Goal: Task Accomplishment & Management: Complete application form

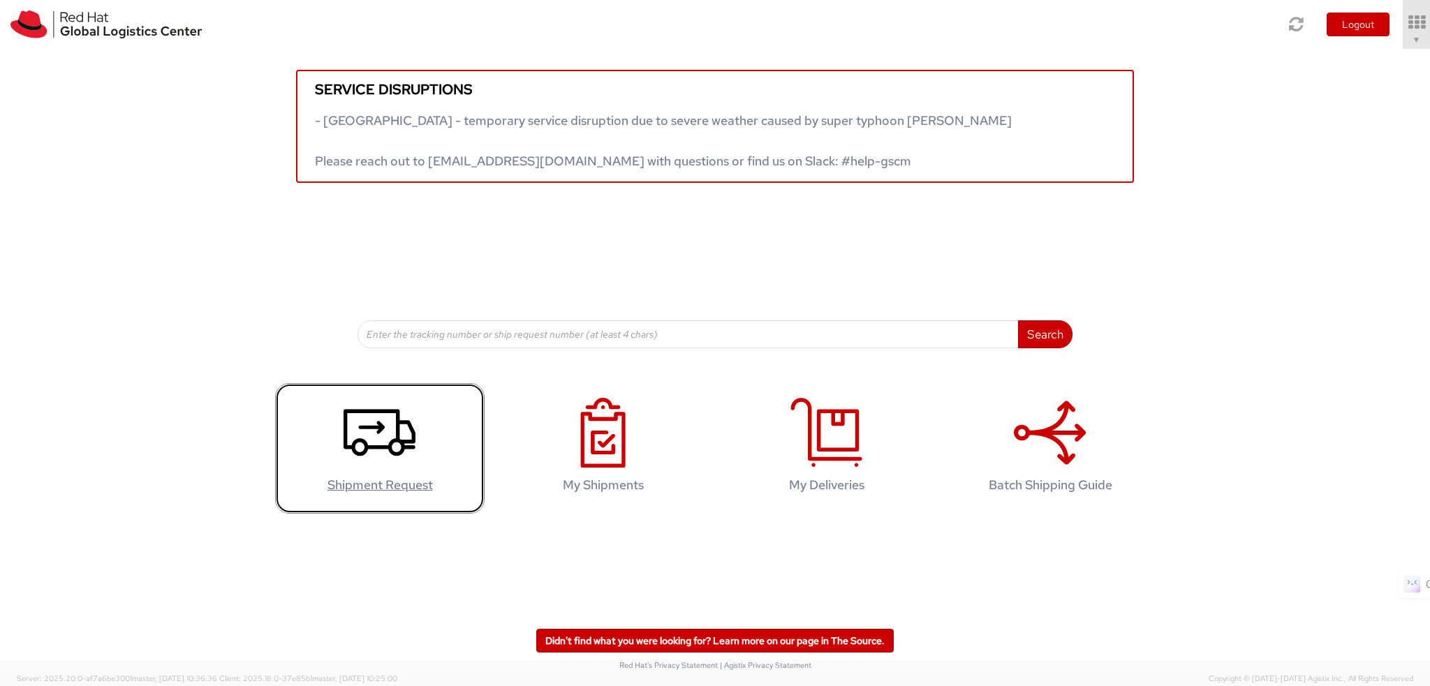
click at [377, 445] on use at bounding box center [380, 432] width 72 height 47
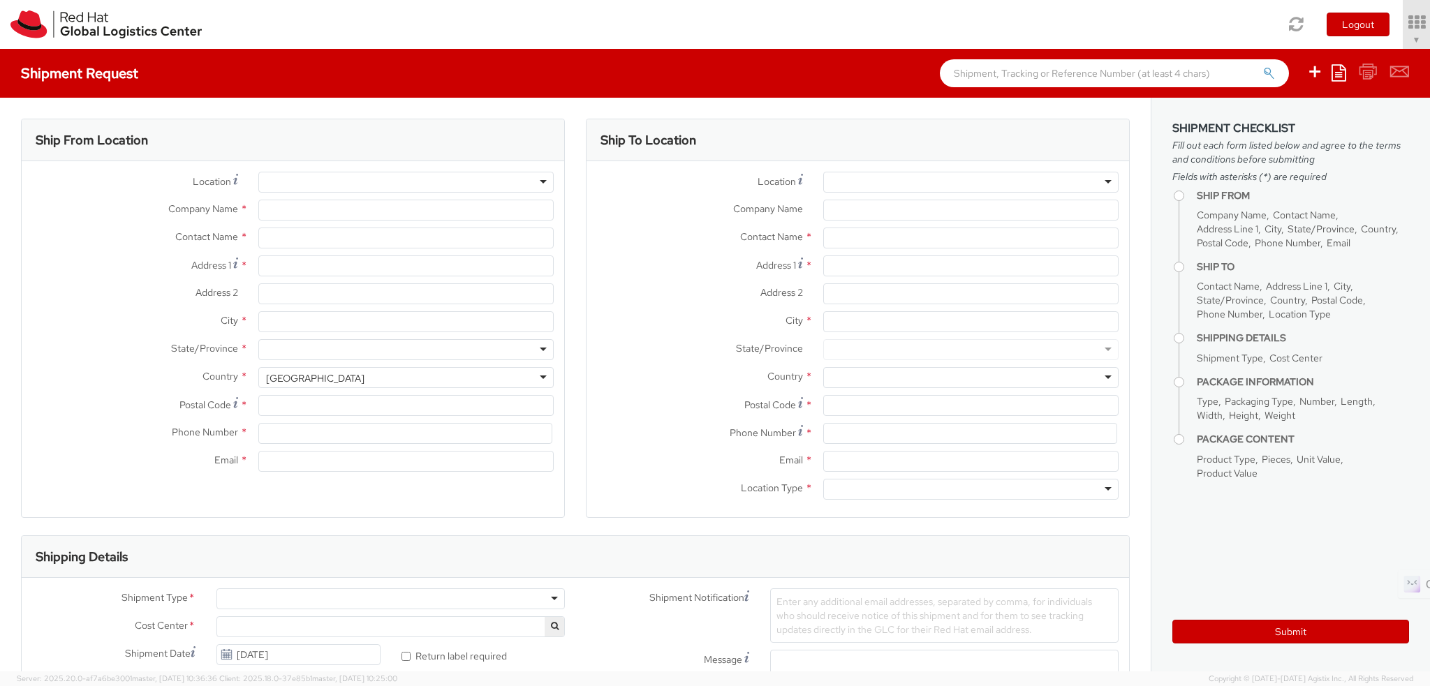
select select "813"
select select
type input "Red Hat India Private Limited"
type input "[PERSON_NAME]"
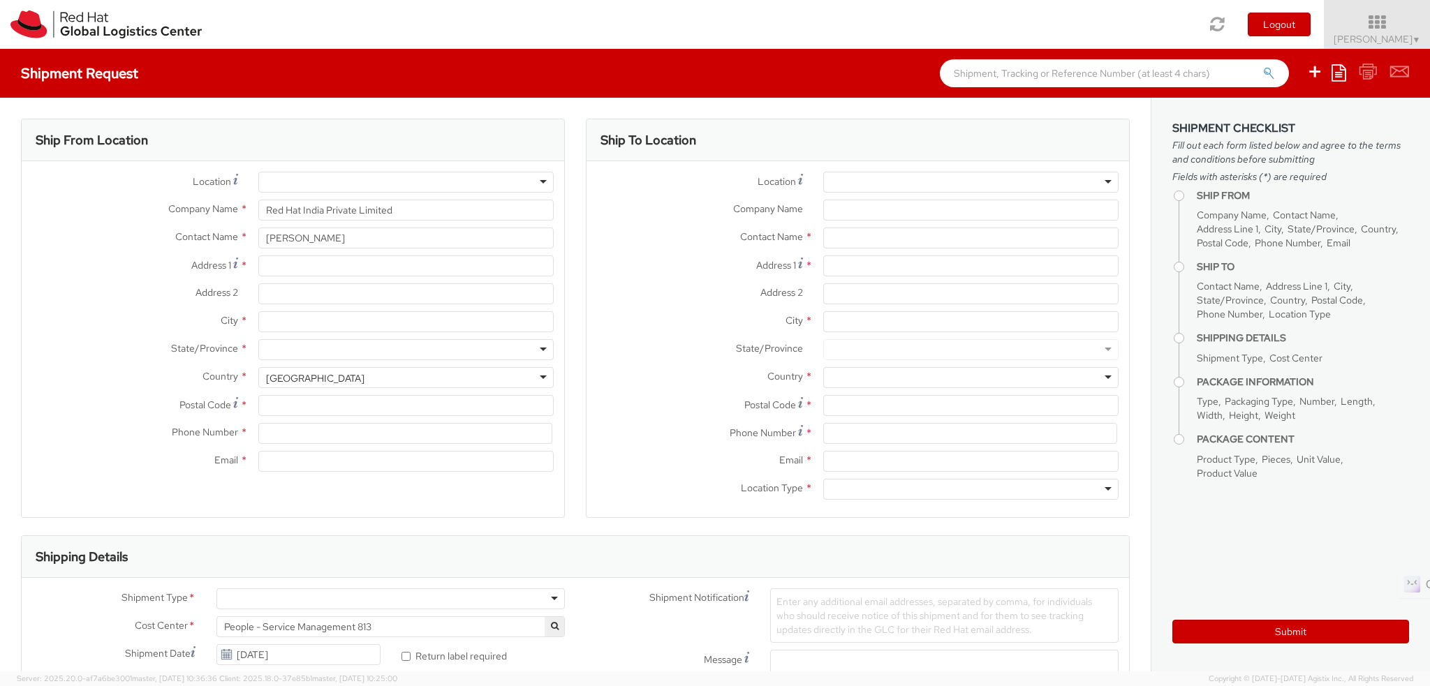
type input "Bagmane Constellation Business Park"
type input "FL 10, East Tower, Carina Building"
type input "BANGALORE"
type input "560037"
type input "918067935000"
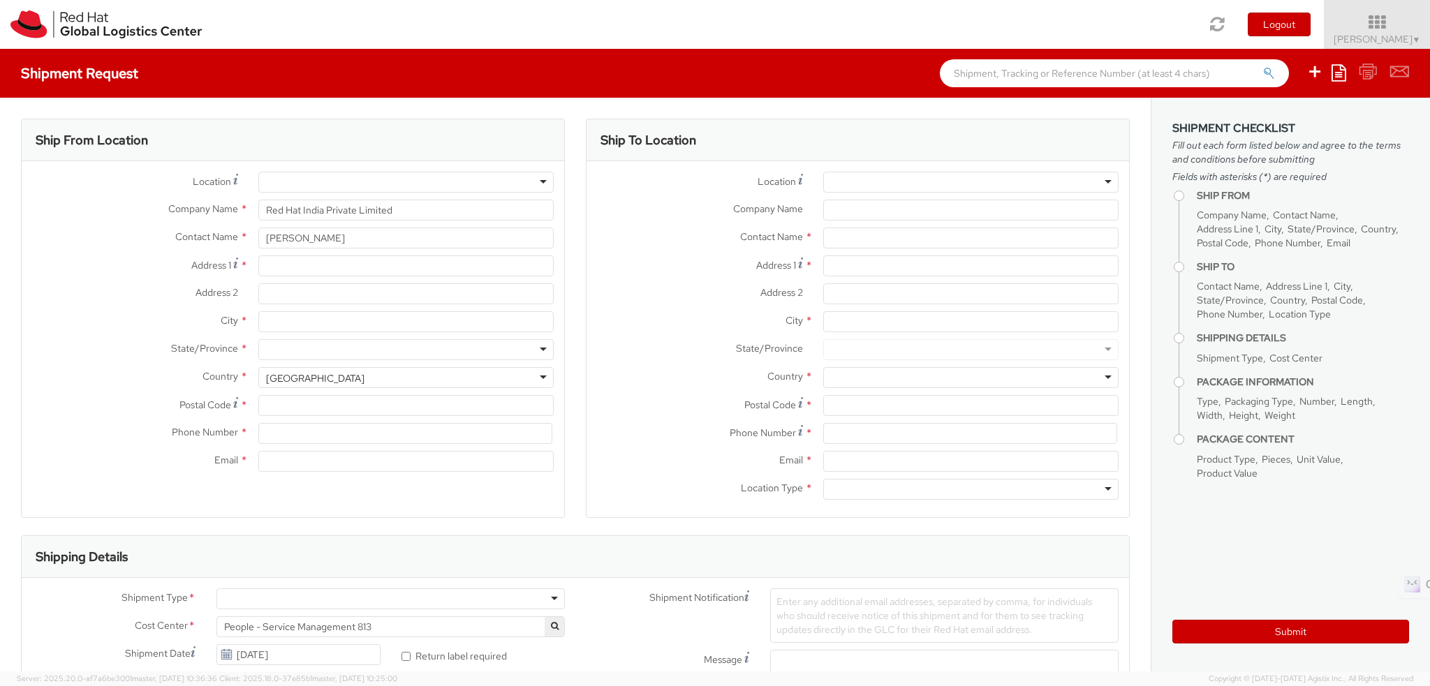
type input "manantha@redhat.com"
select select "CM"
select select "KGS"
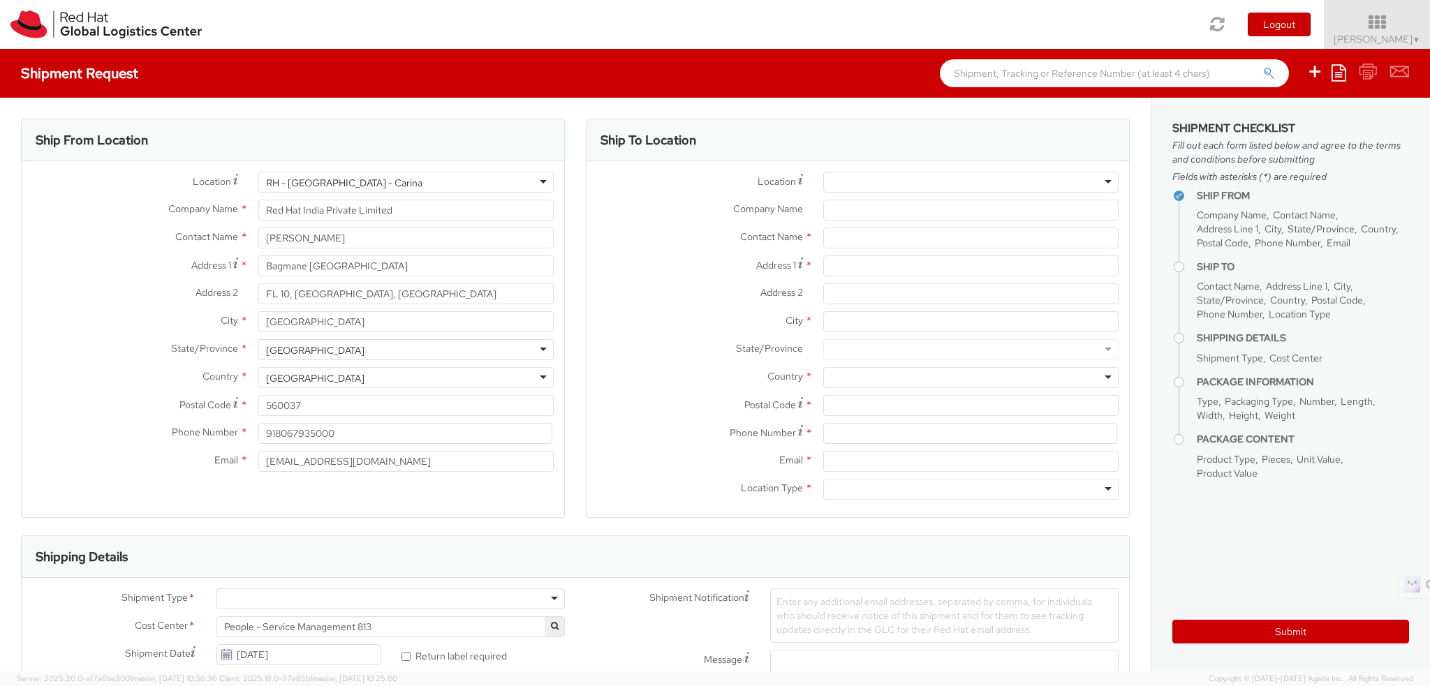
click at [406, 175] on div "RH - [GEOGRAPHIC_DATA] - Carina" at bounding box center [405, 182] width 295 height 21
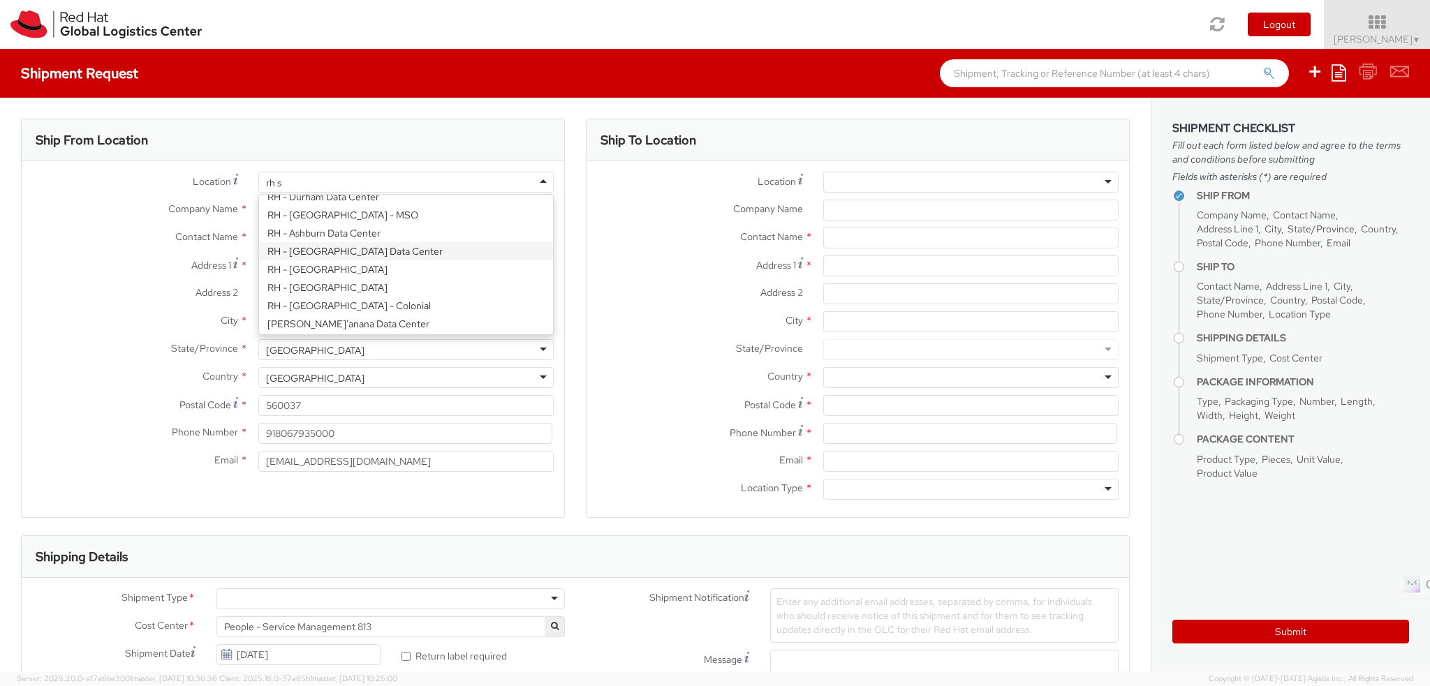
scroll to position [3, 0]
type input "rh si"
type input "Red Hat Asia Pacific Pte Ltd"
type input "[STREET_ADDRESS]"
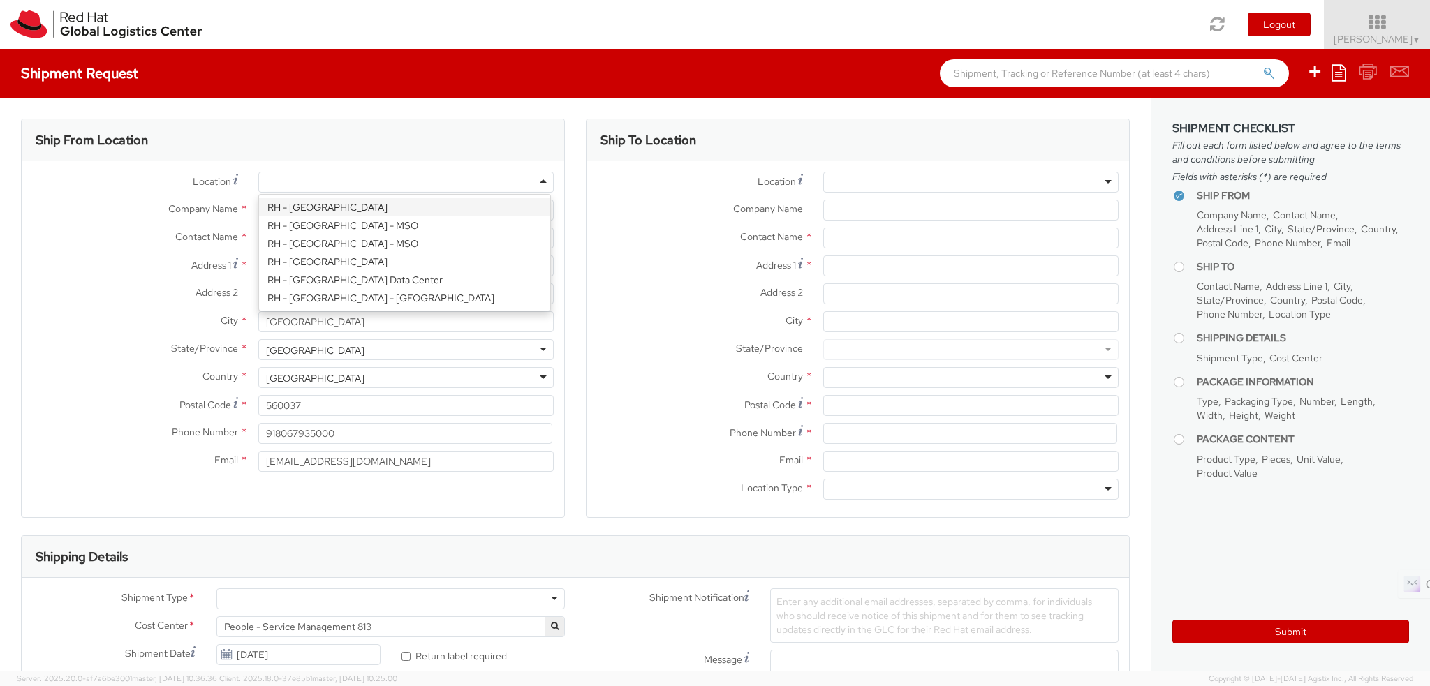
type input "CapitaSpring"
type input "[GEOGRAPHIC_DATA]"
type input "048948"
type input "65 6490 4200"
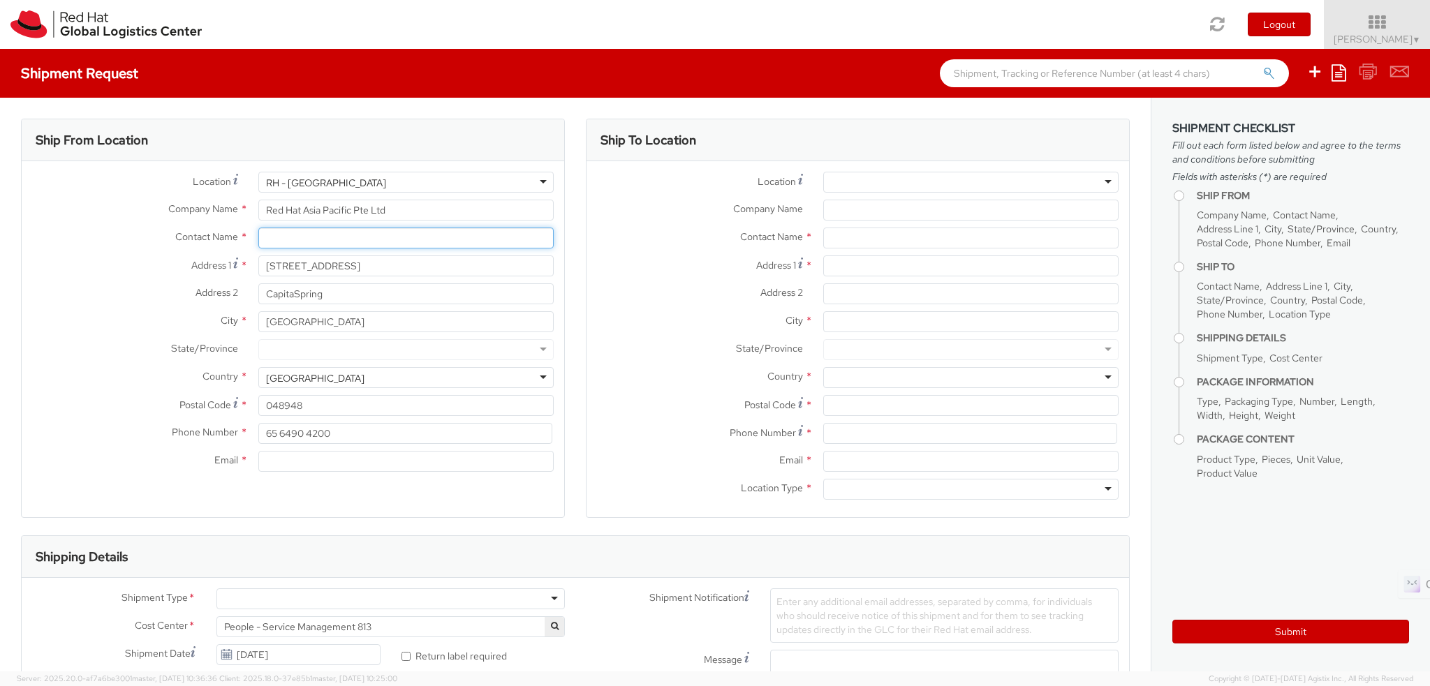
click at [313, 247] on input "text" at bounding box center [405, 238] width 295 height 21
paste input "[PERSON_NAME]"
type input "[PERSON_NAME]"
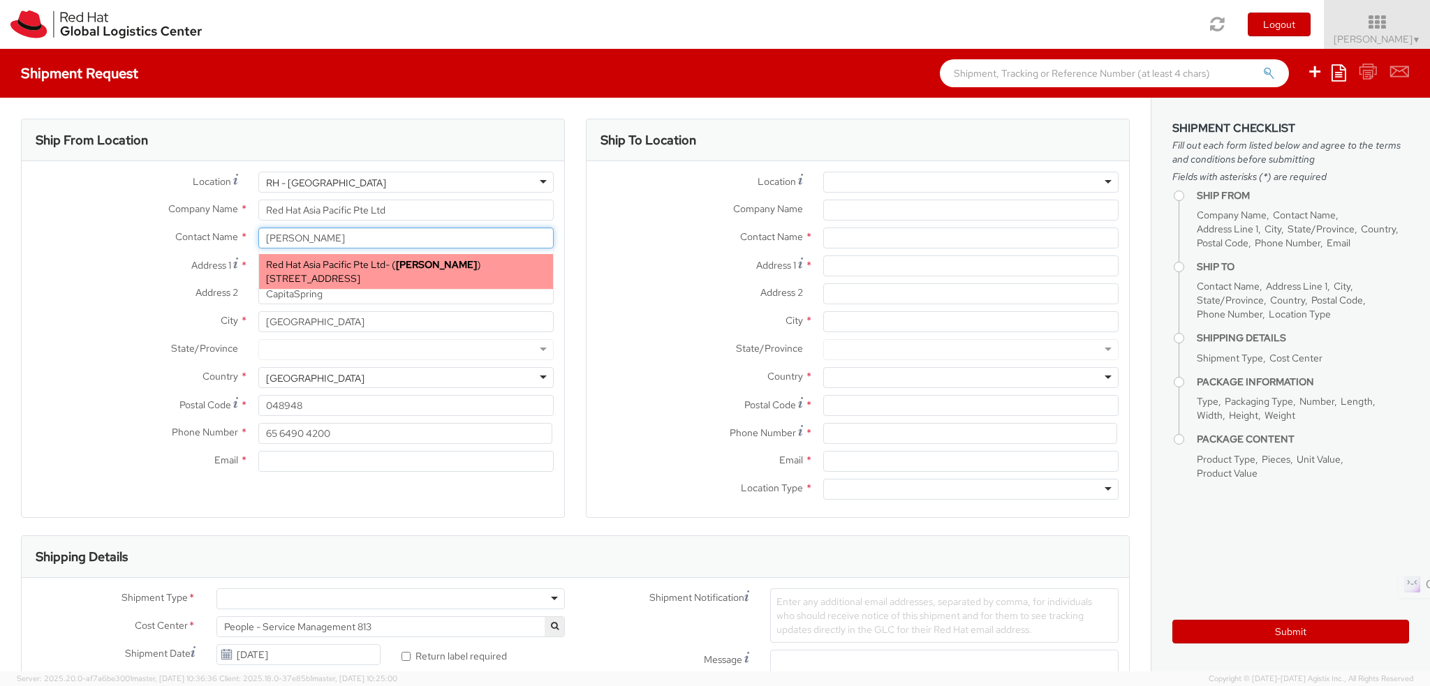
click at [321, 265] on span "Red Hat Asia Pacific Pte Ltd" at bounding box center [325, 264] width 119 height 13
type input "[EMAIL_ADDRESS][DOMAIN_NAME]"
select select
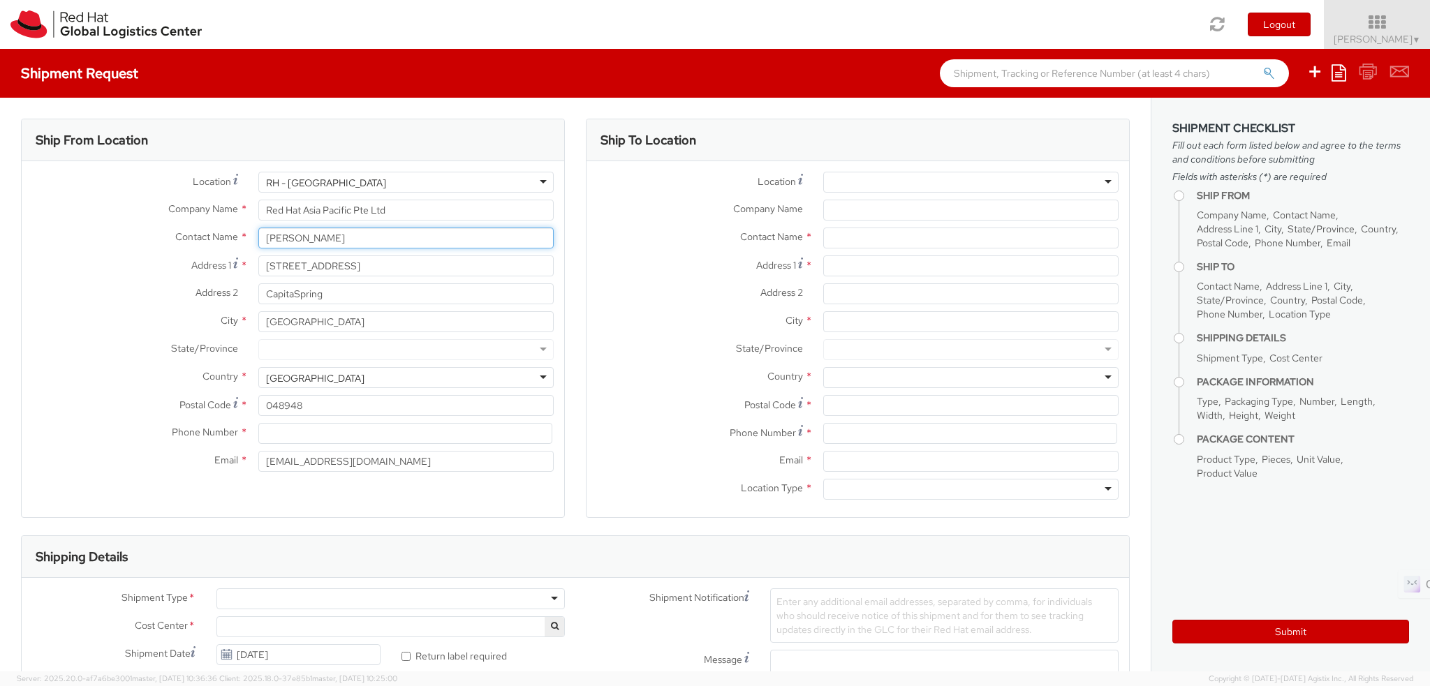
type input "[PERSON_NAME]"
click at [321, 404] on input "048948" at bounding box center [405, 405] width 295 height 21
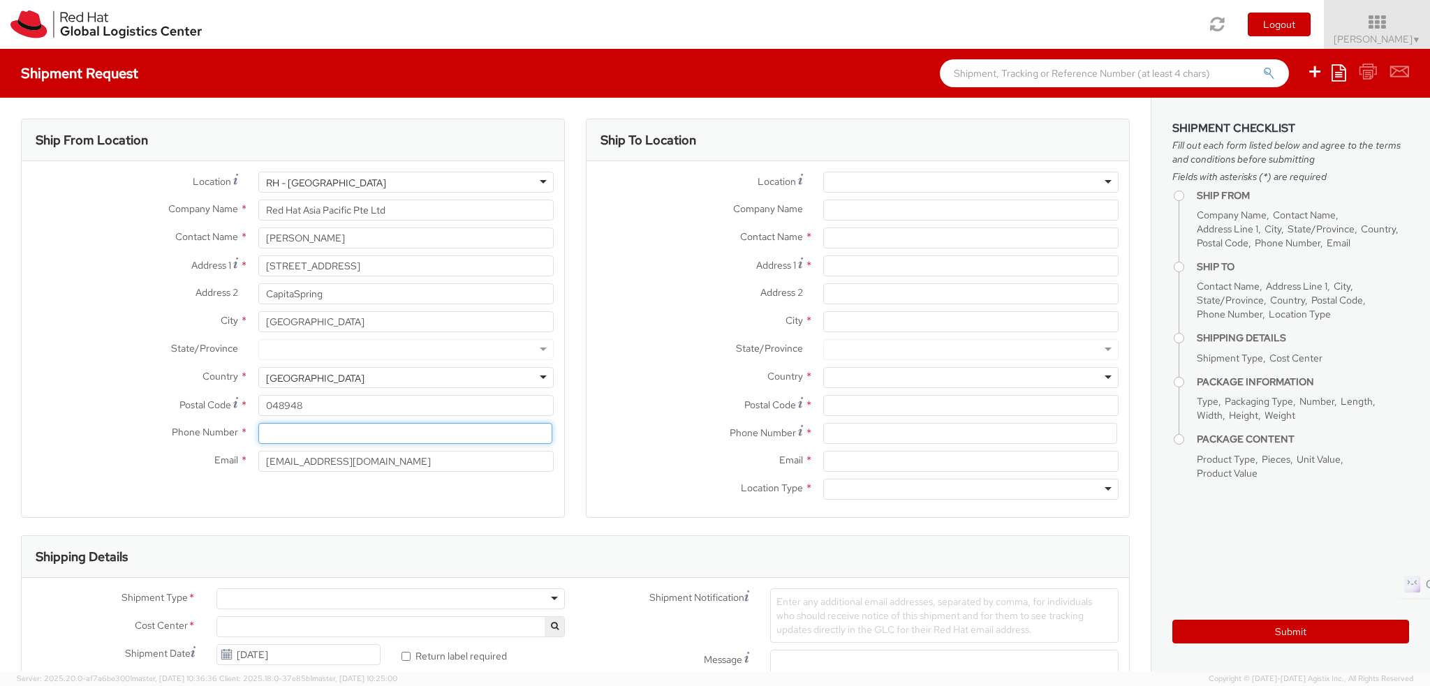
click at [321, 437] on input at bounding box center [405, 433] width 294 height 21
paste input "[PHONE_NUMBER]"
type input "[PHONE_NUMBER]"
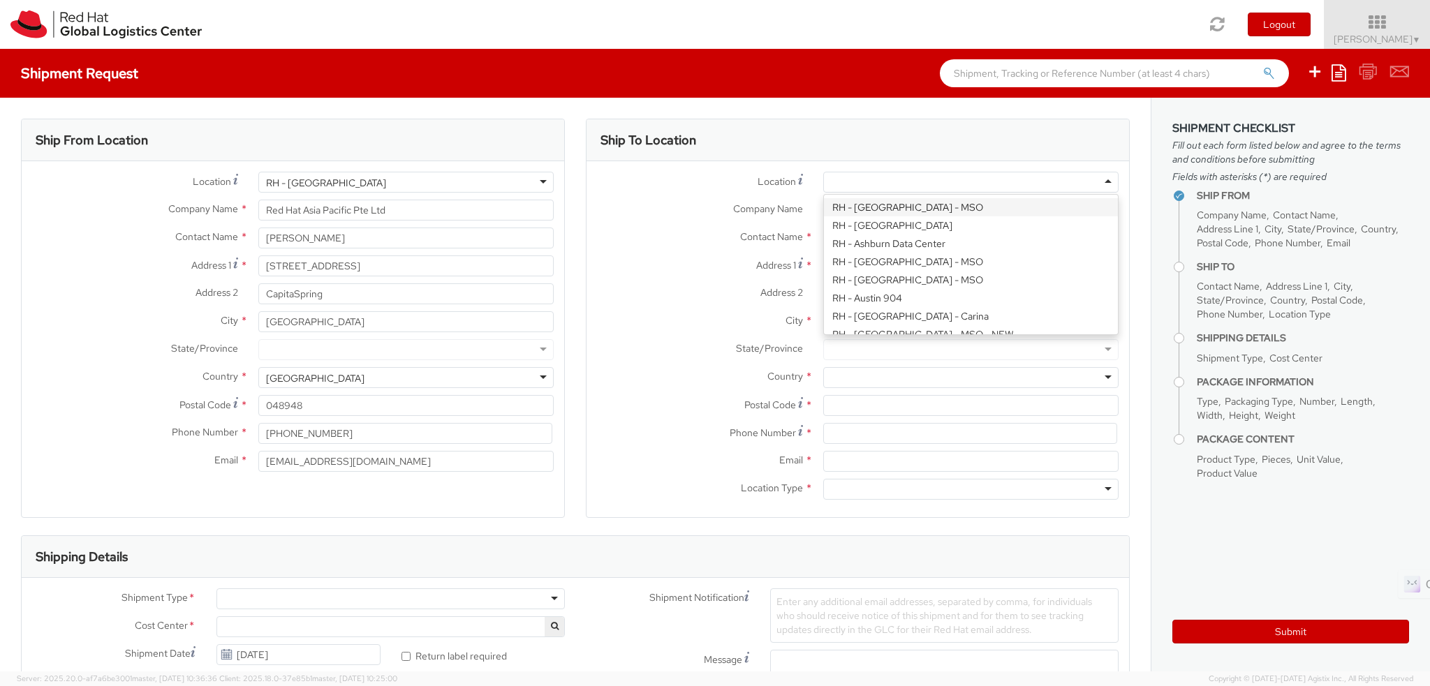
click at [907, 188] on div at bounding box center [970, 182] width 295 height 21
type input "rh ku"
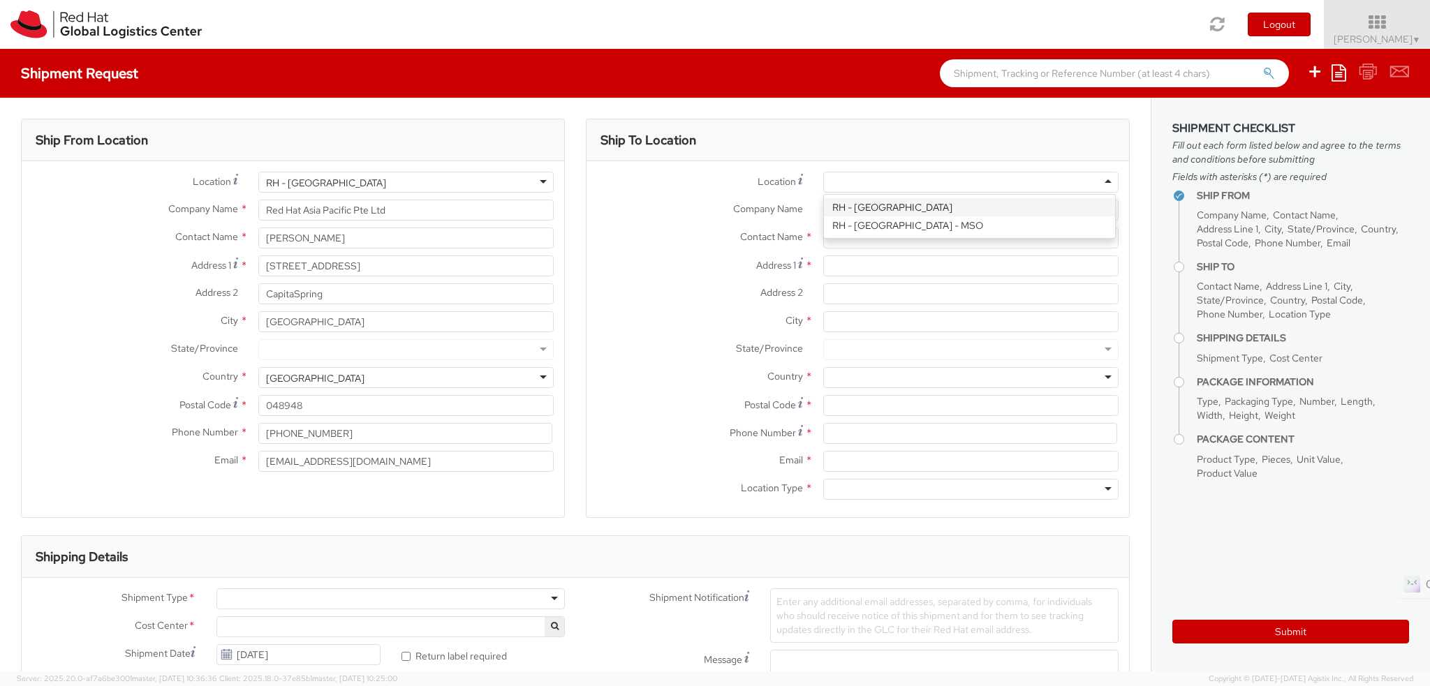
type input "Red Hat Malaysia Sdn Bhd"
type input "Suite 17.01, FL 17, Gardens S Tower"
type input "MV City, Lingkaran Syed Putra"
type input "KUALA LUMPUR"
type input "59200"
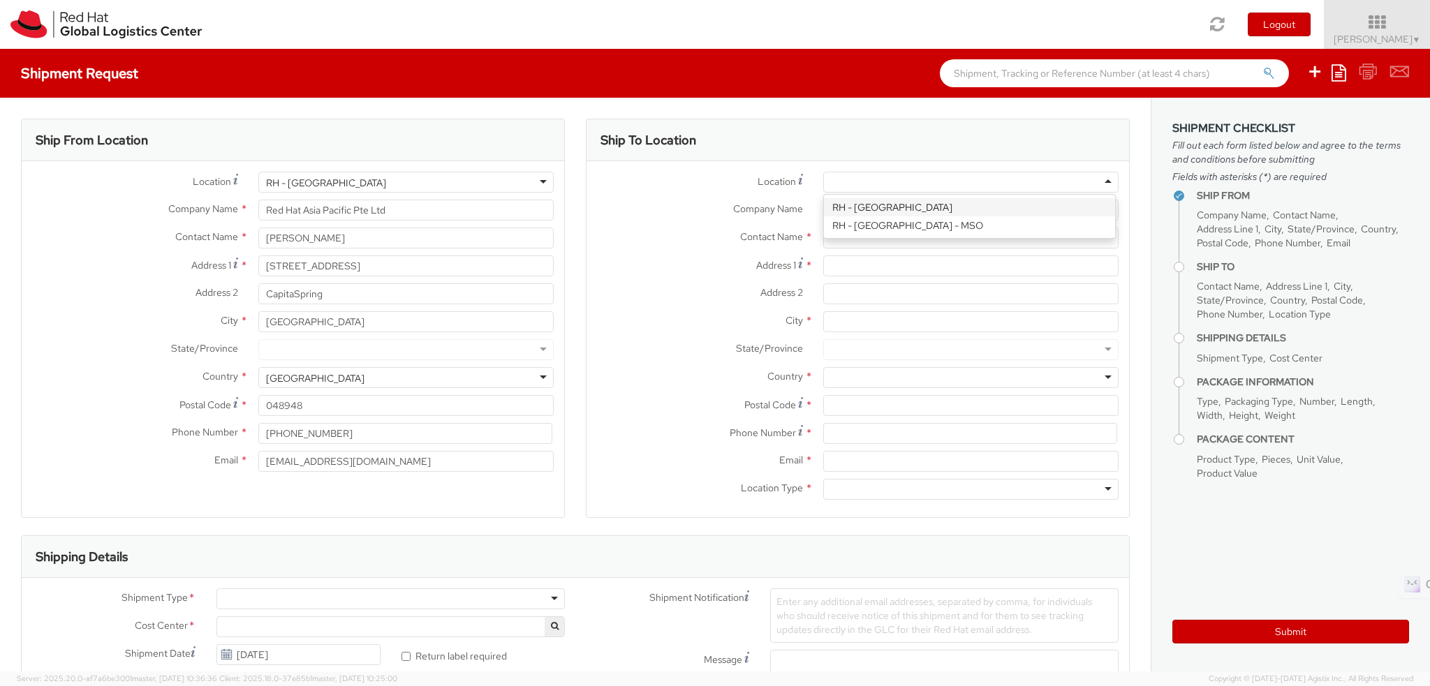
type input "60327330501"
select select "813"
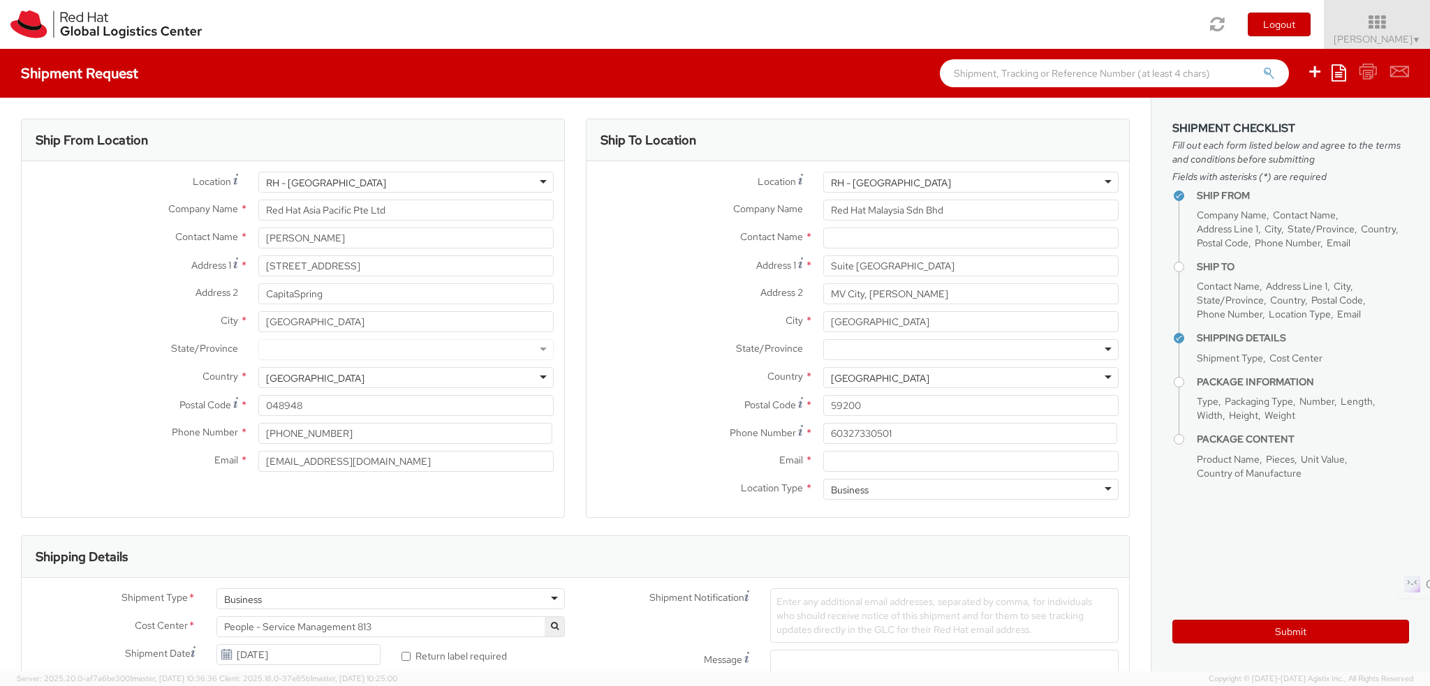
scroll to position [0, 0]
click at [880, 240] on input "text" at bounding box center [970, 238] width 295 height 21
paste input "Aarthie Sambaiyah"
type input "Aarthie Sambaiyah"
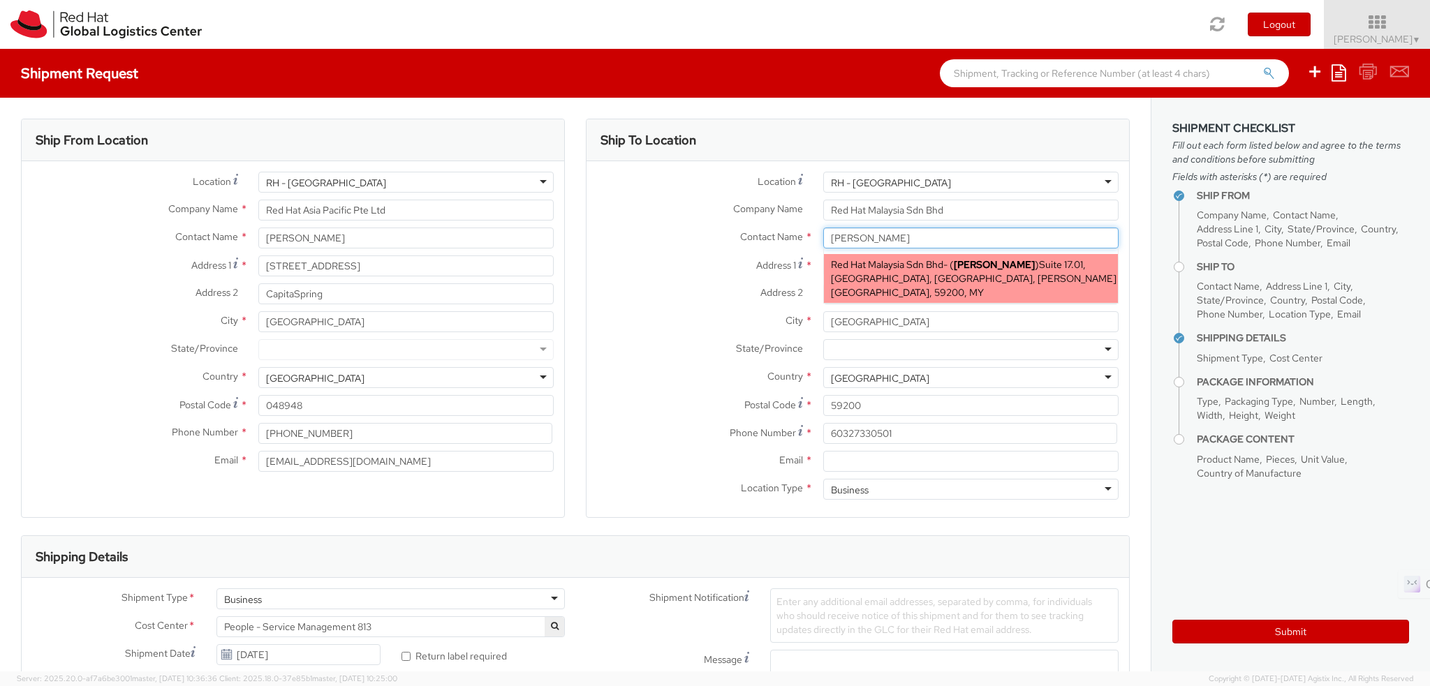
click at [869, 281] on span "Suite 17.01, FL 17, Gardens S Tower, MV City, Lingkaran Syed Putra, FLEX, KUALA…" at bounding box center [974, 278] width 286 height 41
type input "asambaiy@redhat.com"
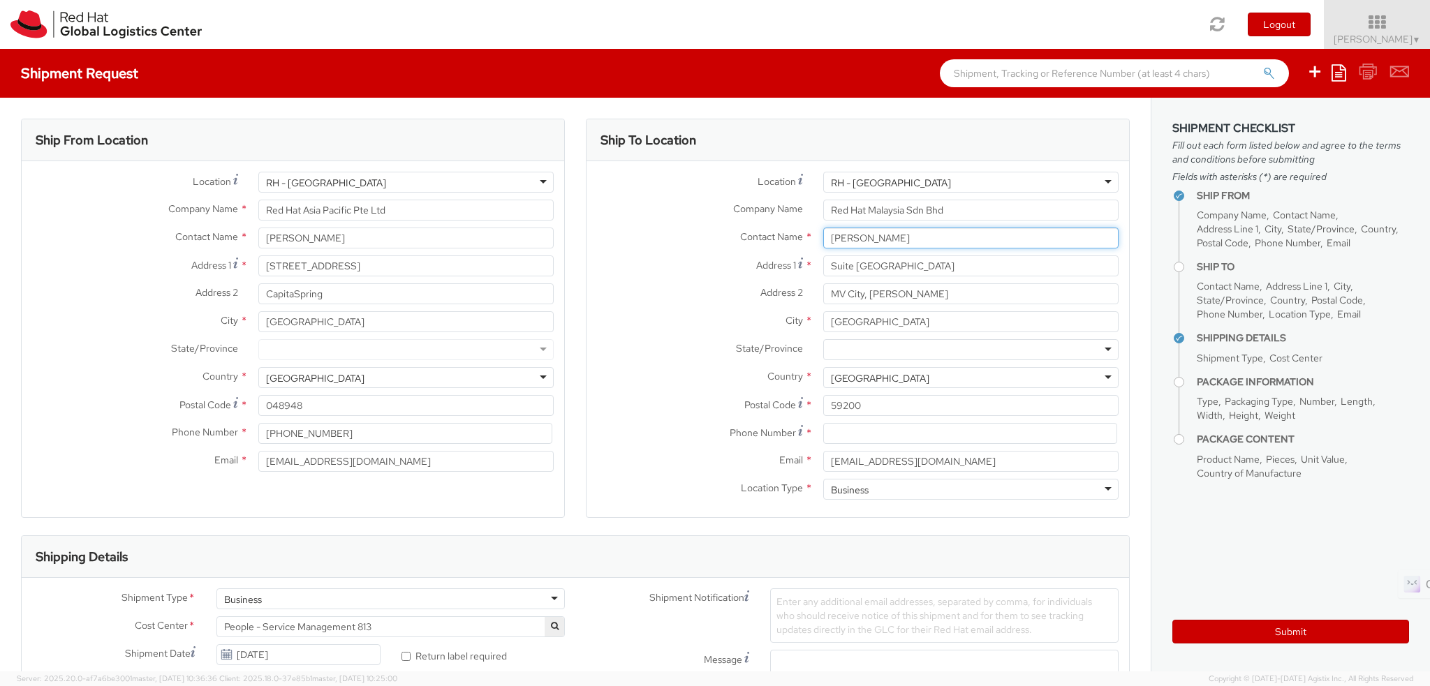
type input "Aarthie Sambaiyah"
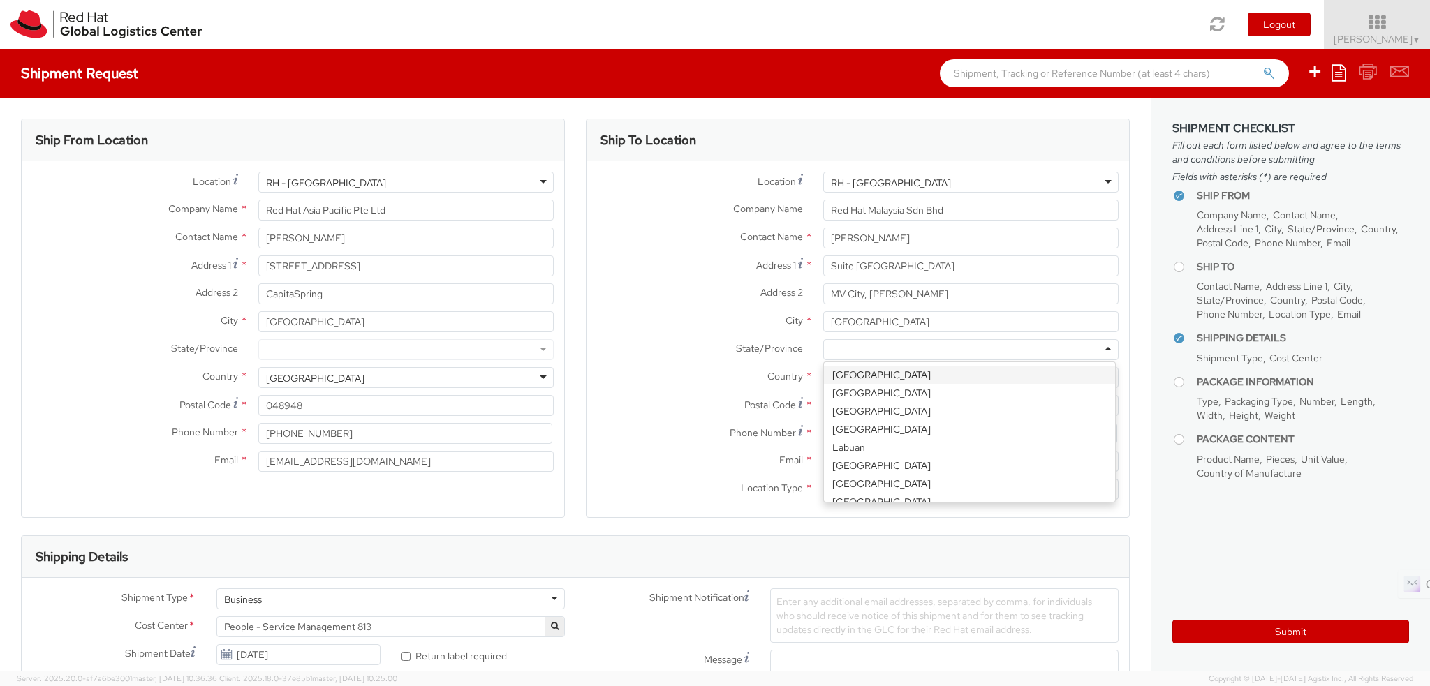
click at [857, 345] on div at bounding box center [970, 349] width 295 height 21
click at [638, 395] on label "Postal Code *" at bounding box center [700, 404] width 226 height 19
click at [823, 395] on input "59200" at bounding box center [970, 405] width 295 height 21
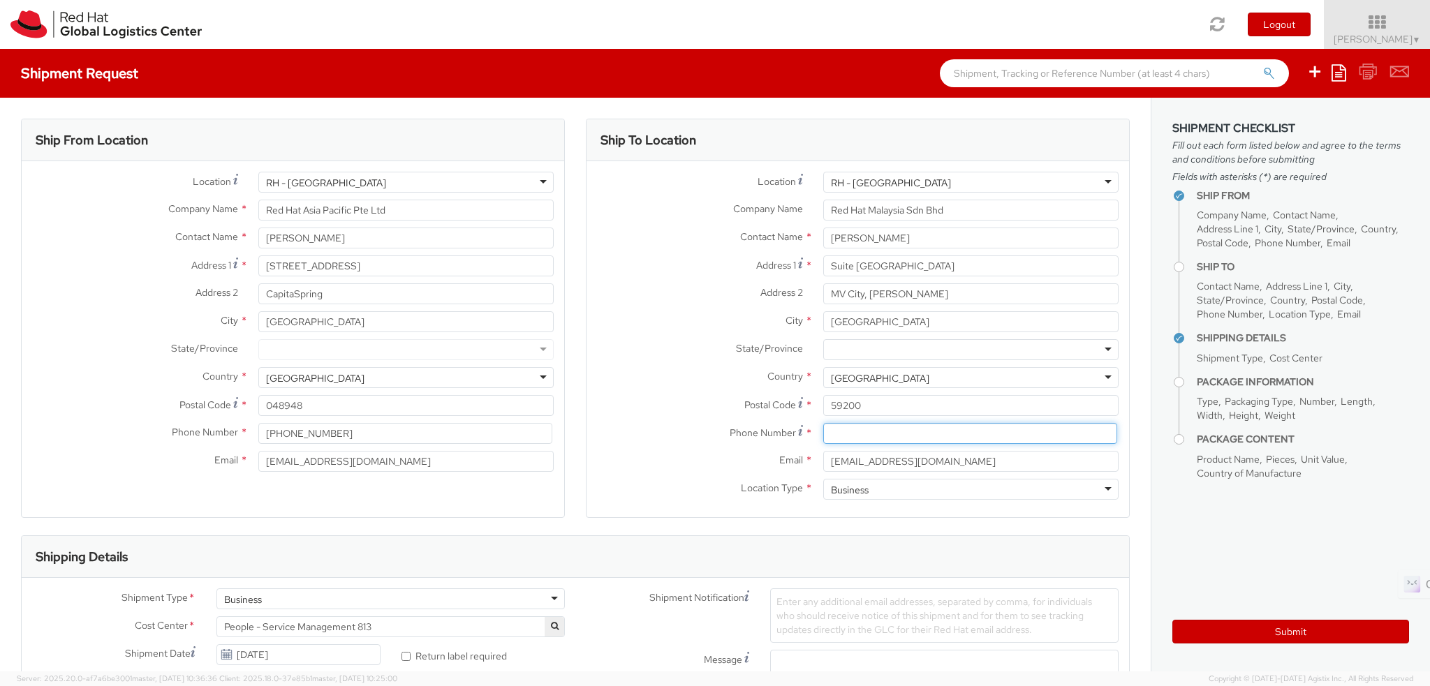
click at [853, 436] on input at bounding box center [970, 433] width 294 height 21
paste input "03-27330501"
type input "03-27330501"
click at [634, 446] on div "Phone Number * 03-27330501" at bounding box center [858, 437] width 543 height 28
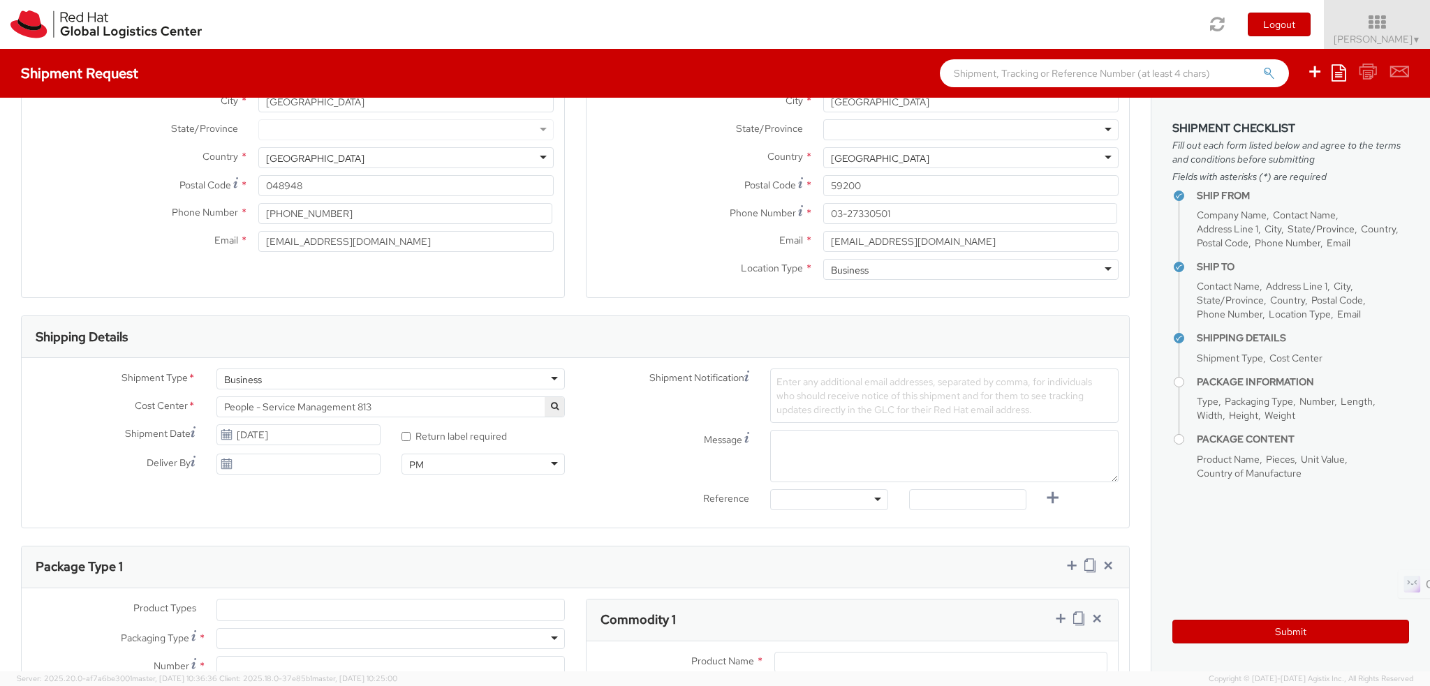
scroll to position [279, 0]
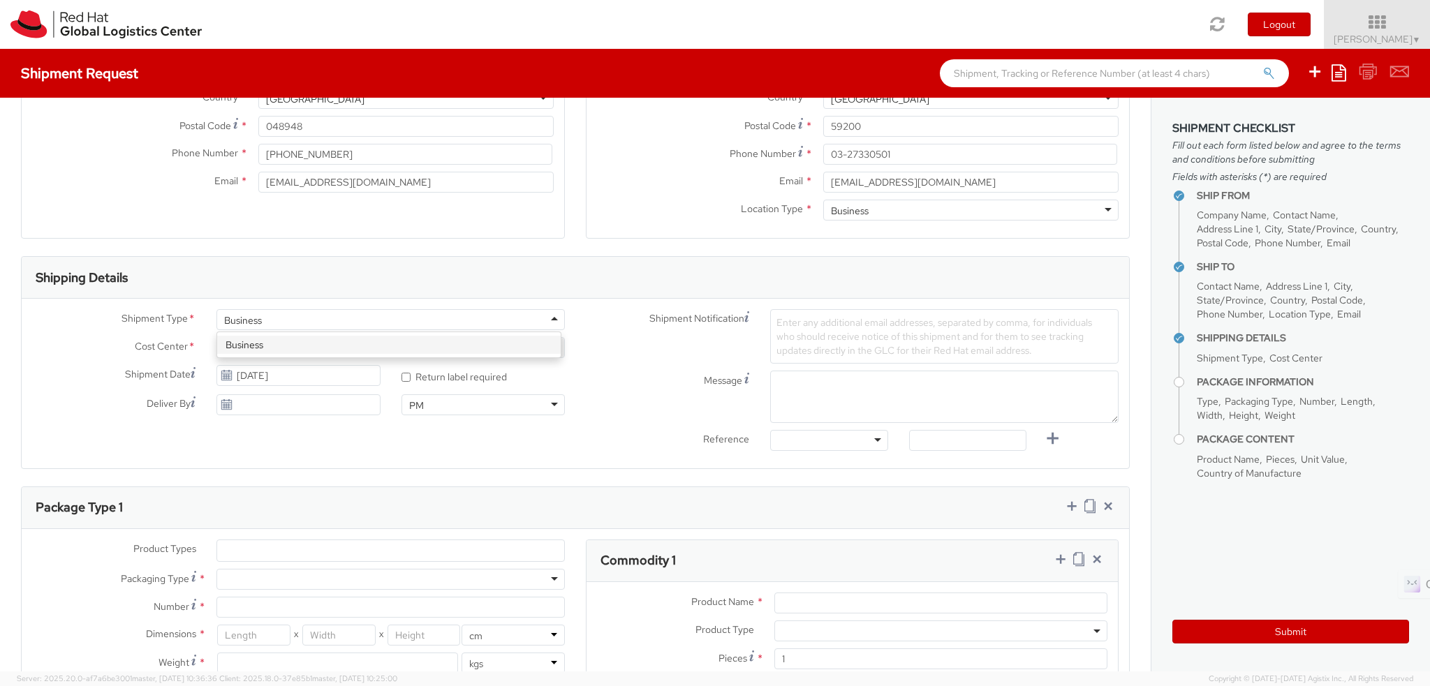
click at [298, 313] on div "Business" at bounding box center [390, 319] width 348 height 21
click at [844, 327] on span "Enter any additional email addresses, separated by comma, for individuals who s…" at bounding box center [935, 336] width 316 height 41
click at [864, 335] on span "Enter any additional email addresses, separated by comma, for individuals who s…" at bounding box center [935, 336] width 316 height 41
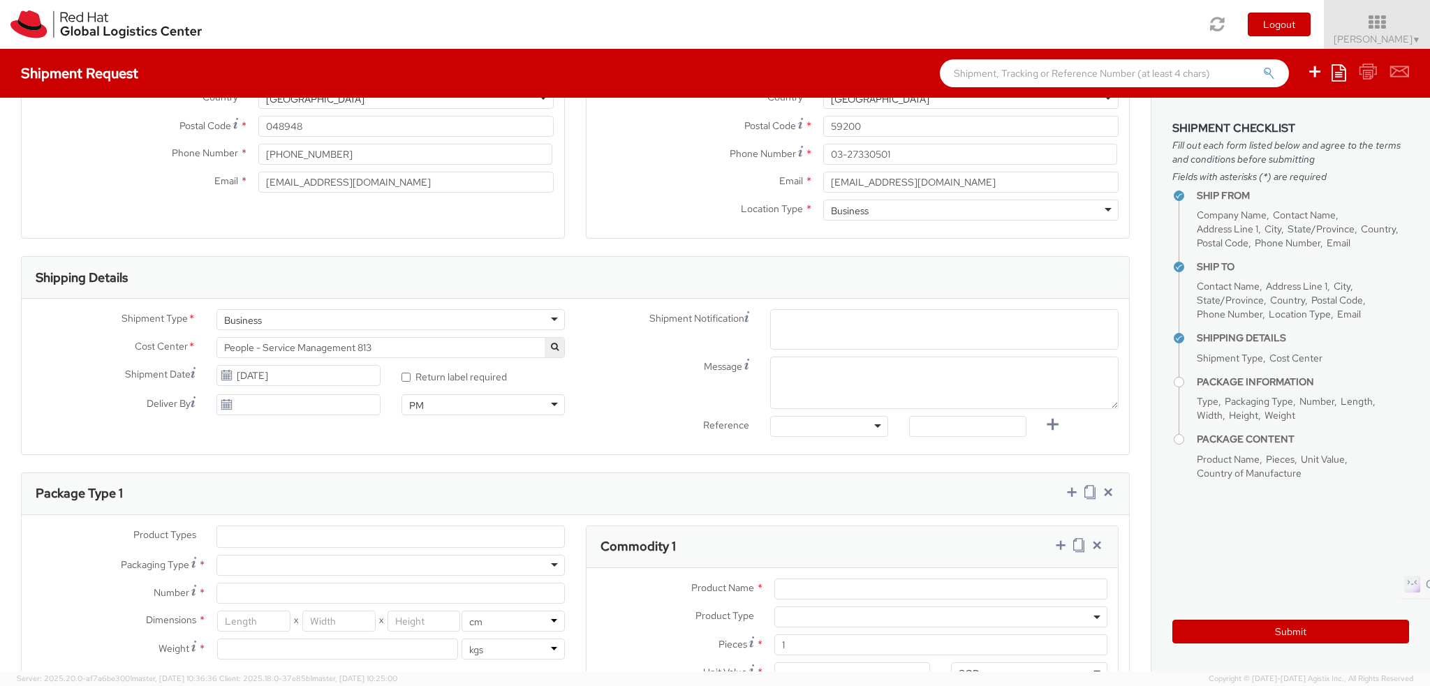
type input "D"
type input "ID Badge for"
type input "I"
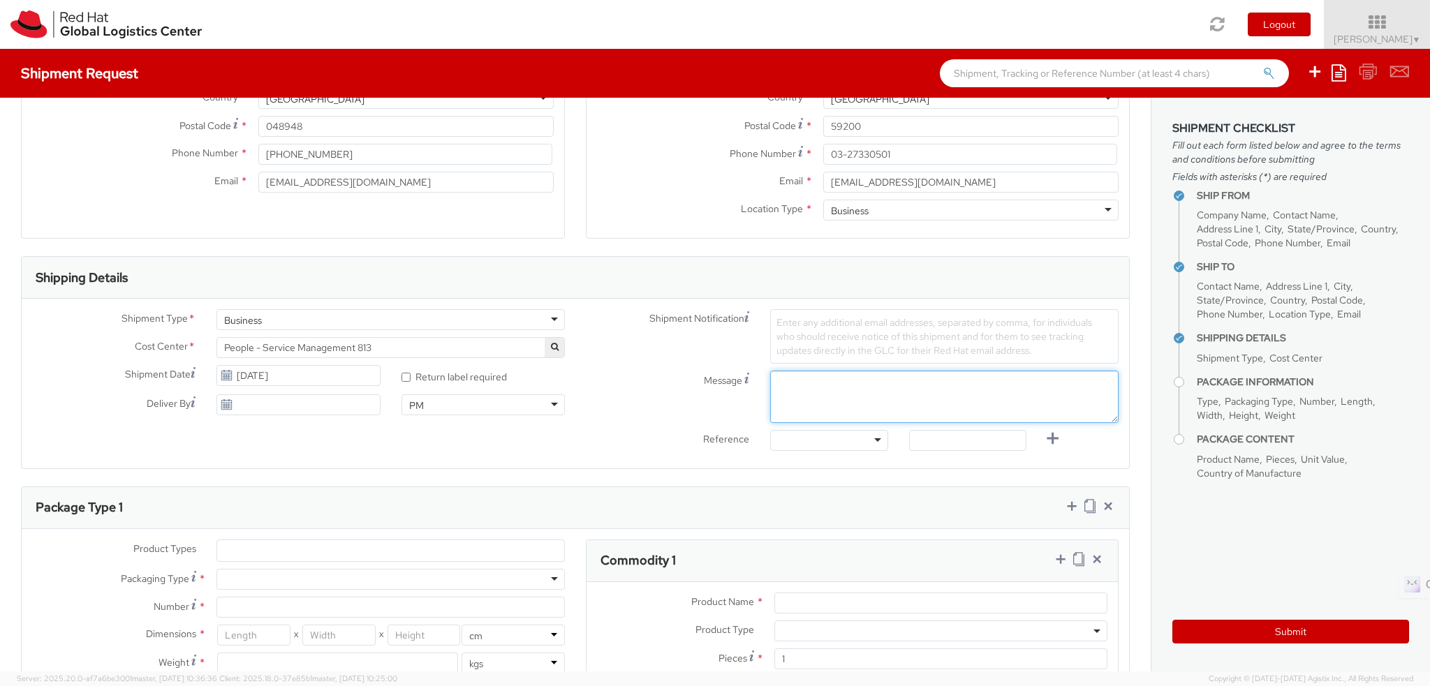
click at [839, 379] on textarea "Message" at bounding box center [944, 397] width 348 height 52
type textarea "i"
paste textarea "Kok Liang Lim"
drag, startPoint x: 829, startPoint y: 383, endPoint x: 820, endPoint y: 383, distance: 9.1
click at [821, 383] on textarea "ID Badge ffro Kok Liang Lim" at bounding box center [944, 397] width 348 height 52
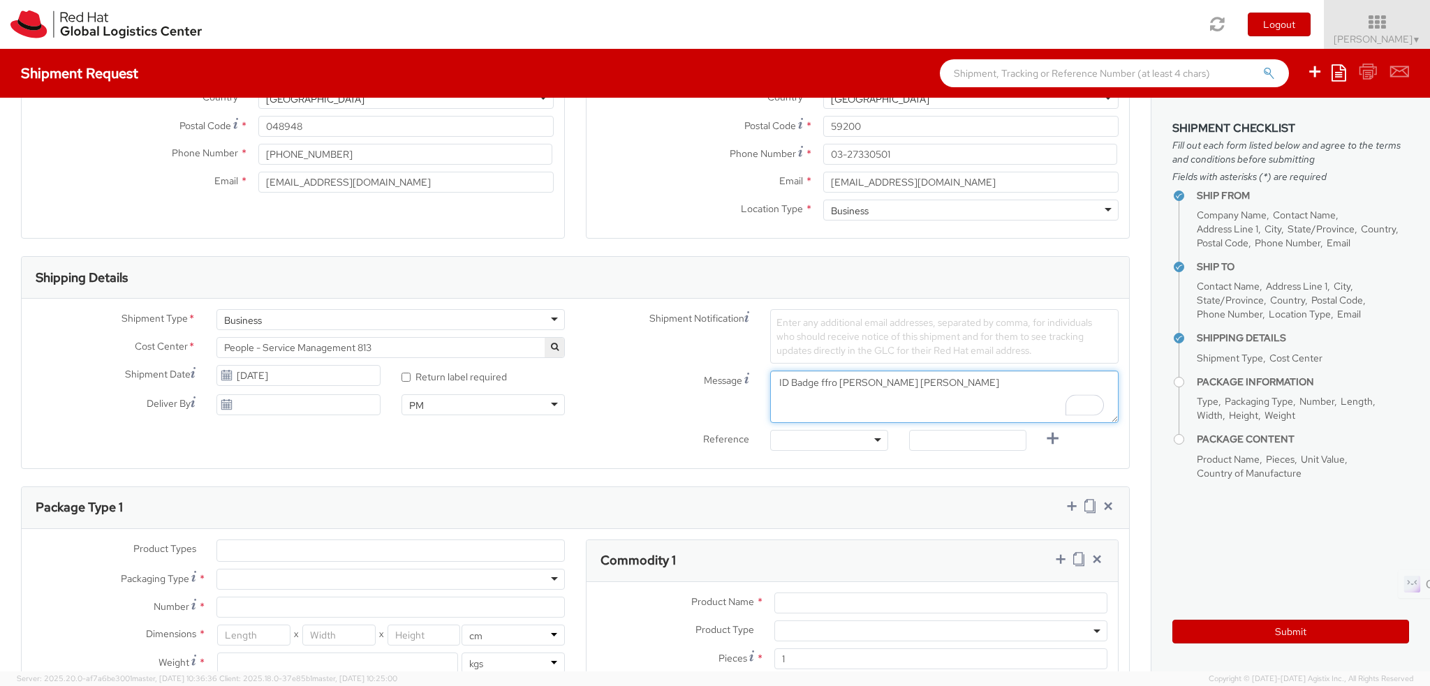
click at [819, 383] on textarea "ID Badge ffro Kok Liang Lim" at bounding box center [944, 397] width 348 height 52
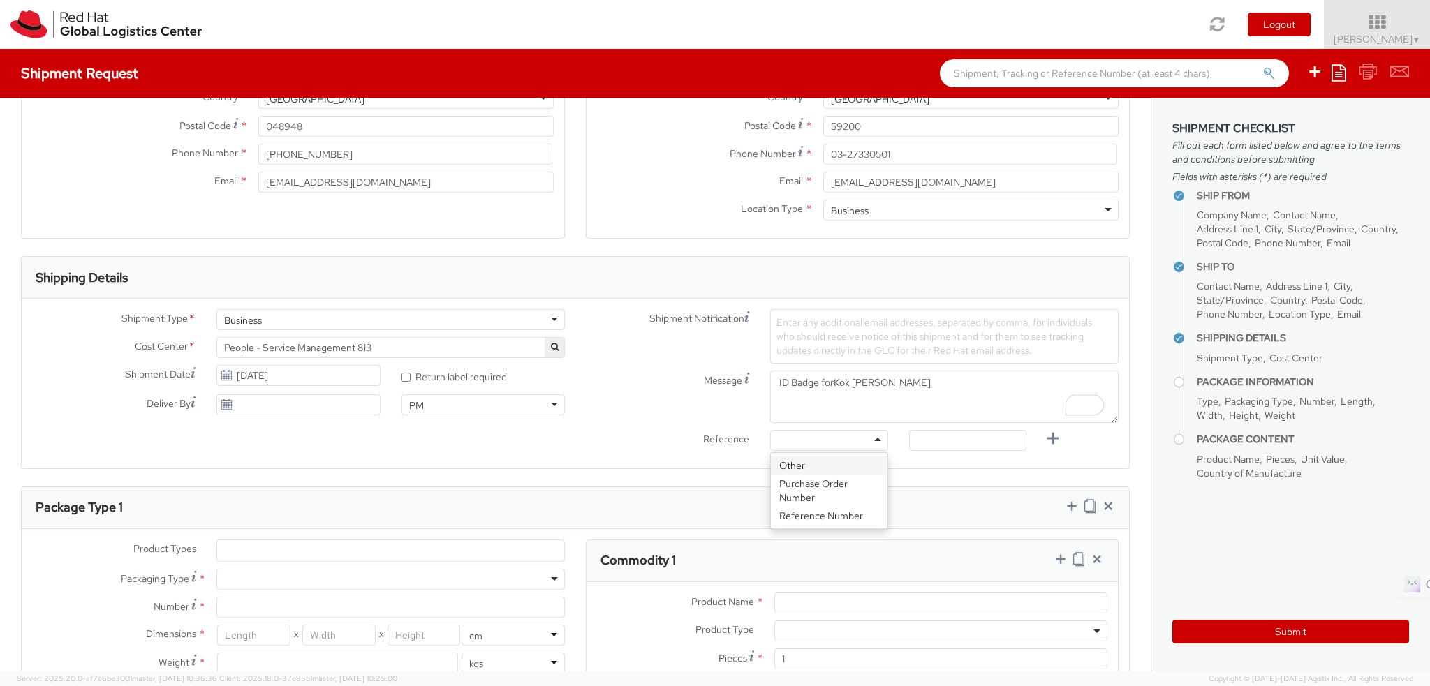
click at [813, 445] on div at bounding box center [828, 440] width 117 height 21
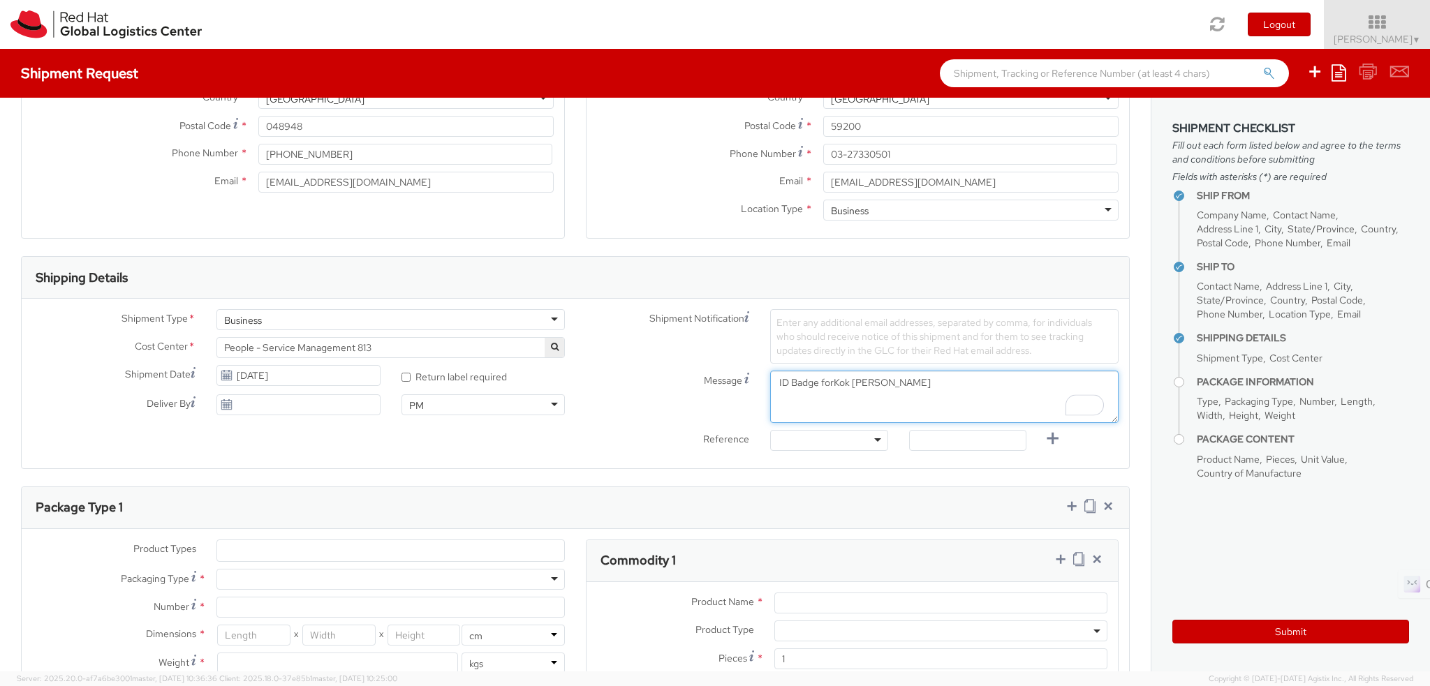
click at [825, 385] on textarea "ID Badge forKok Liang Lim" at bounding box center [944, 397] width 348 height 52
click at [828, 383] on textarea "ID Badge fo rKok Liang Lim" at bounding box center [944, 397] width 348 height 52
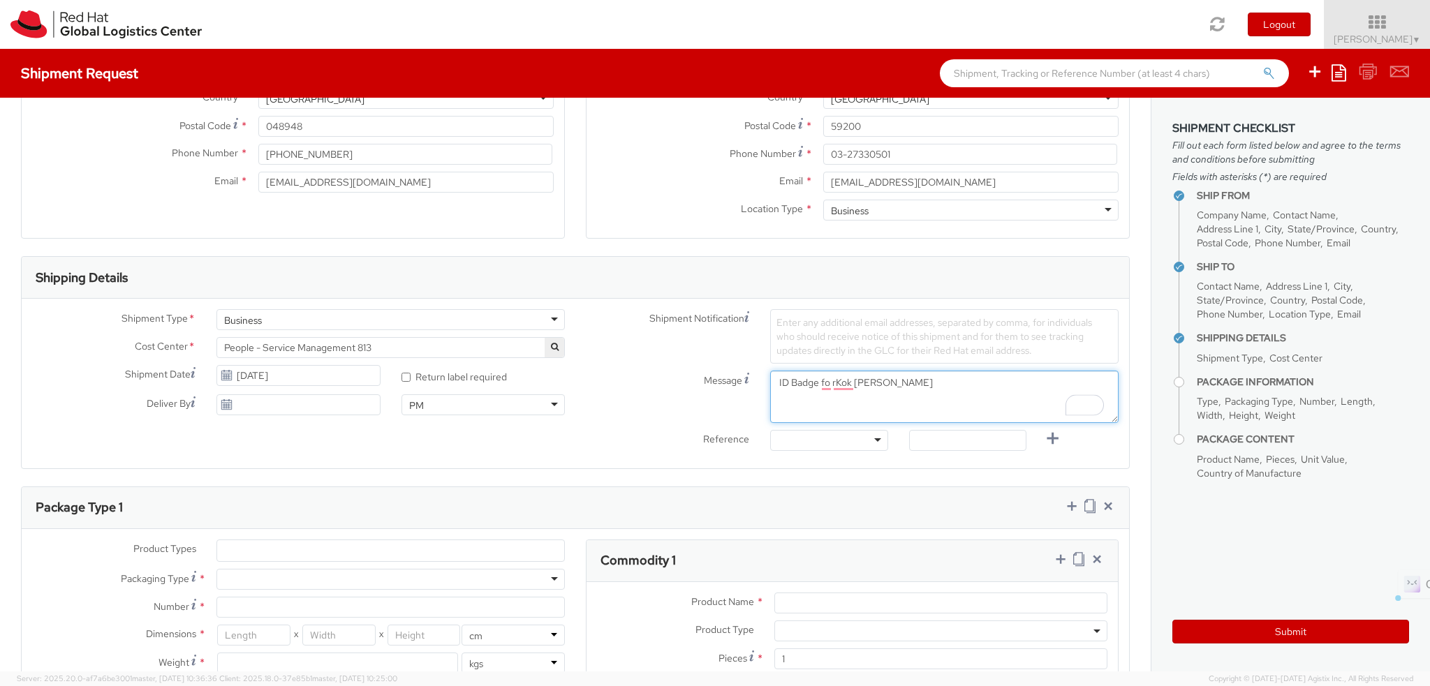
click at [828, 383] on textarea "ID Badge fo rKok Liang Lim" at bounding box center [944, 397] width 348 height 52
type textarea "ID Badge fo rKok Liang Lim"
click at [844, 343] on span "Enter any additional email addresses, separated by comma, for individuals who s…" at bounding box center [935, 336] width 316 height 41
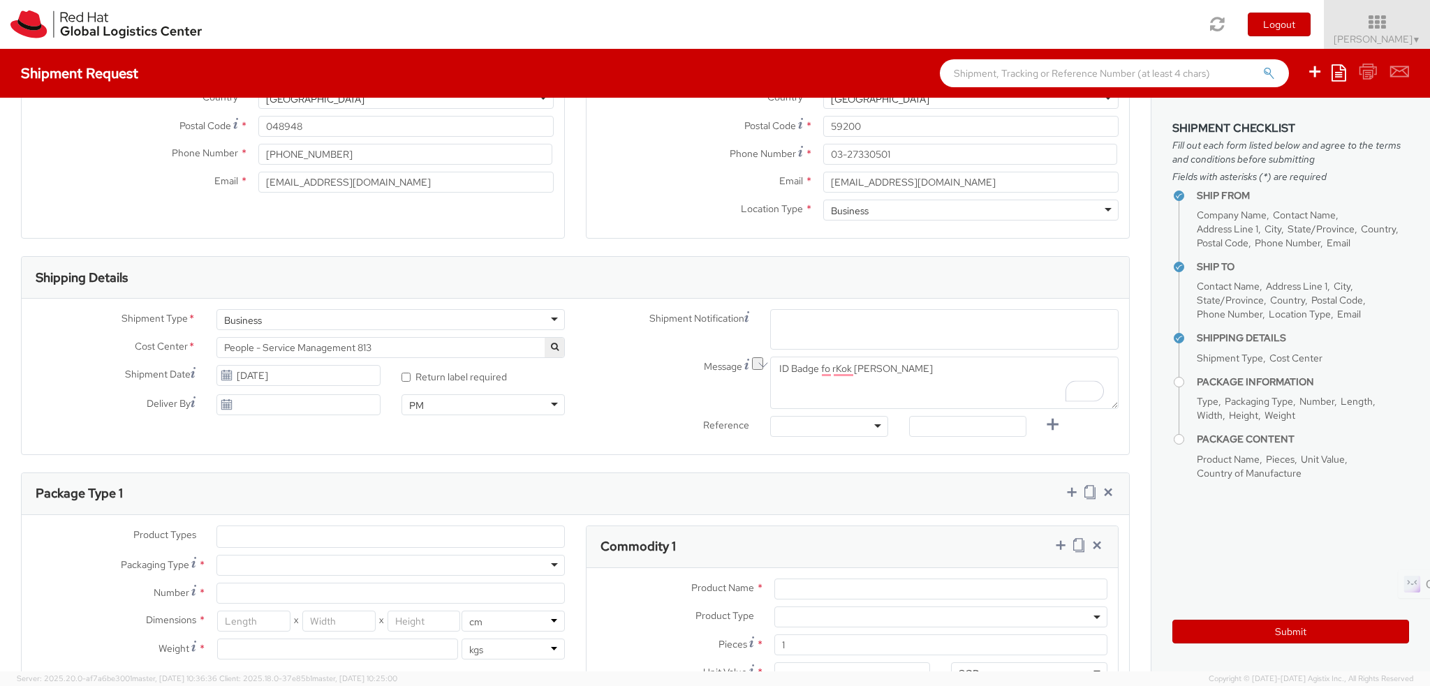
paste input "ID Badge fo rKok Liang Lim"
type input "ID Badge fo rKok Liang Lim"
click at [818, 375] on textarea "ID Badge fo rKok Liang Lim" at bounding box center [944, 383] width 348 height 52
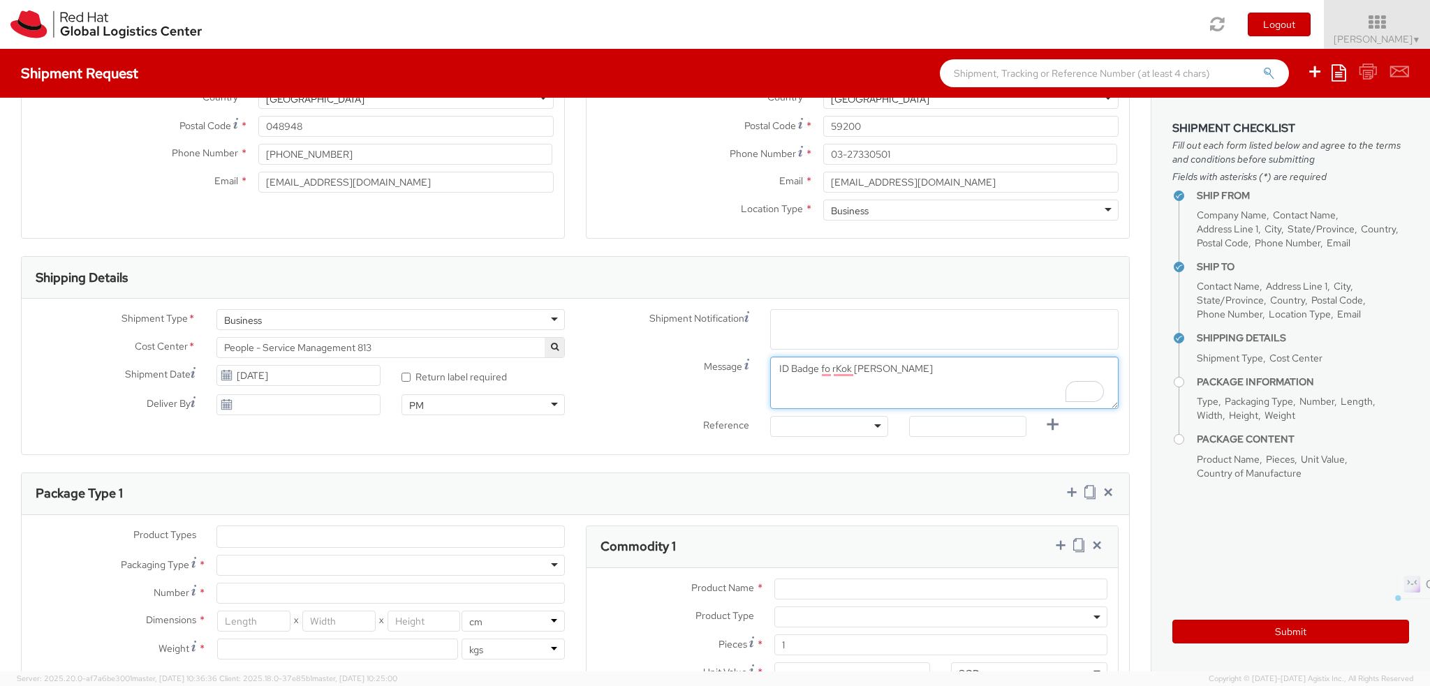
click at [818, 375] on textarea "ID Badge fo rKok Liang Lim" at bounding box center [944, 383] width 348 height 52
click at [827, 321] on span "Enter any additional email addresses, separated by comma, for individuals who s…" at bounding box center [945, 339] width 336 height 42
paste input "ID Badge fo rKok Liang Lim"
type input "ID Badge fo rKok Liang Lim"
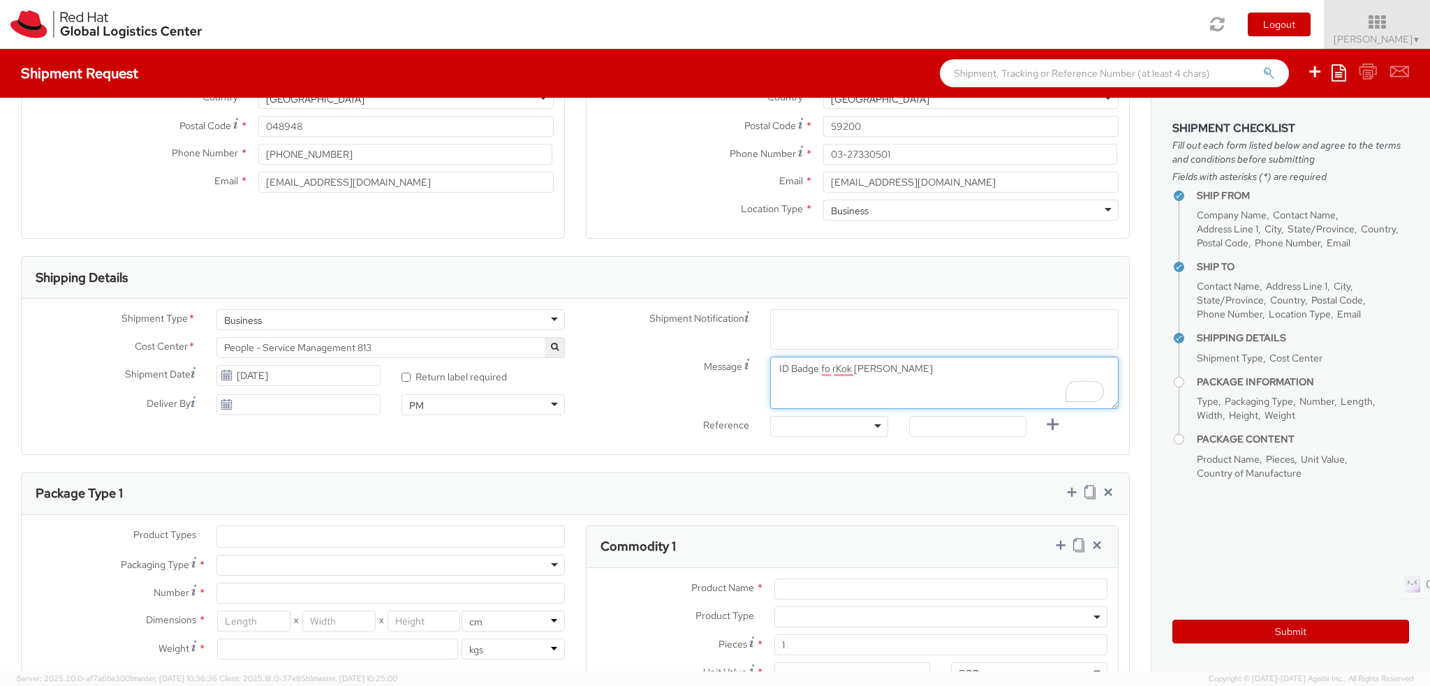
click at [805, 372] on textarea "ID Badge fo rKok Liang Lim" at bounding box center [944, 383] width 348 height 52
drag, startPoint x: 732, startPoint y: 477, endPoint x: 736, endPoint y: 465, distance: 12.6
click at [732, 476] on div "Package Type 1" at bounding box center [576, 494] width 1108 height 42
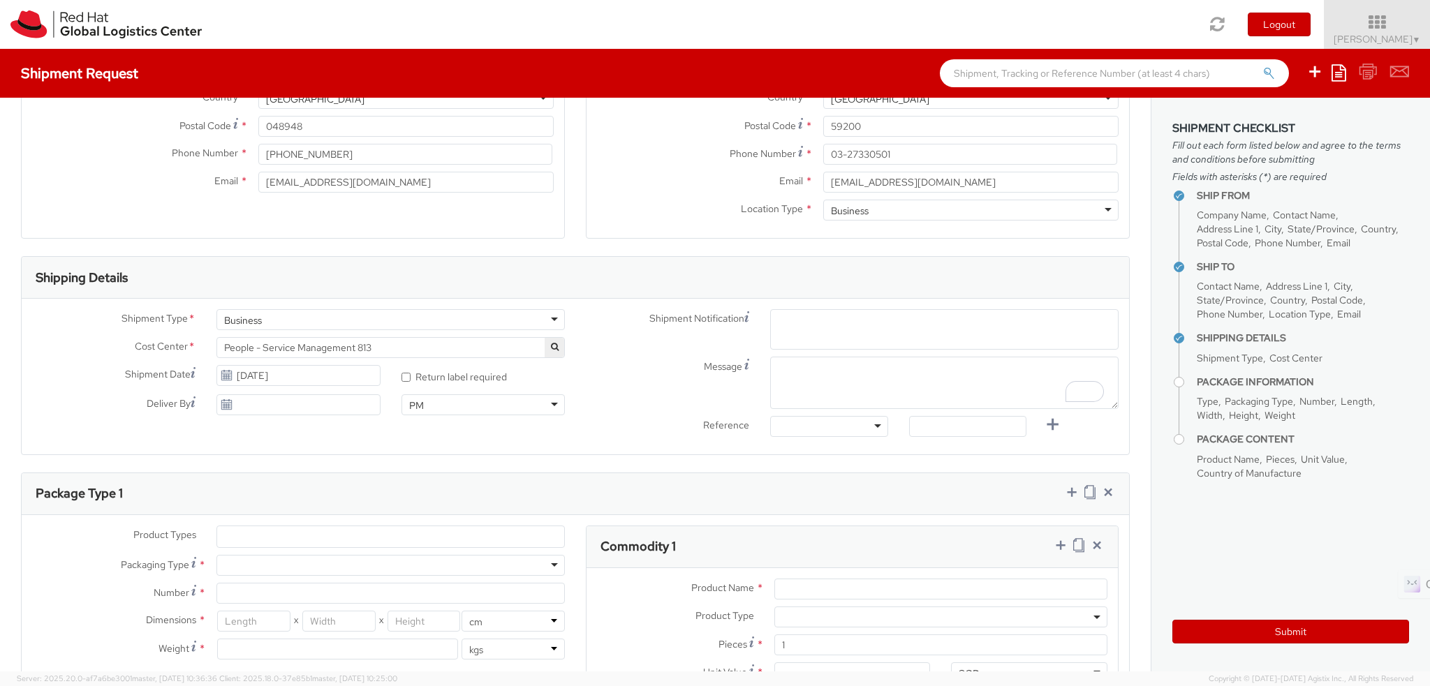
click at [778, 422] on input "select-one" at bounding box center [779, 427] width 3 height 14
click at [796, 325] on span "Enter any additional email addresses, separated by comma, for individuals who s…" at bounding box center [945, 339] width 336 height 42
paste input "ID Badge fo rKok Liang Lim"
type input "ID Badge fo rKok Liang Lim"
click at [793, 369] on textarea "Message" at bounding box center [944, 383] width 348 height 52
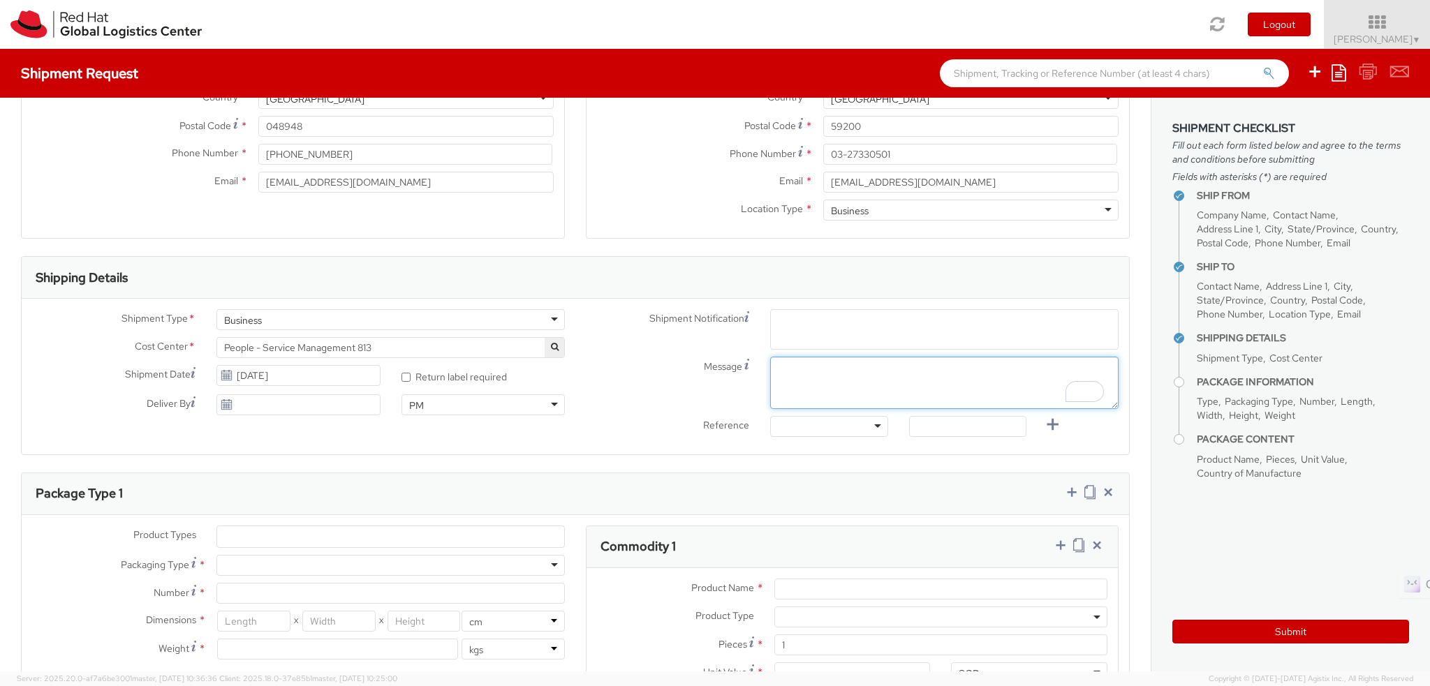
paste textarea "ID Badge fo rKok Liang Lim"
type textarea "ID Badge fo rKok Liang Lim"
click at [712, 443] on div "Reference Other Purchase Order Number Reference Number" at bounding box center [852, 430] width 554 height 28
click at [773, 438] on div "Other Purchase Order Number Reference Number" at bounding box center [829, 430] width 138 height 28
click at [788, 429] on div at bounding box center [828, 426] width 117 height 21
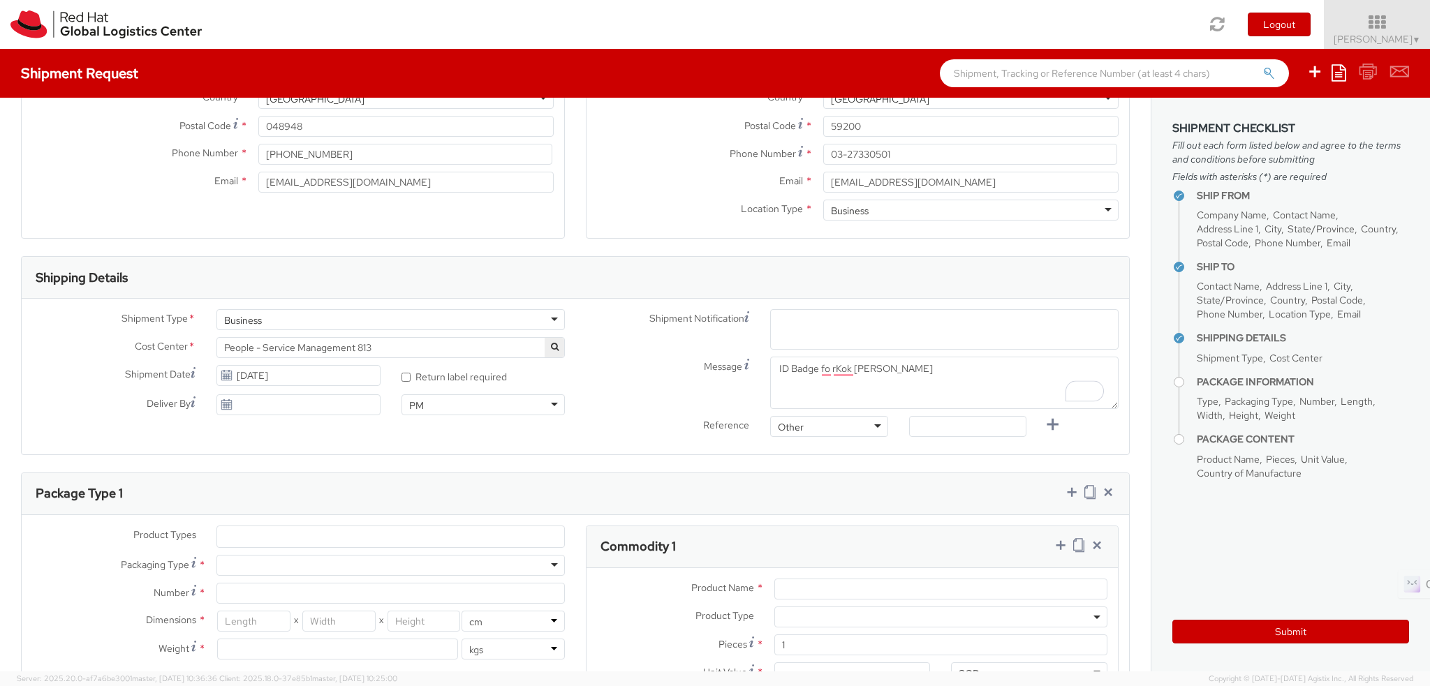
click at [713, 453] on div "Shipment Type * Business Business Business Cost Center * People - Service Manag…" at bounding box center [576, 377] width 1108 height 156
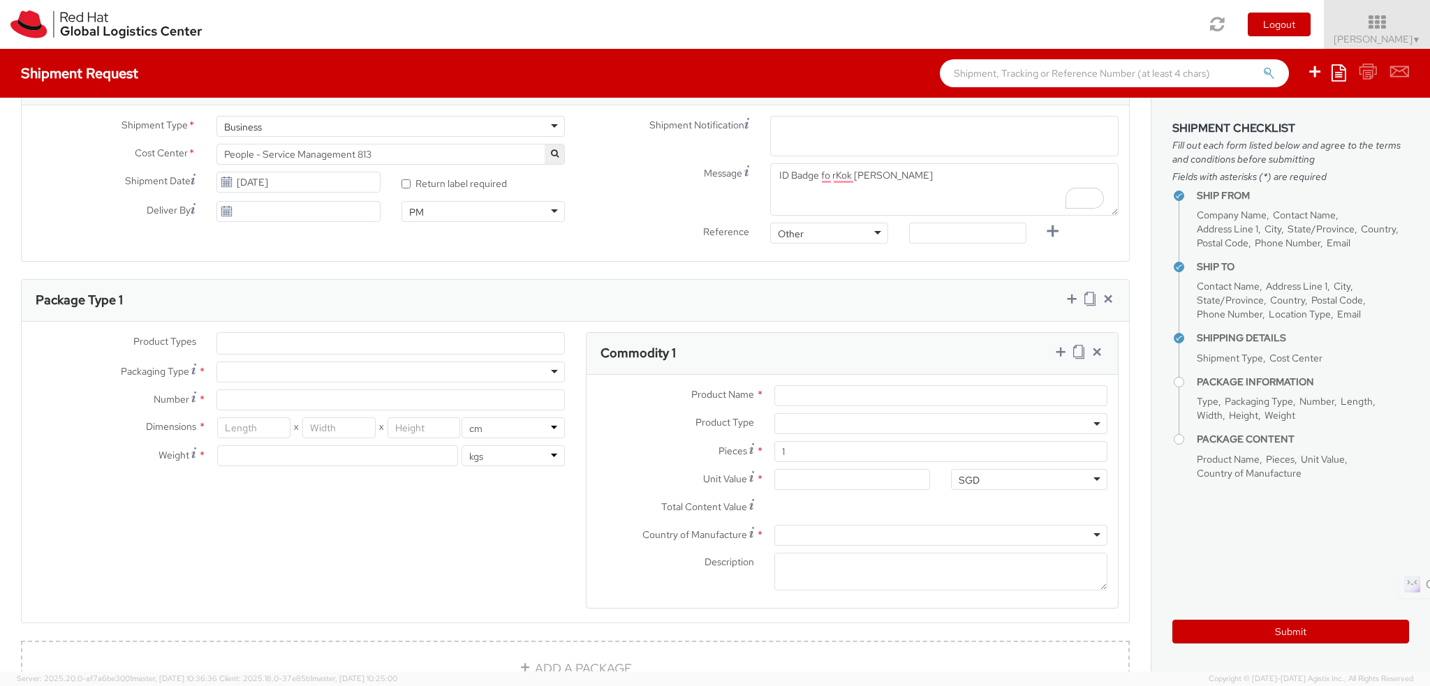
scroll to position [489, 0]
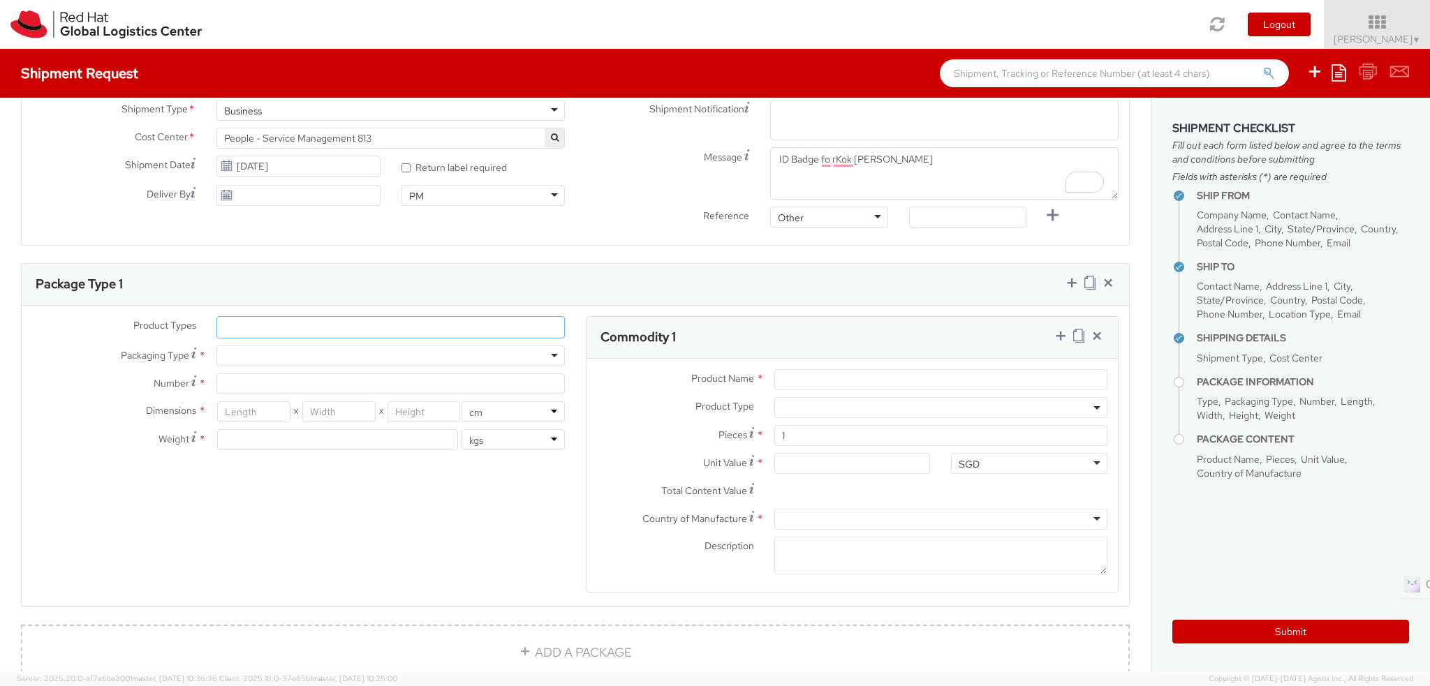
click at [413, 328] on ul at bounding box center [390, 327] width 347 height 21
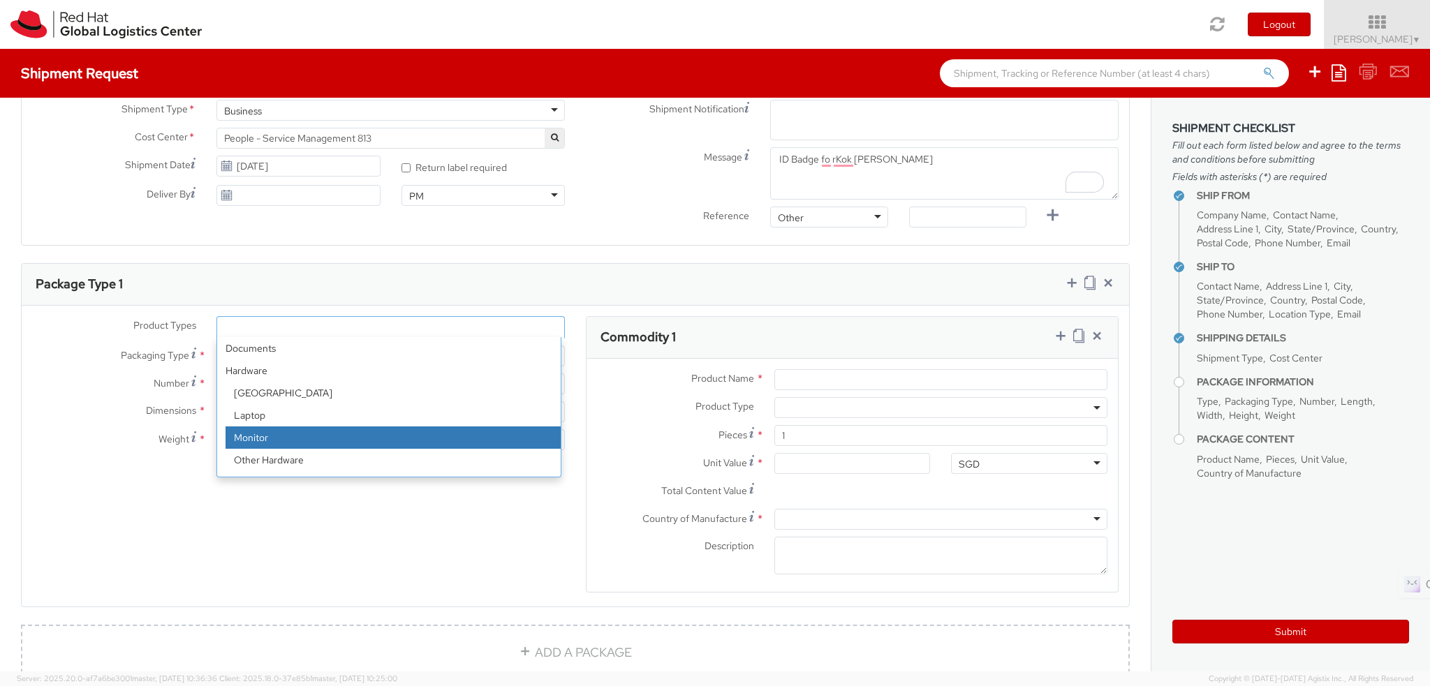
scroll to position [61, 0]
select select "TEL_EQUIP"
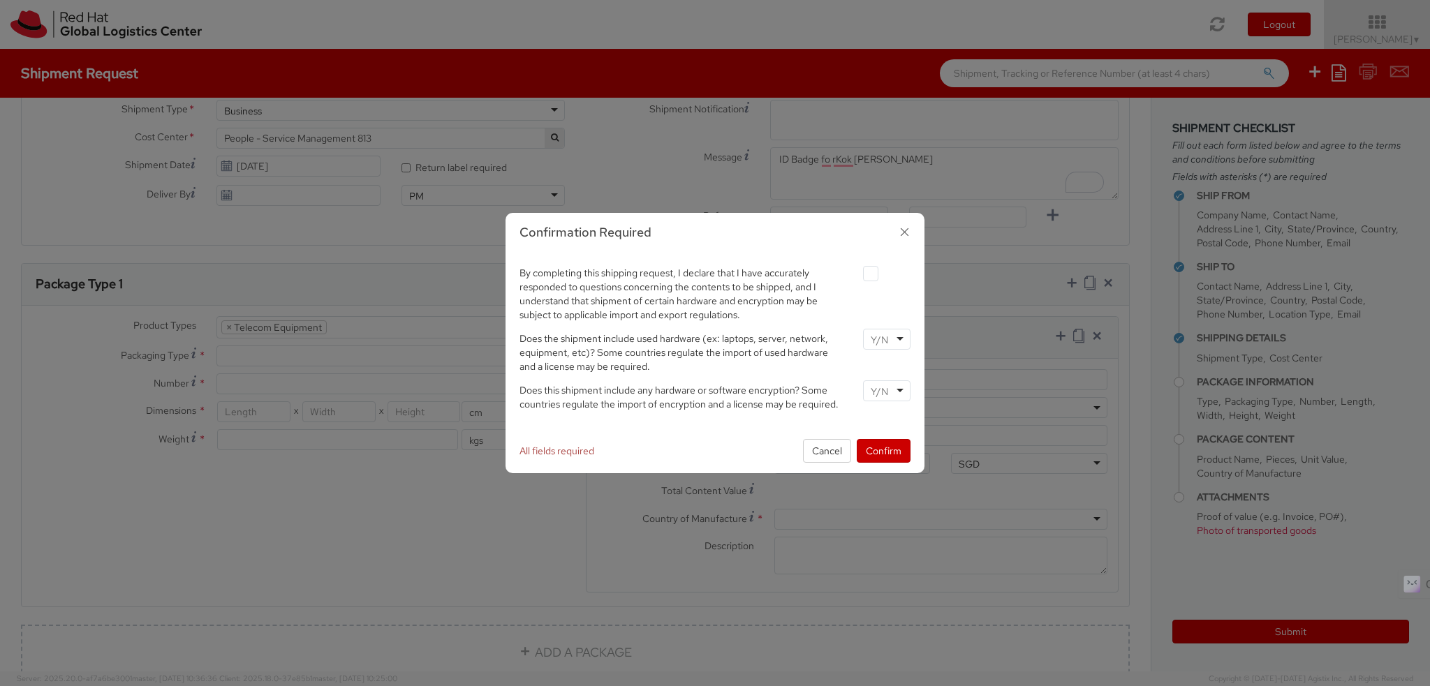
click at [905, 233] on icon "button" at bounding box center [905, 232] width 20 height 20
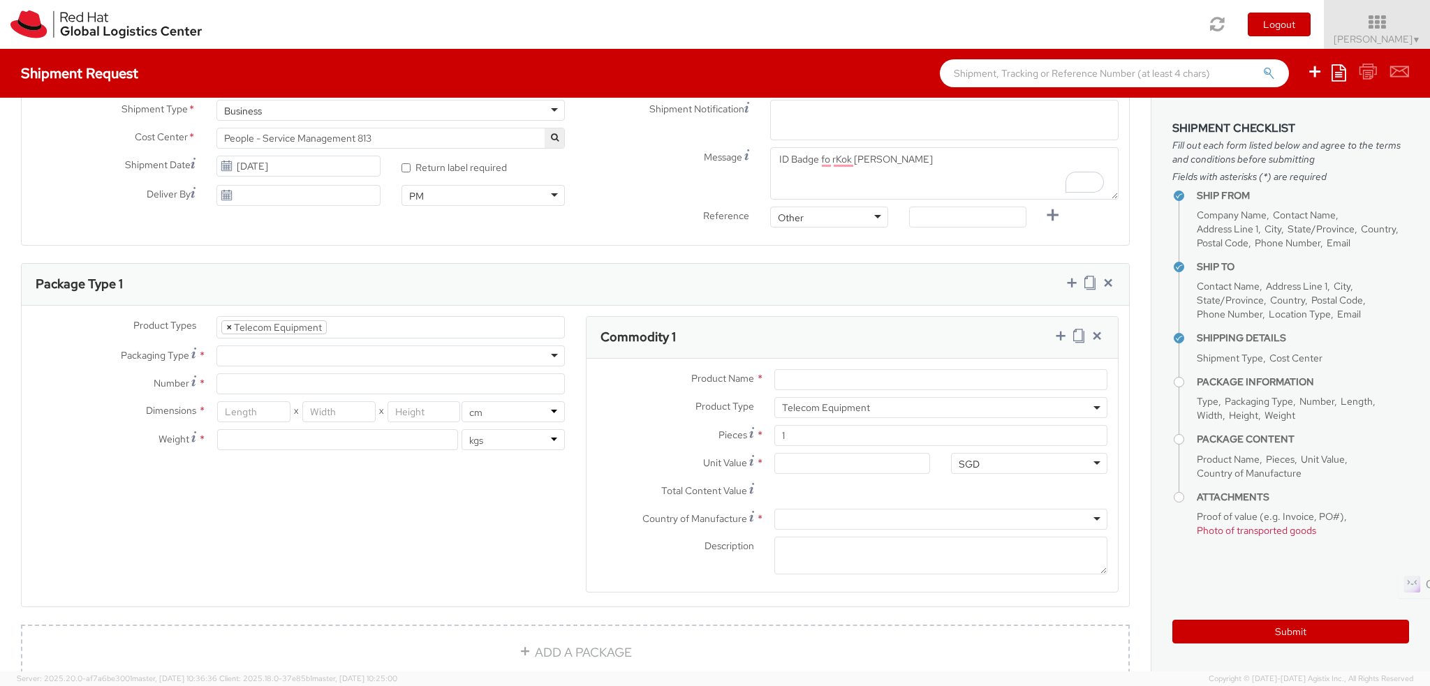
click at [226, 326] on span "×" at bounding box center [229, 327] width 6 height 13
click at [260, 332] on ul at bounding box center [390, 327] width 347 height 21
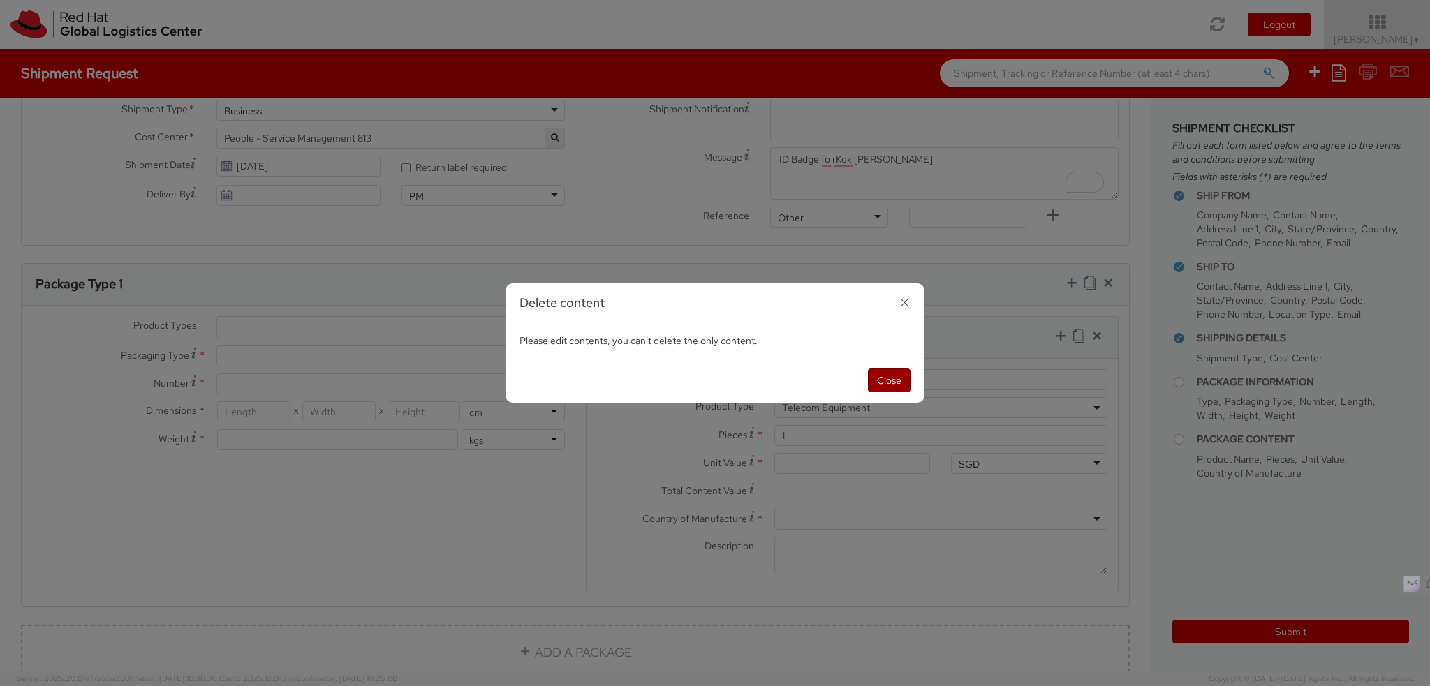
click at [877, 379] on button "Close" at bounding box center [889, 381] width 43 height 24
select select "TEL_EQUIP"
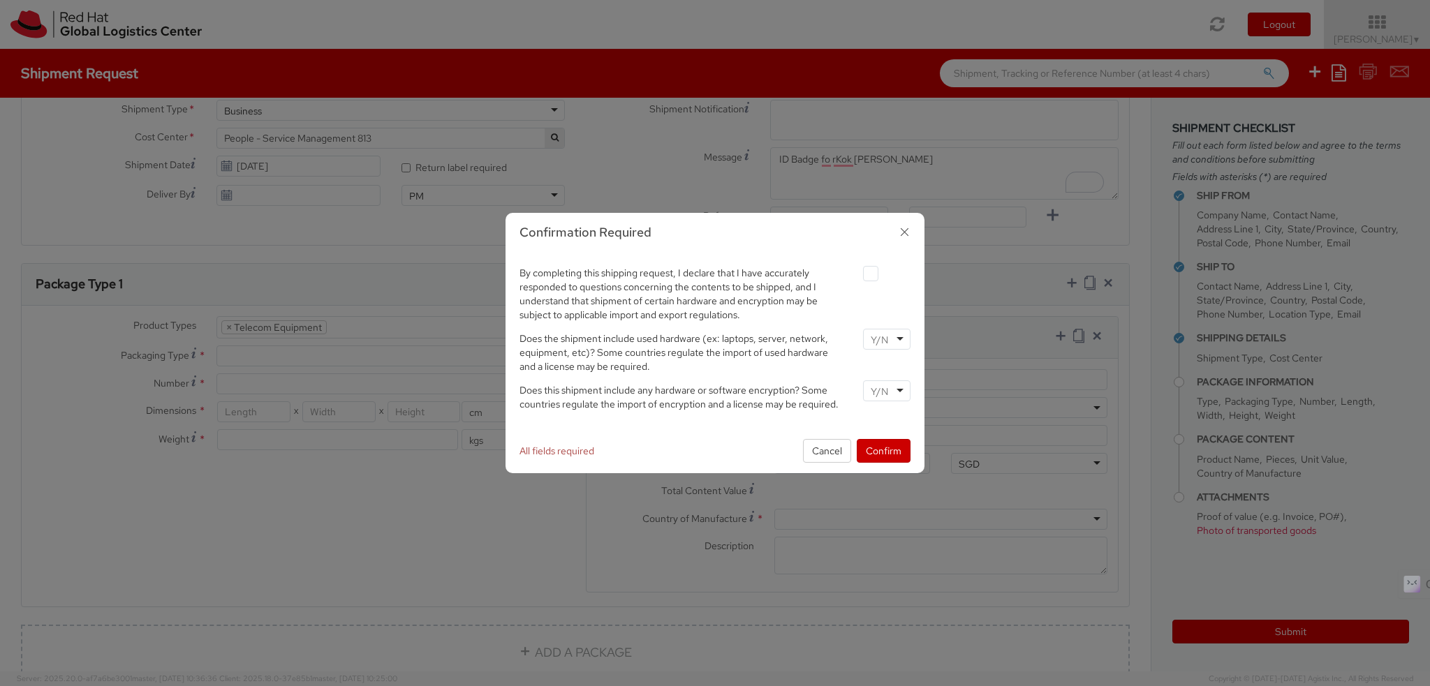
click at [899, 228] on icon "button" at bounding box center [905, 232] width 20 height 20
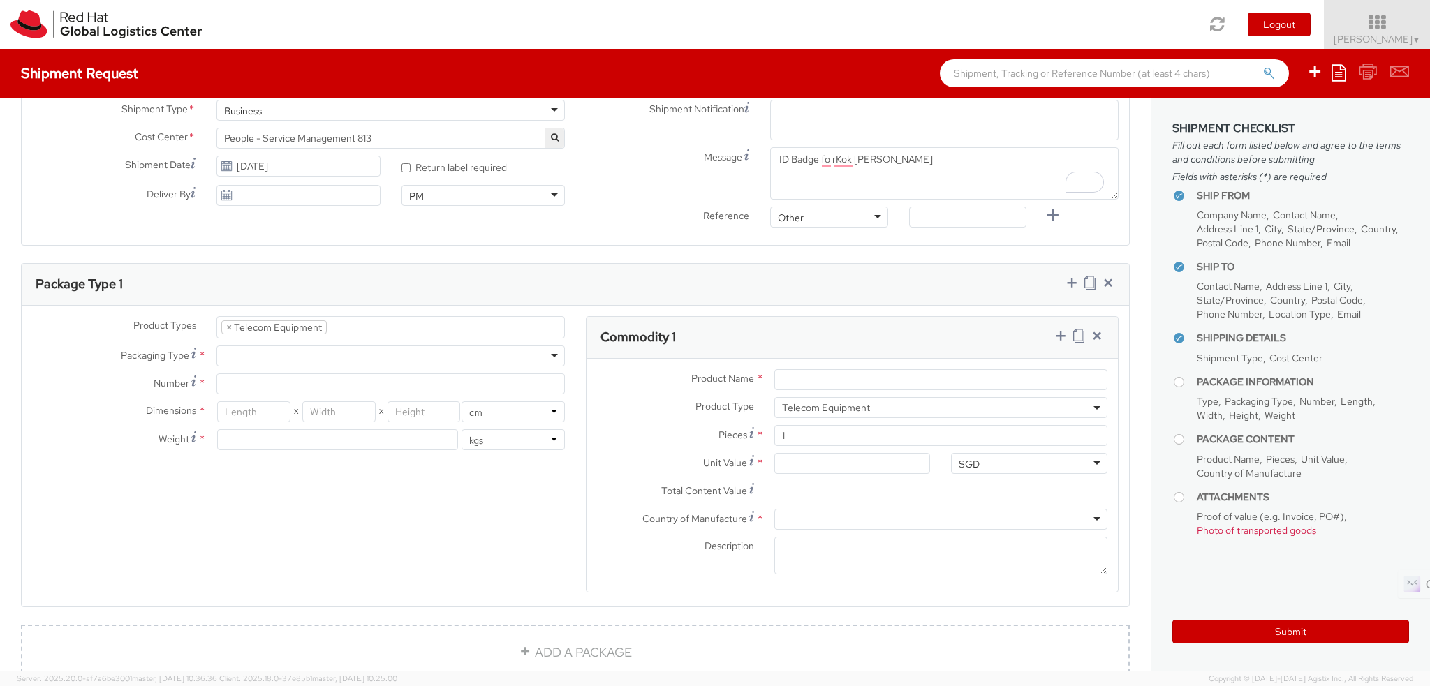
click at [365, 327] on ul "× Telecom Equipment" at bounding box center [390, 327] width 347 height 21
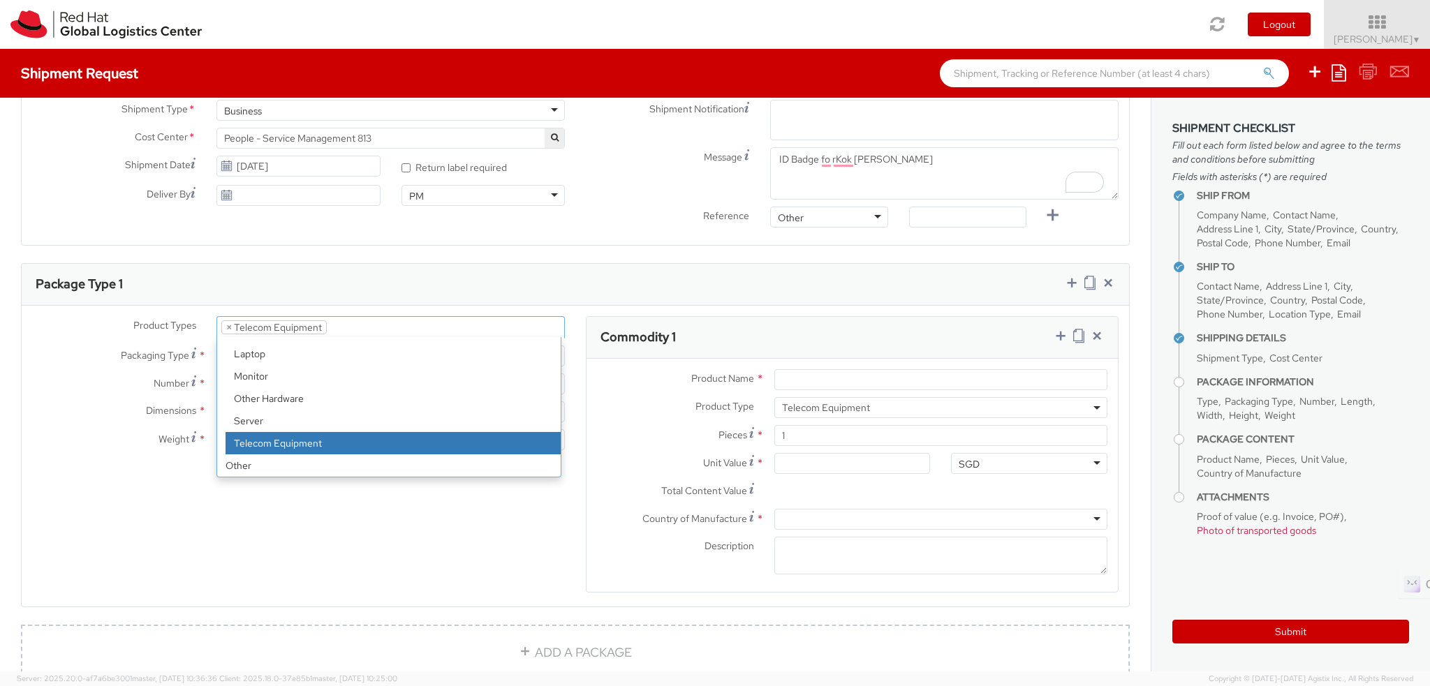
select select
type input "Telecom Equipment"
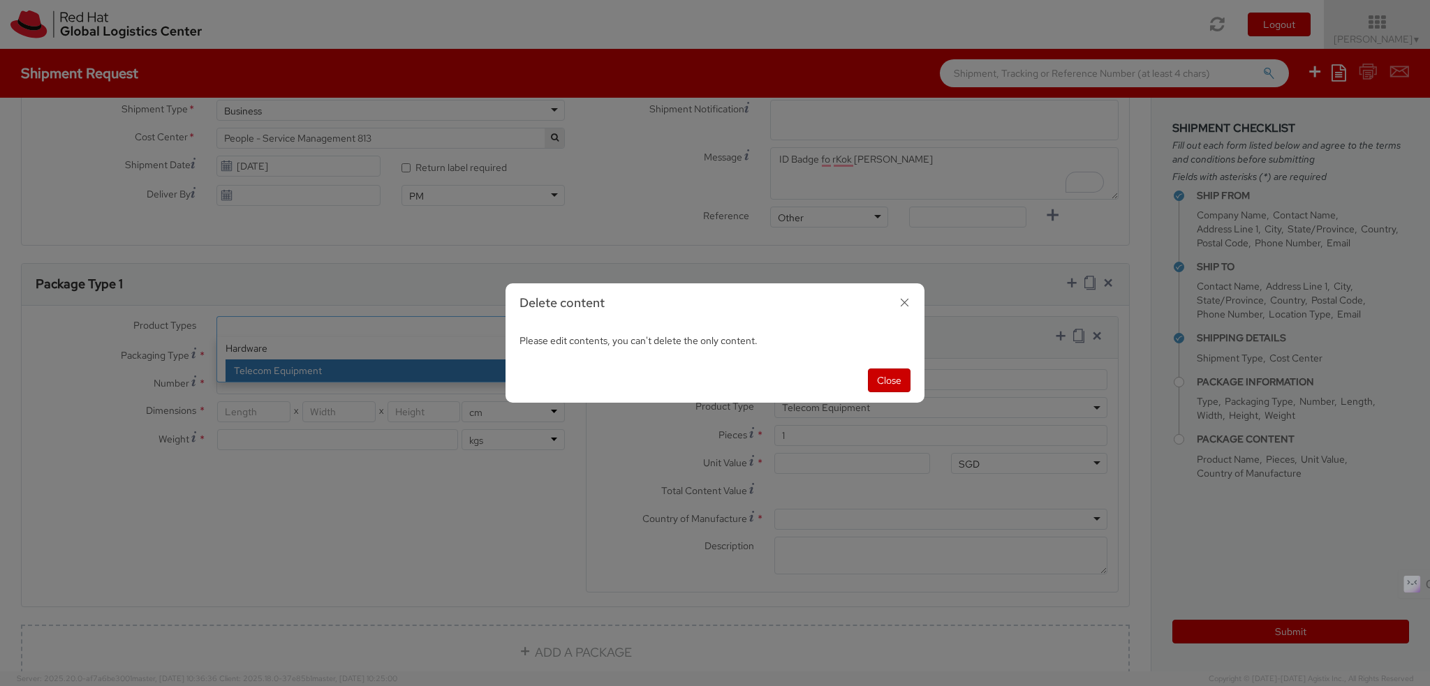
click at [863, 374] on div "Close" at bounding box center [715, 380] width 419 height 45
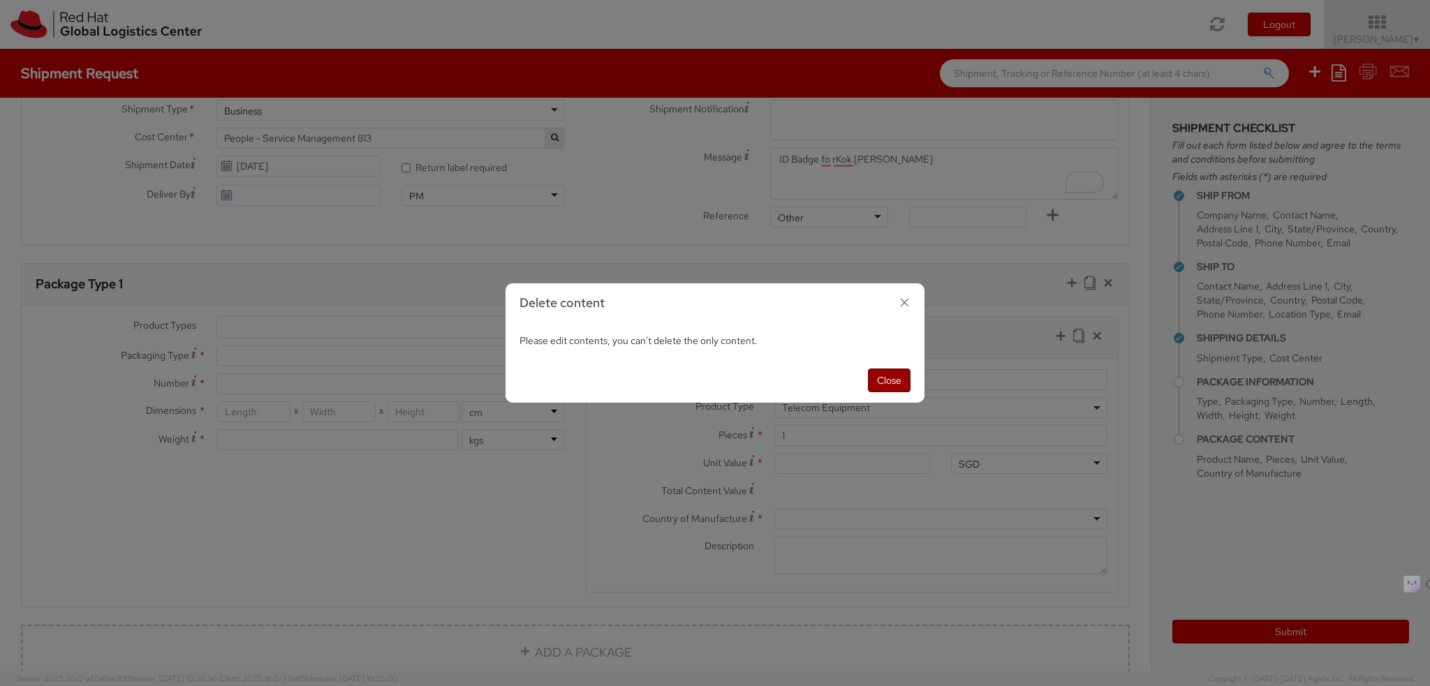
click at [903, 379] on button "Close" at bounding box center [889, 381] width 43 height 24
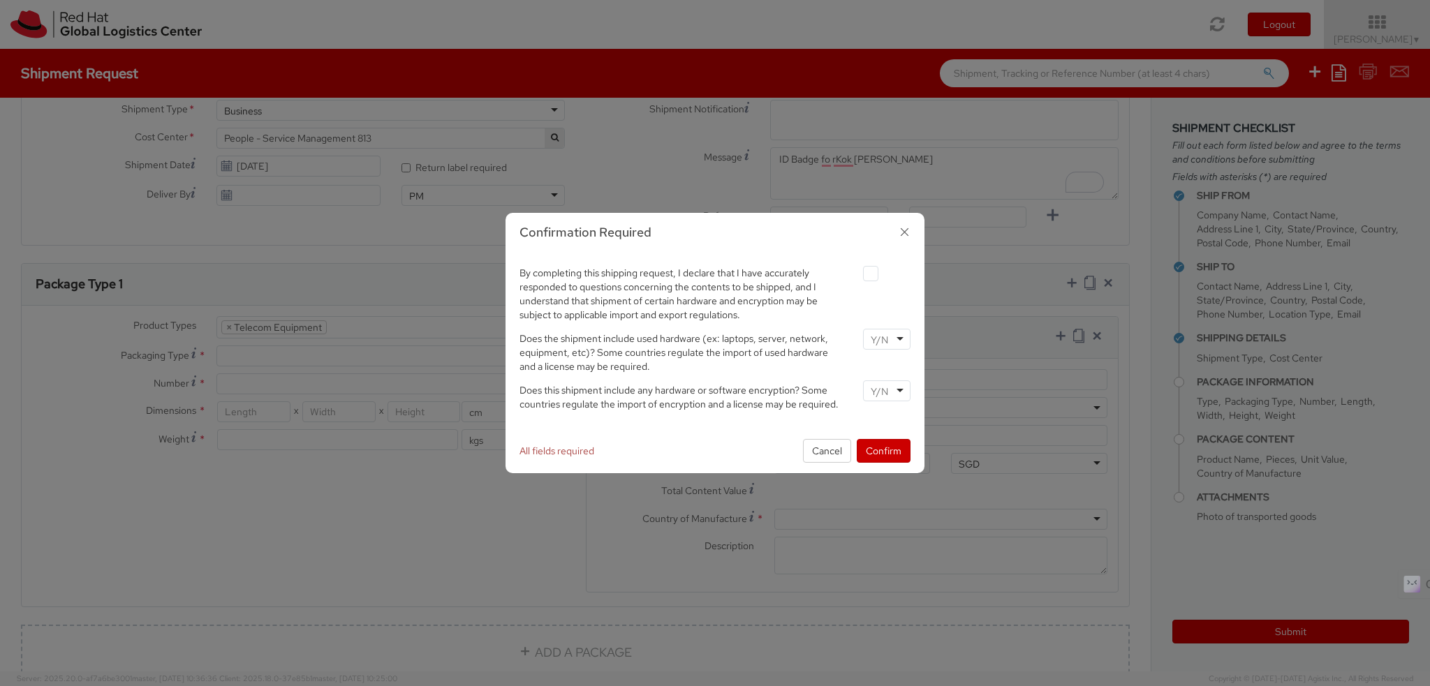
select select "TEL_EQUIP"
click at [897, 231] on icon "button" at bounding box center [905, 232] width 20 height 20
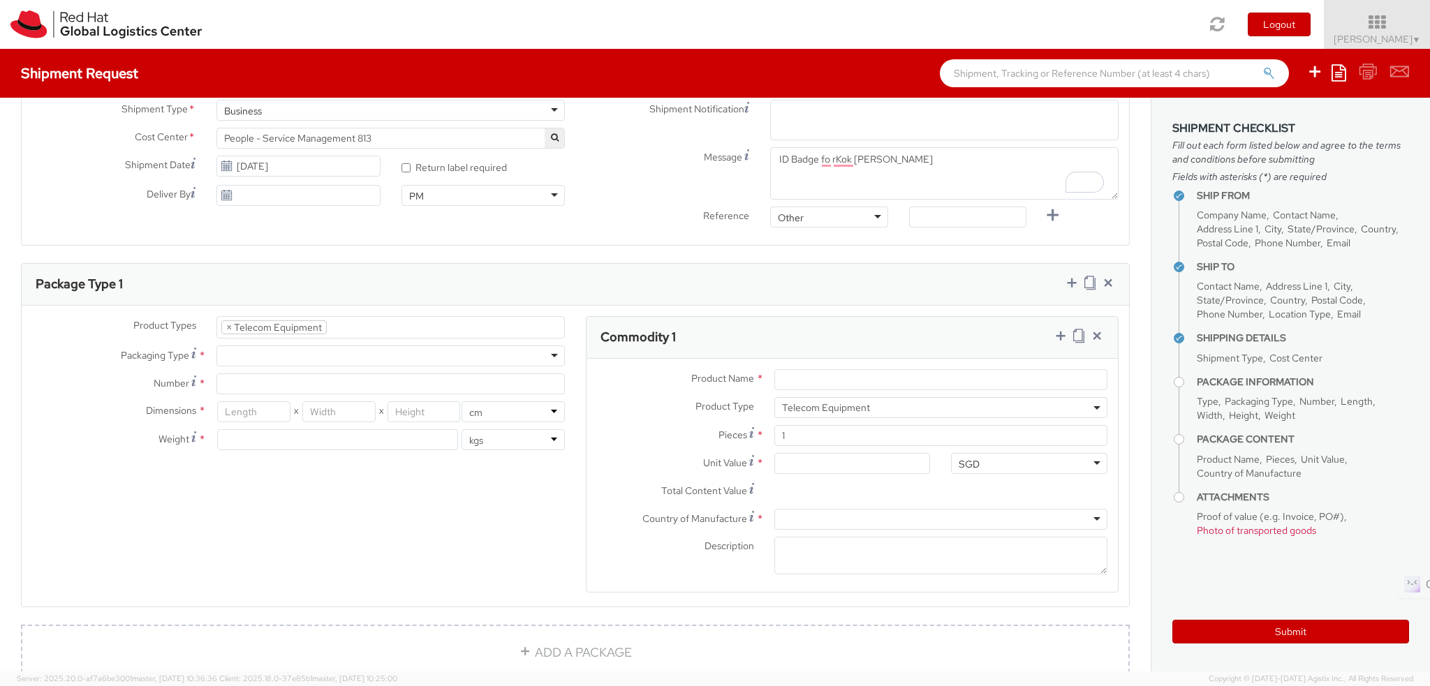
click at [223, 325] on li "× Telecom Equipment" at bounding box center [273, 328] width 105 height 14
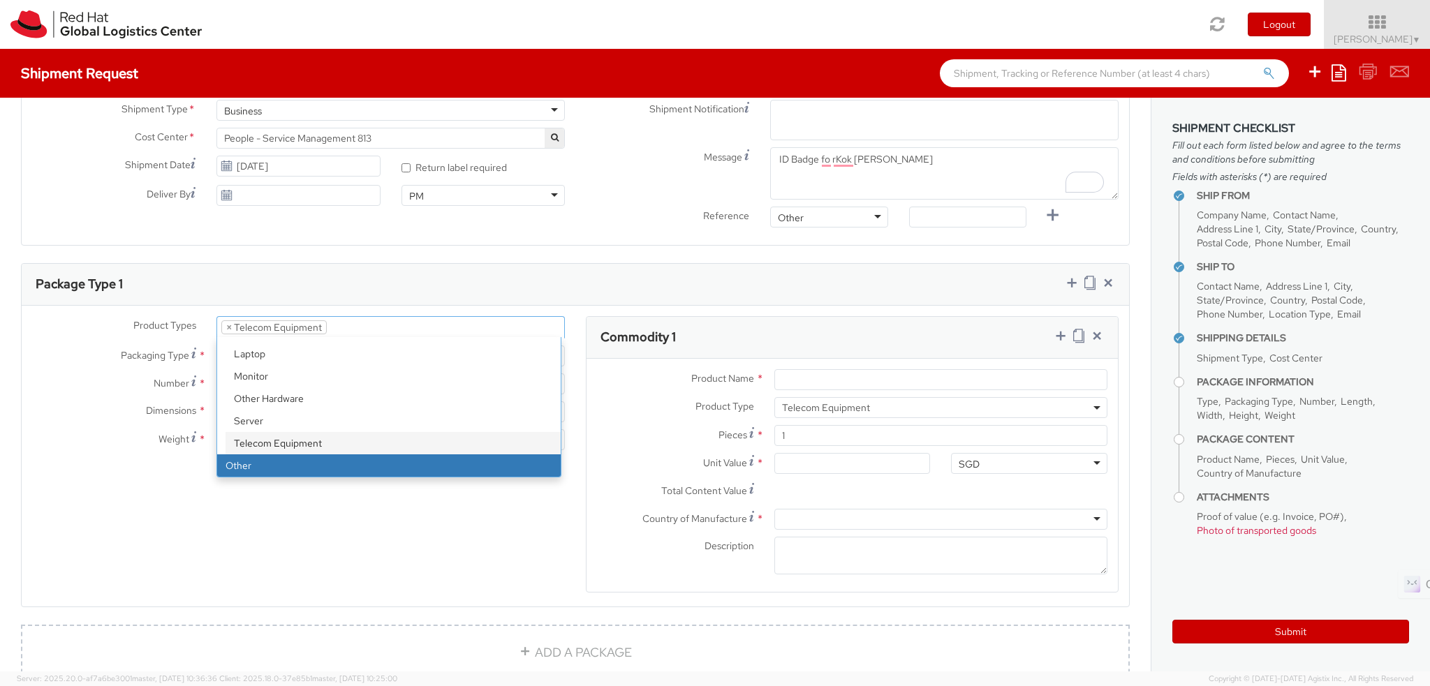
select select "OTHER"
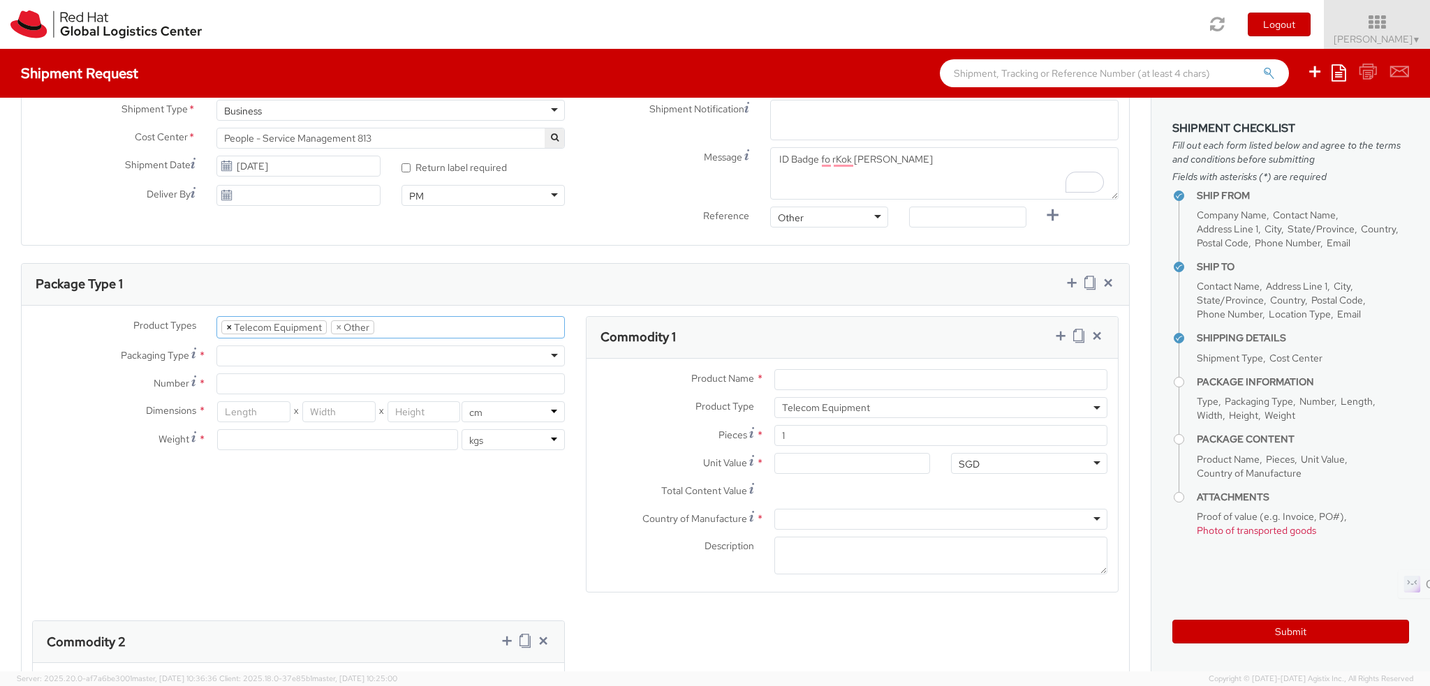
click at [226, 323] on span "×" at bounding box center [229, 327] width 6 height 13
select select "OTHER"
click at [281, 487] on div "Product Types * Documents Docking Station Laptop Monitor Other Hardware Server …" at bounding box center [576, 615] width 1108 height 599
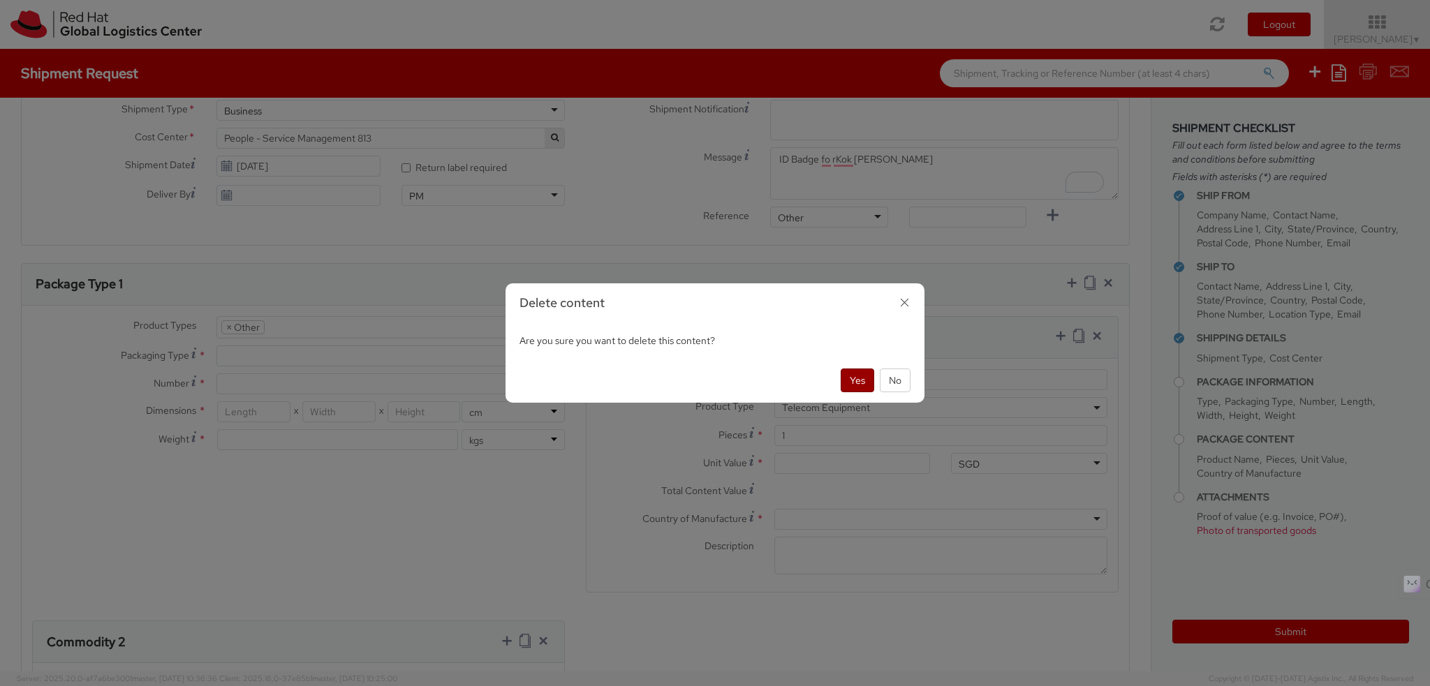
click at [858, 378] on button "Yes" at bounding box center [858, 381] width 34 height 24
select select "OTHER"
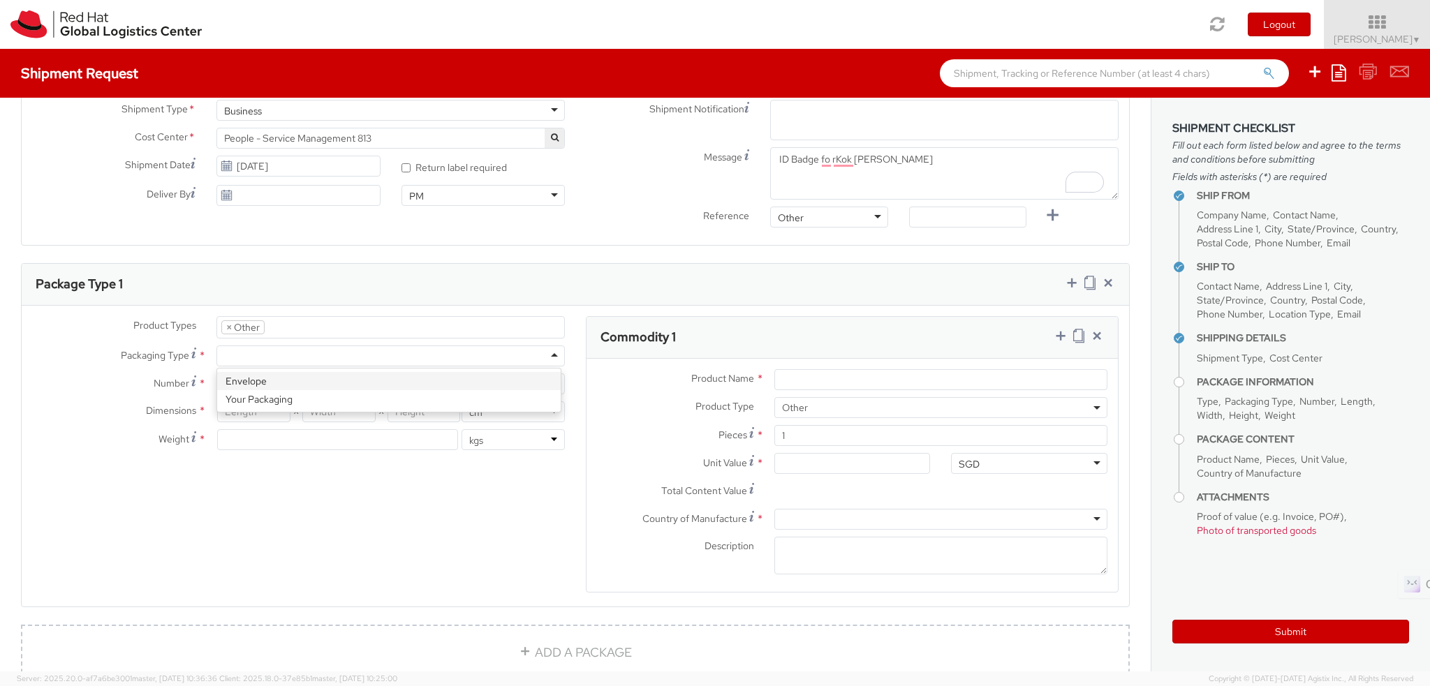
click at [237, 361] on div at bounding box center [390, 356] width 348 height 21
type input "1"
type input "24.13"
type input "31.75"
type input "0.64"
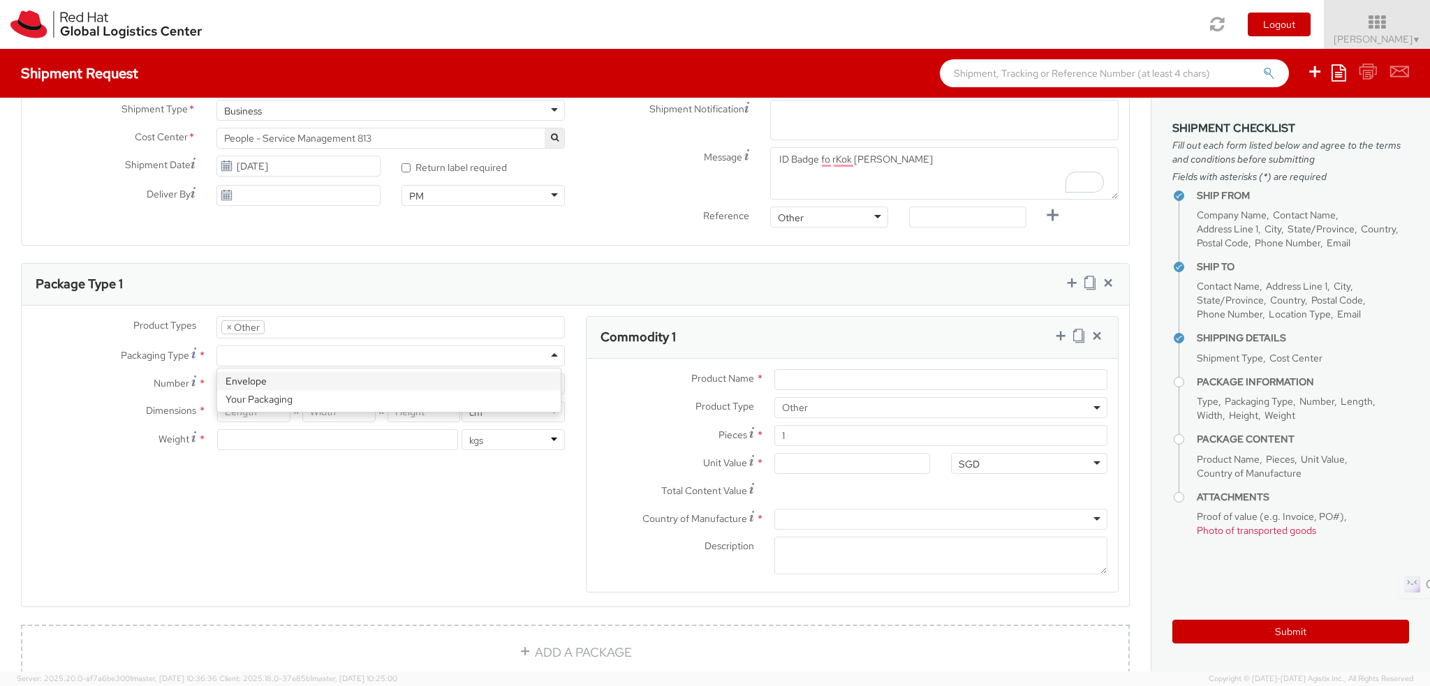
type input "0.5"
click at [795, 385] on input "Product Name *" at bounding box center [940, 379] width 333 height 21
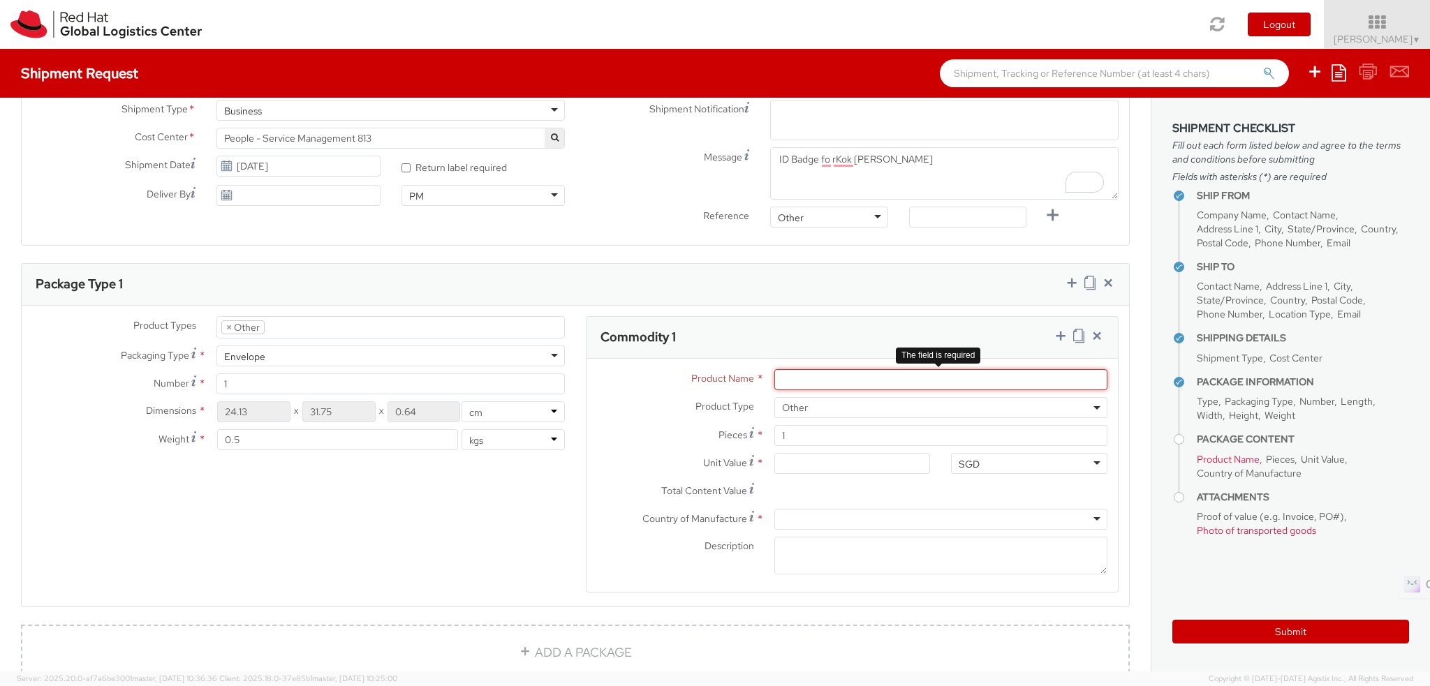
click at [846, 376] on input "Product Name *" at bounding box center [940, 379] width 333 height 21
paste input "Red Hat Employee Security ID Badge"
type input "Red Hat Employee Security ID Badge"
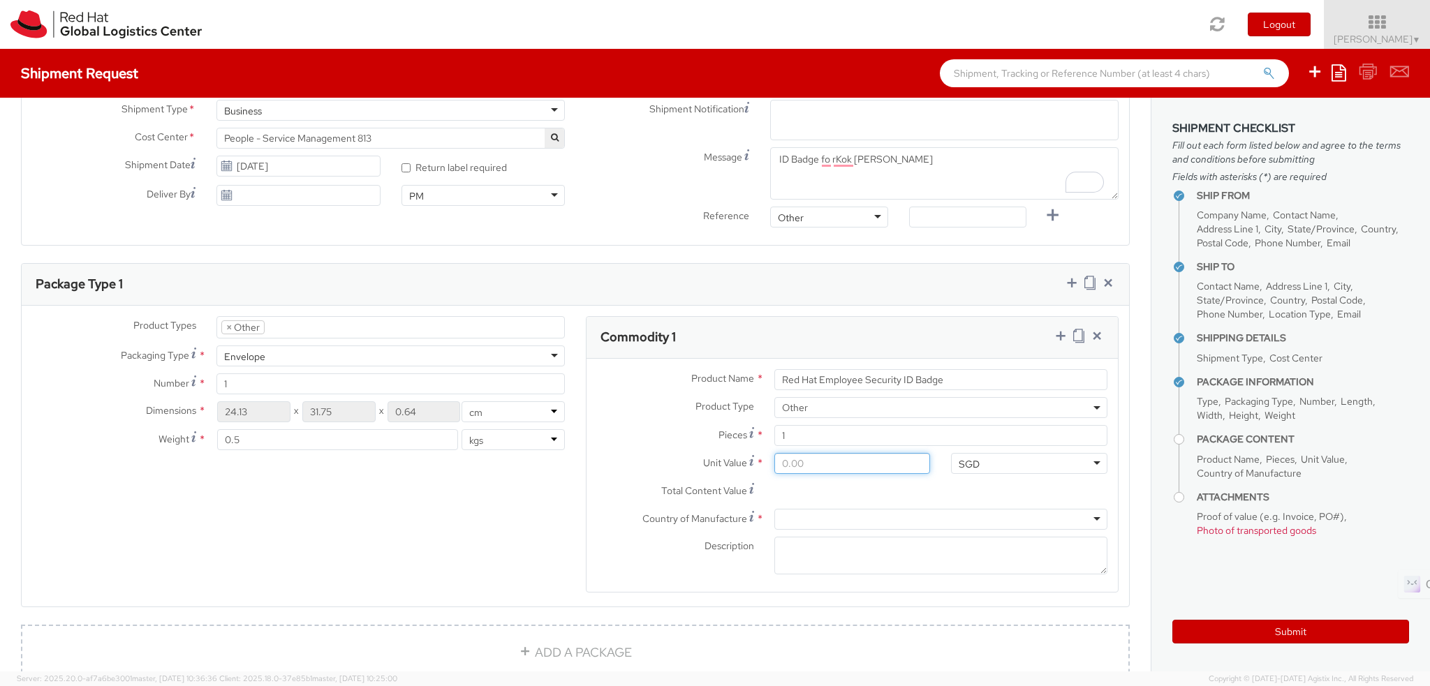
click at [805, 469] on input "Unit Value *" at bounding box center [852, 463] width 156 height 21
click at [774, 548] on textarea "Description *" at bounding box center [940, 556] width 333 height 38
paste textarea "roduced Internally - personalized (Sample - not for resale, value for customs p…"
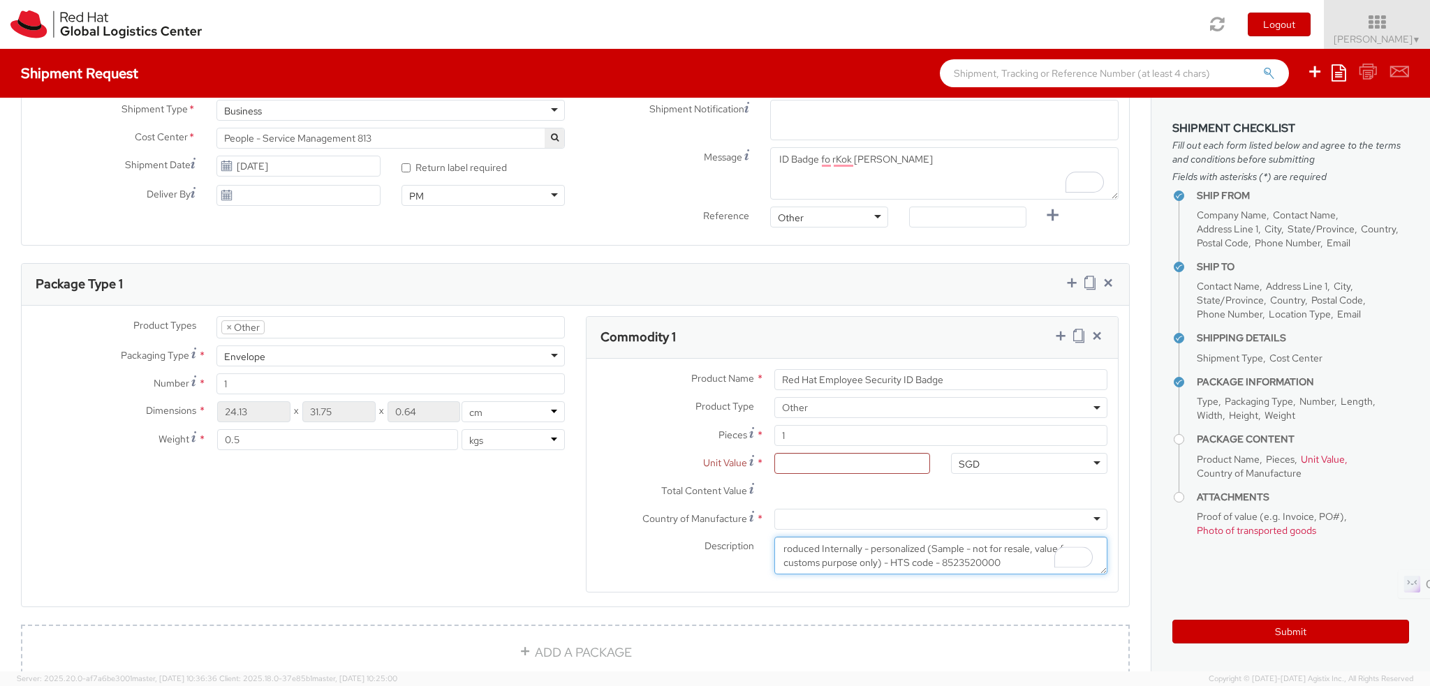
scroll to position [0, 0]
click at [777, 550] on textarea "roduced Internally - personalized (Sample - not for resale, value for customs p…" at bounding box center [940, 556] width 333 height 38
type textarea "produced Internally - personalized (Sample - not for resale, value for customs …"
click at [982, 466] on div "SGD" at bounding box center [1029, 463] width 156 height 21
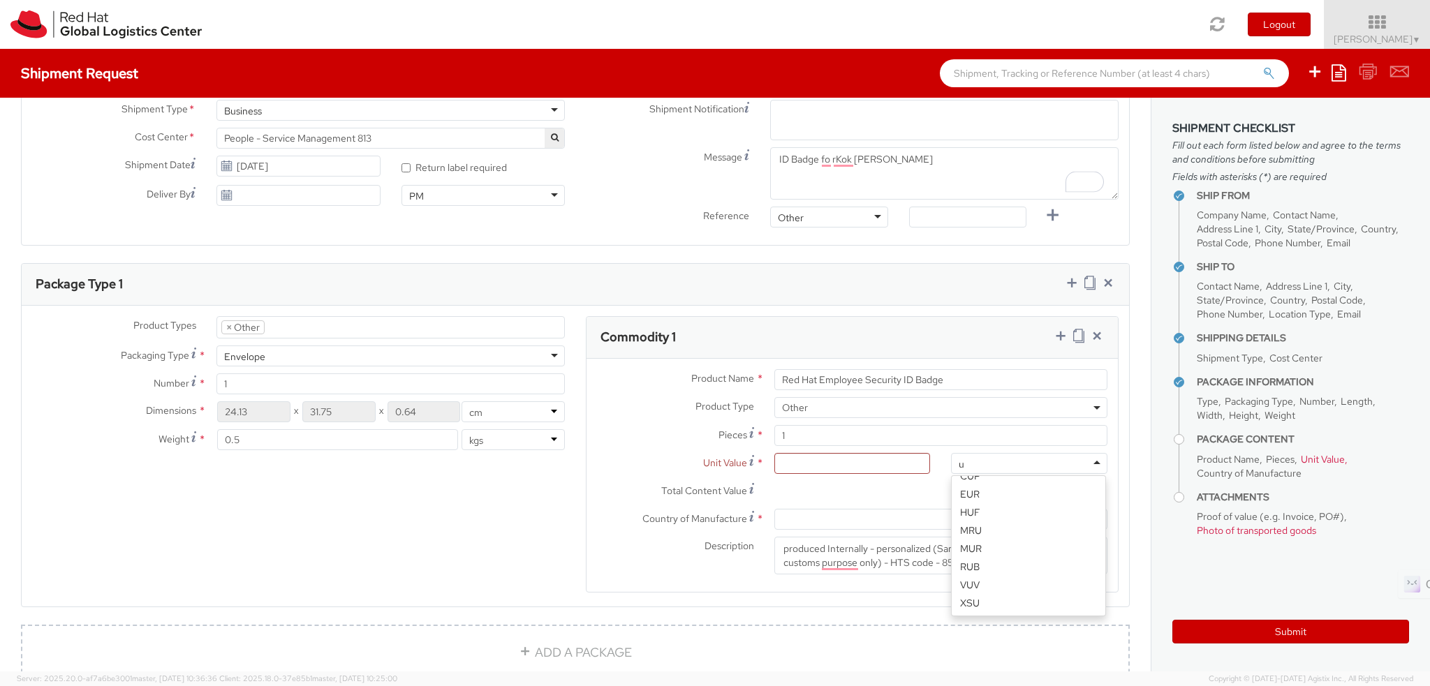
scroll to position [3, 0]
type input "usd"
click at [863, 464] on input "Unit Value *" at bounding box center [852, 463] width 156 height 21
click at [800, 461] on input "Unit Value *" at bounding box center [852, 463] width 156 height 21
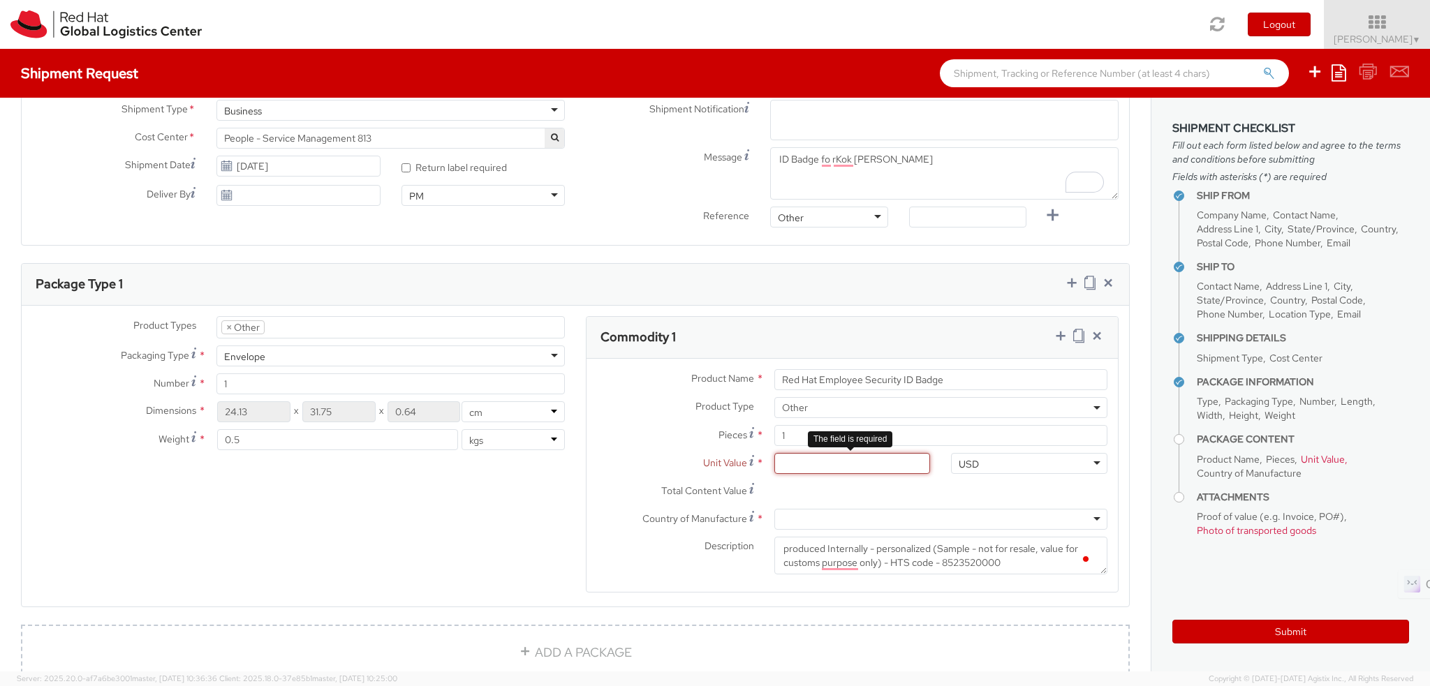
type input "3.00"
type input "3.50"
type input "3.55"
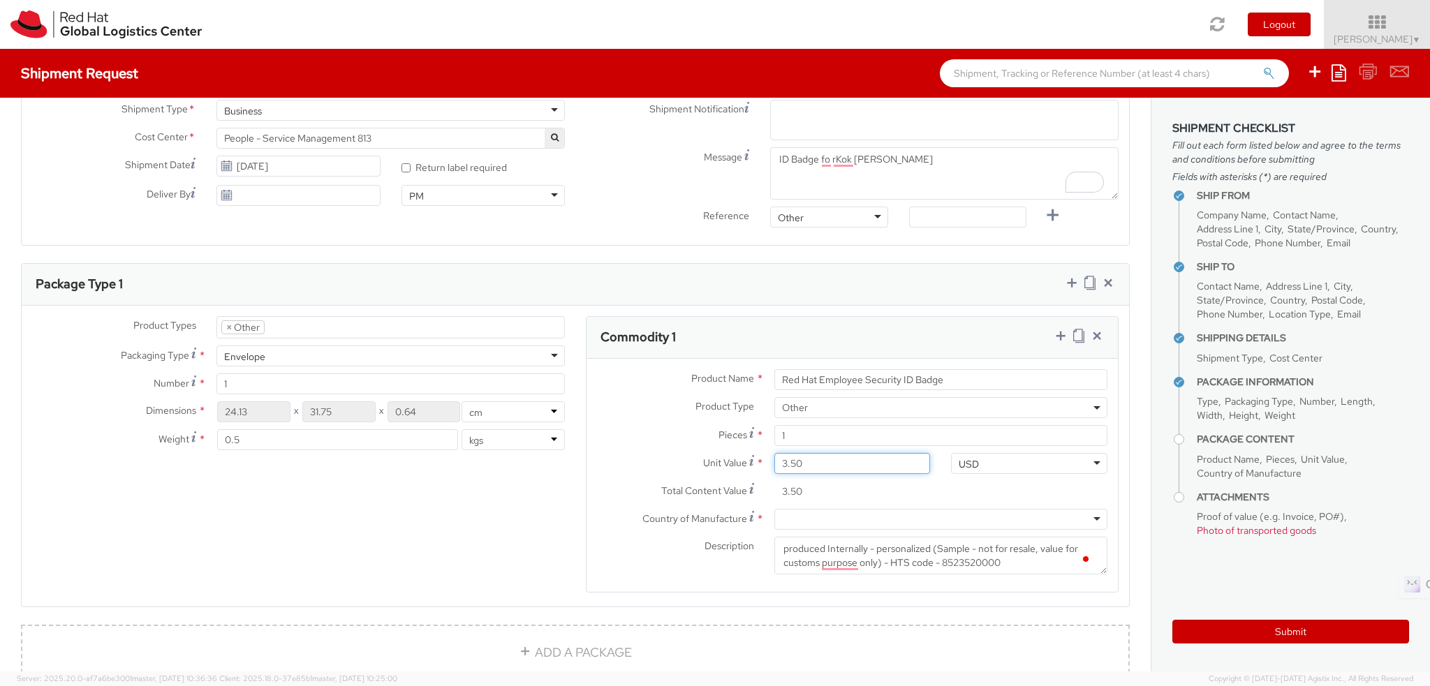
type input "3.55"
click at [1064, 325] on div "Commodity 1" at bounding box center [852, 338] width 531 height 42
click at [1073, 335] on icon at bounding box center [1078, 336] width 11 height 14
select select "OTHER"
click at [1073, 335] on icon at bounding box center [1078, 336] width 11 height 14
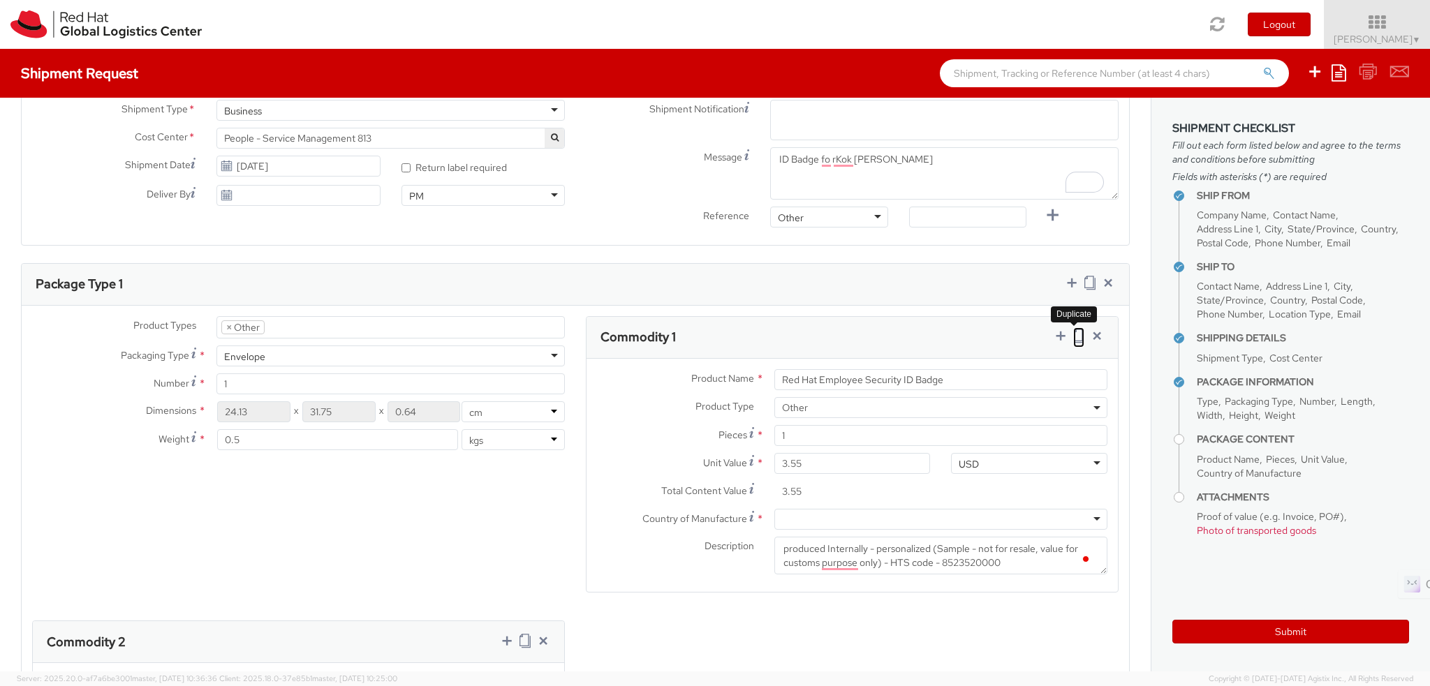
select select "OTHER"
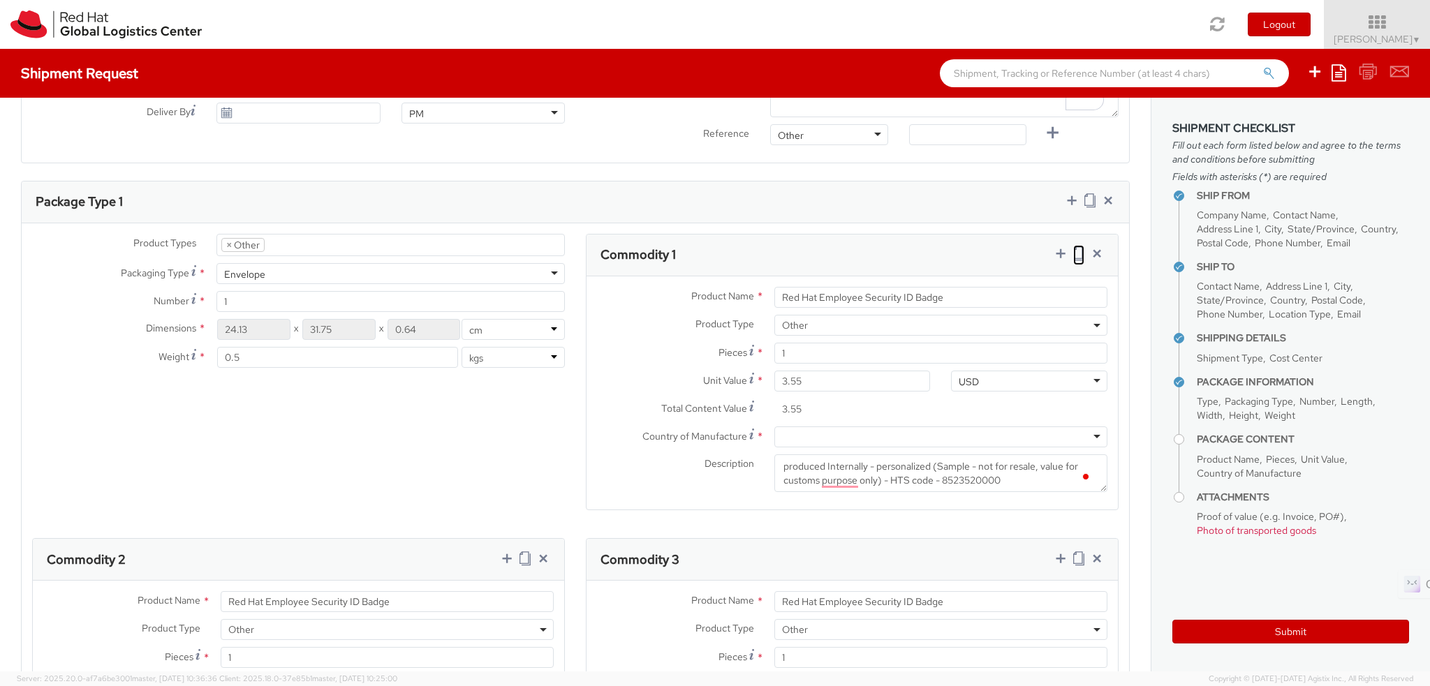
scroll to position [698, 0]
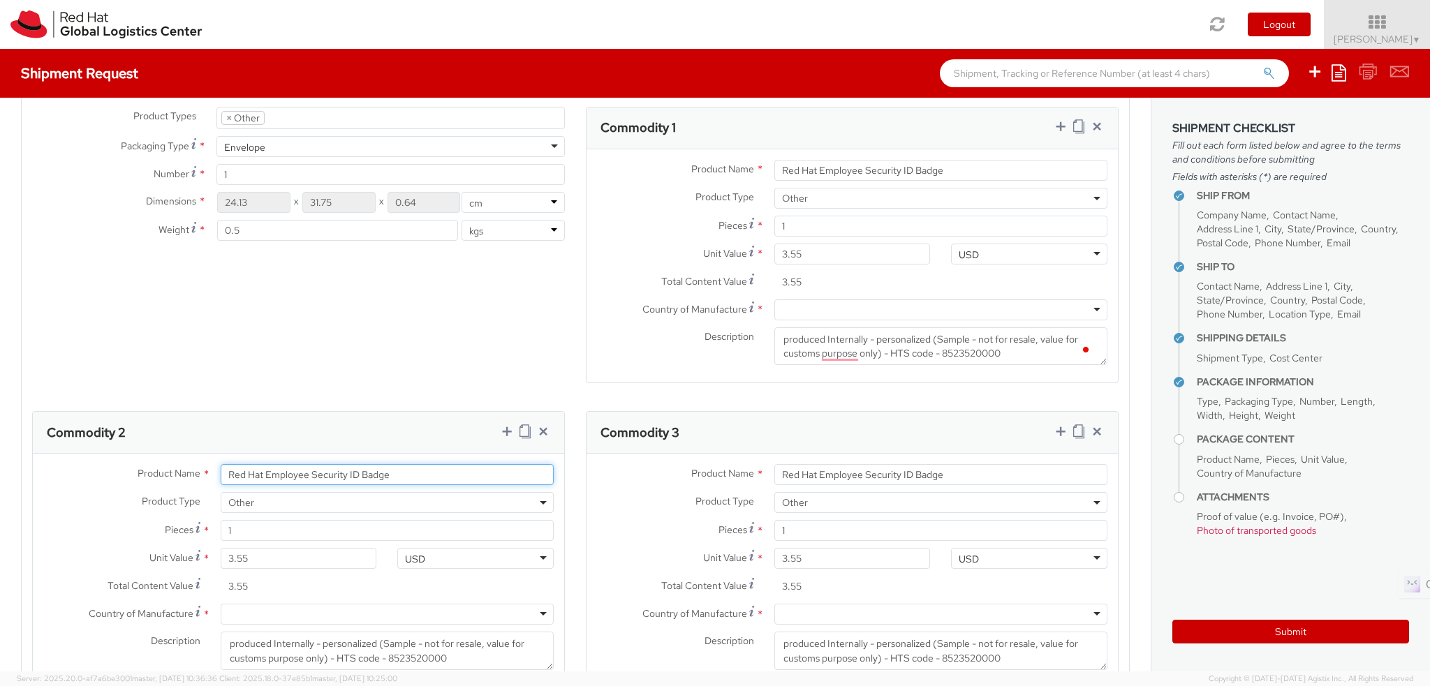
click at [337, 464] on input "Red Hat Employee Security ID Badge" at bounding box center [387, 474] width 333 height 21
click at [338, 464] on input "Red Hat Employee Security ID Badge" at bounding box center [387, 474] width 333 height 21
paste input "Badge Reel- Clip w/ reel"
type input "Badge Reel- Clip w/ reel"
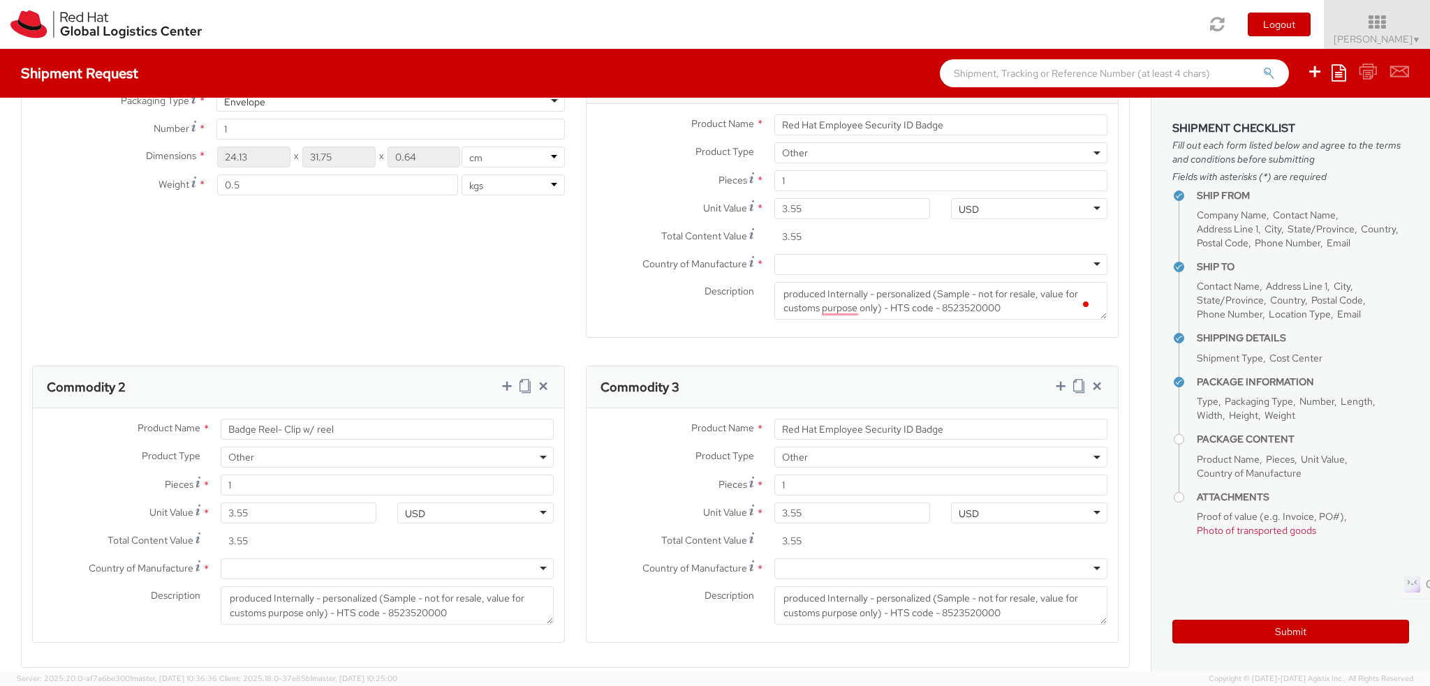
scroll to position [768, 0]
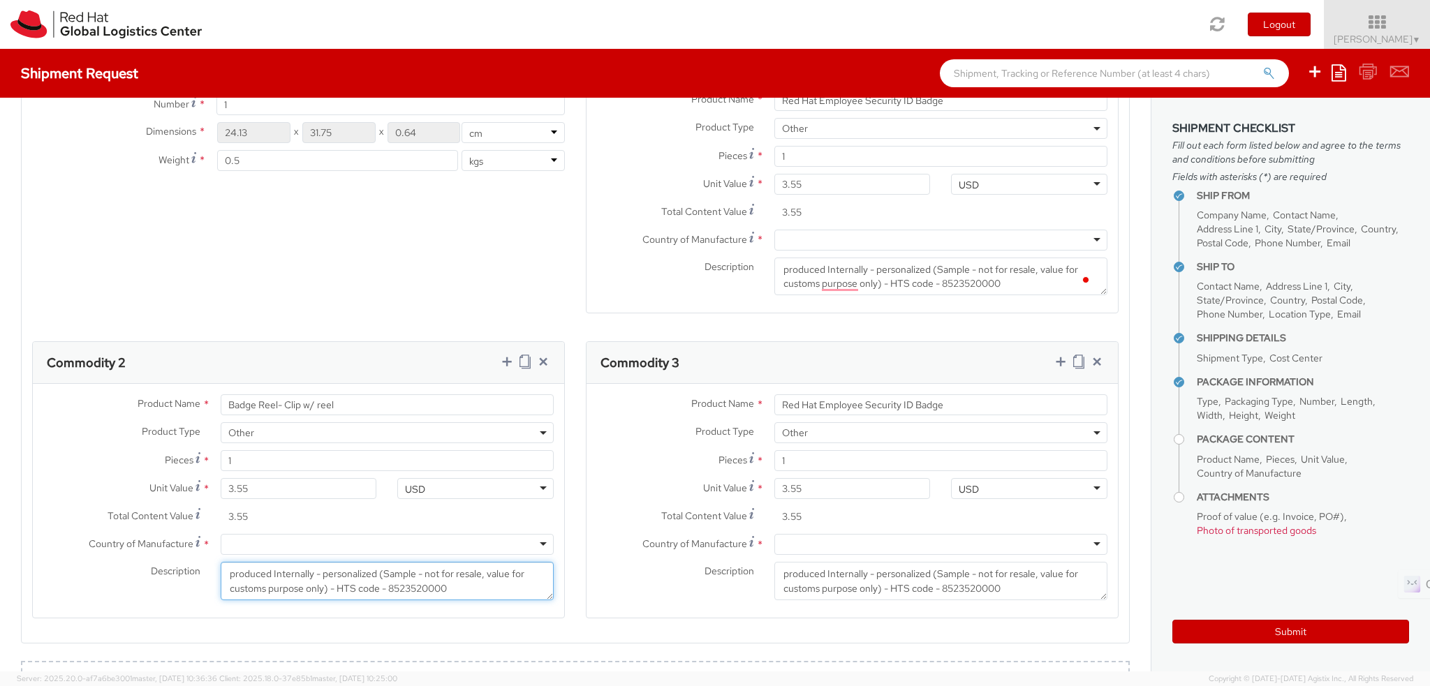
click at [272, 581] on textarea "produced Internally - personalized (Sample - not for resale, value for customs …" at bounding box center [387, 581] width 333 height 38
paste textarea "Sample - not for resale, value for customs purpose only) - HTS - 8308900000"
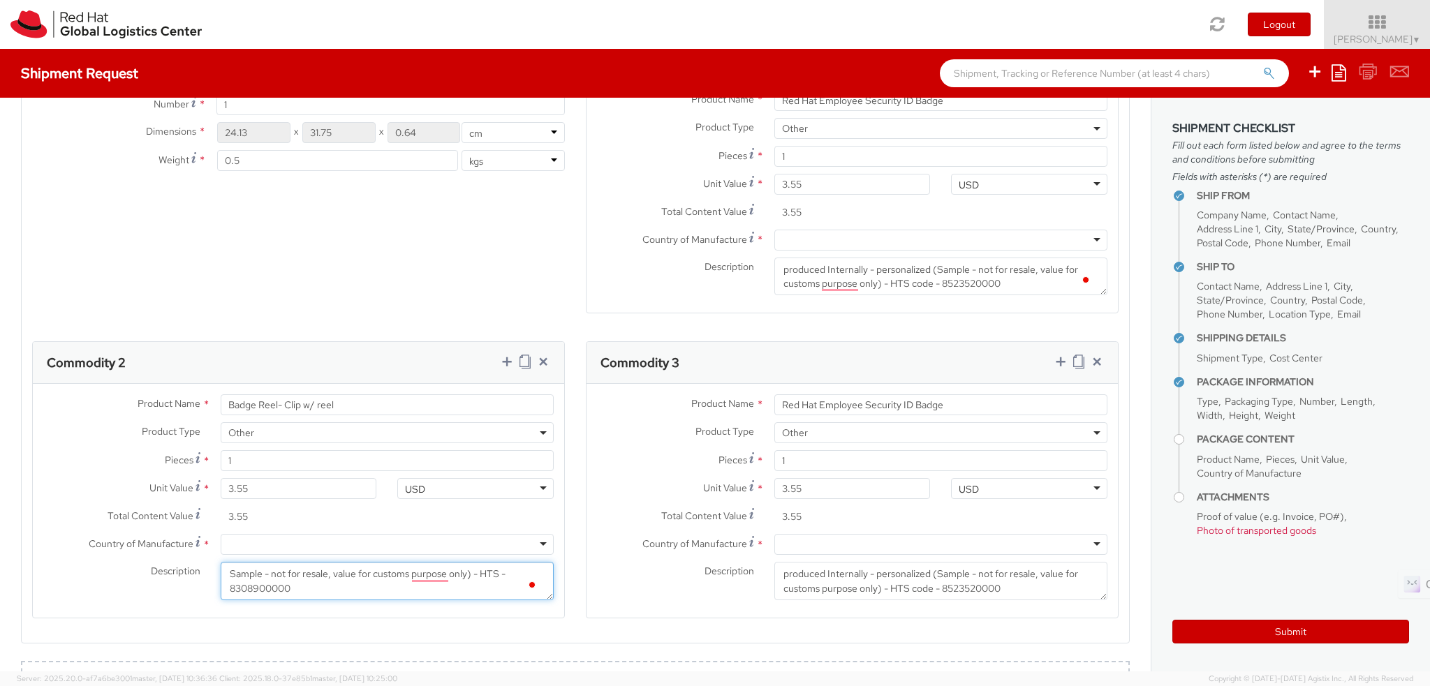
type textarea "Sample - not for resale, value for customs purpose only) - HTS - 8308900000"
click at [229, 483] on input "3.55" at bounding box center [299, 488] width 156 height 21
type input "0.00"
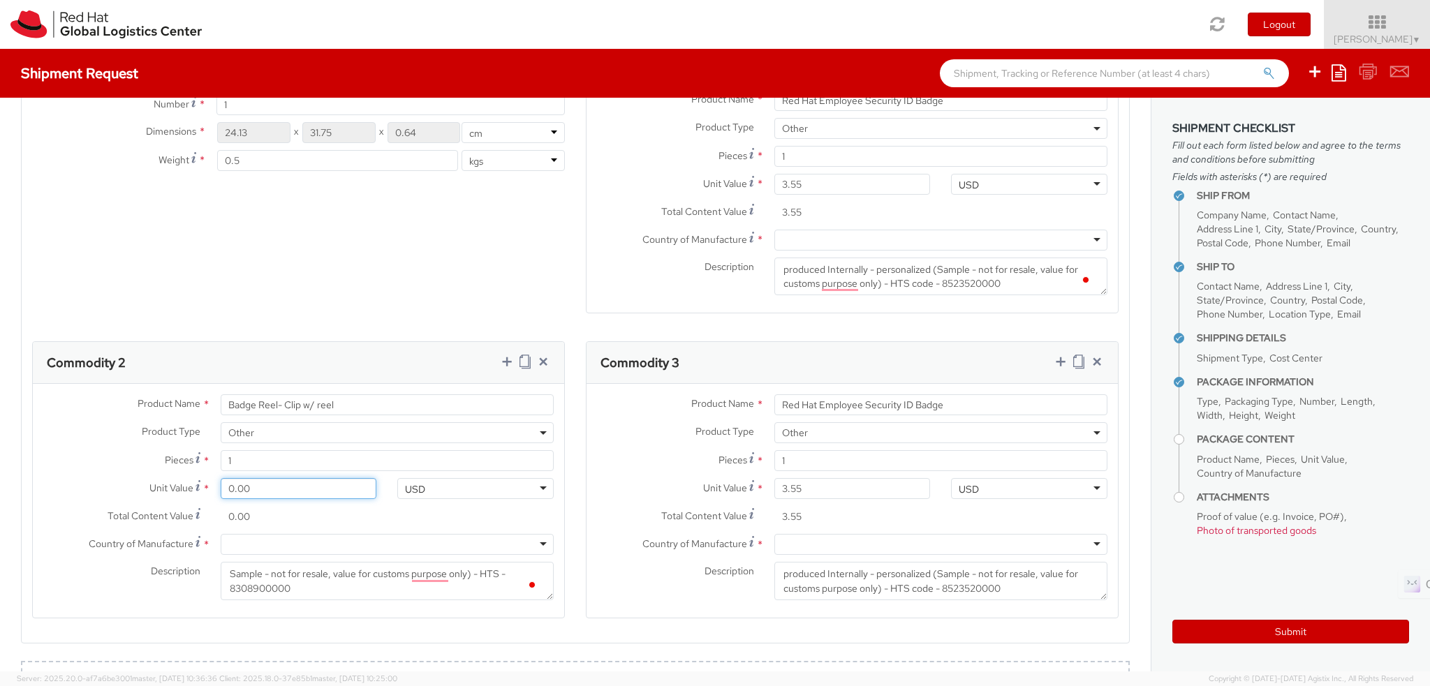
type input "0.40"
type input "0.45"
click at [869, 410] on input "Red Hat Employee Security ID Badge" at bounding box center [940, 405] width 333 height 21
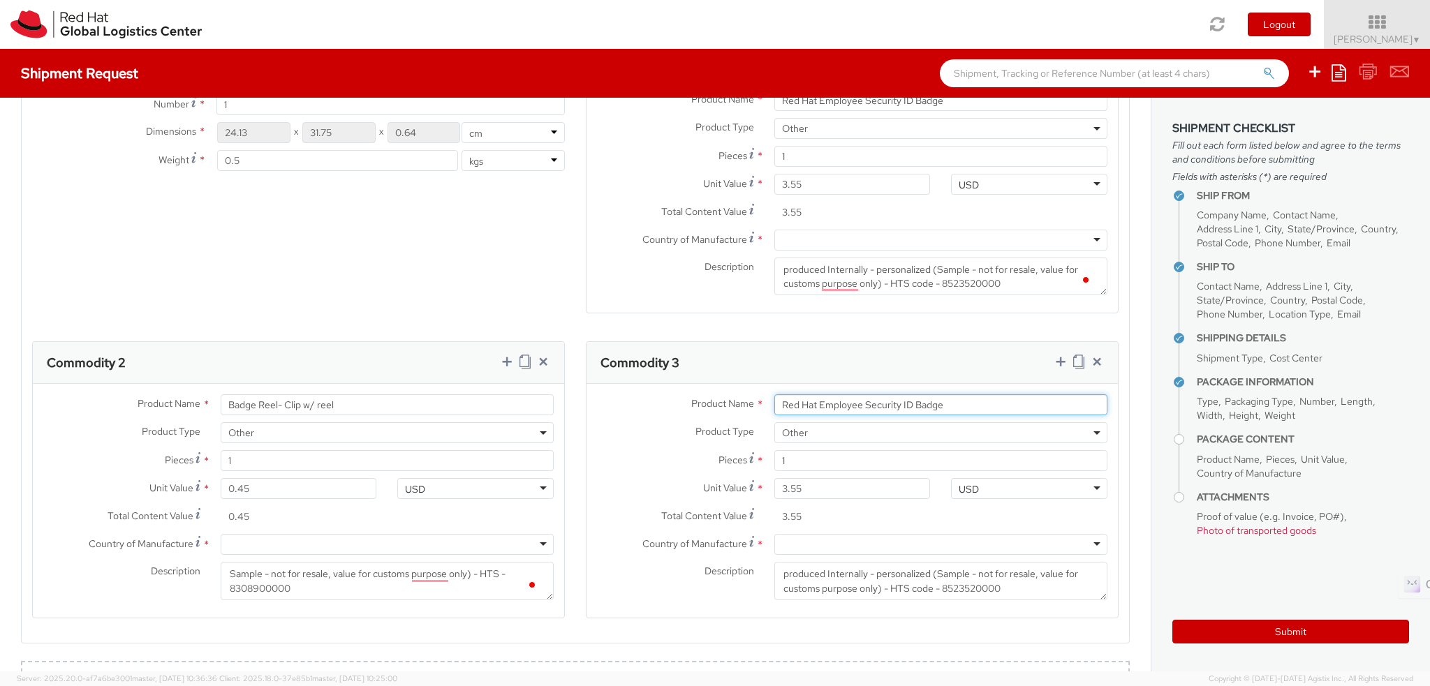
click at [869, 410] on input "Red Hat Employee Security ID Badge" at bounding box center [940, 405] width 333 height 21
paste input "Badge Holder - - Plastic wallet/sleev"
type input "Badge Holder - - Plastic wallet/sleeve"
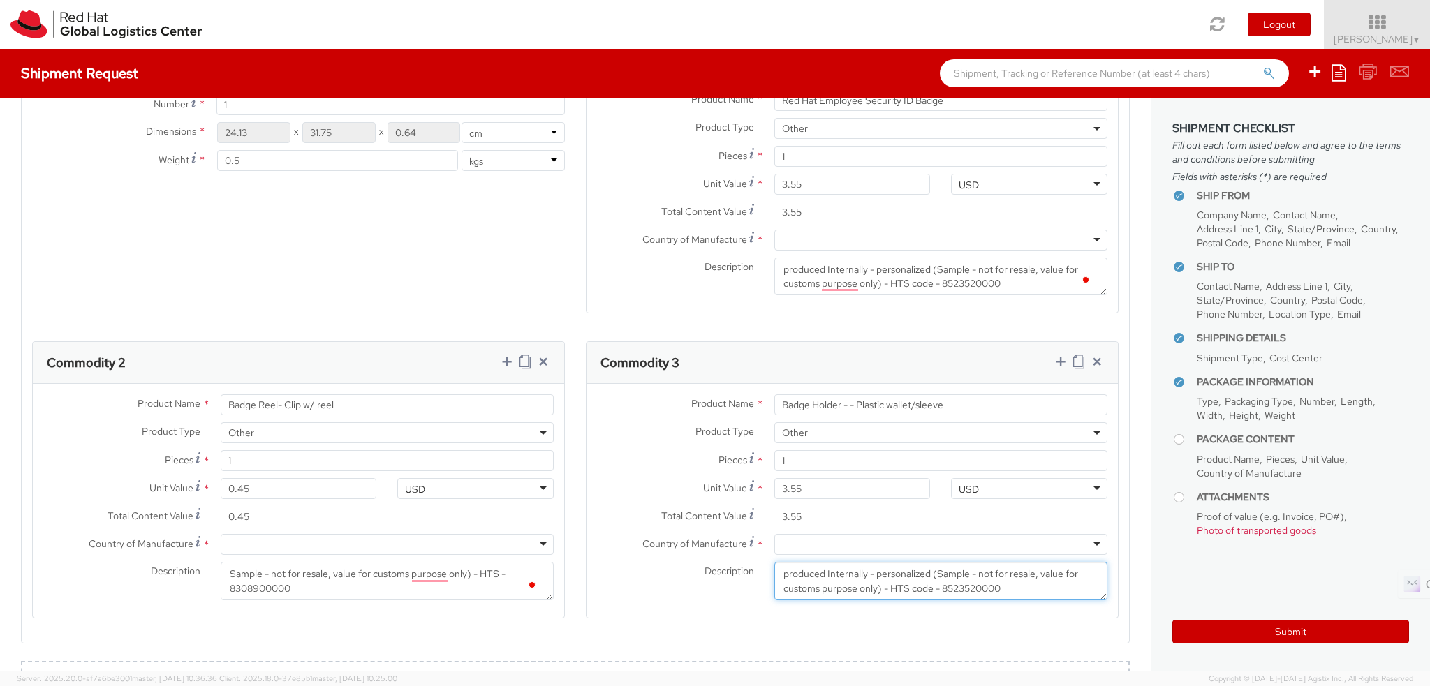
click at [901, 569] on textarea "produced Internally - personalized (Sample - not for resale, value for customs …" at bounding box center [940, 581] width 333 height 38
click at [1021, 585] on textarea "produced Internally - personalized (Sample - not for resale, value for customs …" at bounding box center [940, 581] width 333 height 38
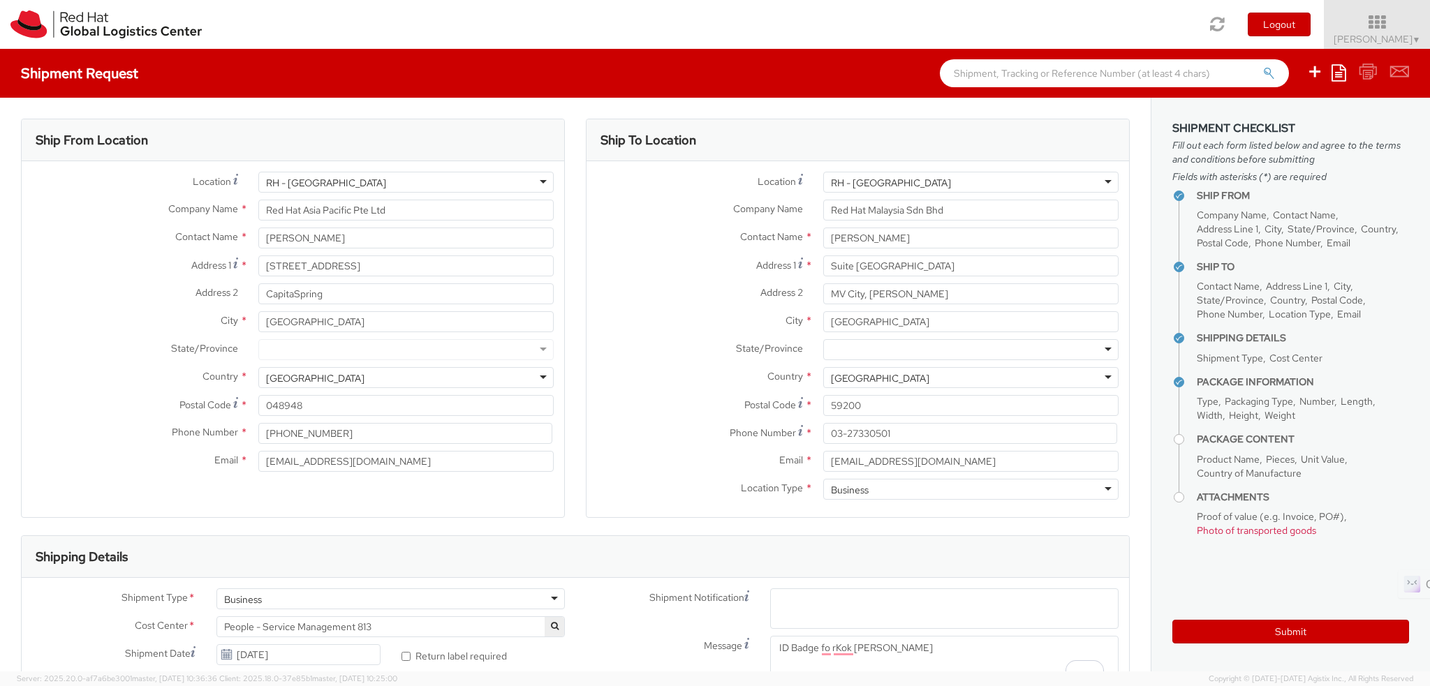
select select "OTHER"
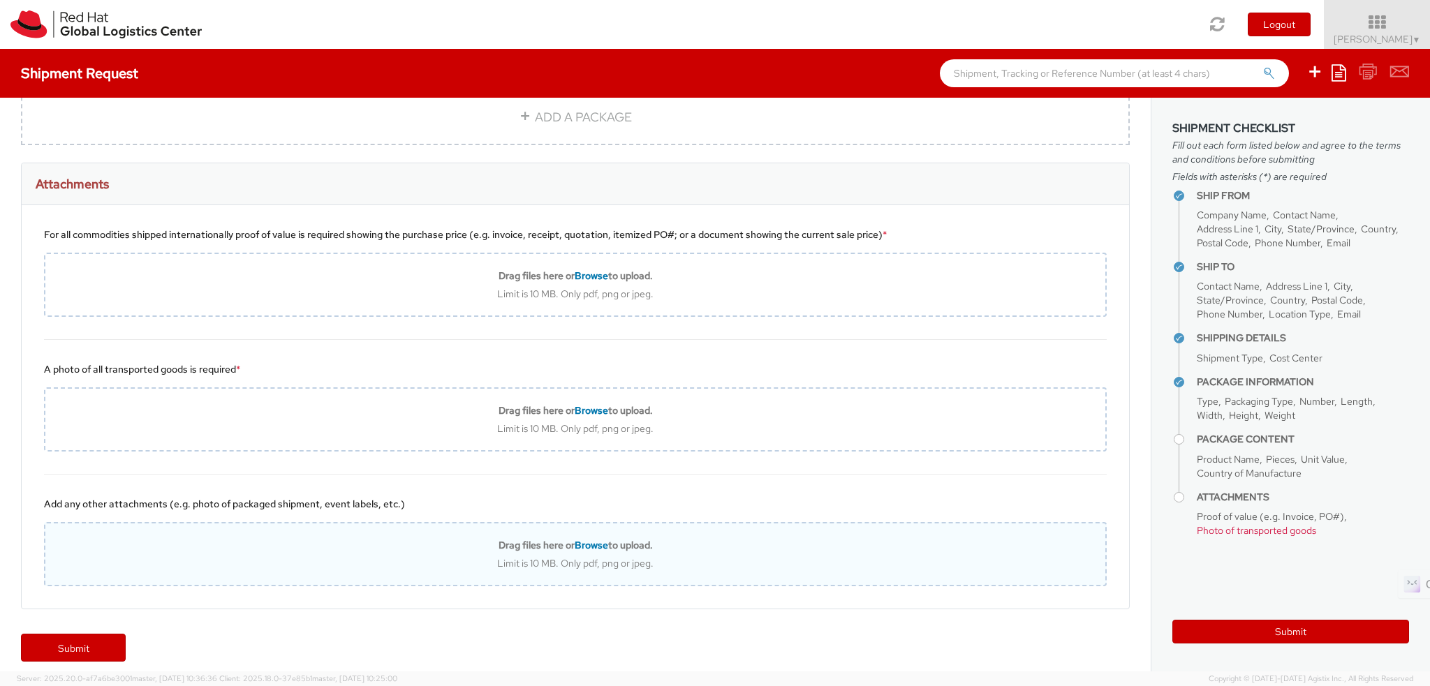
scroll to position [1347, 0]
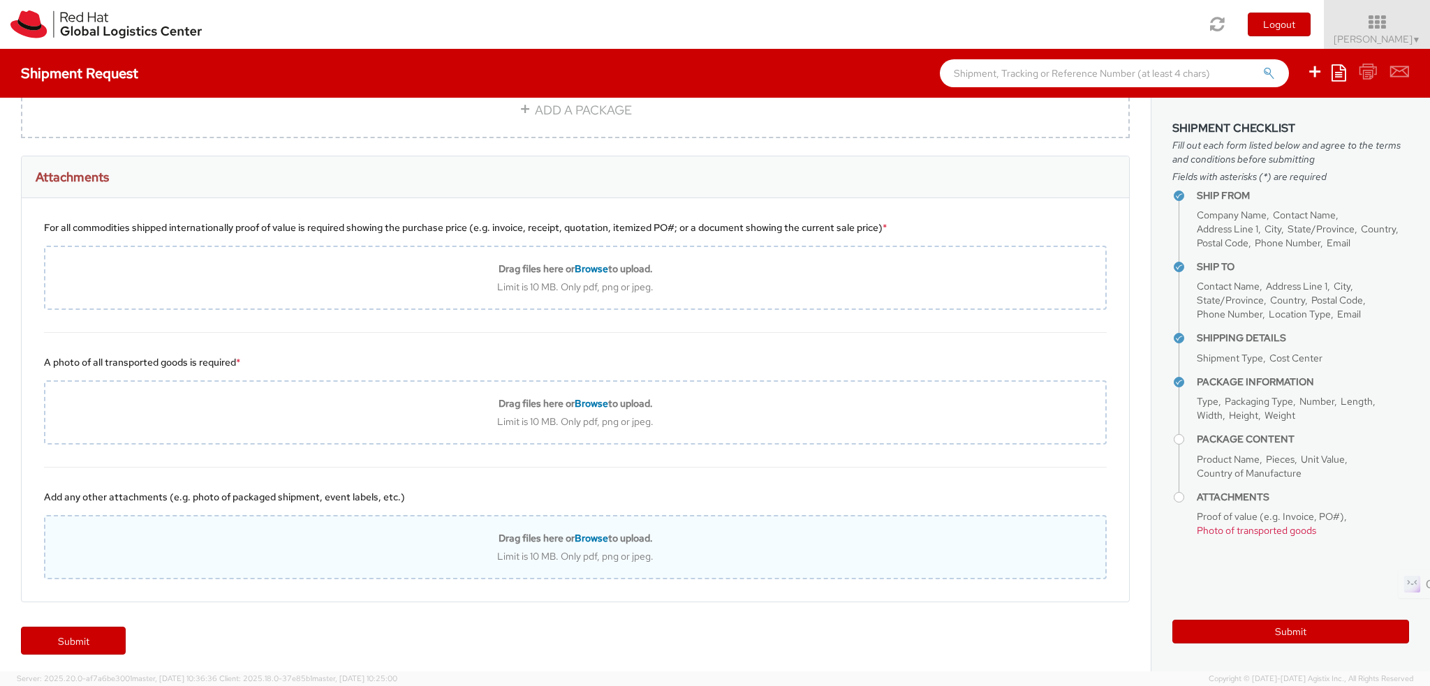
click at [402, 554] on div "Limit is 10 MB. Only pdf, png or jpeg." at bounding box center [575, 556] width 1060 height 13
click at [675, 550] on div "Limit is 10 MB. Only pdf, png or jpeg." at bounding box center [575, 556] width 1060 height 13
type input "C:\fakepath\SalesOrd25191977 (2) (1) (1).pdf"
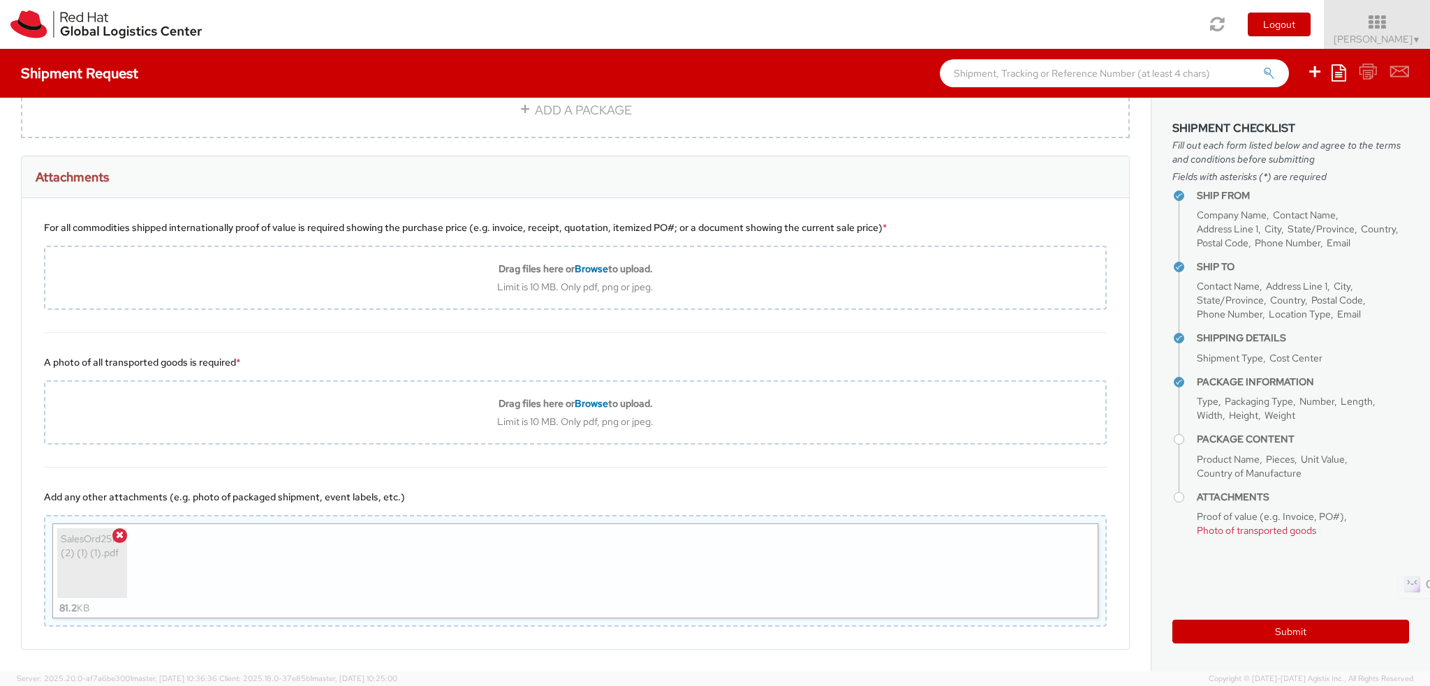
scroll to position [1394, 0]
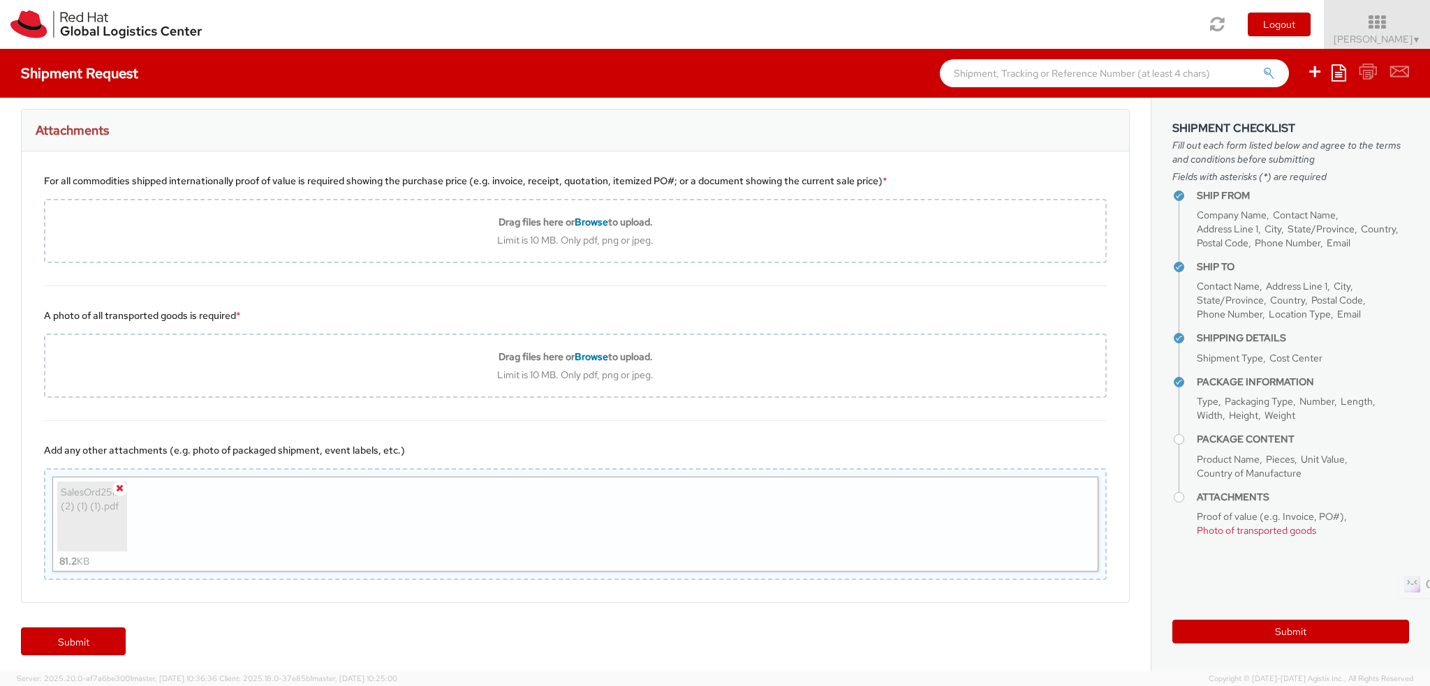
click at [117, 483] on icon at bounding box center [120, 488] width 8 height 10
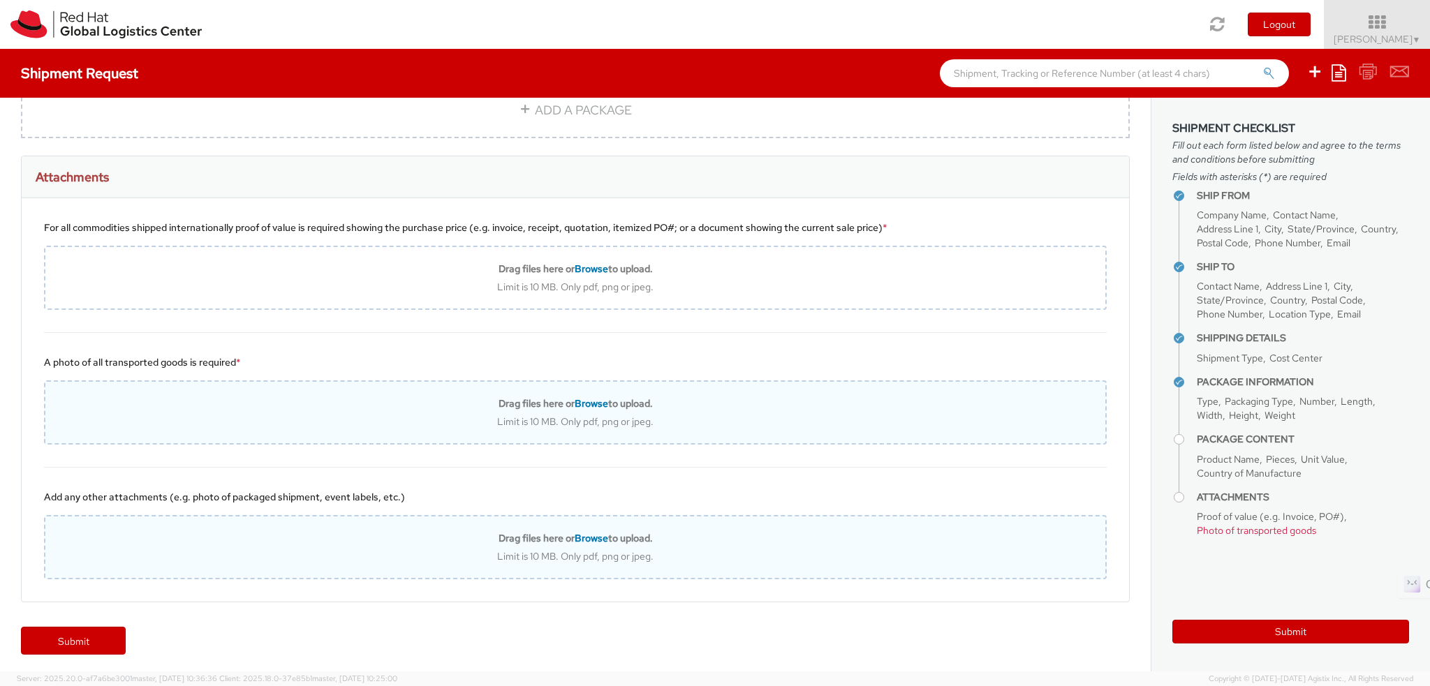
scroll to position [1277, 0]
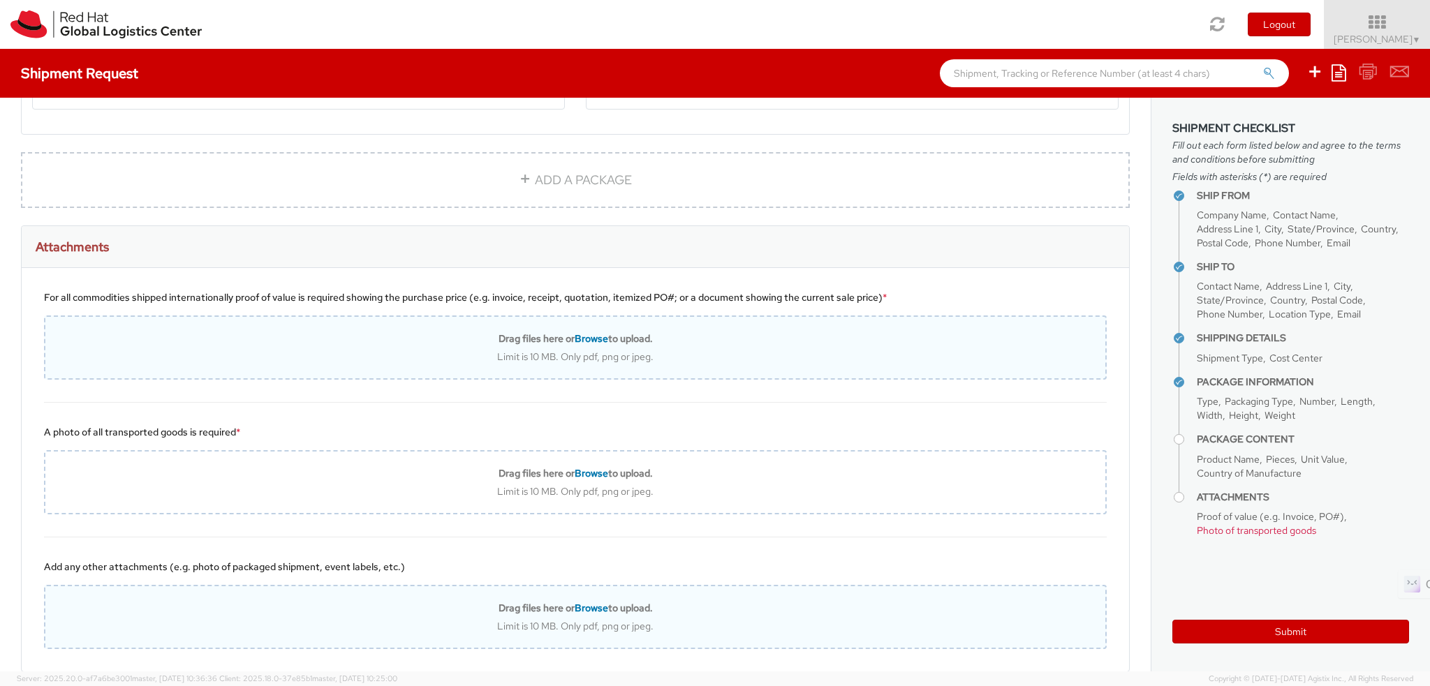
click at [559, 344] on div "Drag files here or Browse to upload. Limit is 10 MB. Only pdf, png or jpeg." at bounding box center [575, 347] width 1060 height 31
type input "C:\fakepath\SalesOrd25191977 (2) (1) (1).pdf"
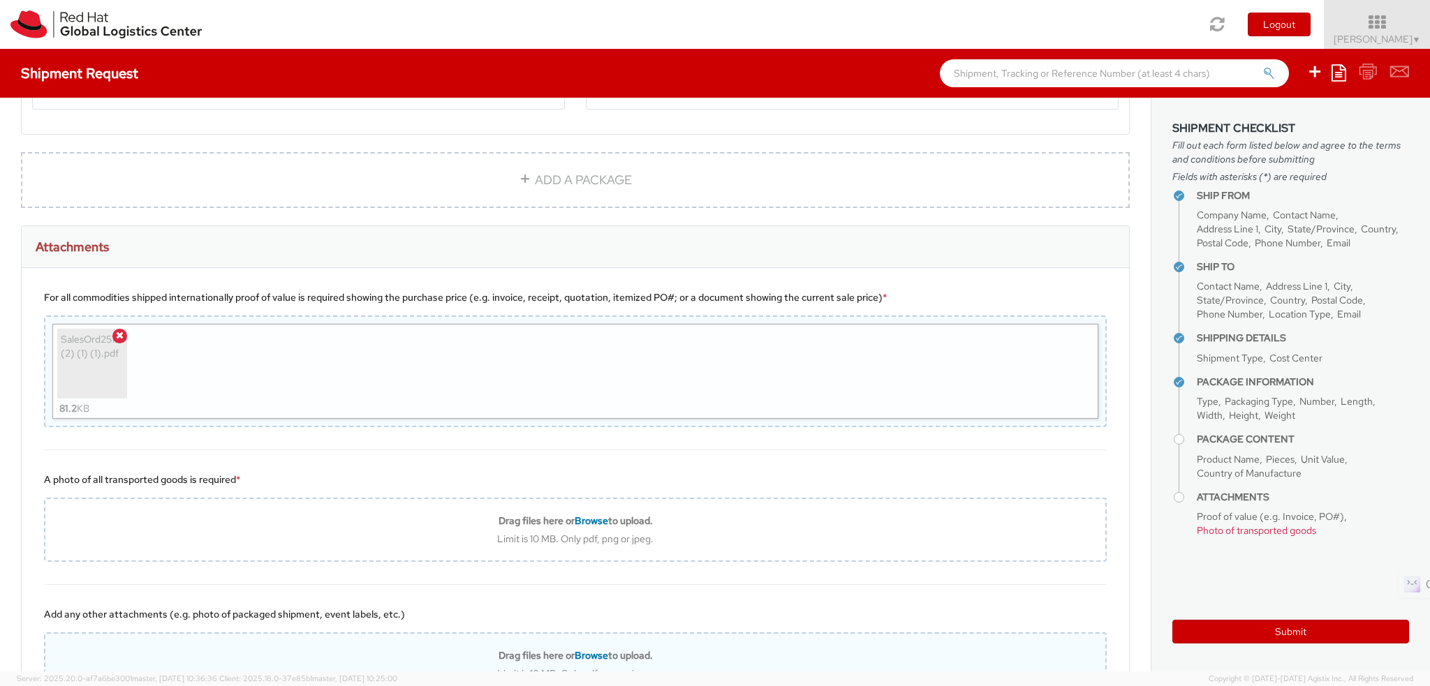
click at [701, 443] on div "For all commodities shipped internationally proof of value is required showing …" at bounding box center [576, 359] width 1108 height 182
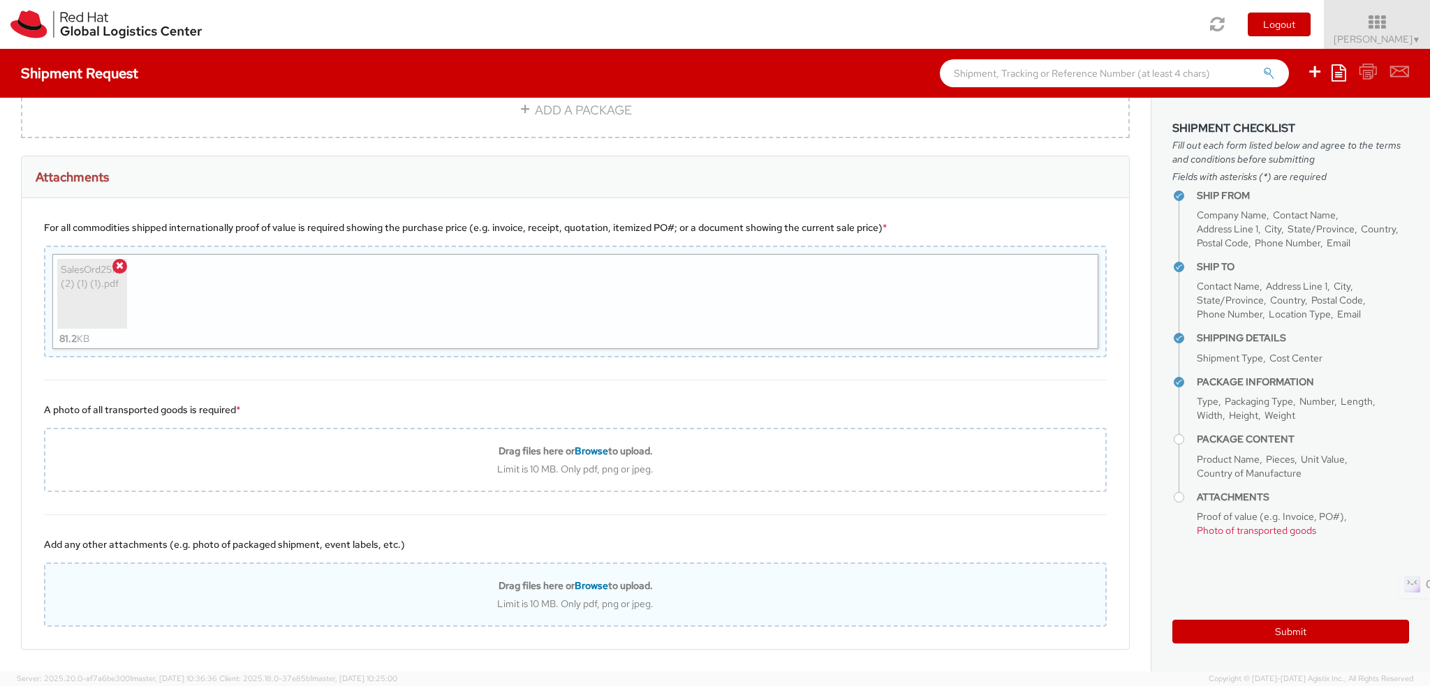
scroll to position [1394, 0]
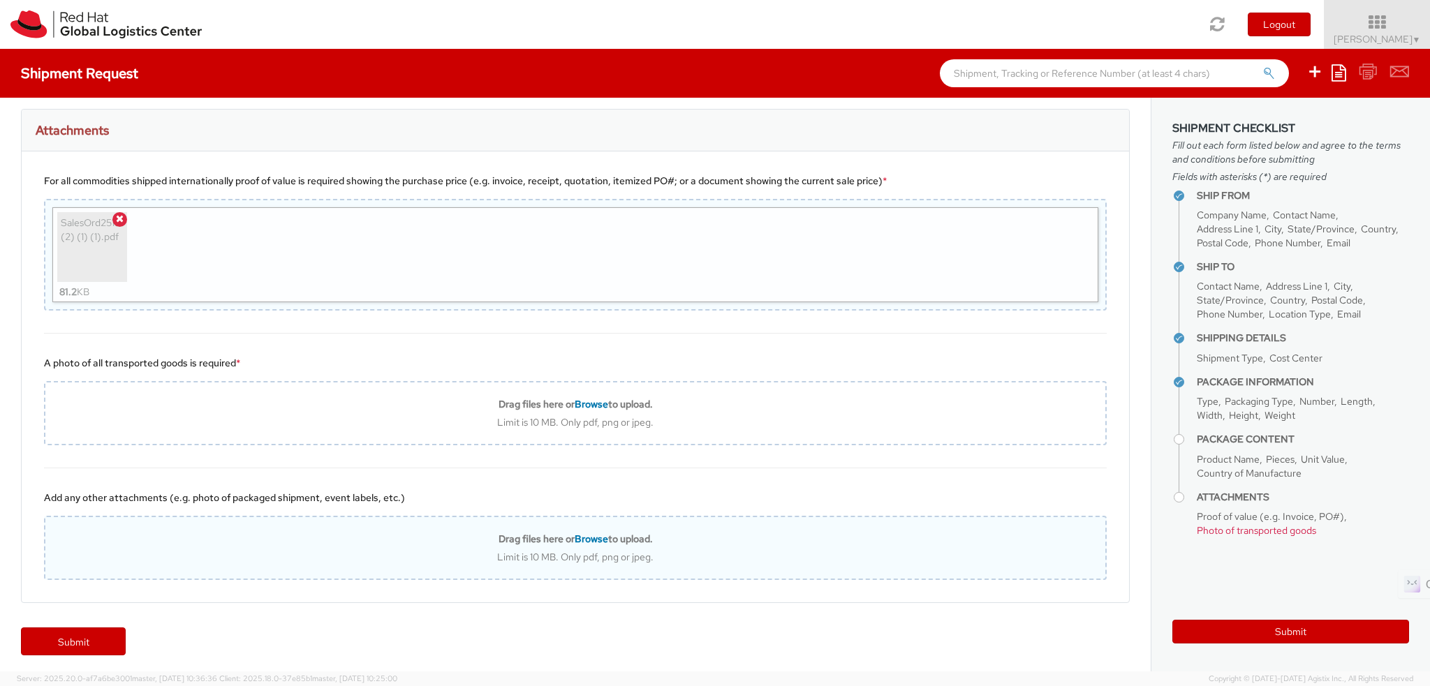
click at [1215, 527] on span "Photo of transported goods" at bounding box center [1256, 530] width 119 height 13
click at [1238, 500] on h4 "Attachments" at bounding box center [1303, 497] width 212 height 10
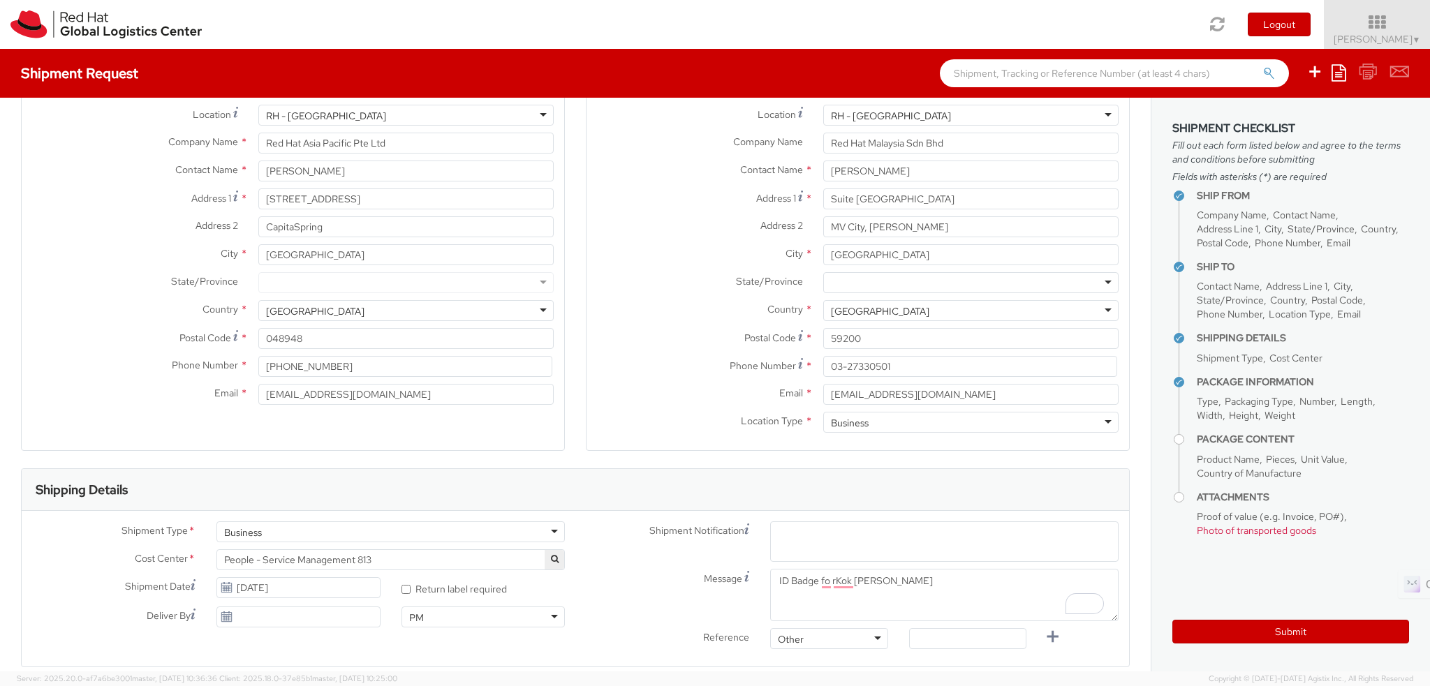
scroll to position [0, 0]
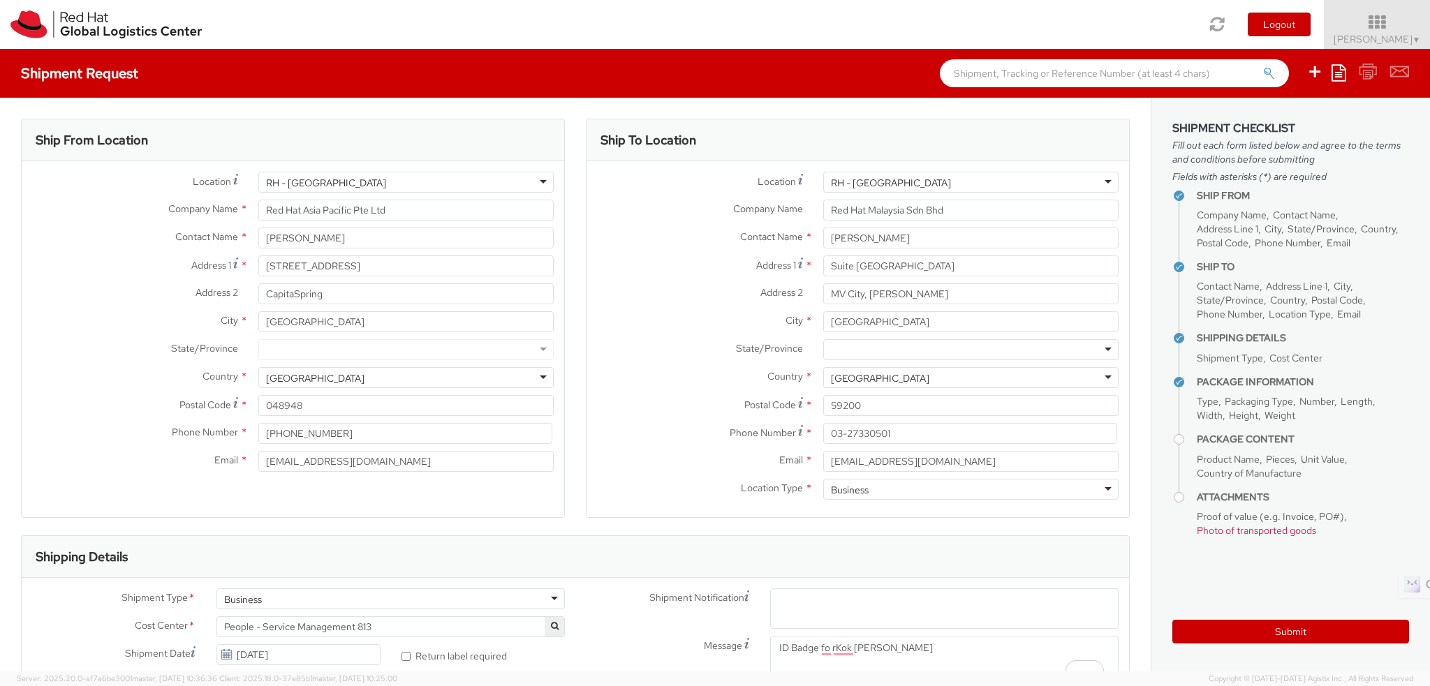
click at [640, 404] on label "Postal Code *" at bounding box center [700, 404] width 226 height 19
click at [823, 404] on input "59200" at bounding box center [970, 405] width 295 height 21
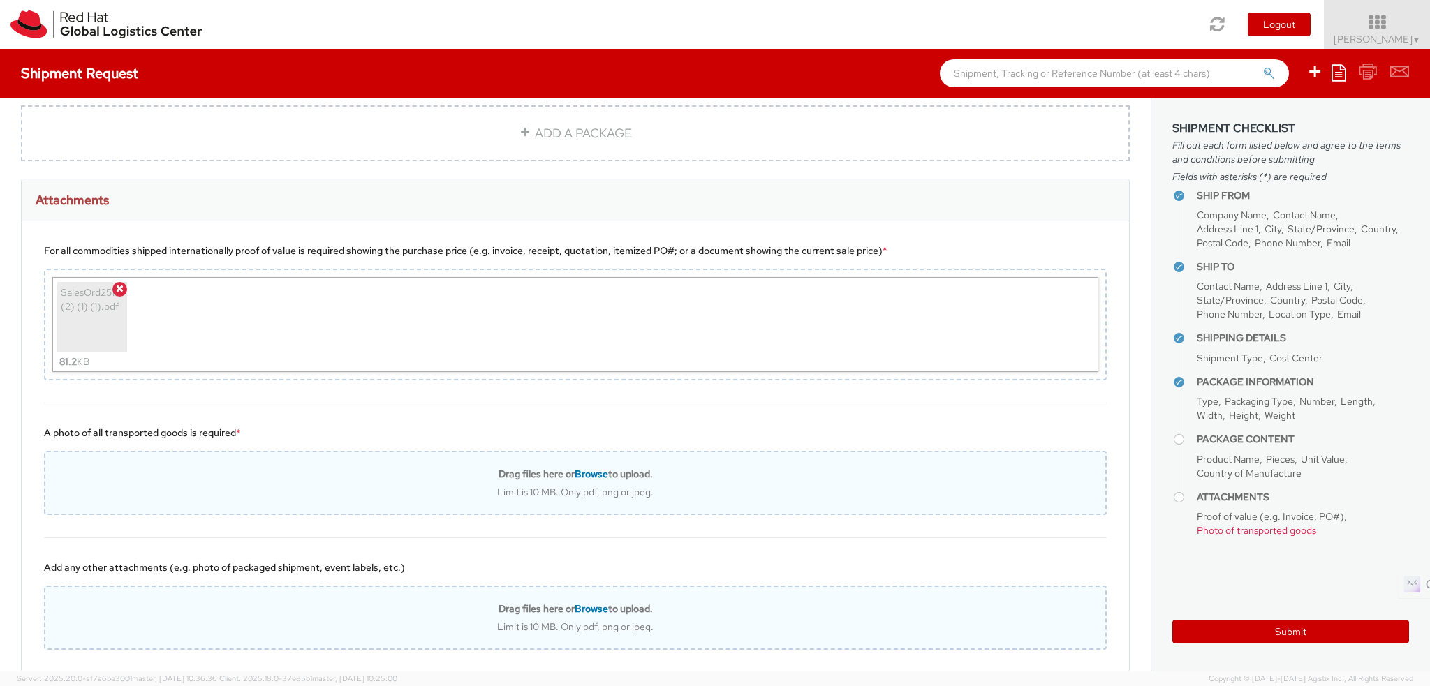
scroll to position [1394, 0]
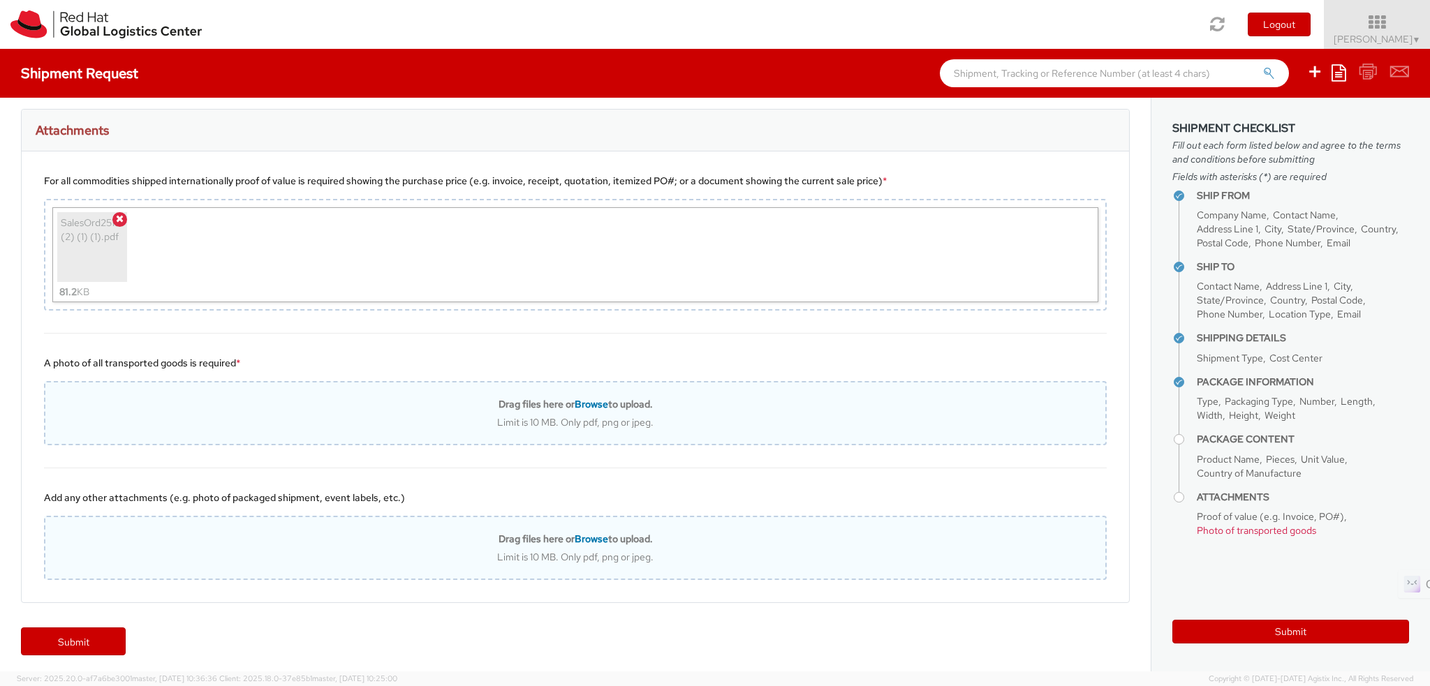
click at [690, 420] on div "Limit is 10 MB. Only pdf, png or jpeg." at bounding box center [575, 422] width 1060 height 13
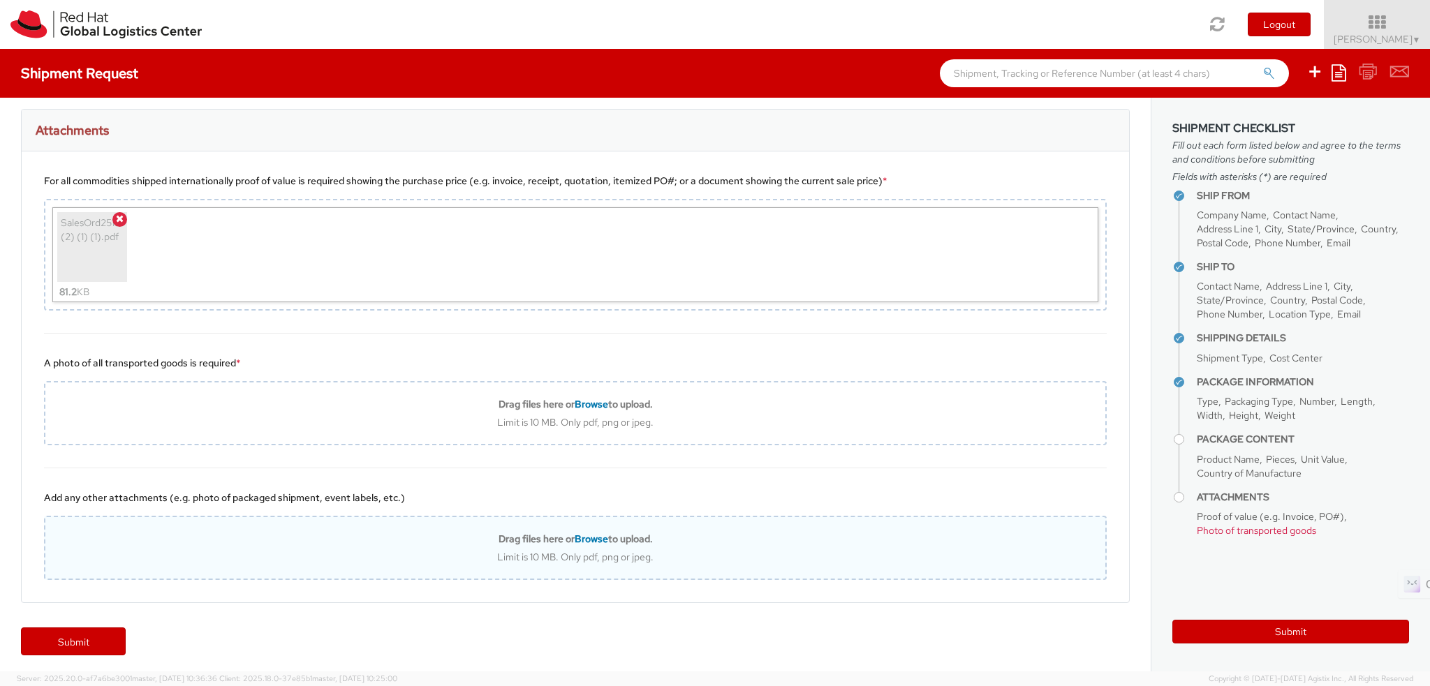
click at [303, 334] on div "A photo of all transported goods is required * Drag files here or Browse to upl…" at bounding box center [576, 401] width 1108 height 135
click at [117, 214] on icon at bounding box center [120, 219] width 8 height 10
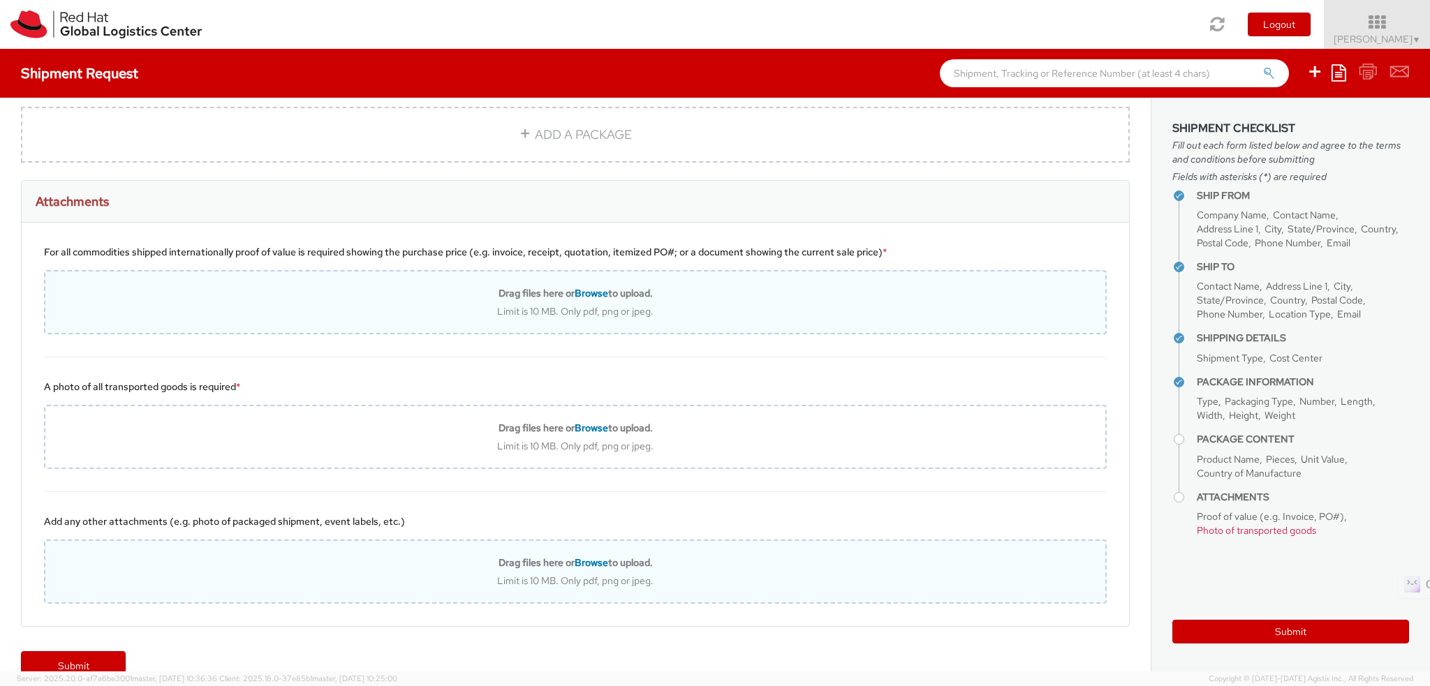
scroll to position [1347, 0]
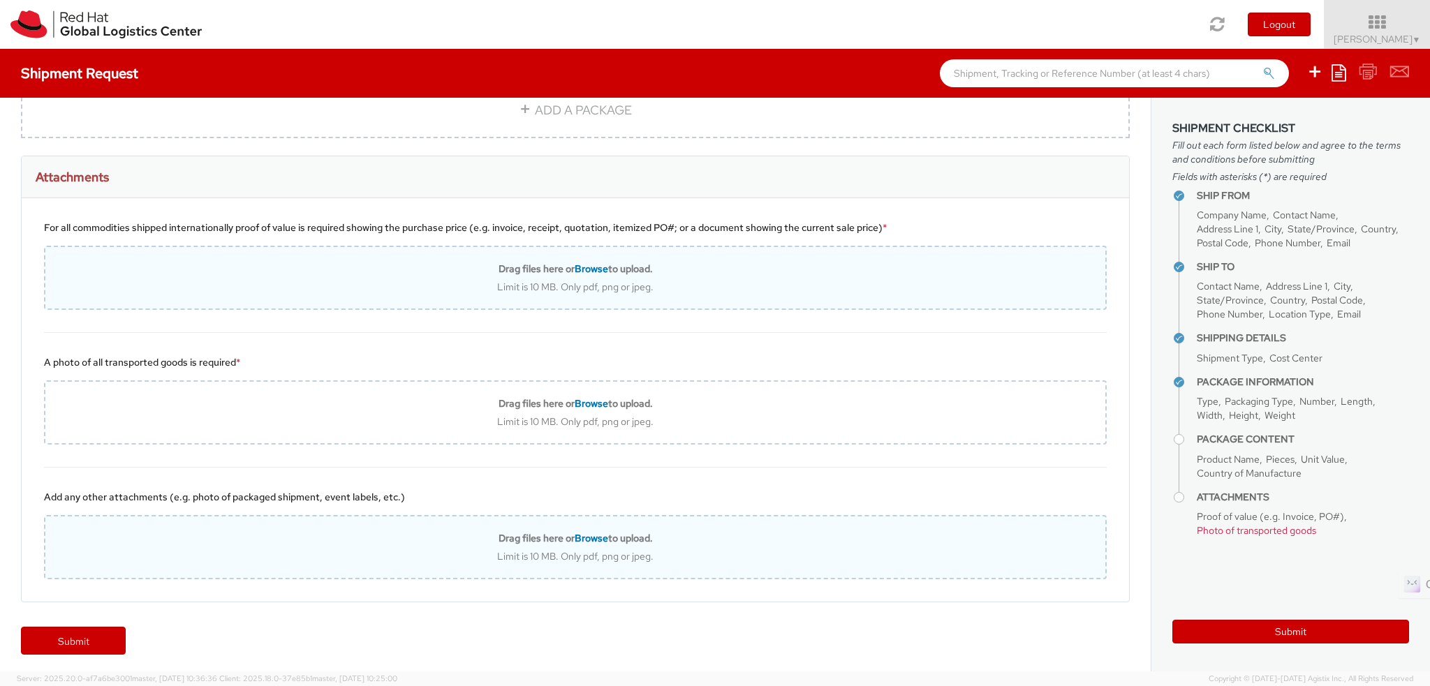
click at [1279, 453] on span "Pieces" at bounding box center [1280, 459] width 29 height 13
click at [1273, 455] on span "Pieces" at bounding box center [1280, 459] width 29 height 13
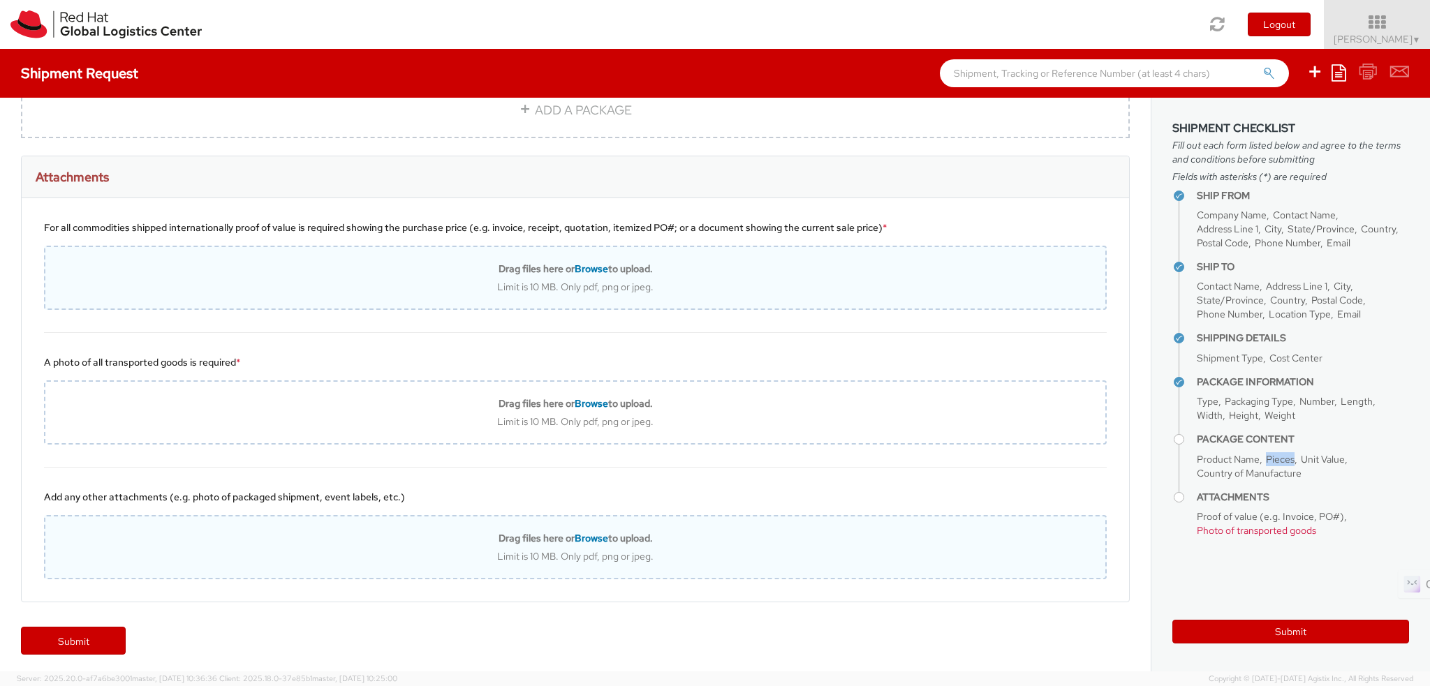
click at [1273, 455] on span "Pieces" at bounding box center [1280, 459] width 29 height 13
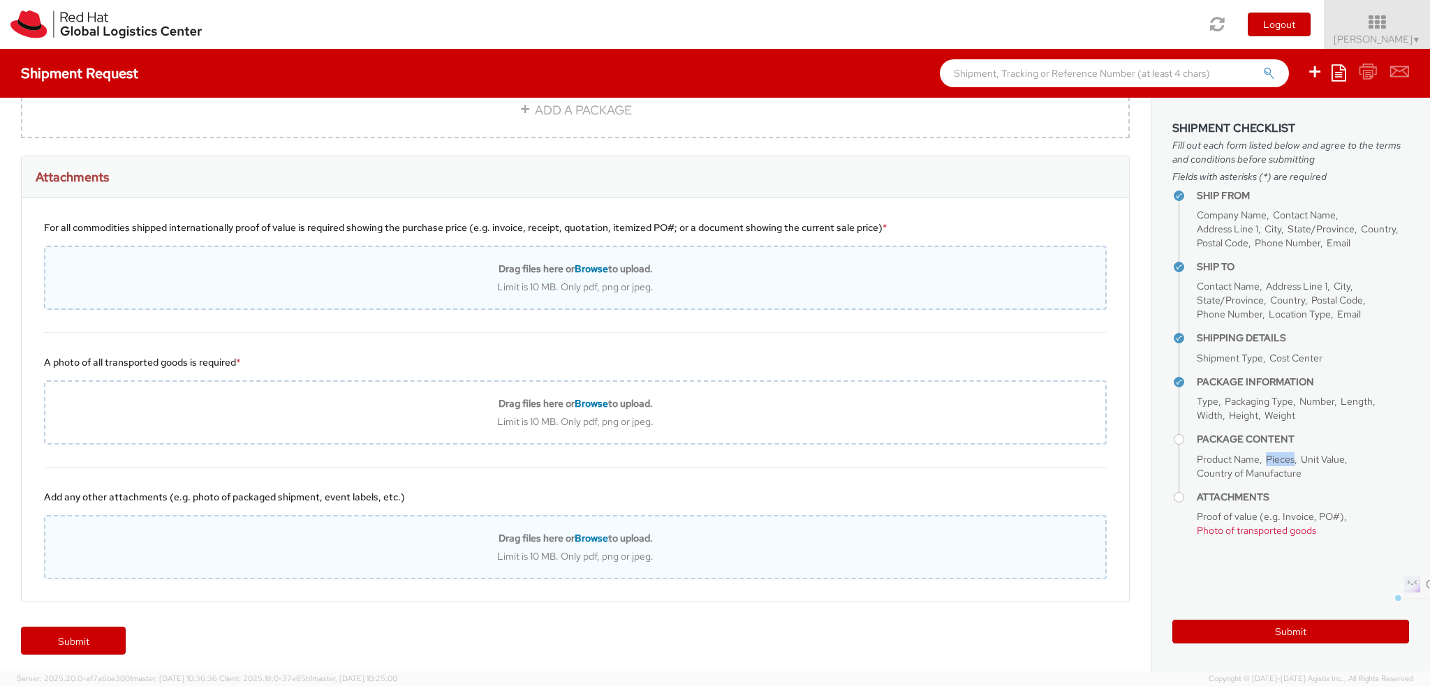
click at [1273, 455] on span "Pieces" at bounding box center [1280, 459] width 29 height 13
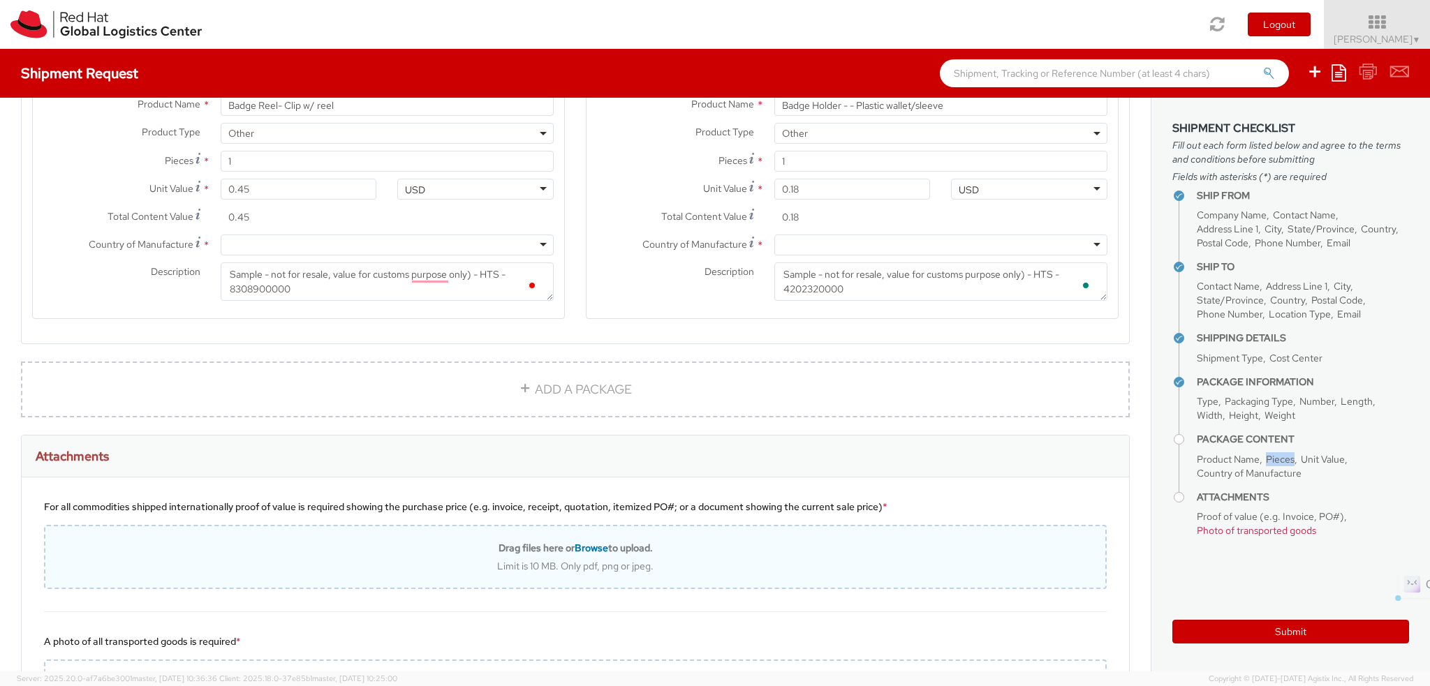
scroll to position [998, 0]
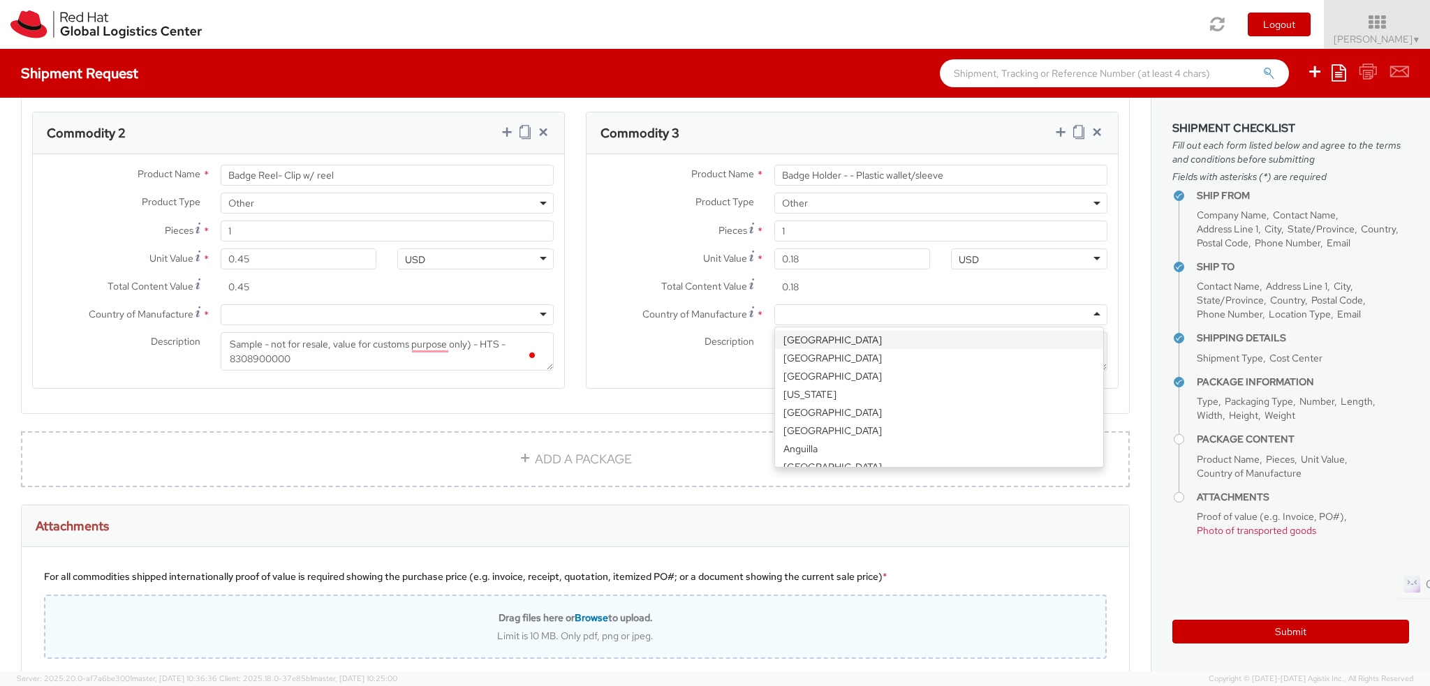
click at [918, 323] on div at bounding box center [940, 314] width 333 height 21
type input "un"
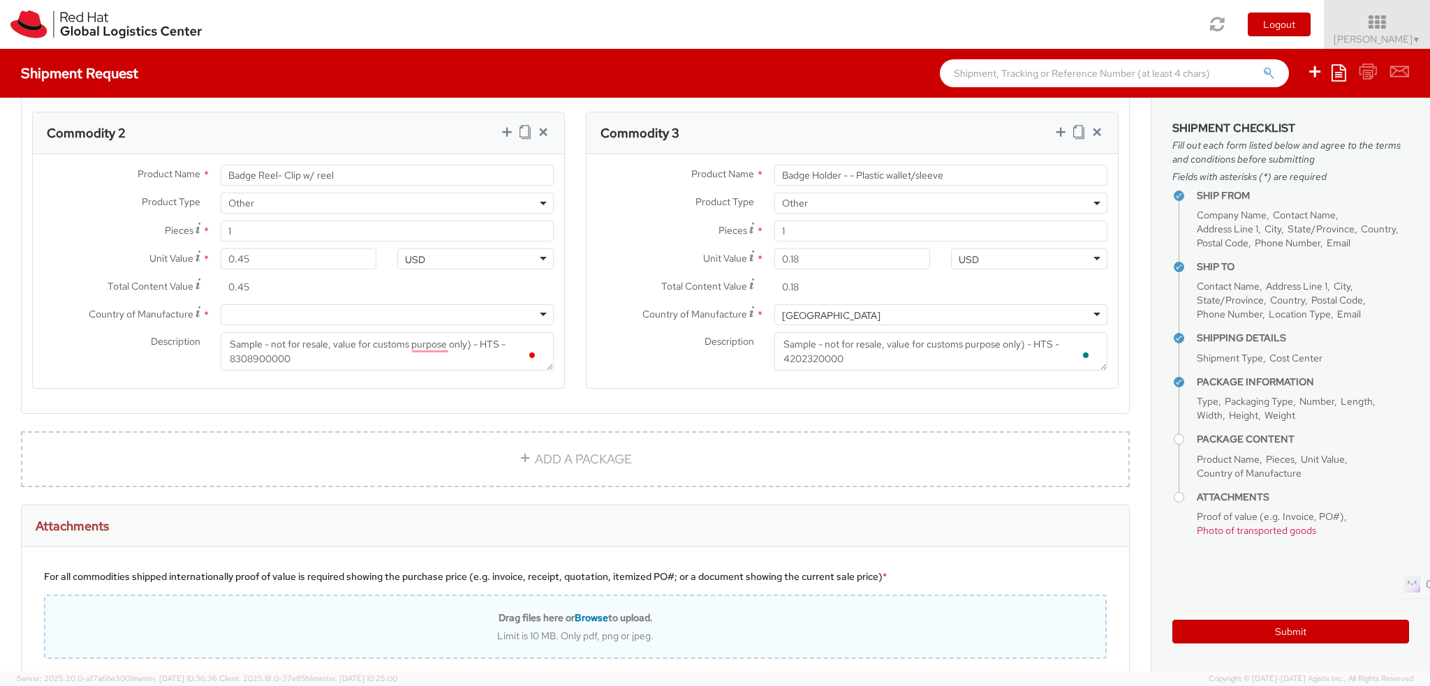
click at [425, 329] on div "Country of Manufacture * Afghanistan Albania Algeria American Samoa Andorra Ang…" at bounding box center [298, 318] width 531 height 28
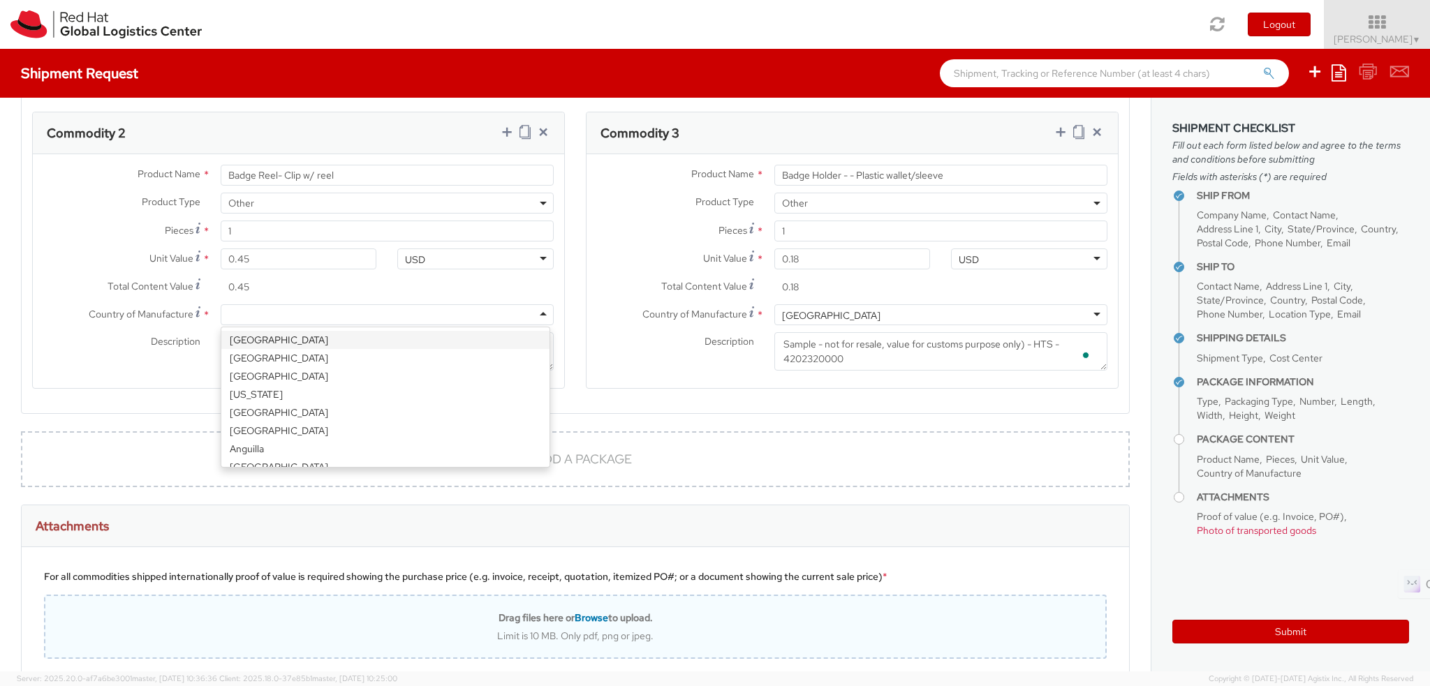
click at [427, 321] on div at bounding box center [387, 314] width 333 height 21
type input "uni"
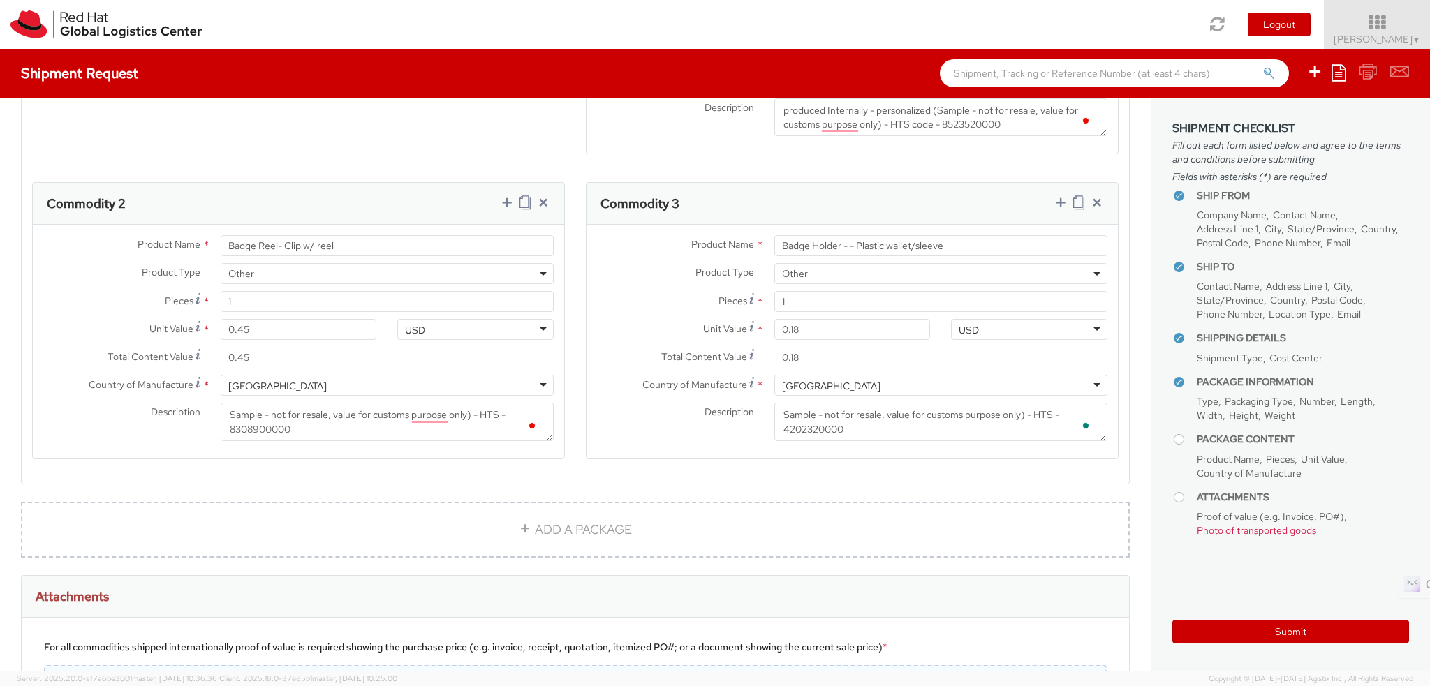
scroll to position [858, 0]
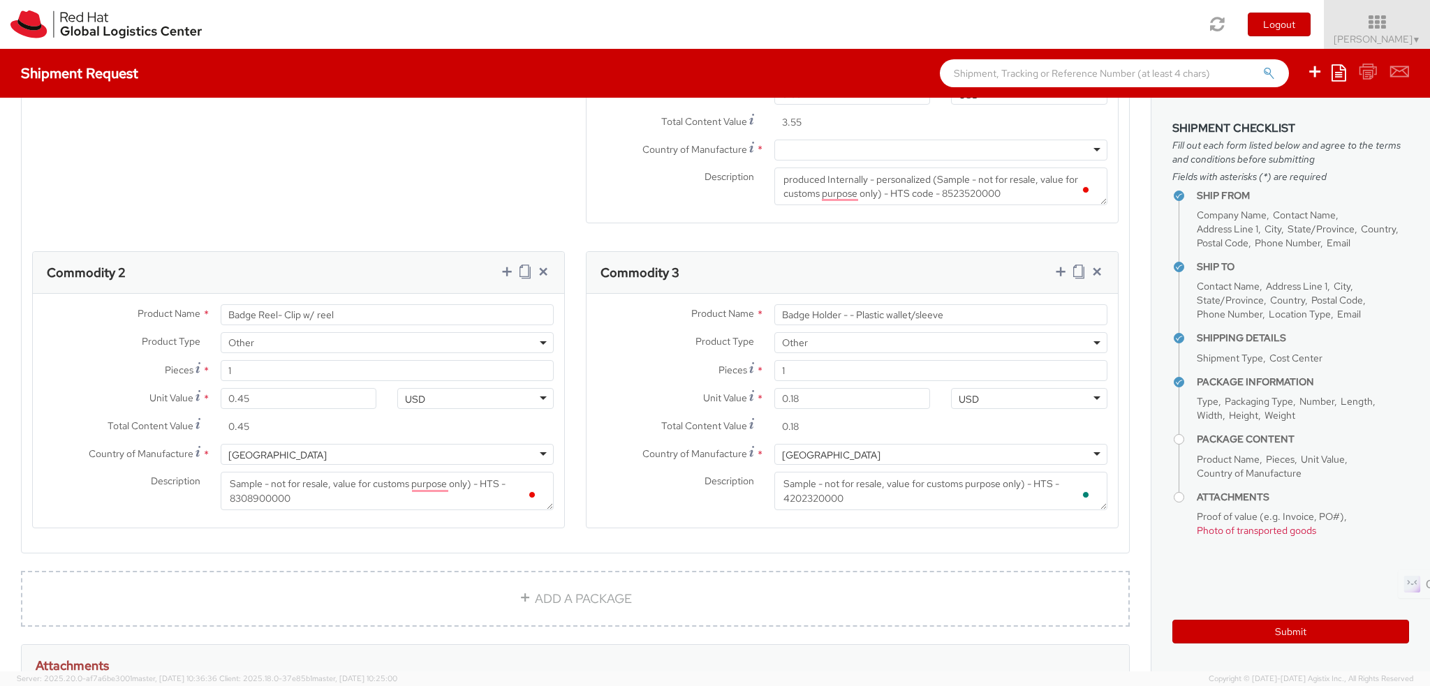
click at [830, 149] on div at bounding box center [940, 150] width 333 height 21
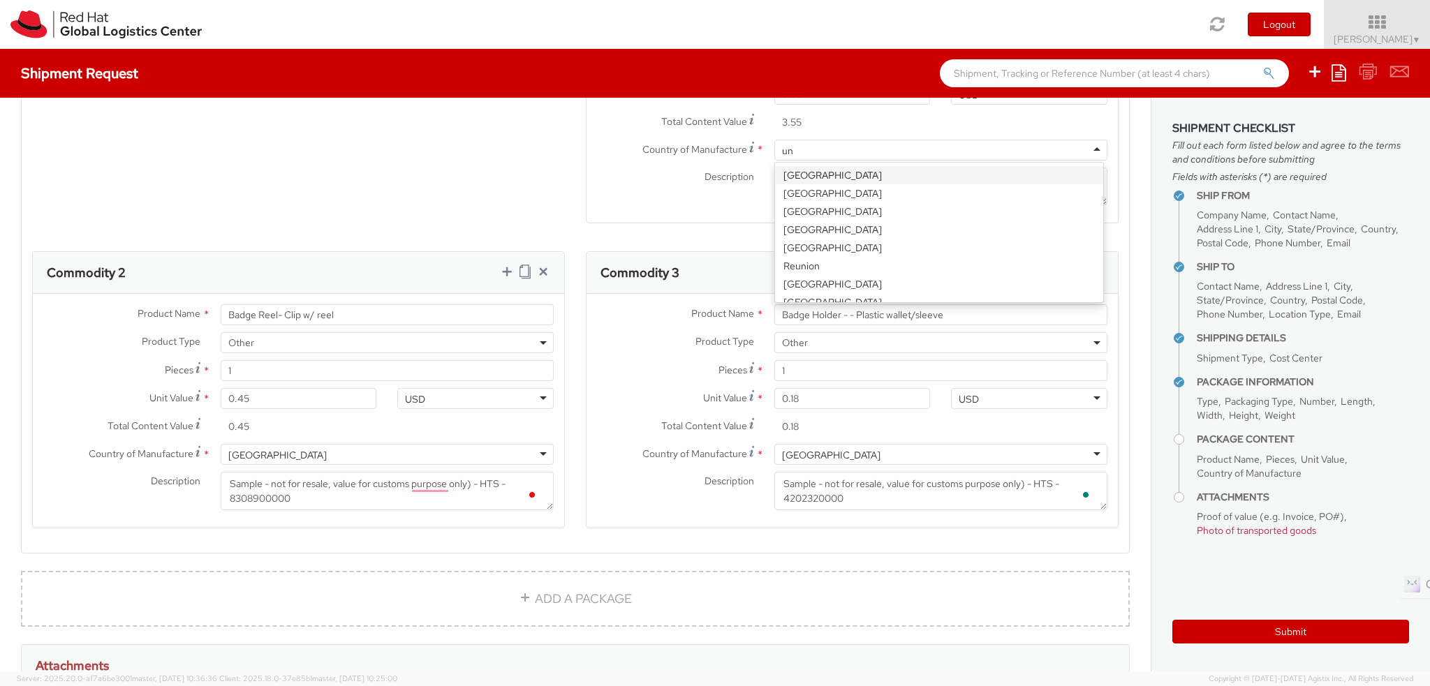
type input "uni"
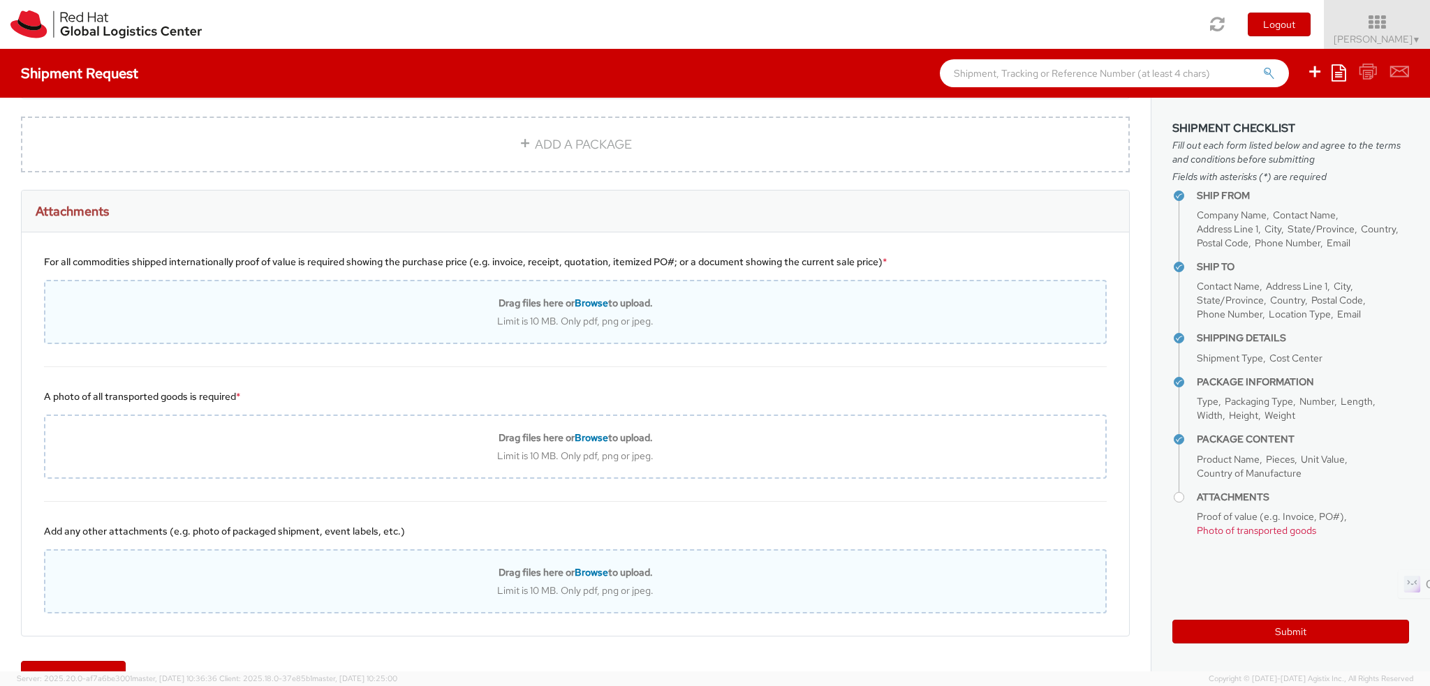
scroll to position [1347, 0]
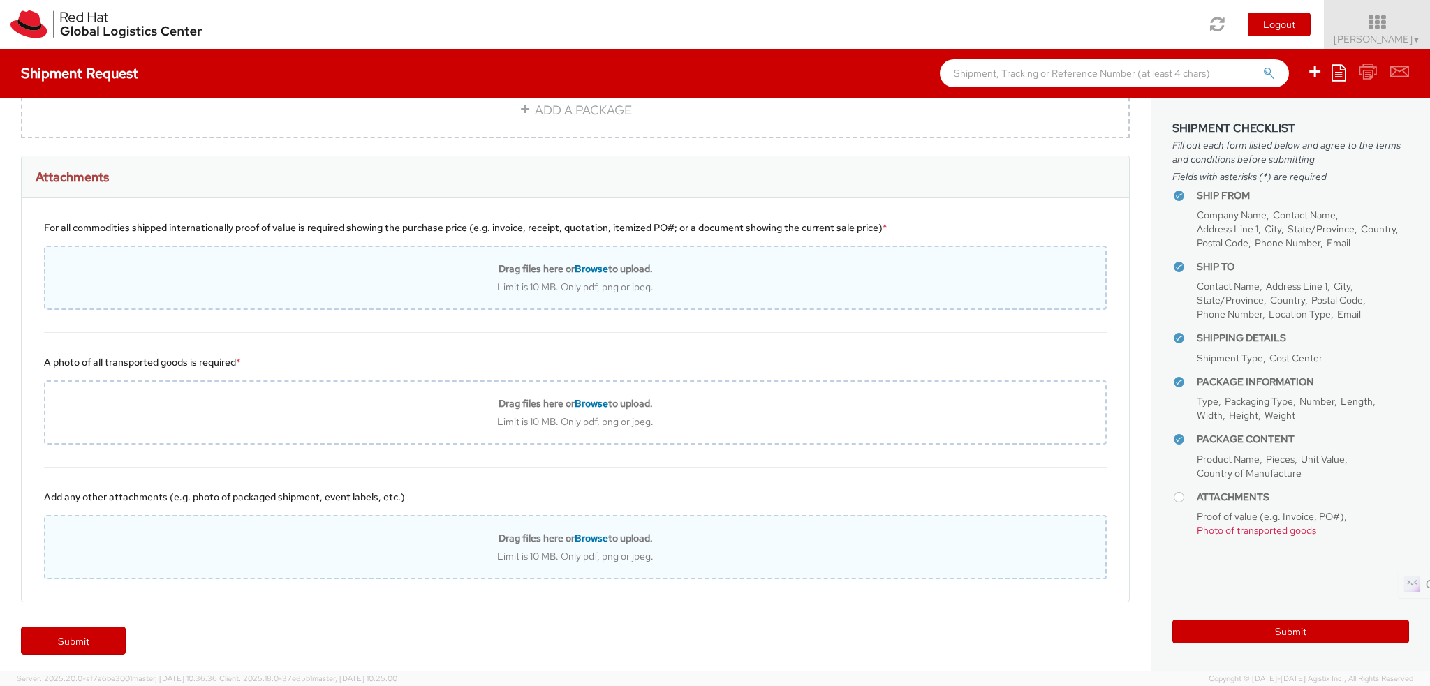
click at [630, 274] on div "Drag files here or Browse to upload. Limit is 10 MB. Only pdf, png or jpeg." at bounding box center [575, 278] width 1060 height 31
type input "C:\fakepath\SalesOrd25191977 (2) (1) (1).pdf"
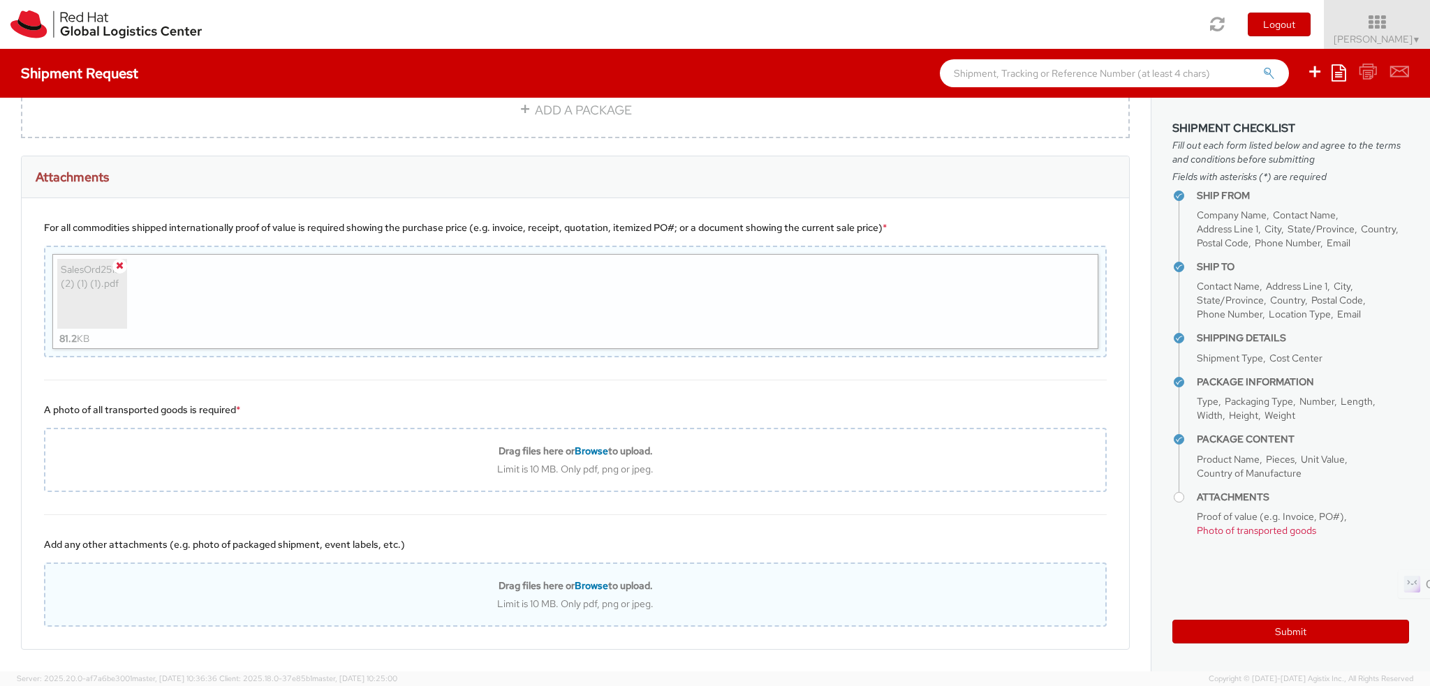
click at [124, 259] on span at bounding box center [119, 266] width 15 height 15
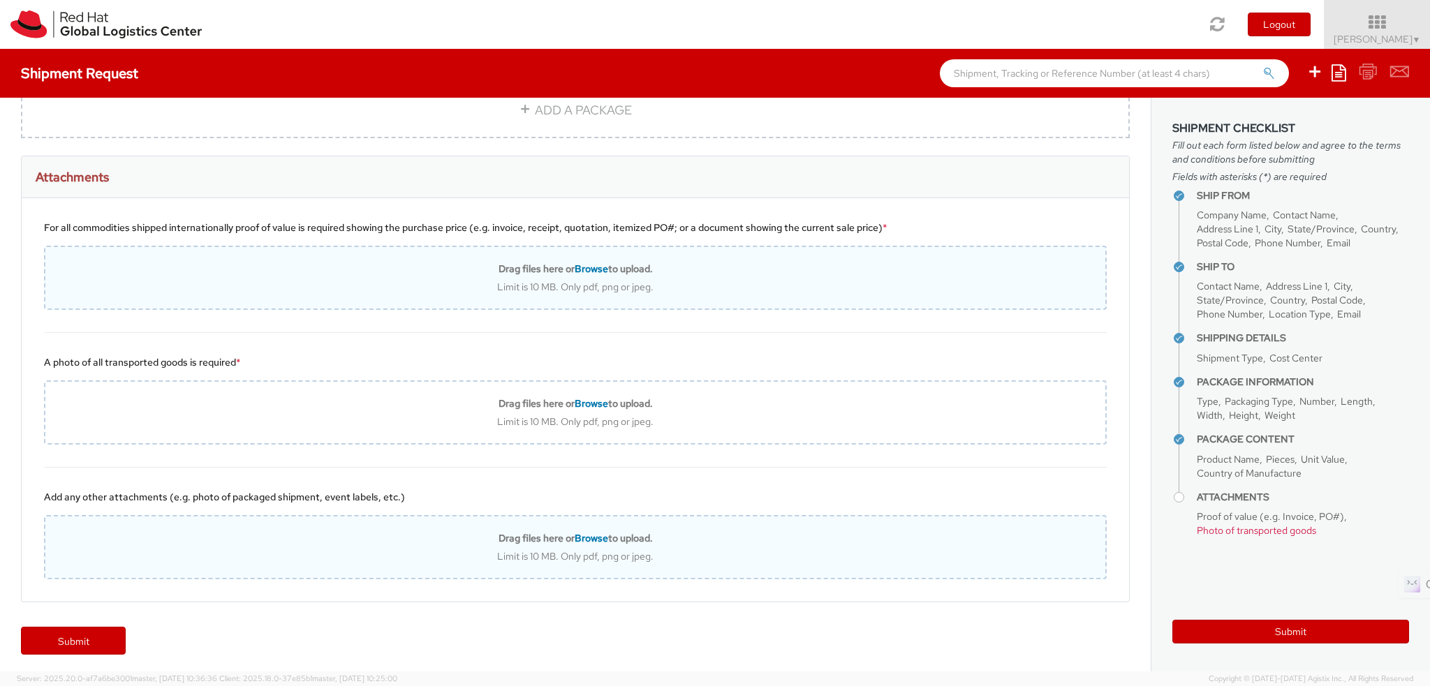
click at [615, 287] on div "Limit is 10 MB. Only pdf, png or jpeg." at bounding box center [575, 287] width 1060 height 13
type input "C:\fakepath\SalesOrd25191977 (2) (1) (1).pdf"
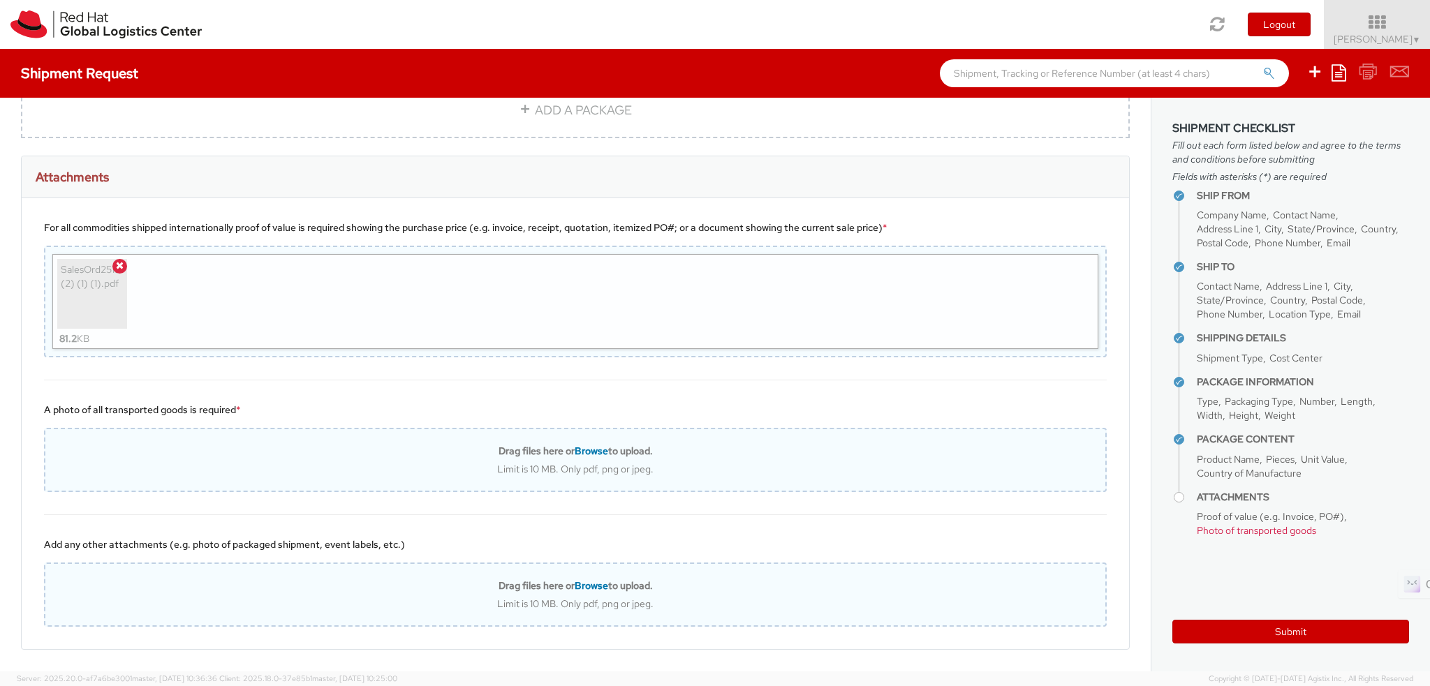
click at [710, 476] on div "Drag files here or Browse to upload. Limit is 10 MB. Only pdf, png or jpeg." at bounding box center [575, 460] width 1063 height 64
type input "C:\fakepath\SalesOrd25191977 (2) (1) (1).pdf"
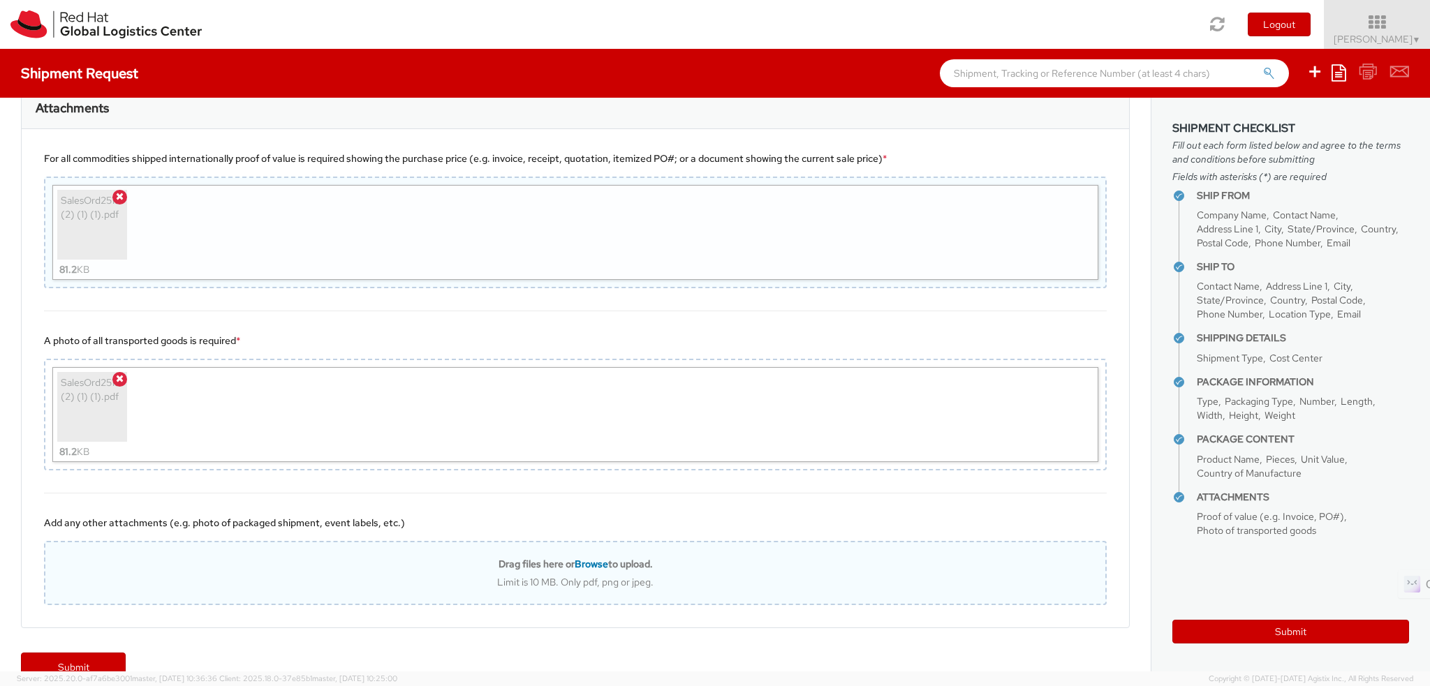
scroll to position [1441, 0]
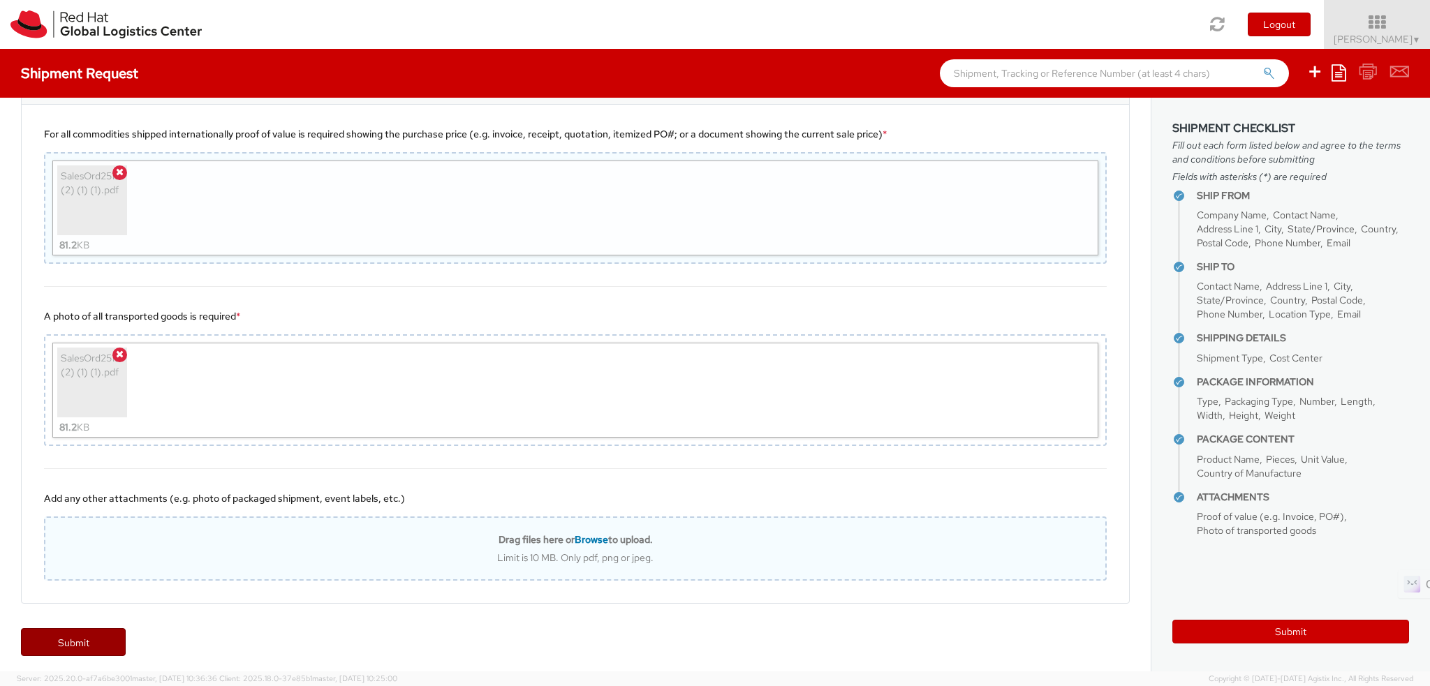
click at [67, 640] on link "Submit" at bounding box center [73, 643] width 105 height 28
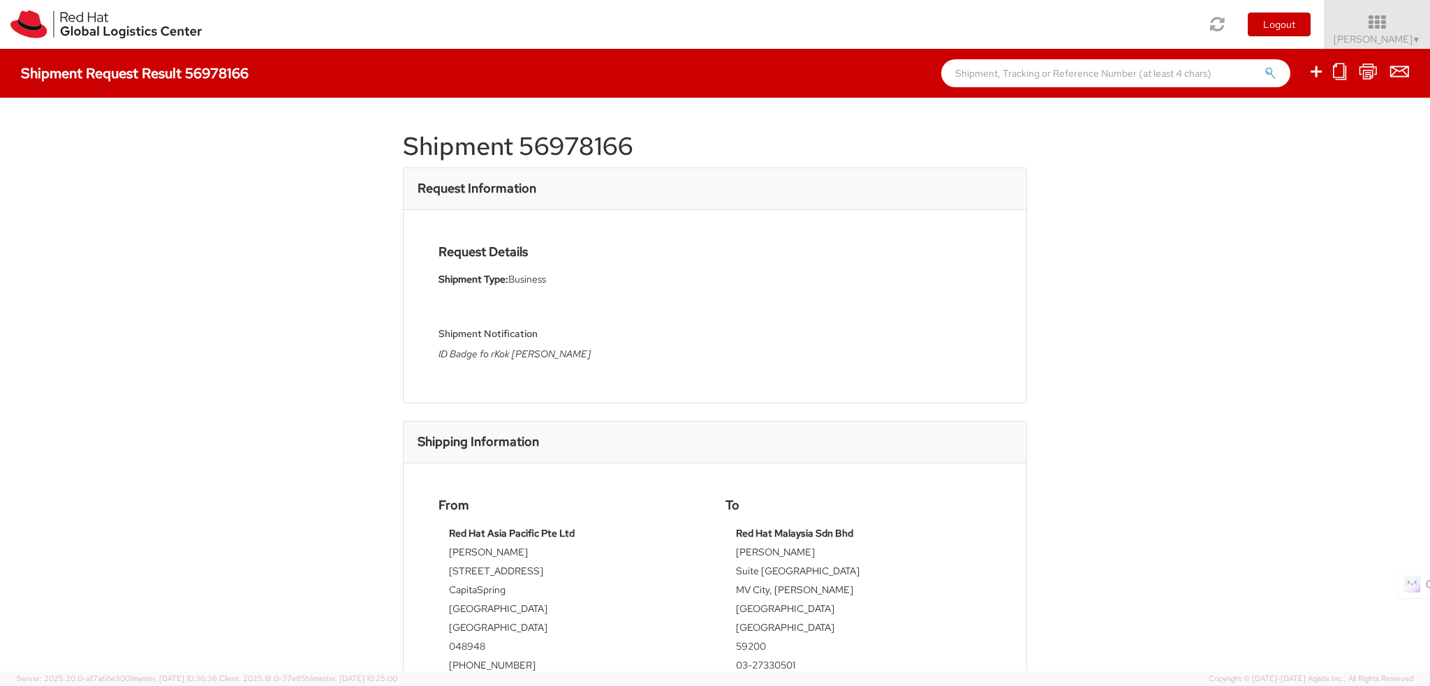
scroll to position [70, 0]
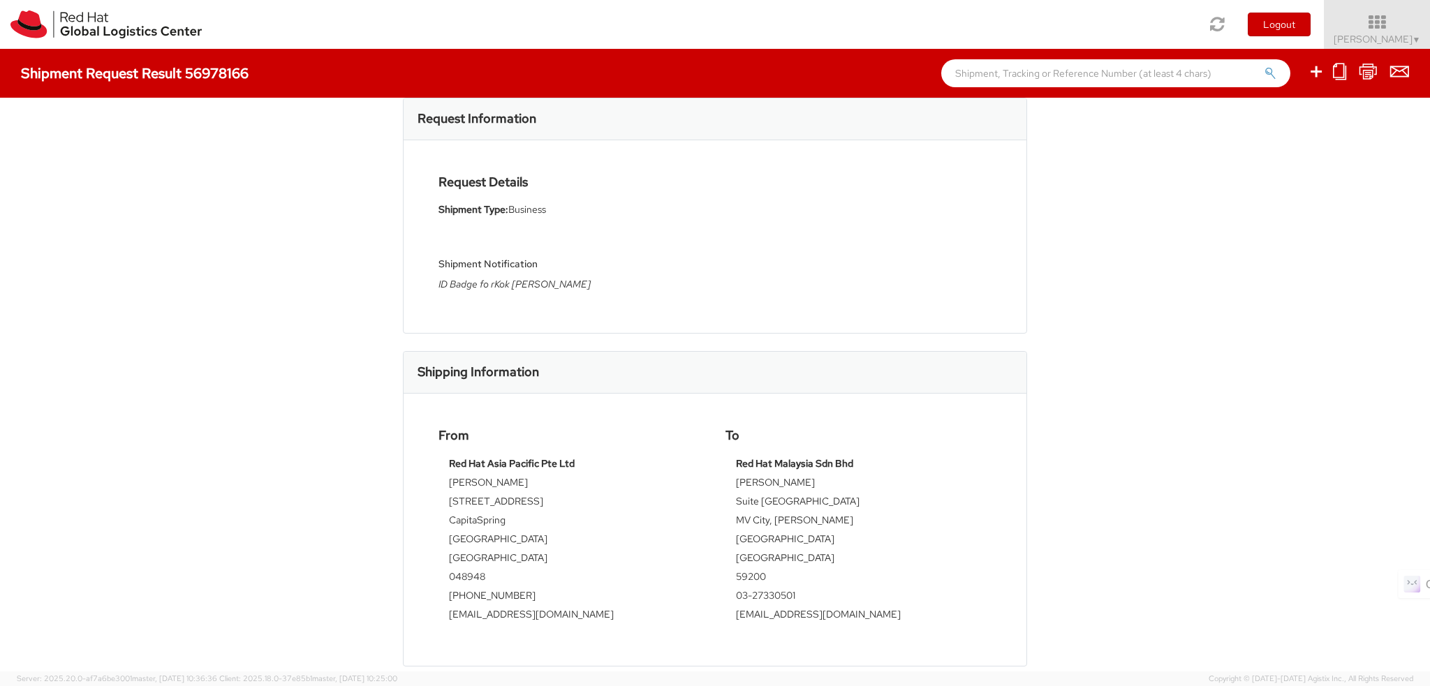
click at [511, 460] on strong "Red Hat Asia Pacific Pte Ltd" at bounding box center [512, 463] width 126 height 13
copy tbody "Red Hat Asia Pacific Pte Ltd"
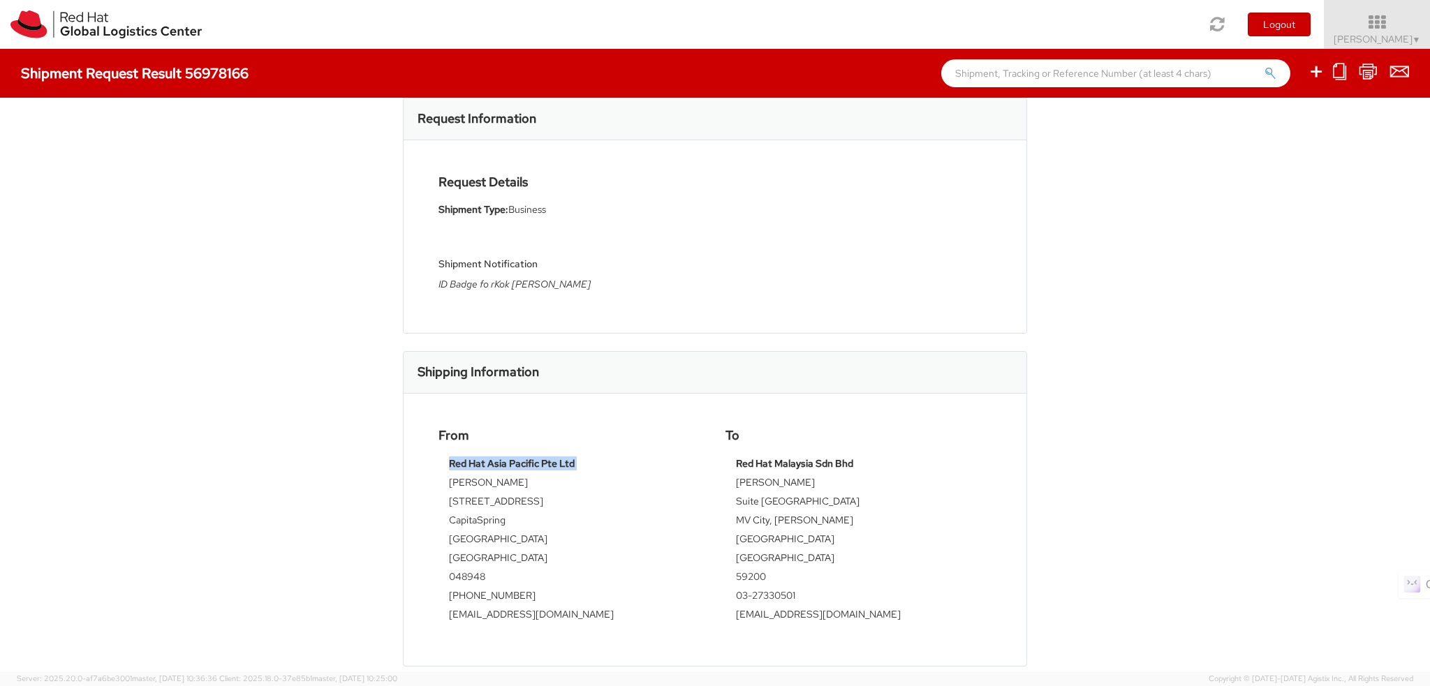
scroll to position [0, 0]
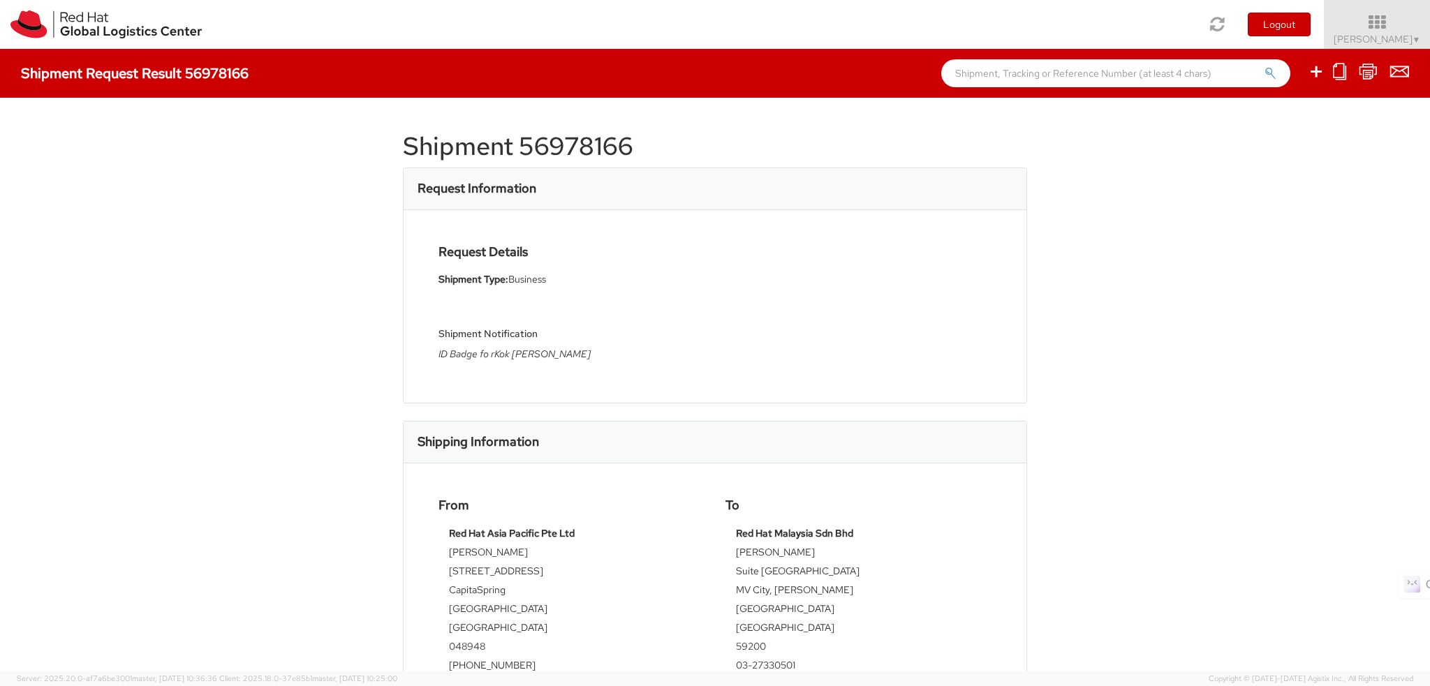
click at [557, 161] on h1 "Shipment 56978166" at bounding box center [715, 147] width 624 height 28
copy div "Shipment 56978166"
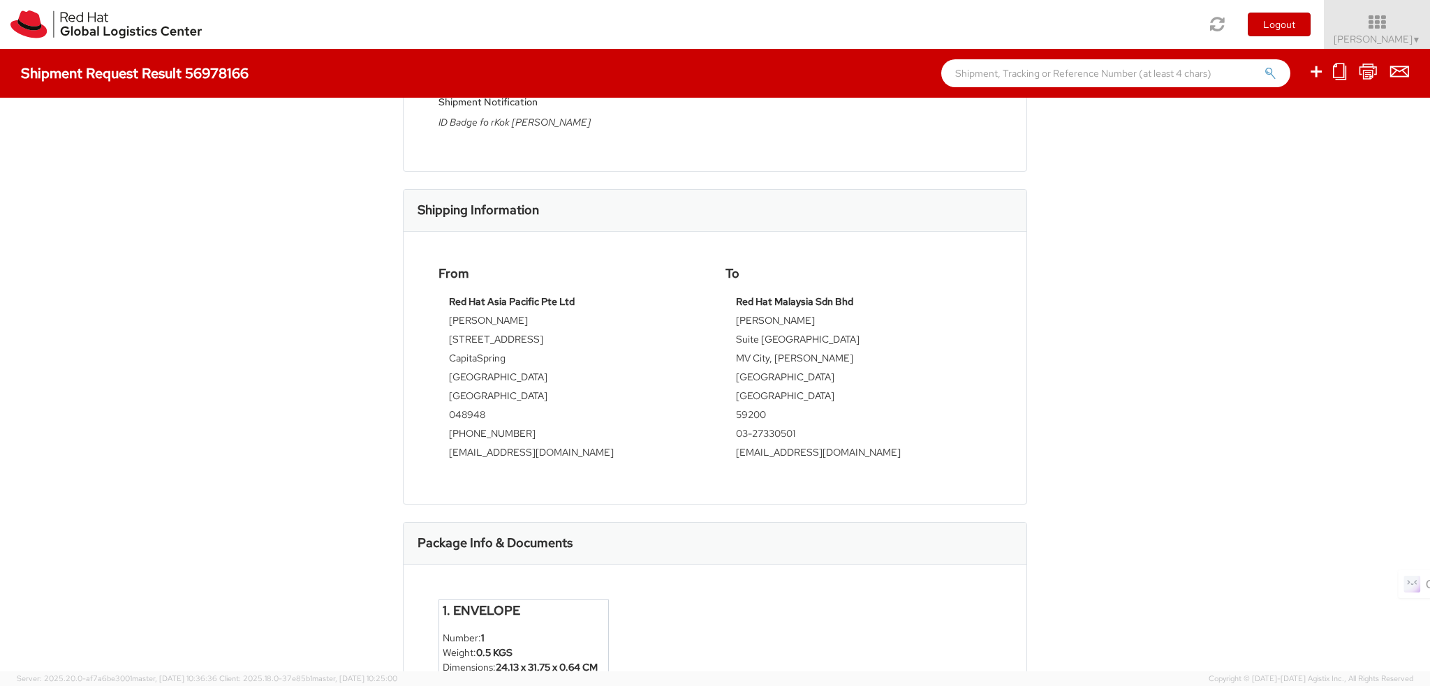
scroll to position [162, 0]
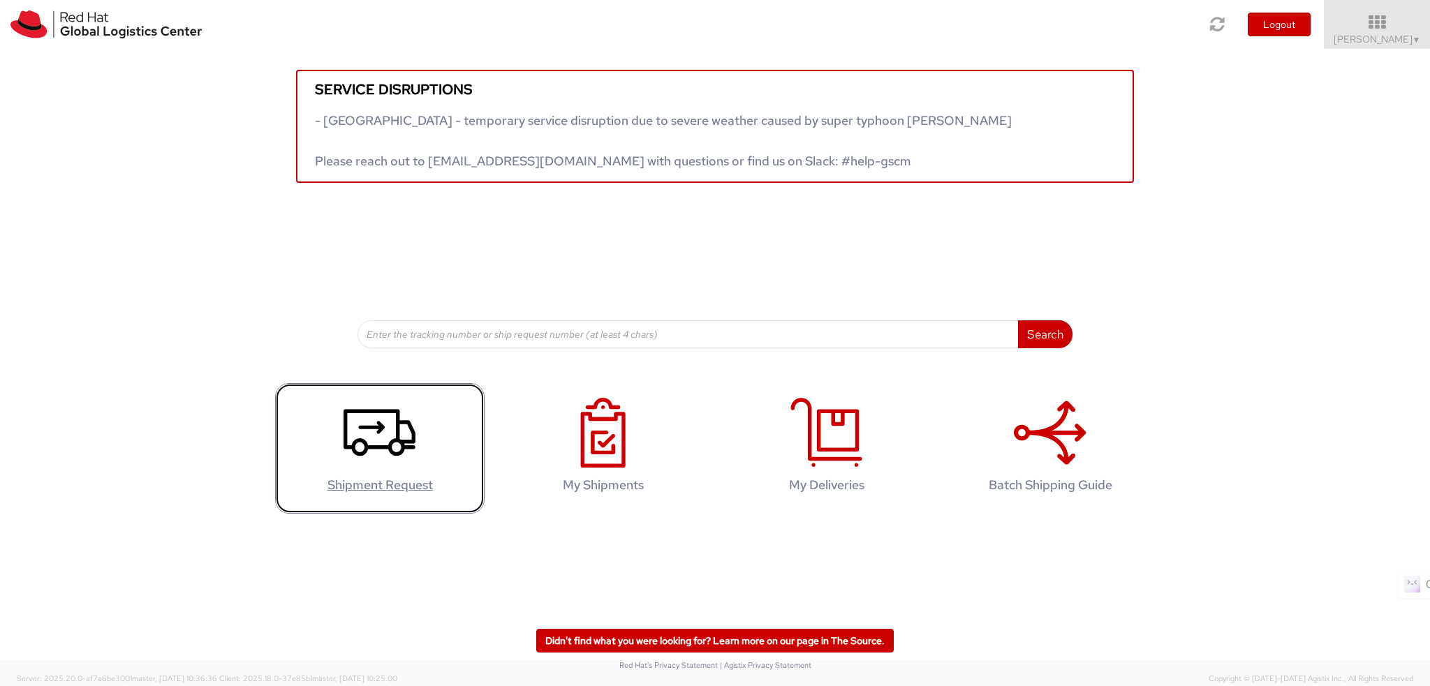
click at [354, 441] on use at bounding box center [380, 432] width 72 height 47
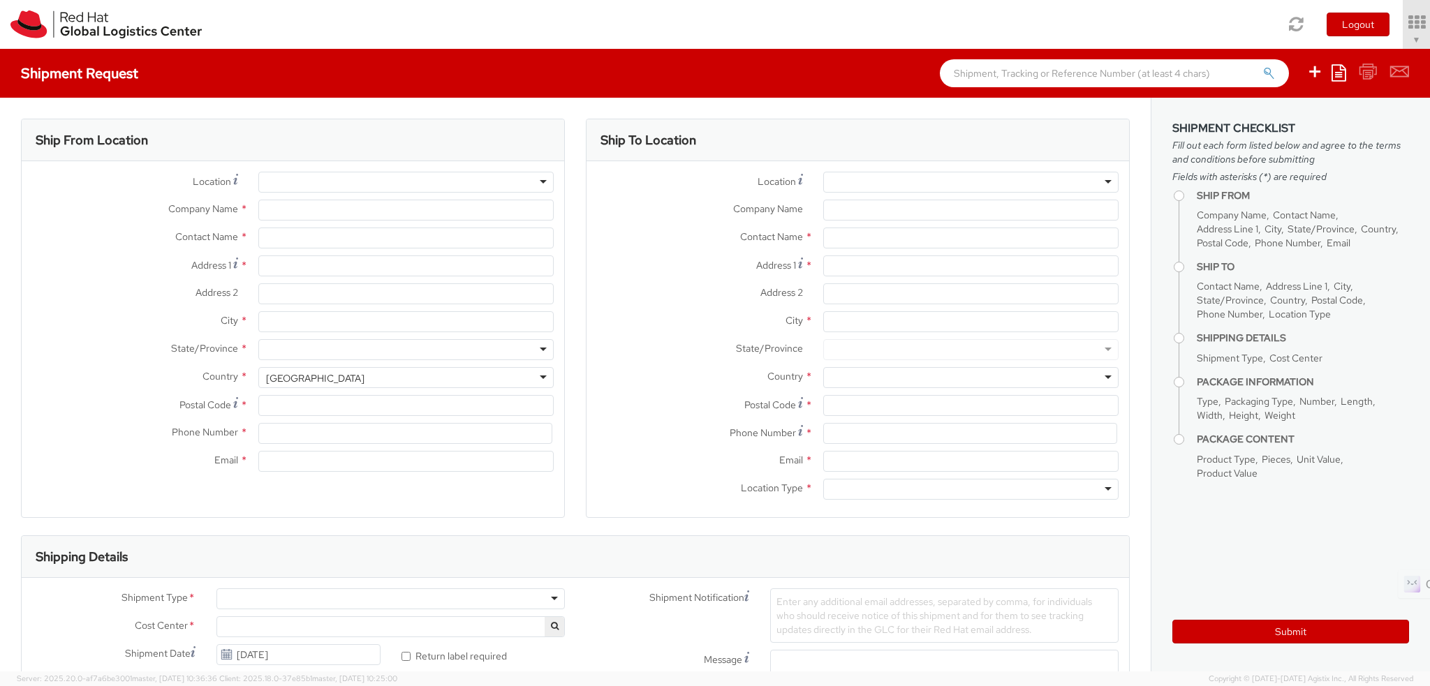
type input "Red Hat India Private Limited"
type input "[PERSON_NAME]"
type input "Bagmane Constellation Business Park"
type input "FL 10, East Tower, Carina Building"
type input "BANGALORE"
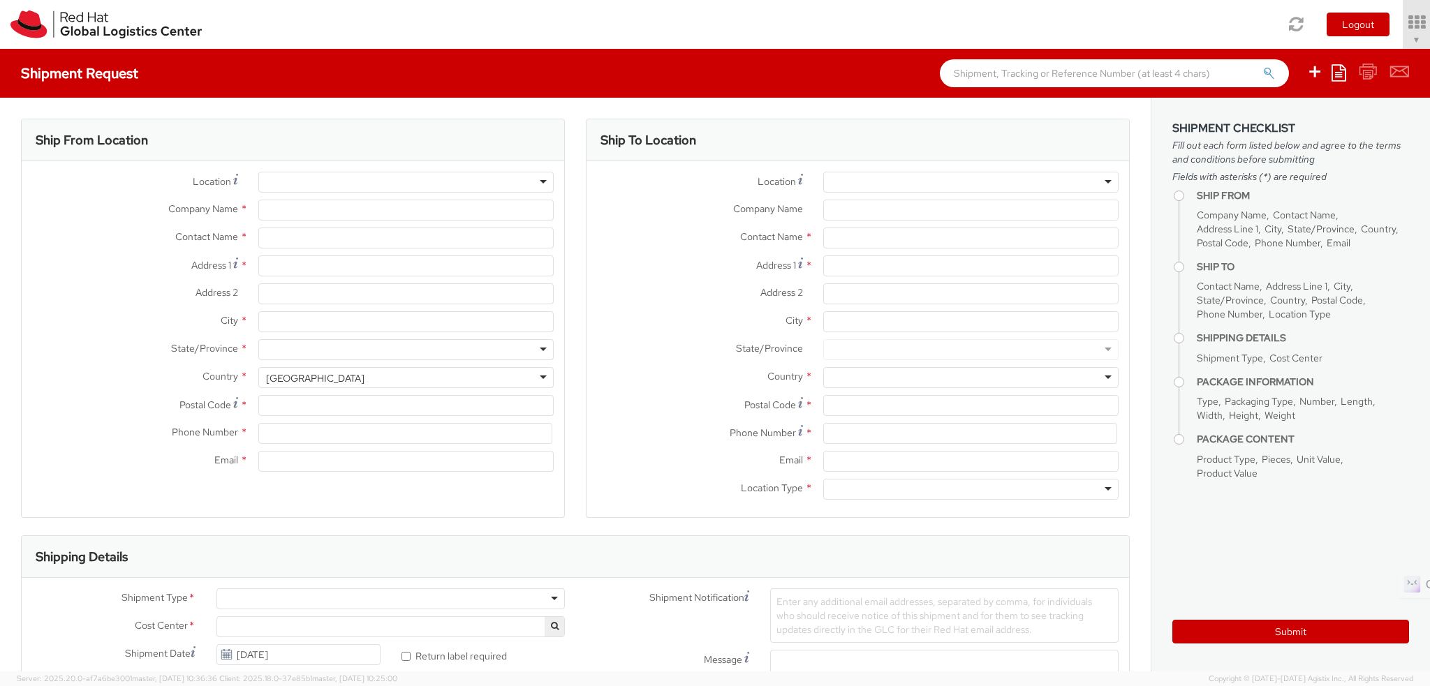
type input "560037"
type input "918067935000"
type input "manantha@redhat.com"
select select "CM"
select select "KGS"
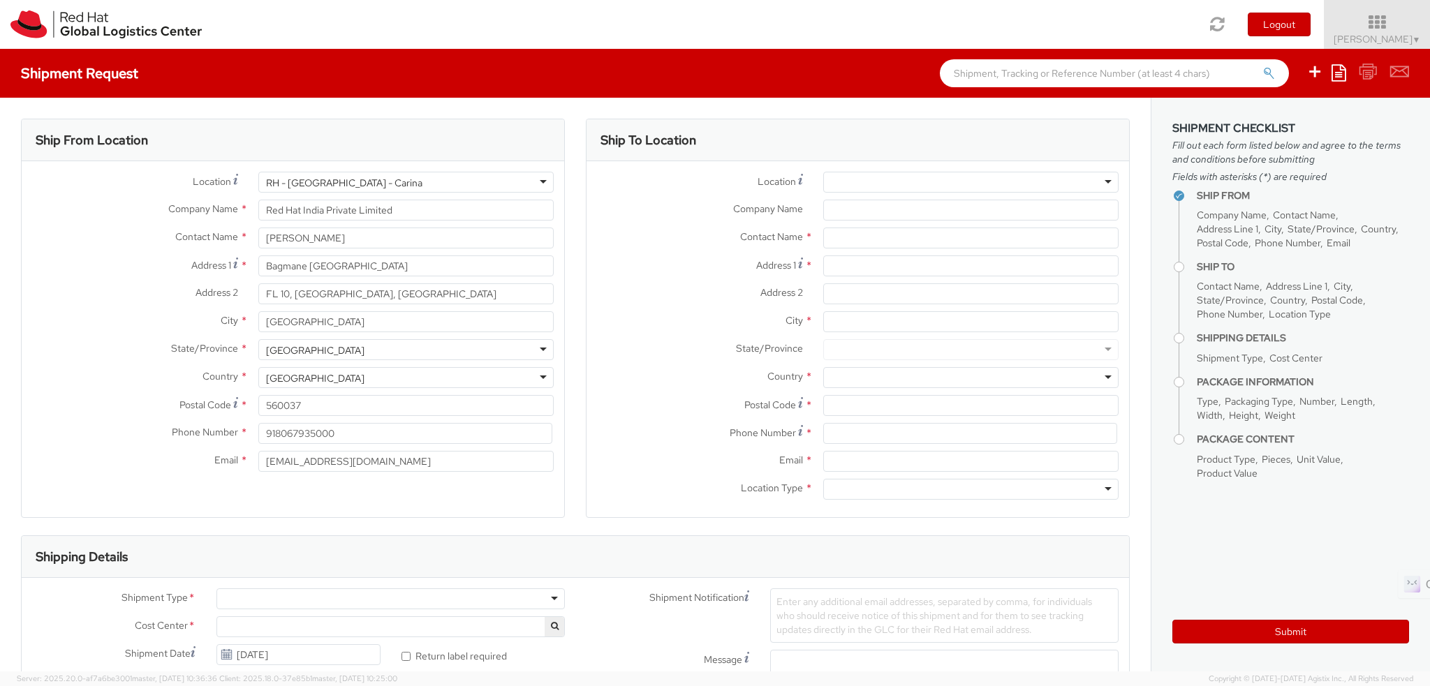
select select "813"
select select
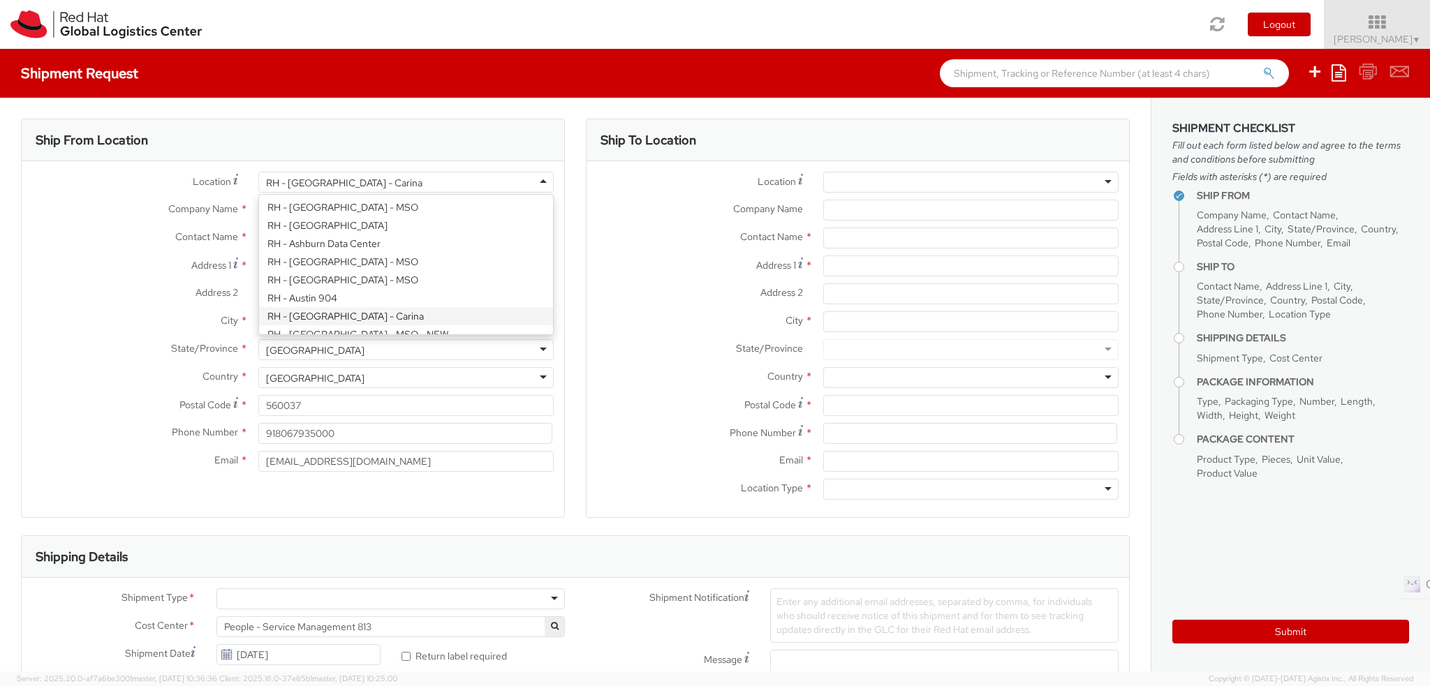
click at [383, 184] on div "RH - [GEOGRAPHIC_DATA] - Carina" at bounding box center [405, 182] width 295 height 21
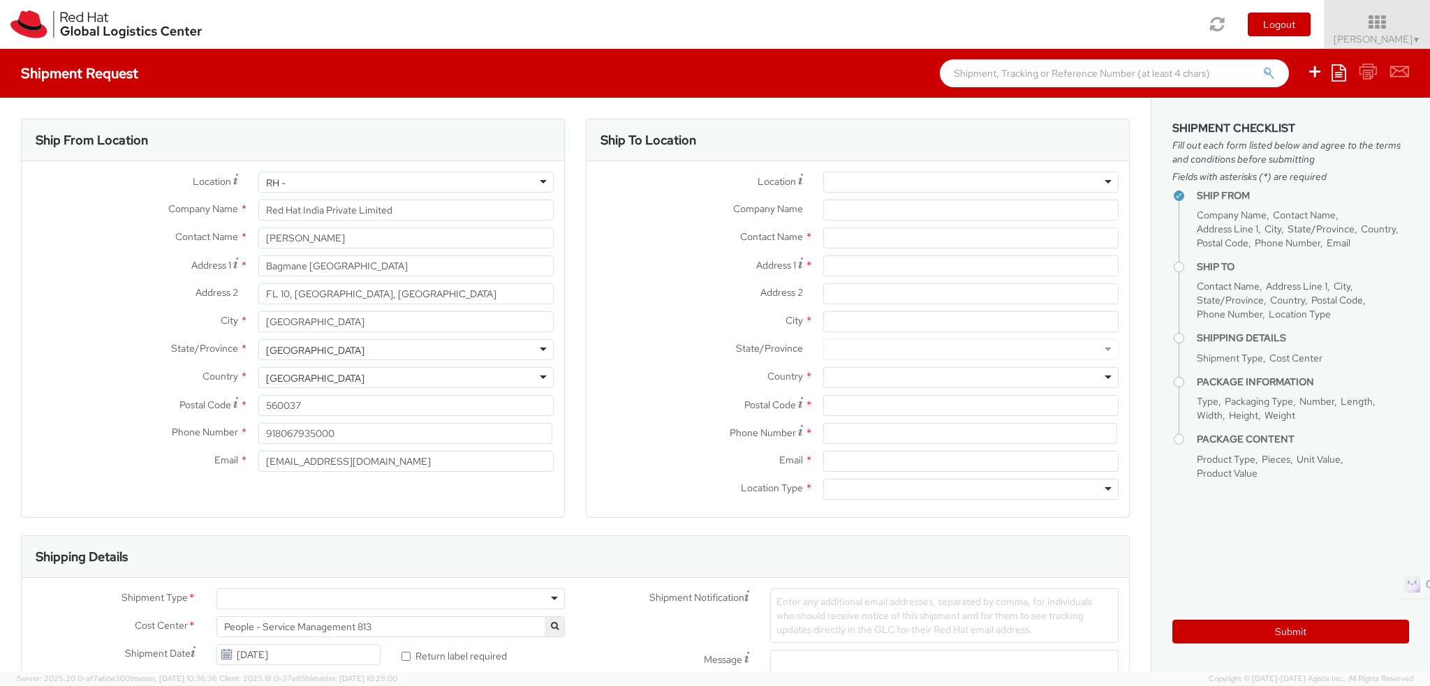
scroll to position [3, 0]
type input "R"
type input "RH -"
type input "Red Hat Asia Pacific Pte Ltd"
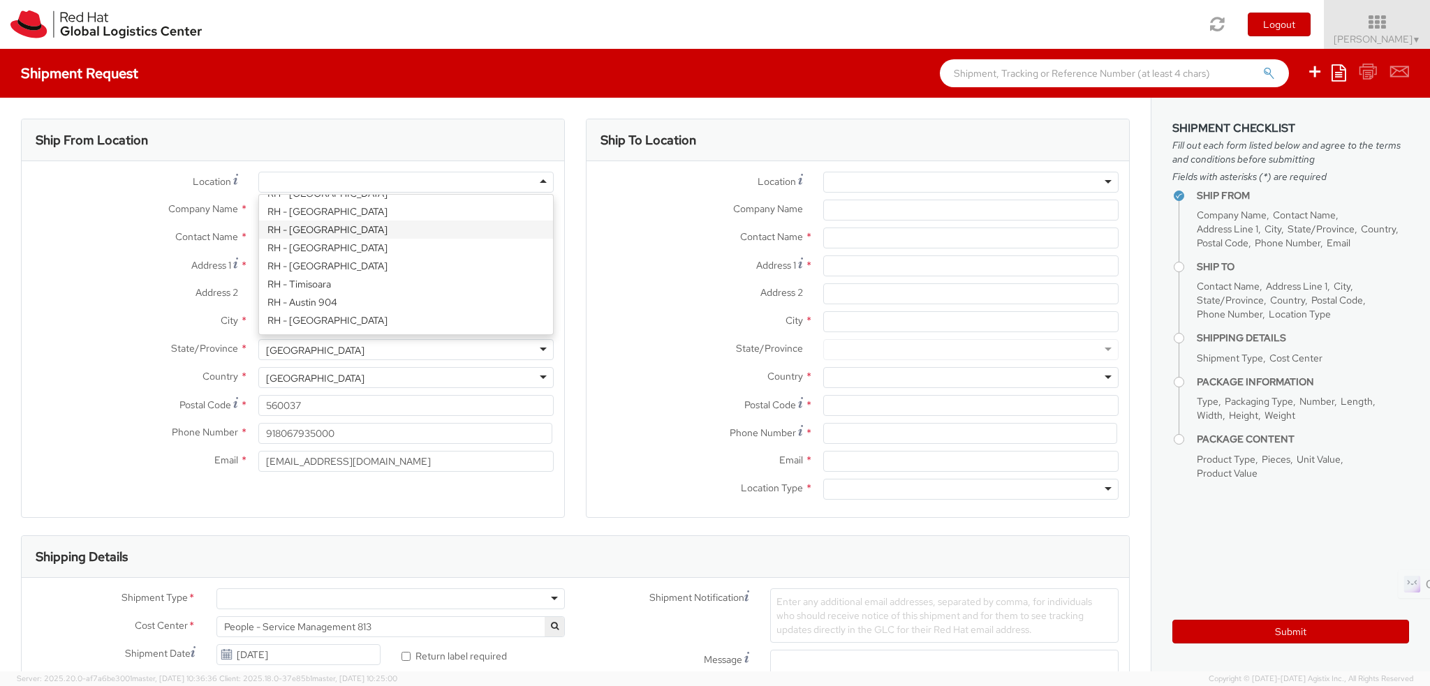
type input "[STREET_ADDRESS]"
type input "CapitaSpring"
type input "[GEOGRAPHIC_DATA]"
type input "048948"
type input "65 6490 4200"
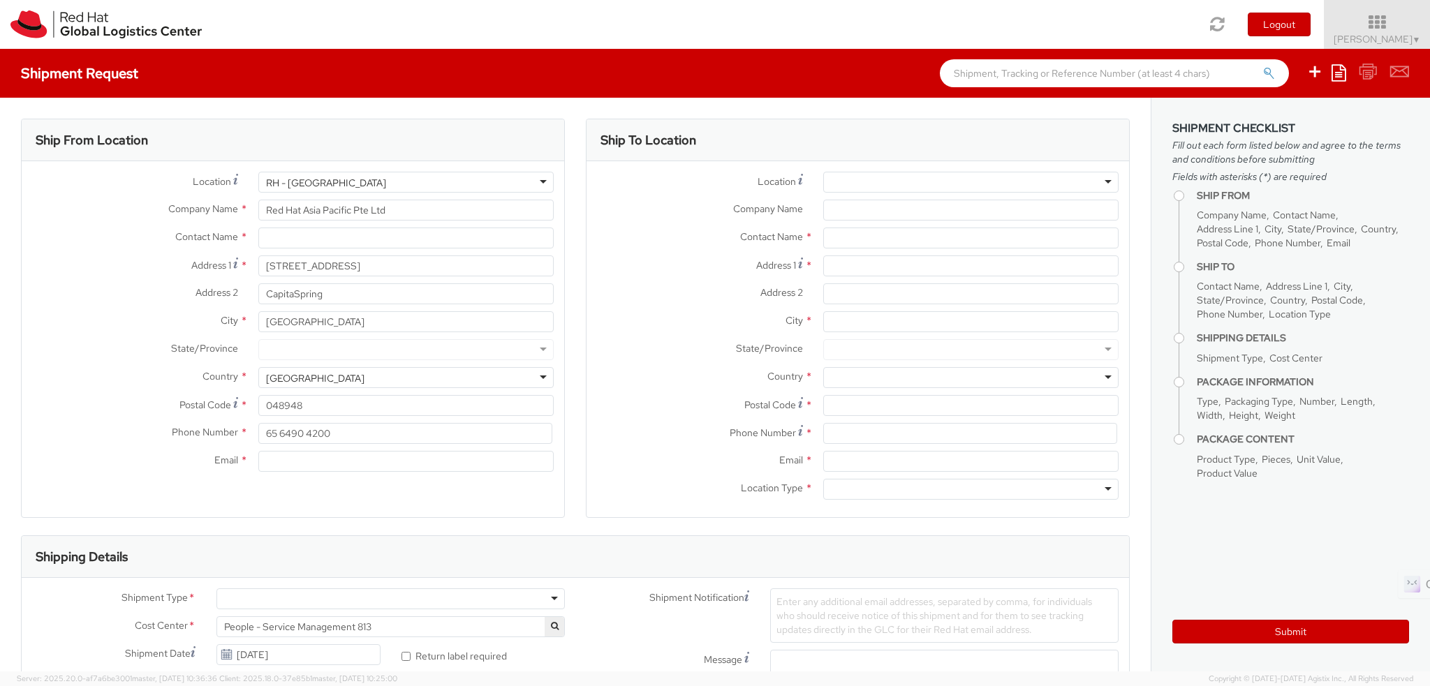
scroll to position [0, 0]
click at [332, 236] on input "text" at bounding box center [405, 238] width 295 height 21
click at [366, 245] on input "text" at bounding box center [405, 238] width 295 height 21
click at [330, 244] on input "text" at bounding box center [405, 238] width 295 height 21
paste input "[PERSON_NAME]"
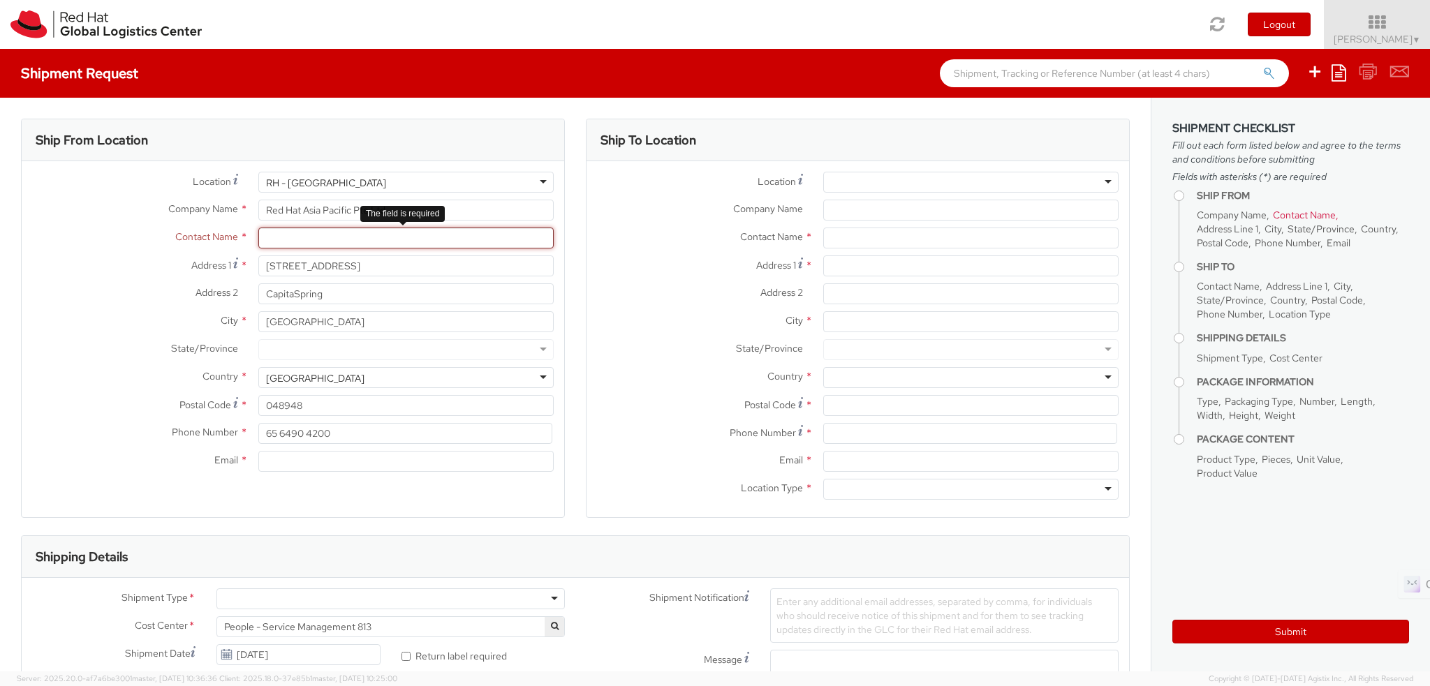
type input "[PERSON_NAME]"
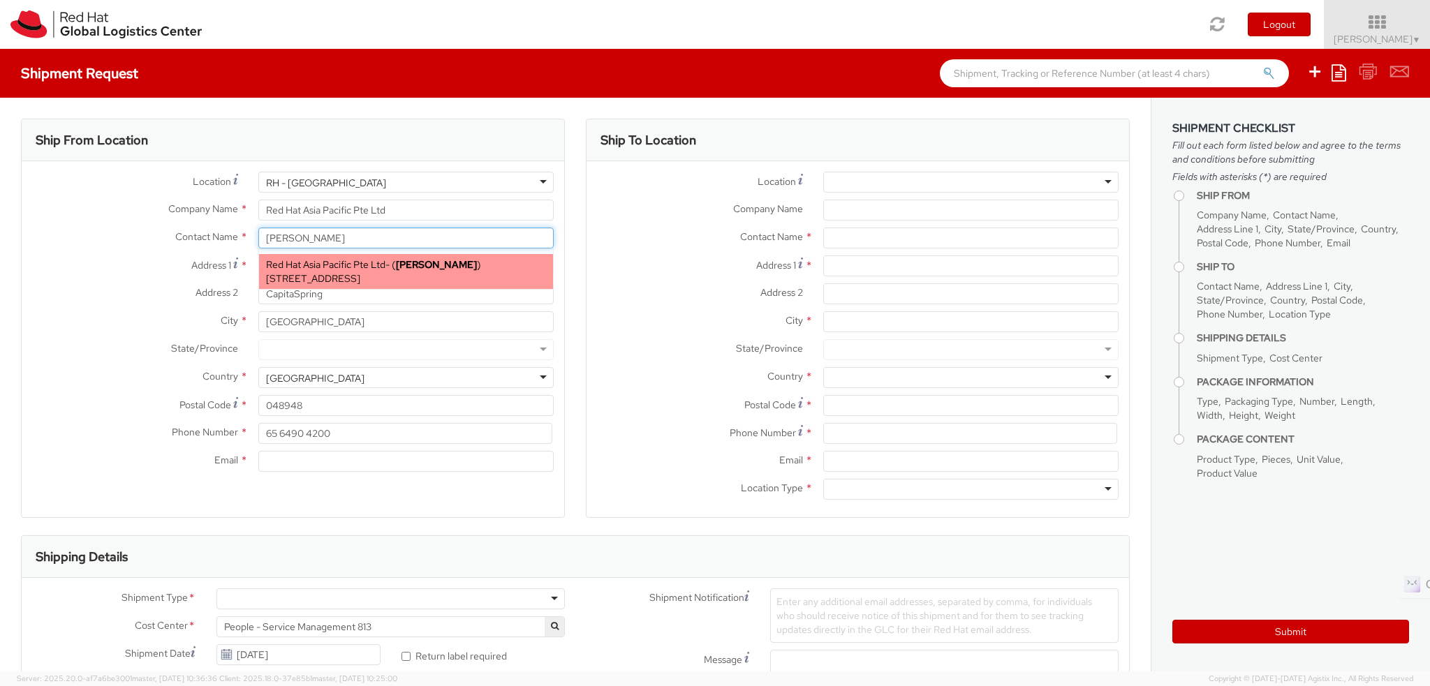
click at [332, 260] on span "Red Hat Asia Pacific Pte Ltd" at bounding box center [325, 264] width 119 height 13
type input "[EMAIL_ADDRESS][DOMAIN_NAME]"
select select
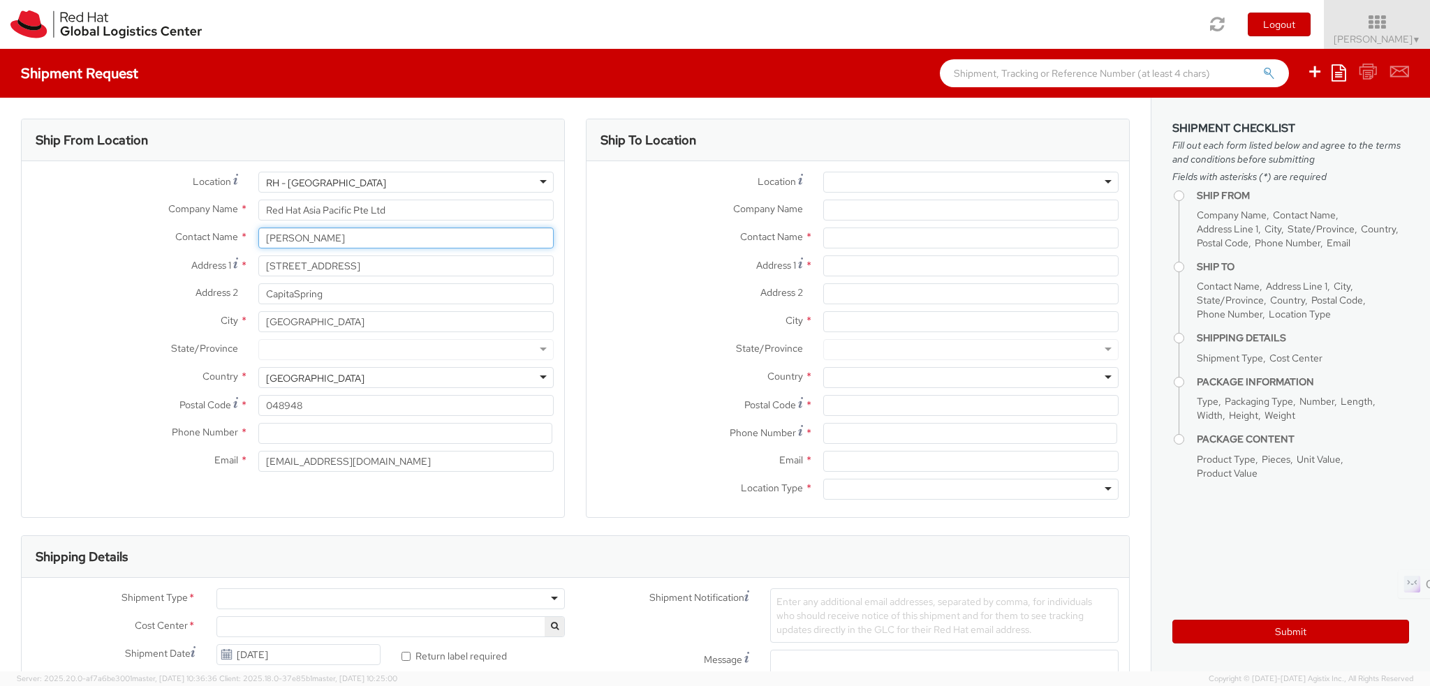
type input "[PERSON_NAME]"
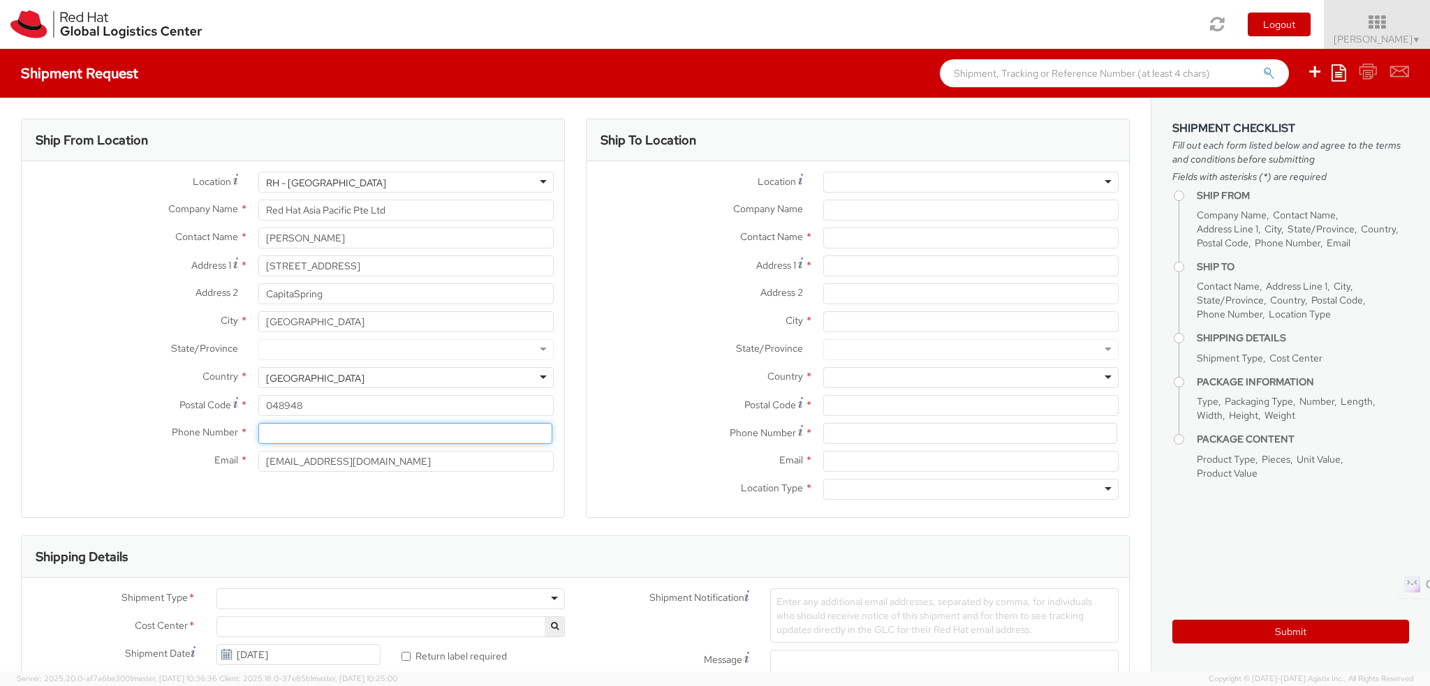
click at [262, 438] on input at bounding box center [405, 433] width 294 height 21
paste input "[PHONE_NUMBER]"
type input "[PHONE_NUMBER]"
click at [813, 182] on div "RH - Amsterdam - MSO RH - Amsterdam Data Center RH - Ashburn Data Center RH - A…" at bounding box center [971, 182] width 316 height 21
click at [858, 193] on div "Location * RH - Amsterdam - MSO RH - Amsterdam Data Center RH - Ashburn Data Ce…" at bounding box center [858, 186] width 543 height 28
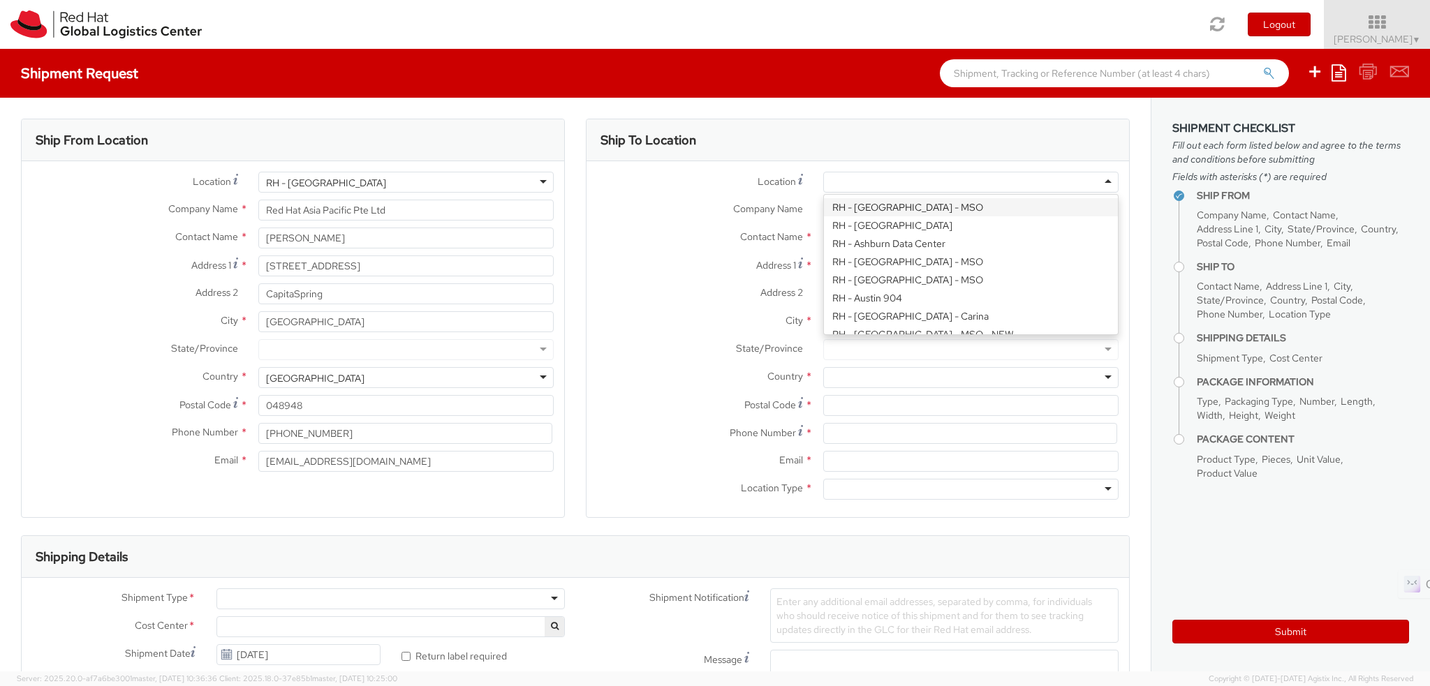
click at [876, 181] on div at bounding box center [970, 182] width 295 height 21
type input "JA"
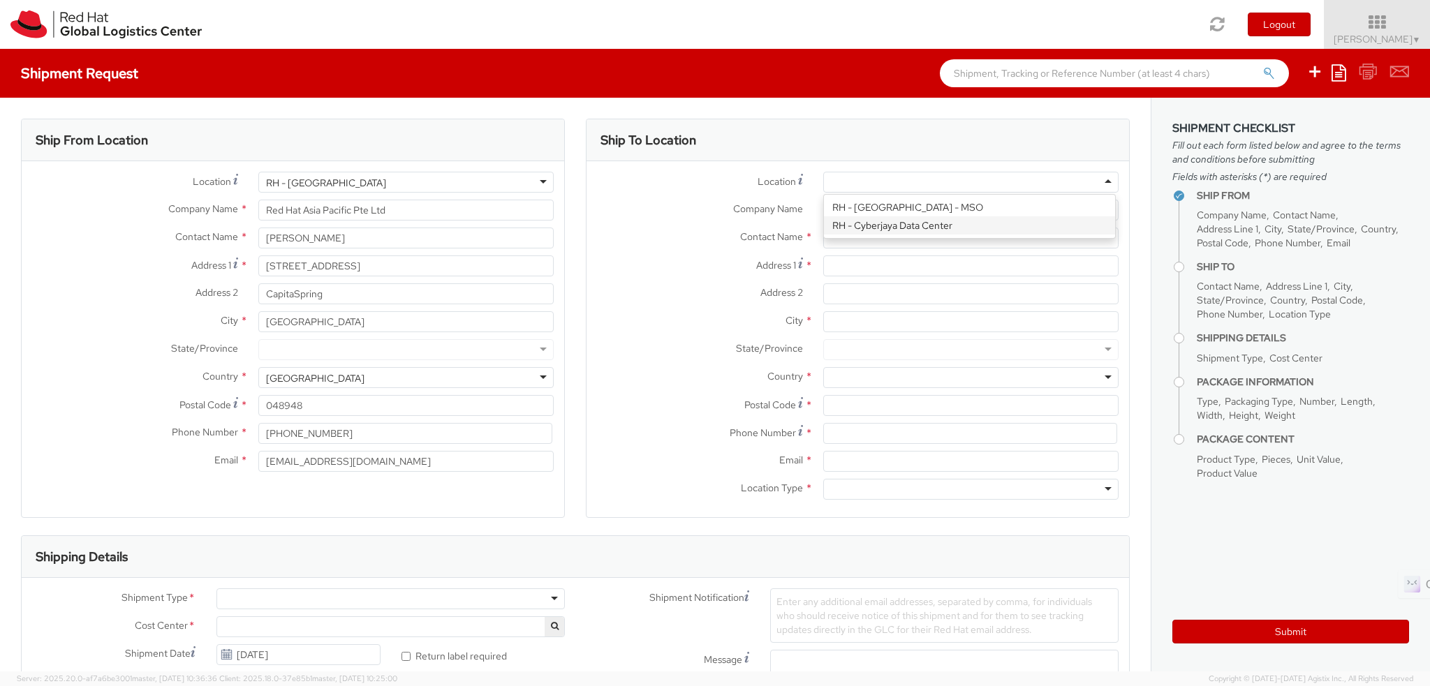
type input "PT. Red Hat Indonesia"
type input "Scbd, Jl. Jend. Sudirman No.52-53"
type input "Kebayoran Baru"
type input "[GEOGRAPHIC_DATA]"
type input "12190"
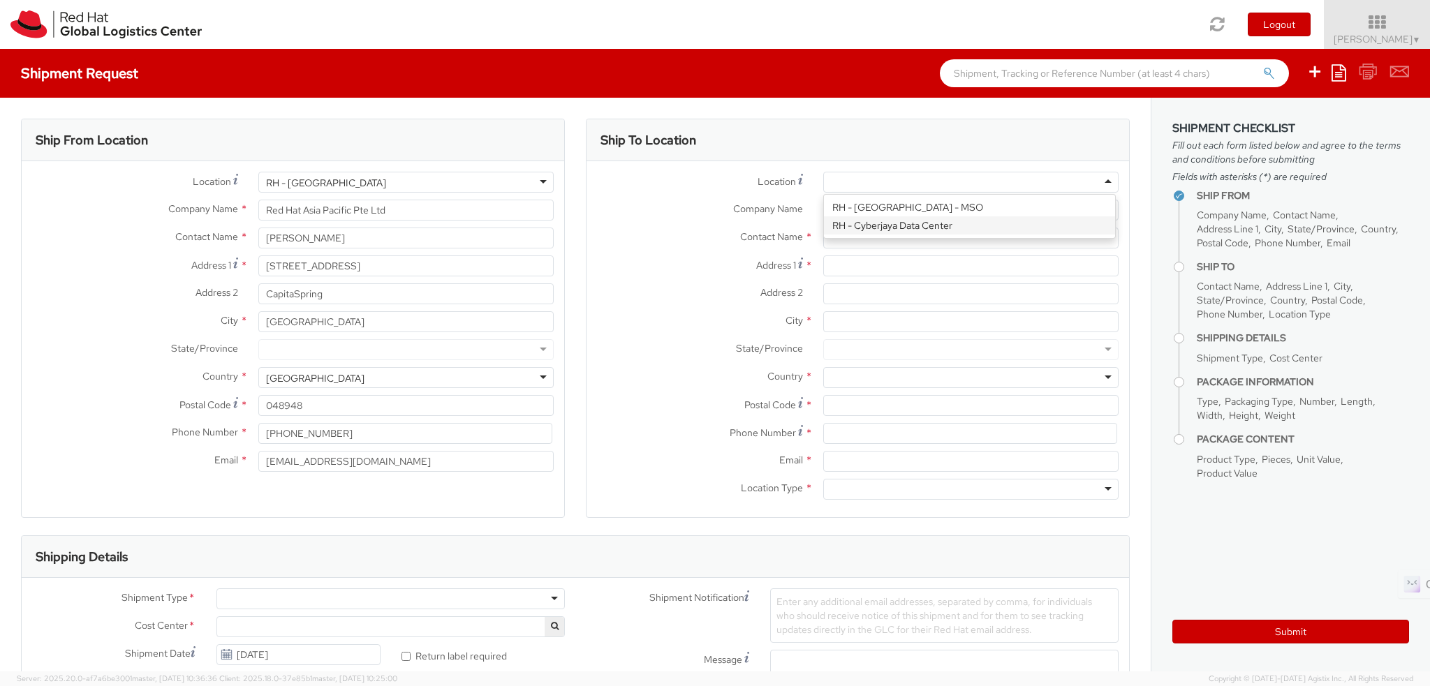
type input "+62 21 27899808"
select select "813"
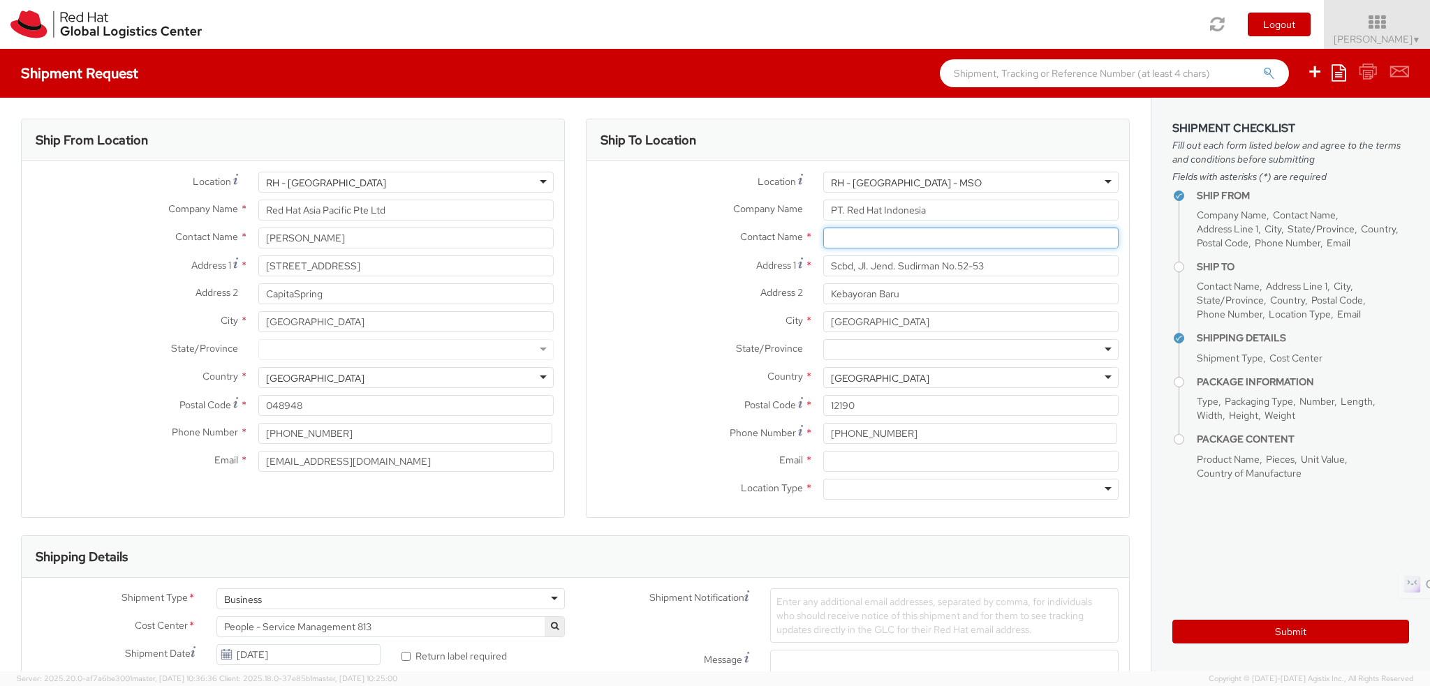
click at [844, 244] on input "text" at bounding box center [970, 238] width 295 height 21
paste input "[PERSON_NAME]"
type input "[PERSON_NAME]"
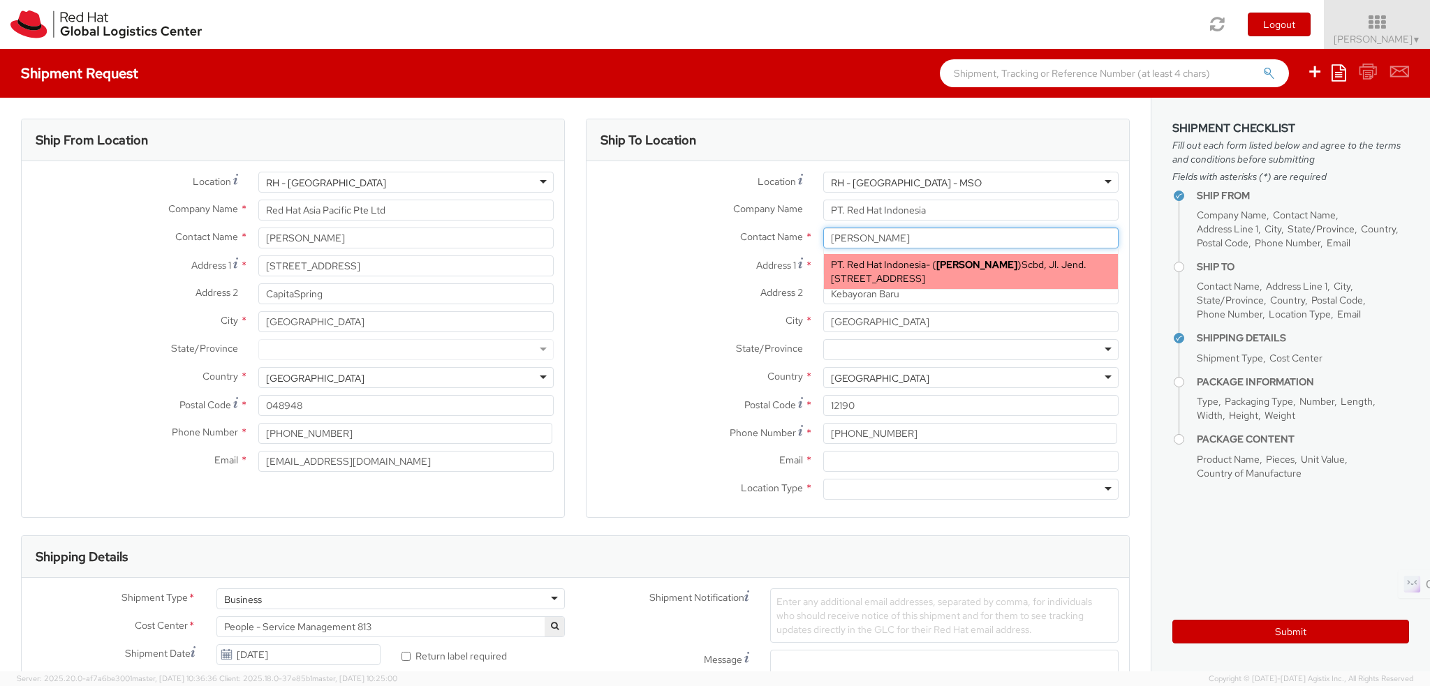
click at [950, 266] on strong "[PERSON_NAME]" at bounding box center [977, 264] width 81 height 13
type input "[EMAIL_ADDRESS][DOMAIN_NAME]"
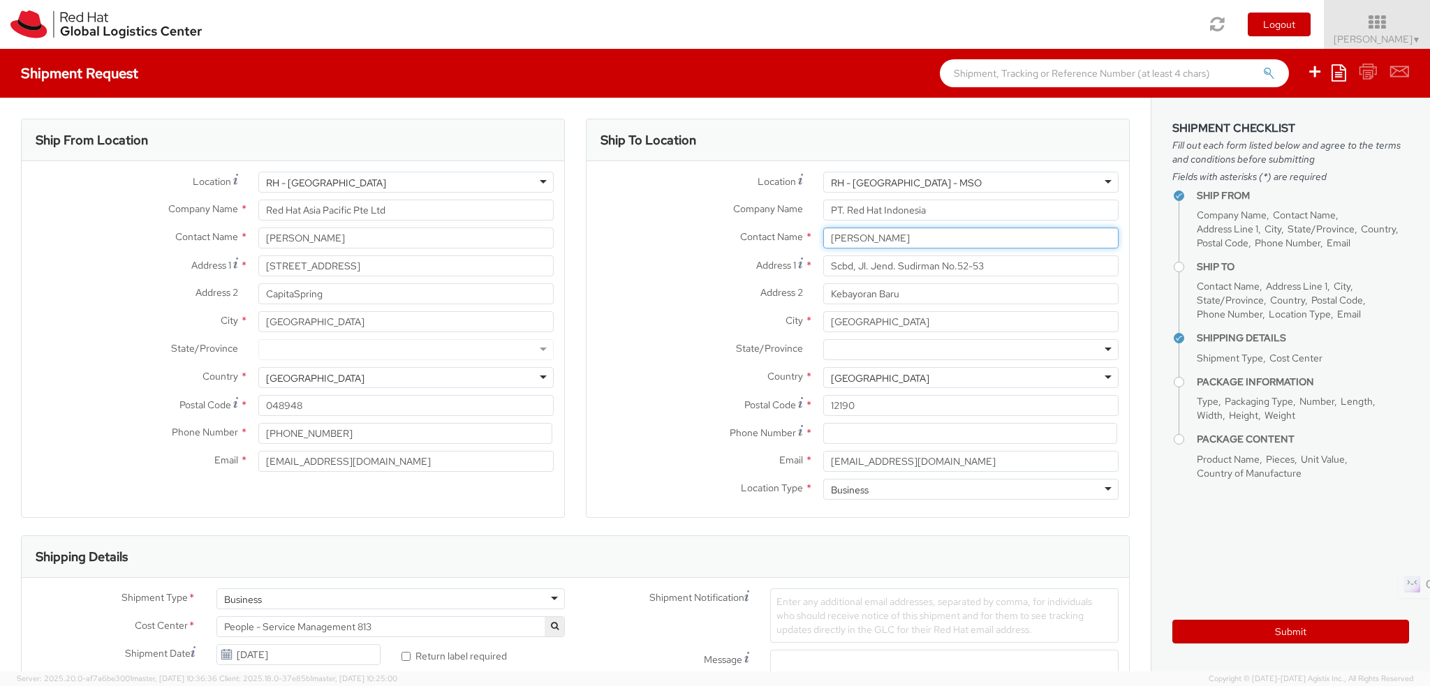
type input "[PERSON_NAME]"
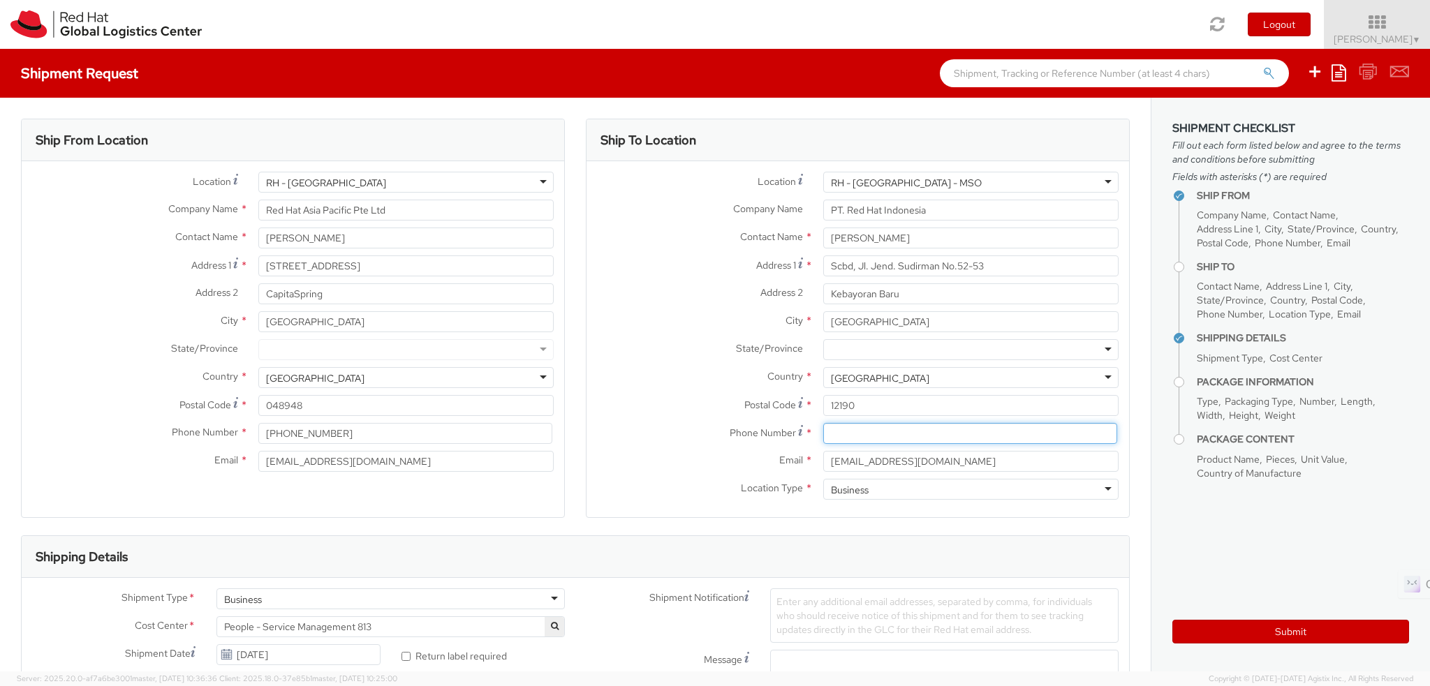
click at [830, 443] on input at bounding box center [970, 433] width 294 height 21
paste input "628129557298"
type input "628129557298"
click at [642, 466] on label "Email *" at bounding box center [700, 460] width 226 height 18
click at [823, 466] on input "[EMAIL_ADDRESS][DOMAIN_NAME]" at bounding box center [970, 461] width 295 height 21
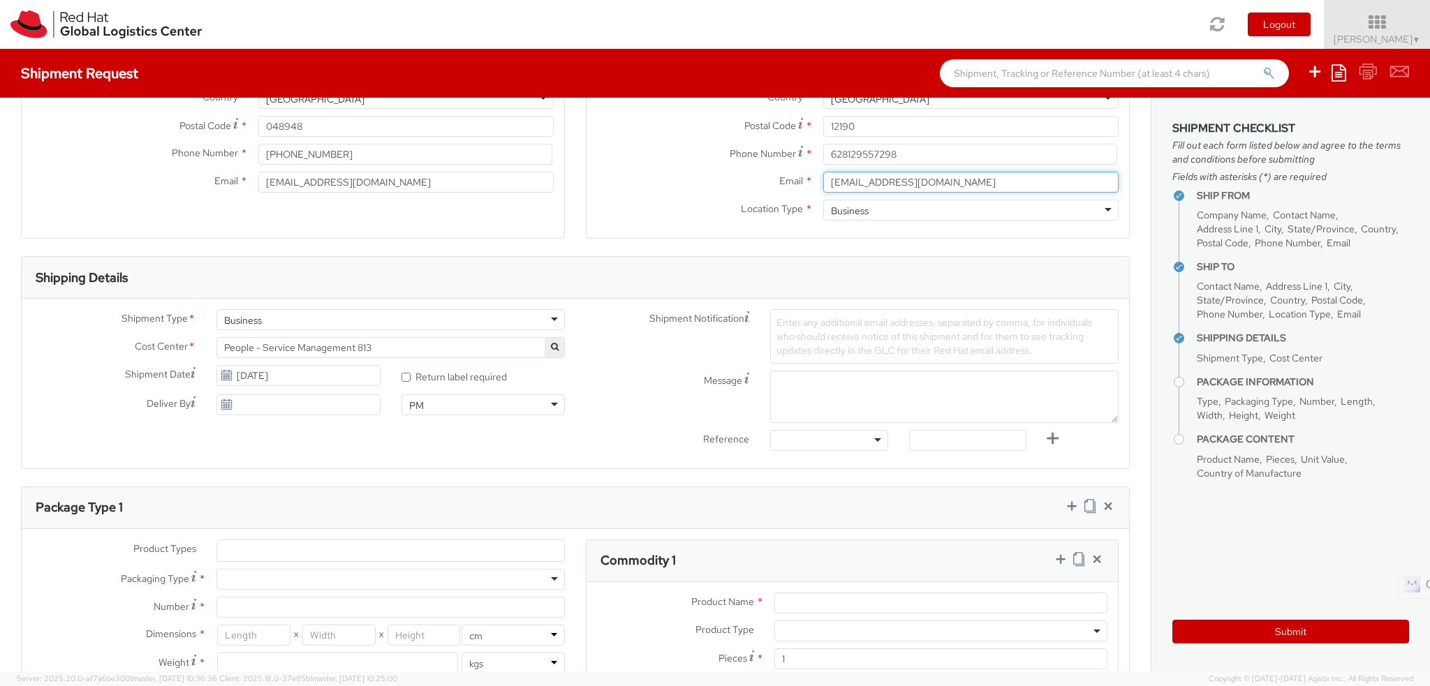
scroll to position [489, 0]
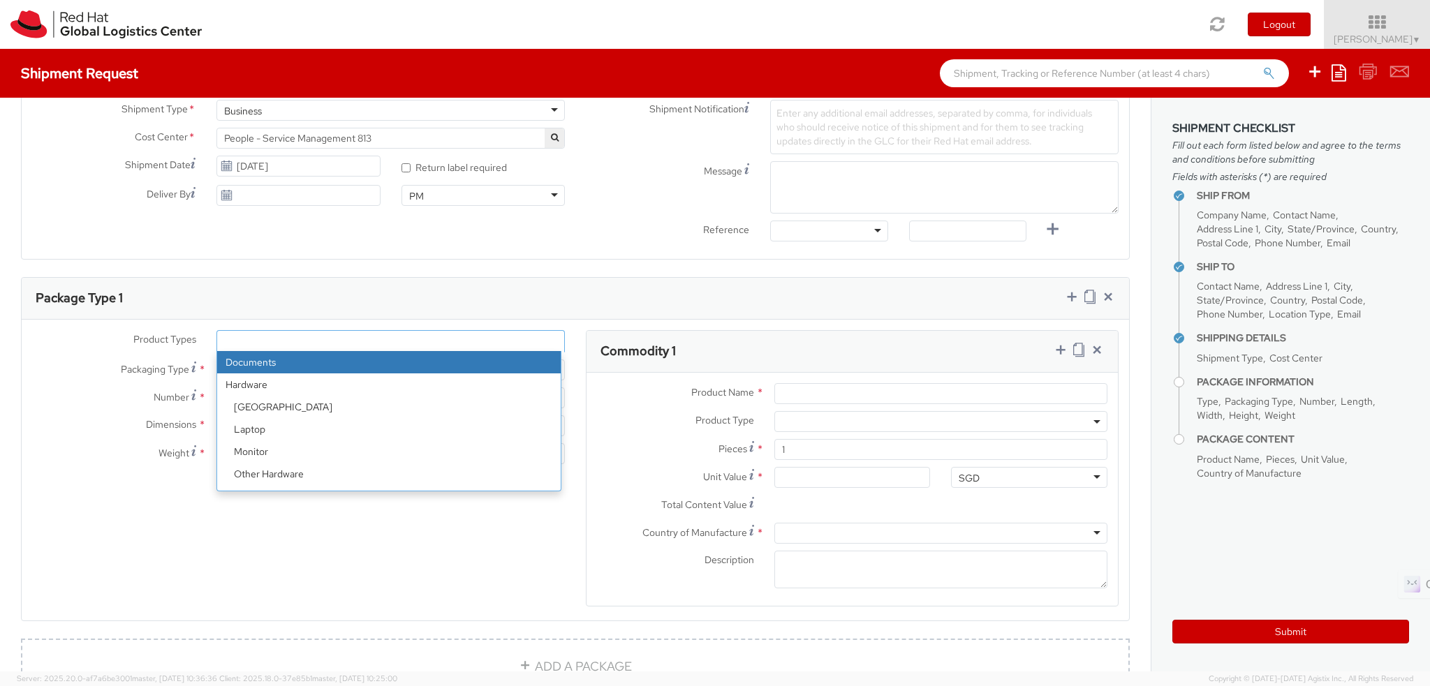
click at [298, 343] on ul at bounding box center [390, 341] width 347 height 21
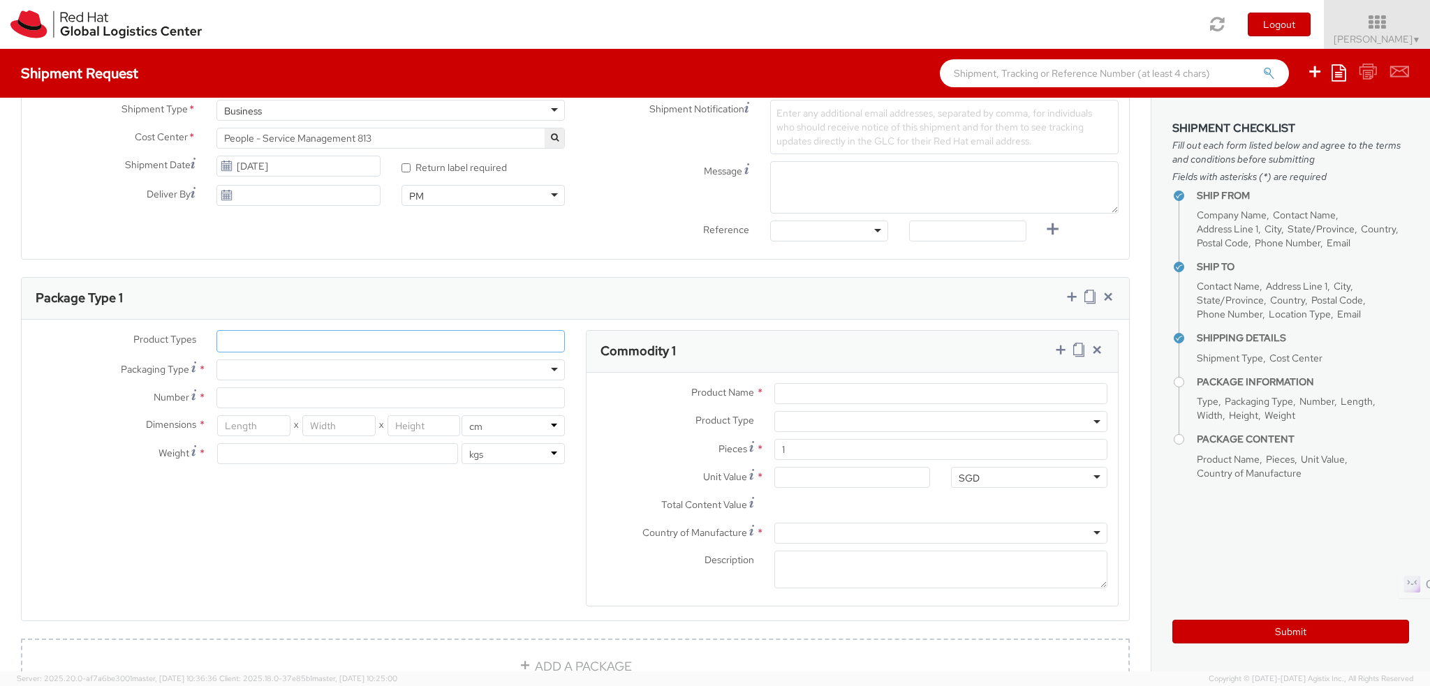
click at [298, 343] on ul at bounding box center [390, 341] width 347 height 21
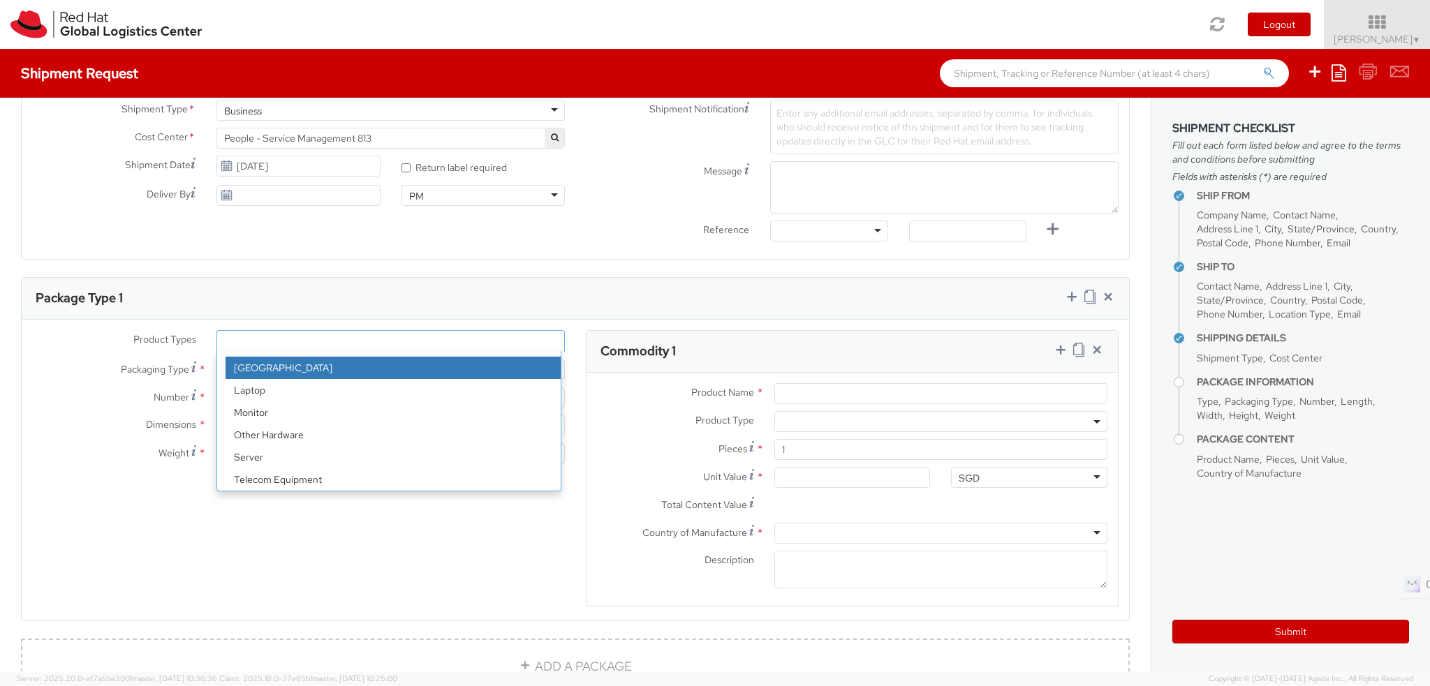
scroll to position [61, 0]
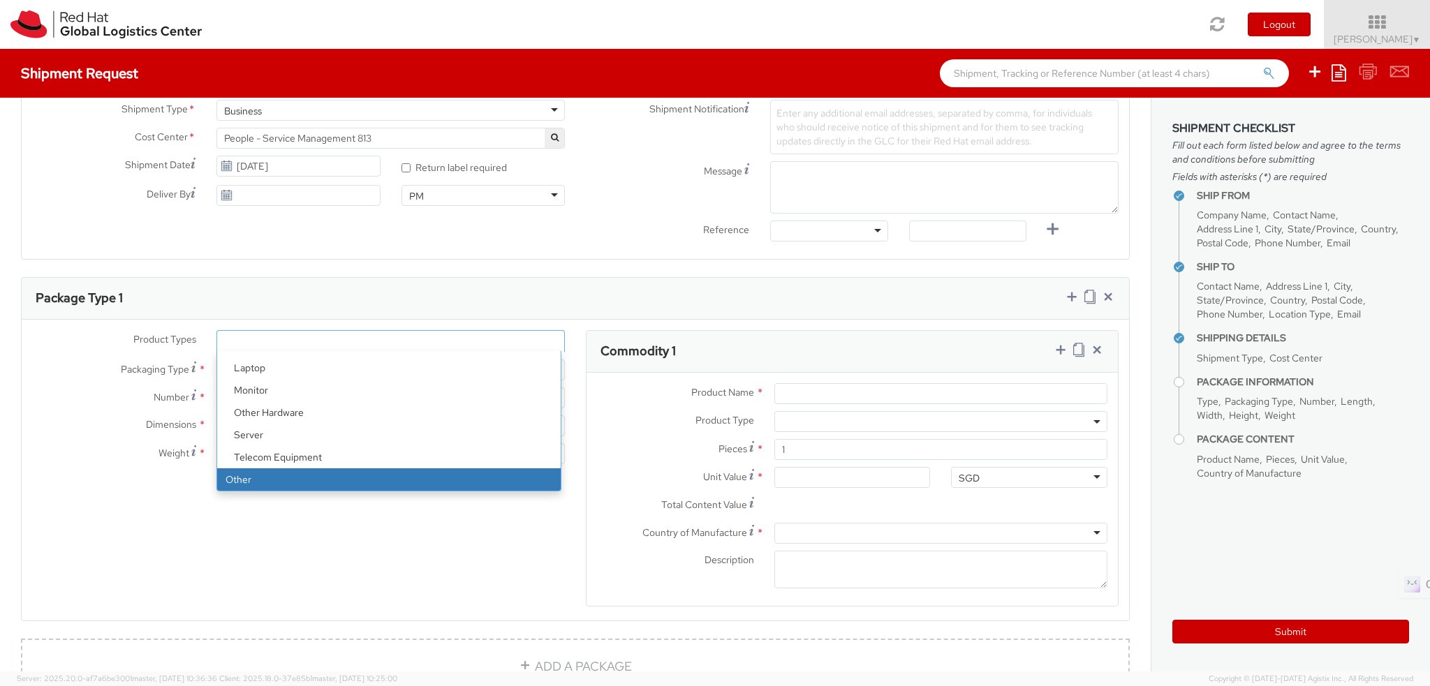
select select "OTHER"
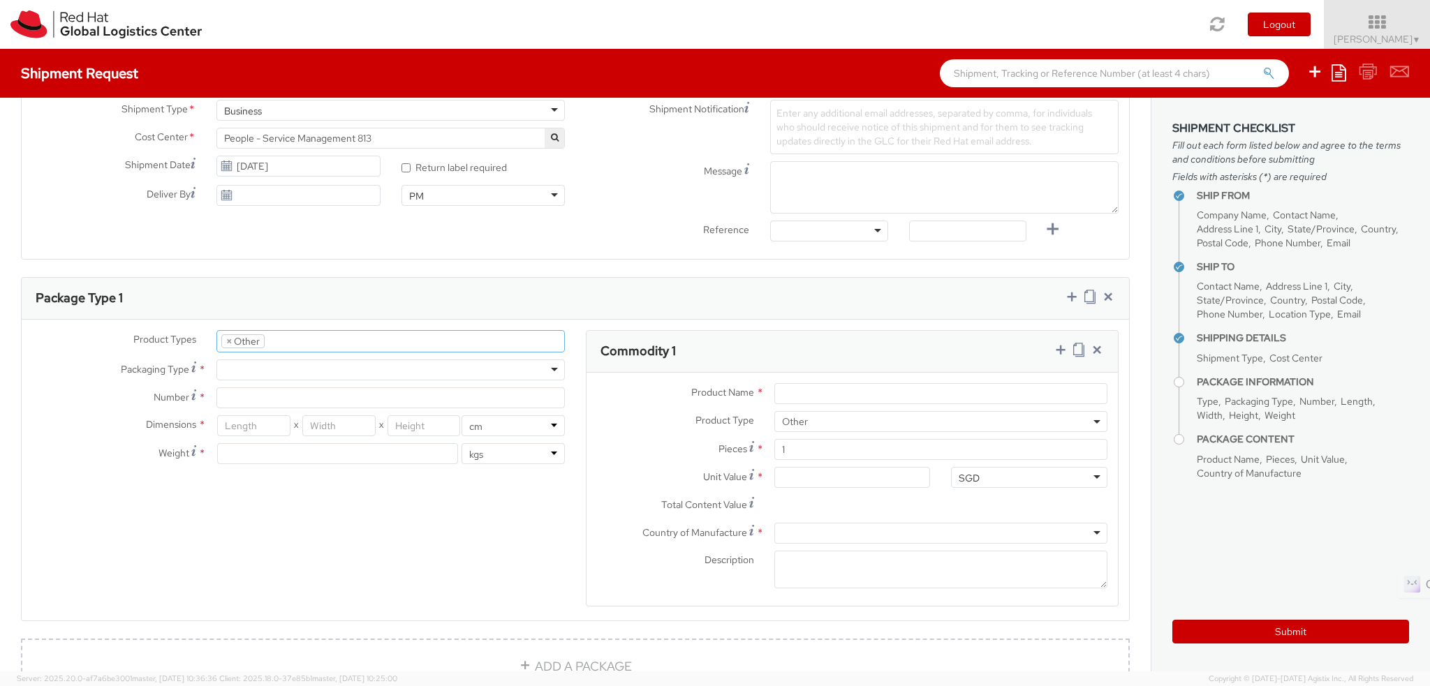
select select "OTHER"
click at [286, 365] on div at bounding box center [390, 370] width 348 height 21
click at [226, 340] on span "×" at bounding box center [229, 341] width 6 height 13
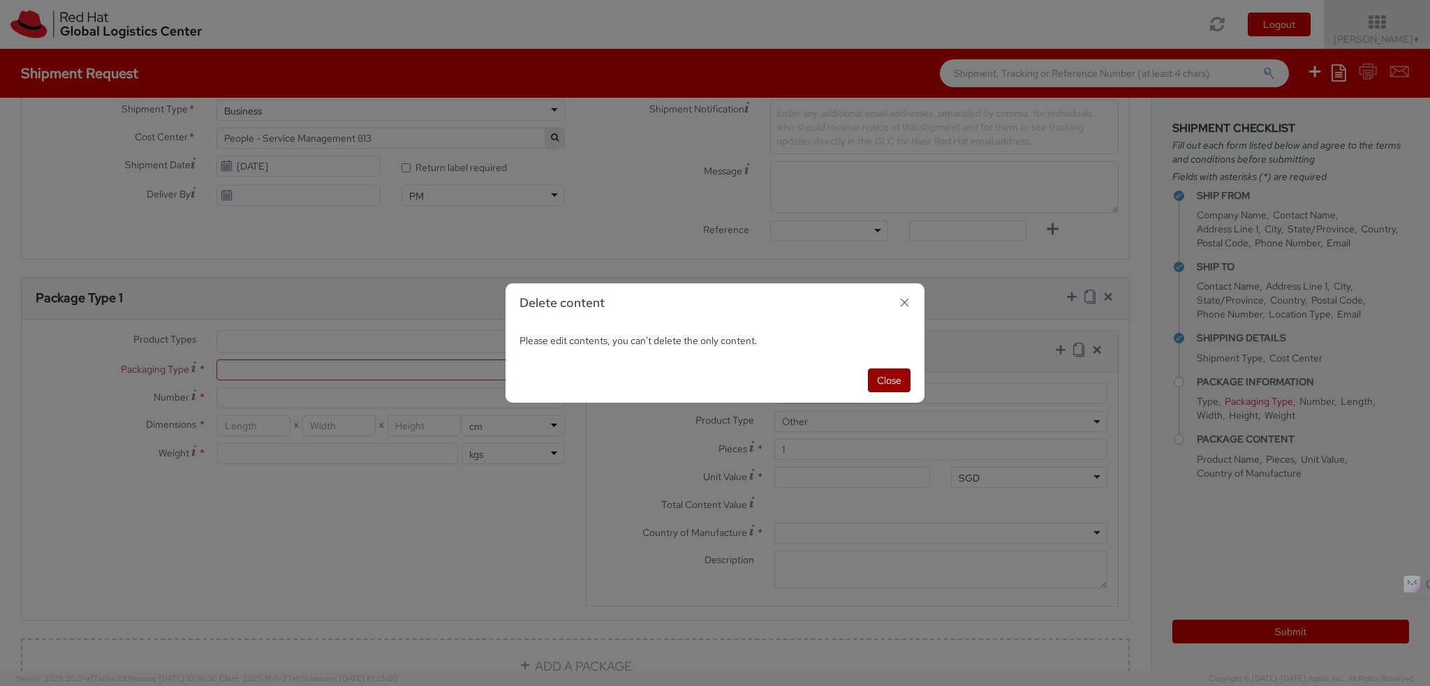
click at [899, 376] on button "Close" at bounding box center [889, 381] width 43 height 24
select select "OTHER"
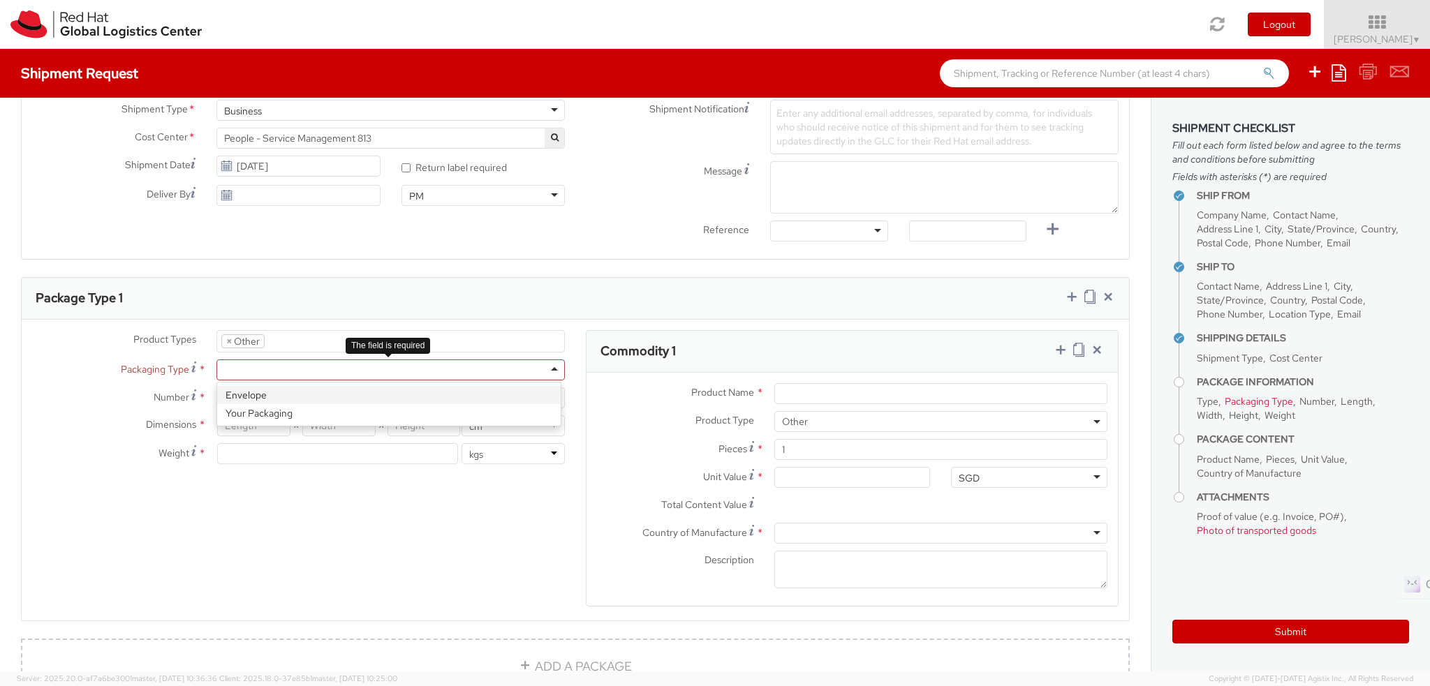
click at [352, 361] on div at bounding box center [390, 370] width 348 height 21
click at [293, 340] on ul "× Other" at bounding box center [390, 341] width 347 height 21
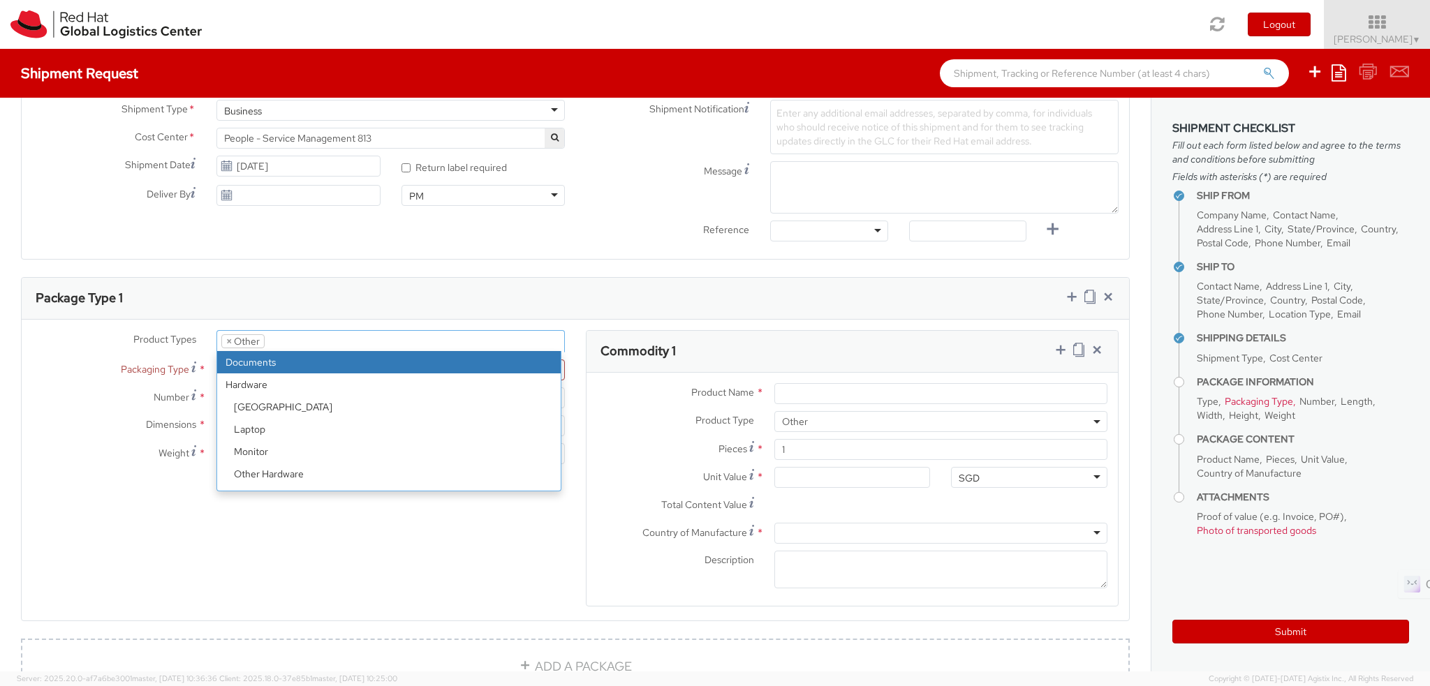
scroll to position [61, 0]
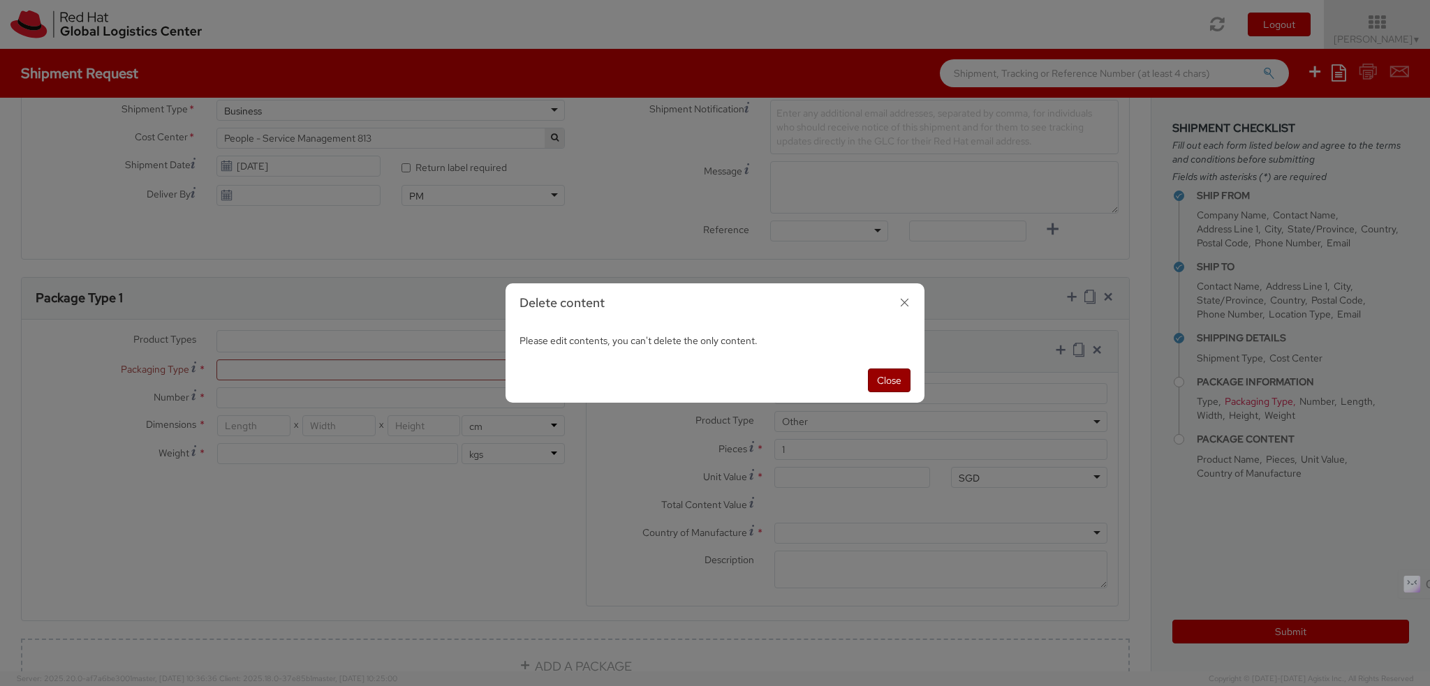
click at [882, 378] on button "Close" at bounding box center [889, 381] width 43 height 24
select select "OTHER"
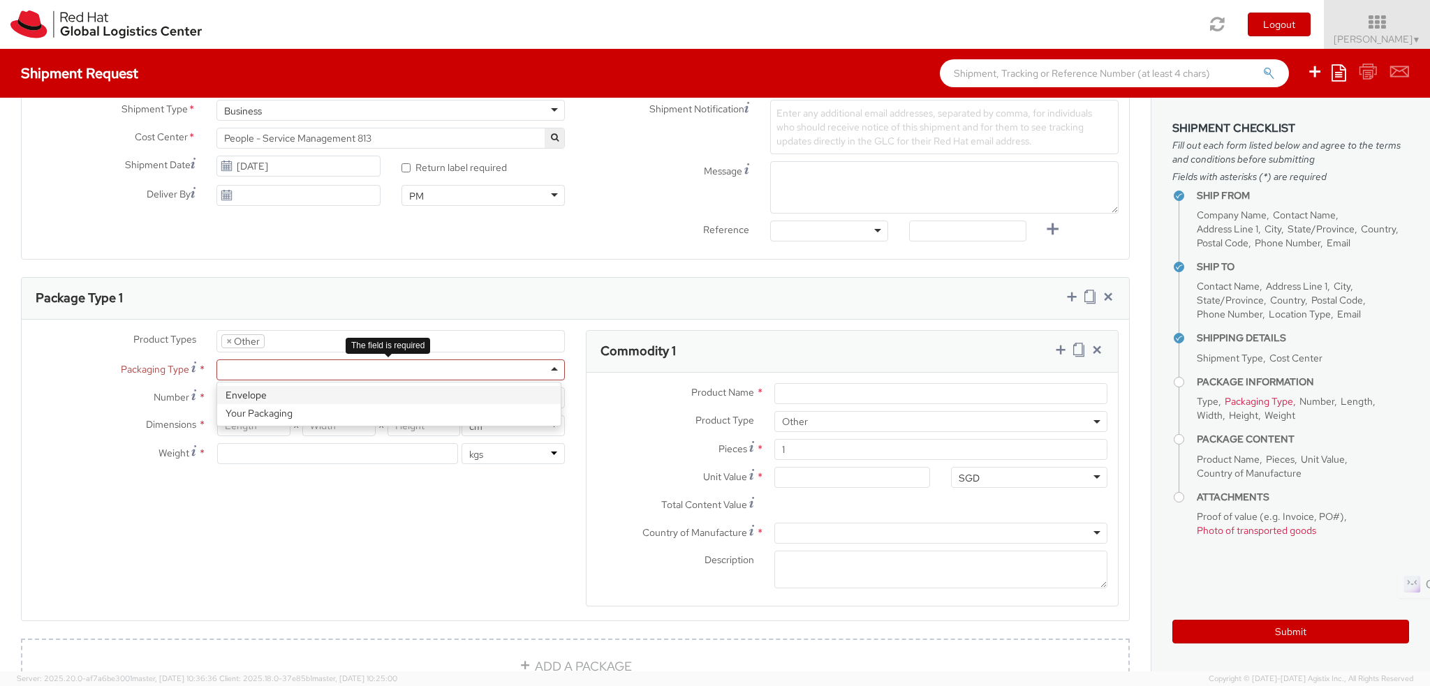
click at [501, 361] on div at bounding box center [390, 370] width 348 height 21
type input "1"
type input "24.13"
type input "31.75"
type input "0.64"
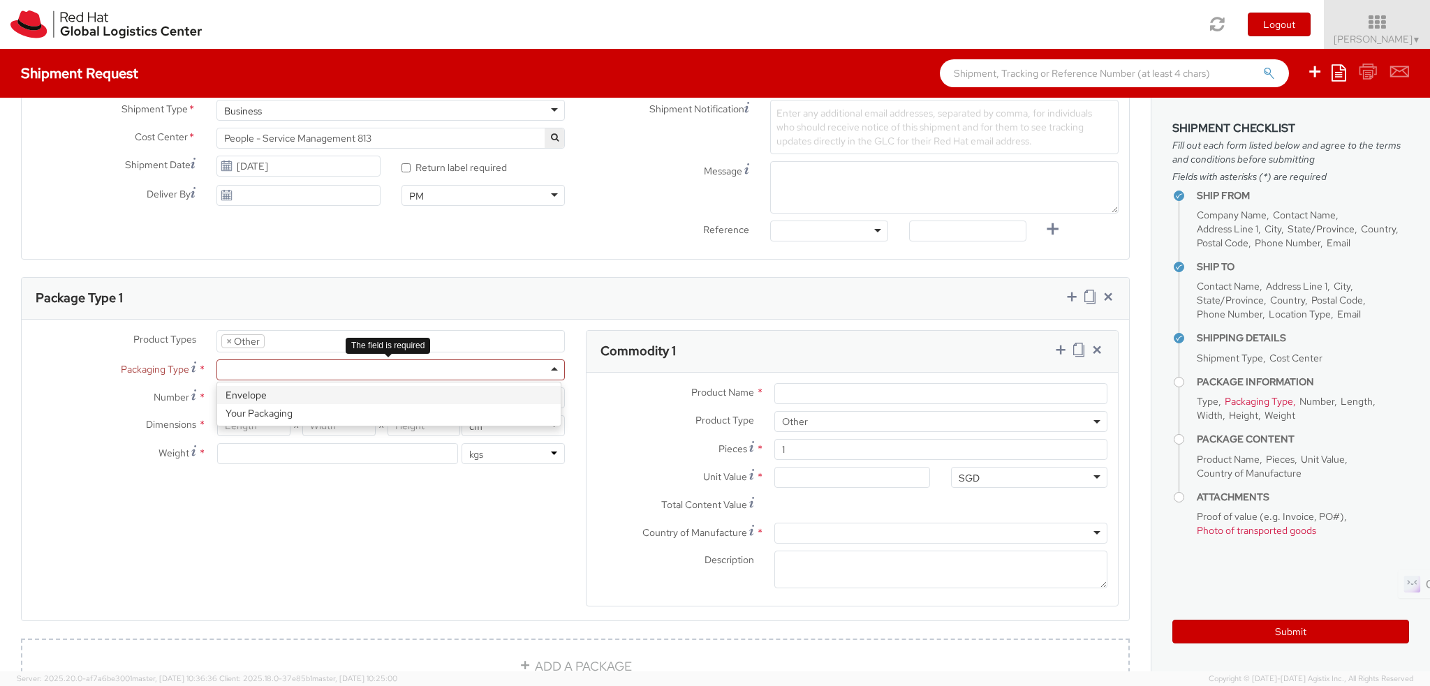
type input "0.5"
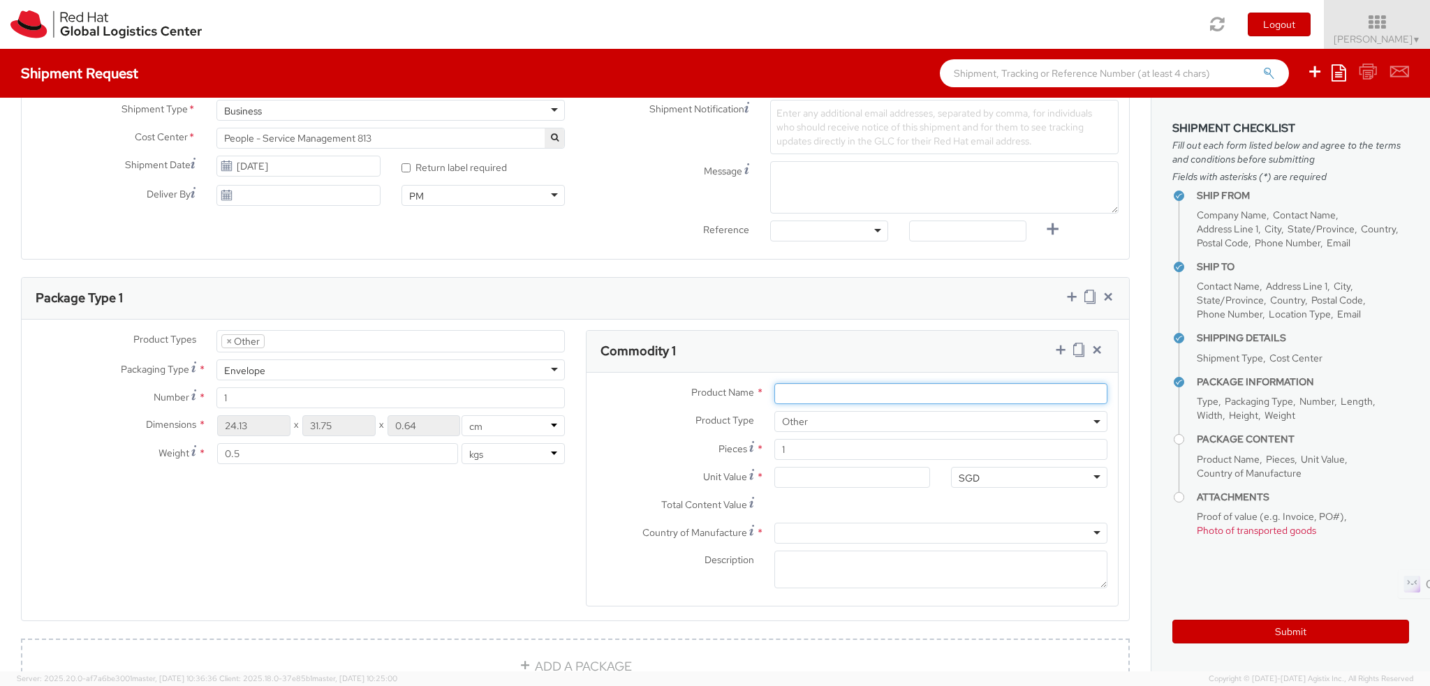
click at [823, 396] on input "Product Name *" at bounding box center [940, 393] width 333 height 21
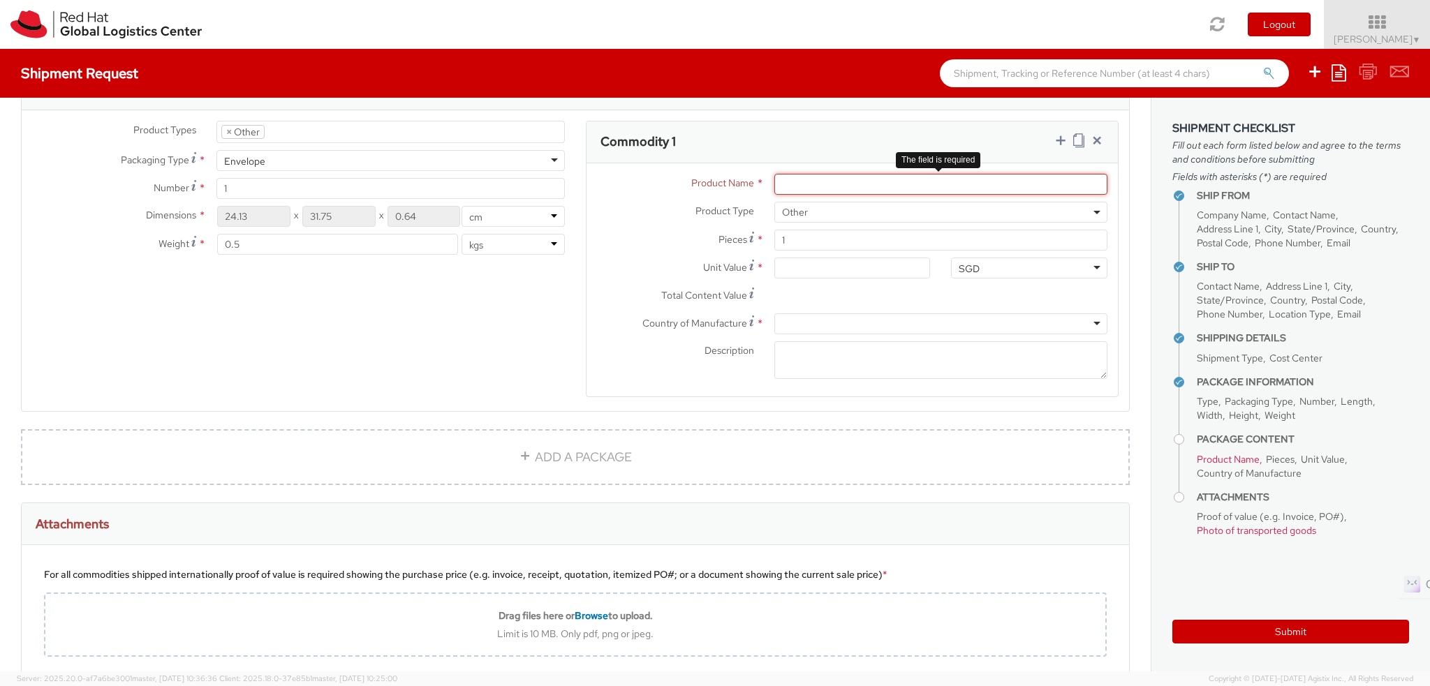
click at [832, 178] on input "Product Name *" at bounding box center [940, 184] width 333 height 21
paste input "Red Hat Employee Security ID Badge"
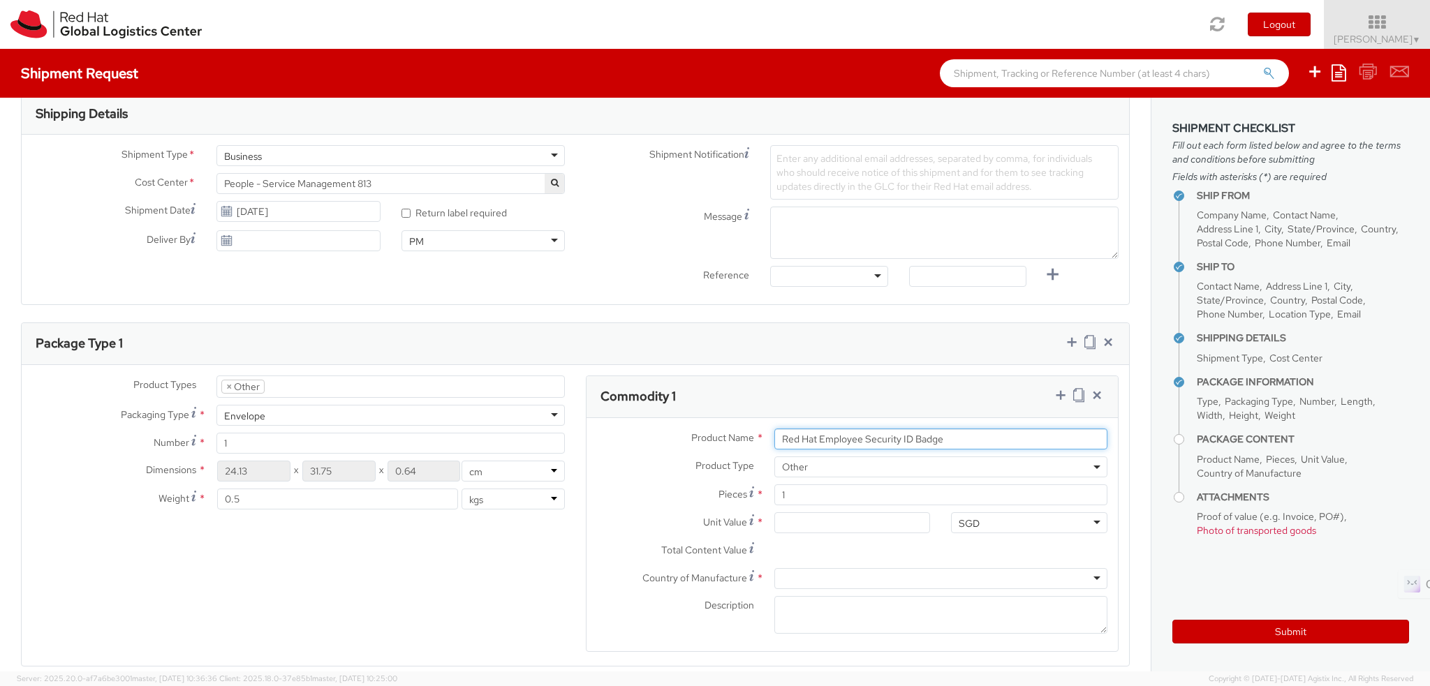
scroll to position [419, 0]
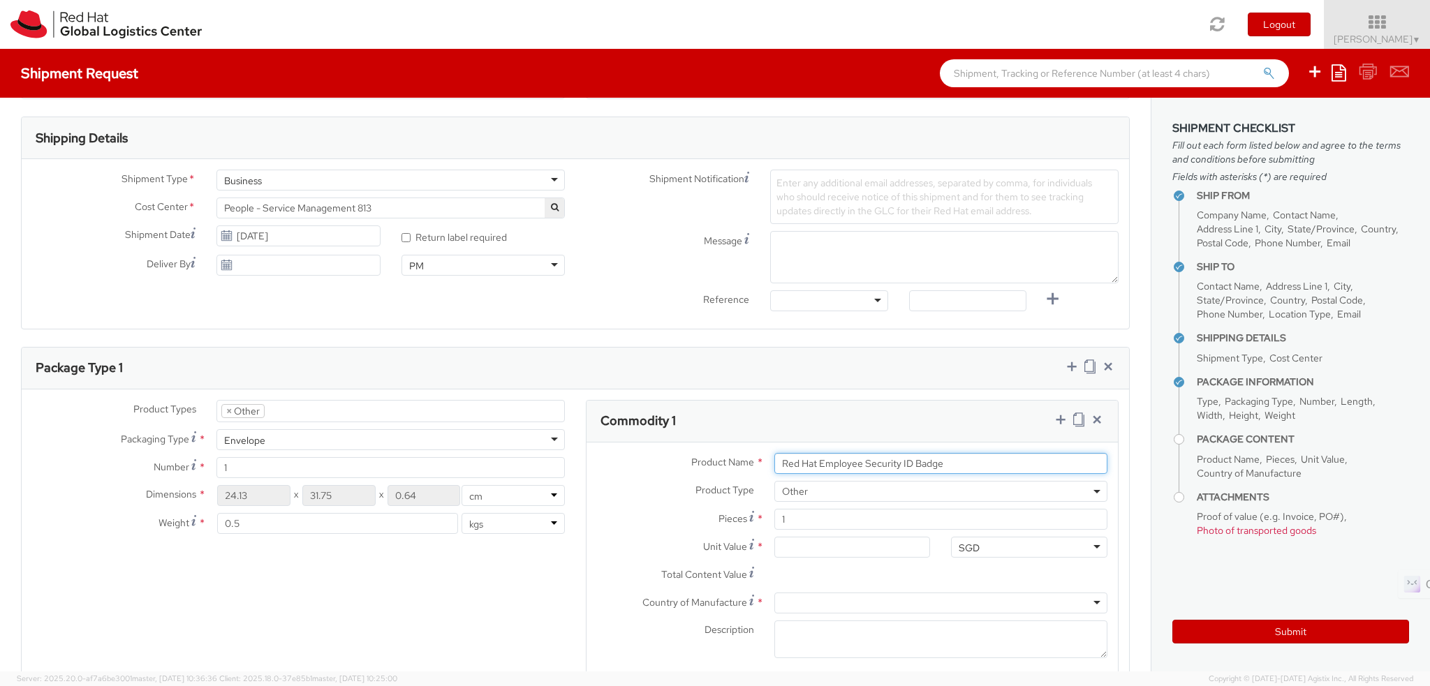
type input "Red Hat Employee Security ID Badge"
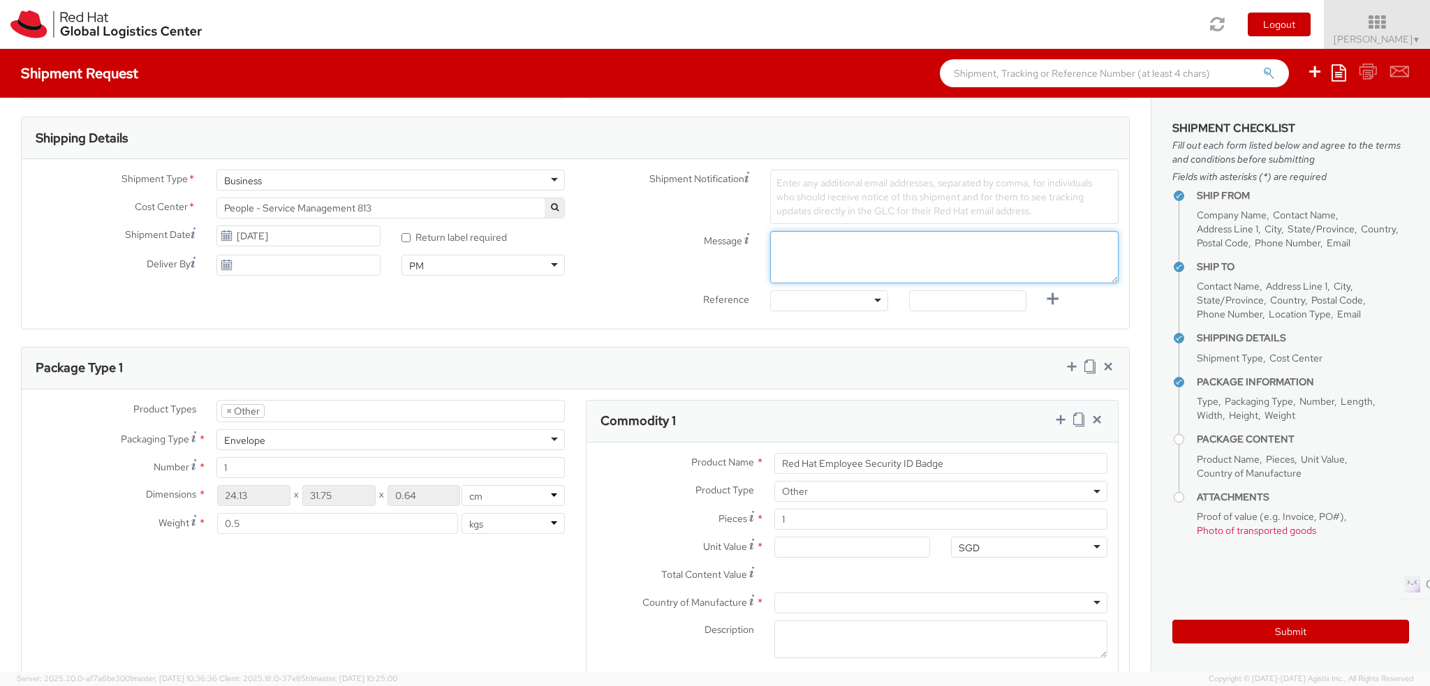
click at [825, 245] on textarea "Message" at bounding box center [944, 257] width 348 height 52
type textarea "i"
paste textarea "[PERSON_NAME]"
type textarea "ID badge for [PERSON_NAME]"
click at [796, 299] on div at bounding box center [828, 301] width 117 height 21
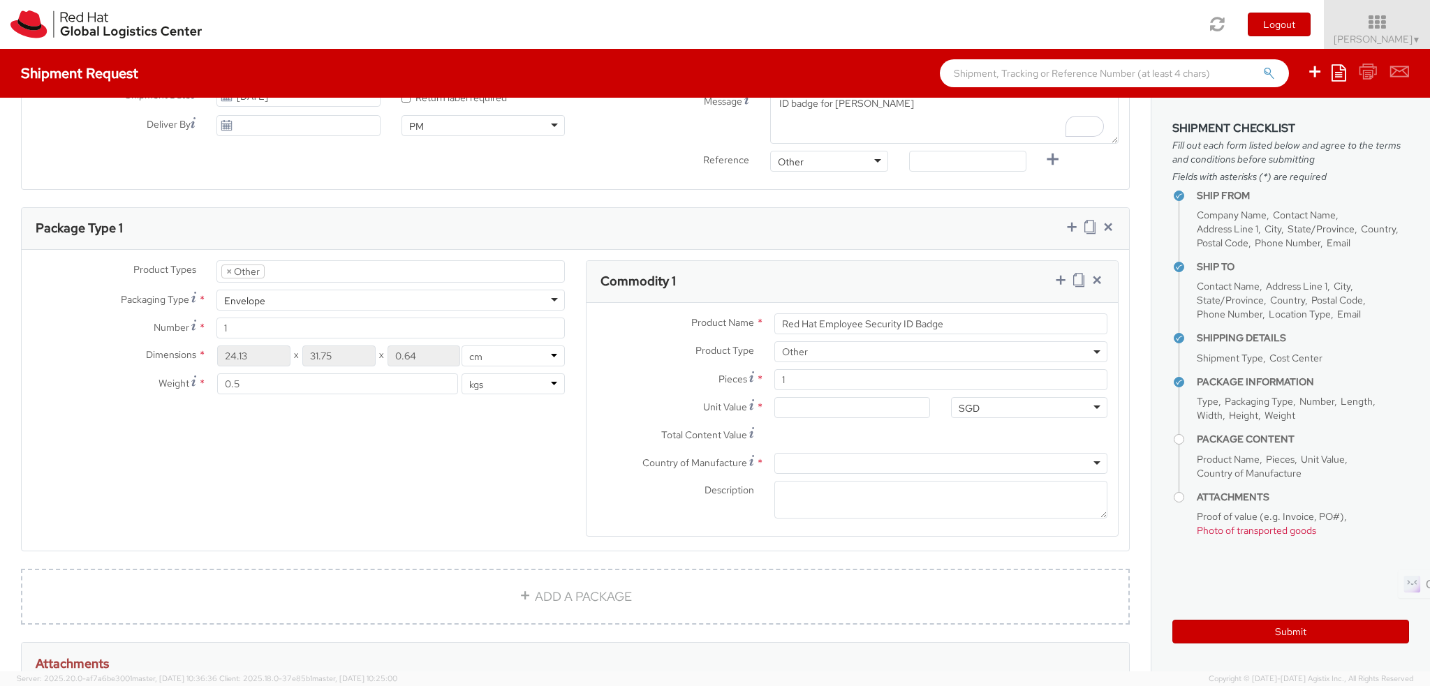
scroll to position [2176, 0]
click at [959, 406] on div "SGD" at bounding box center [969, 409] width 21 height 14
type input "usd"
click at [791, 404] on input "Unit Value *" at bounding box center [852, 407] width 156 height 21
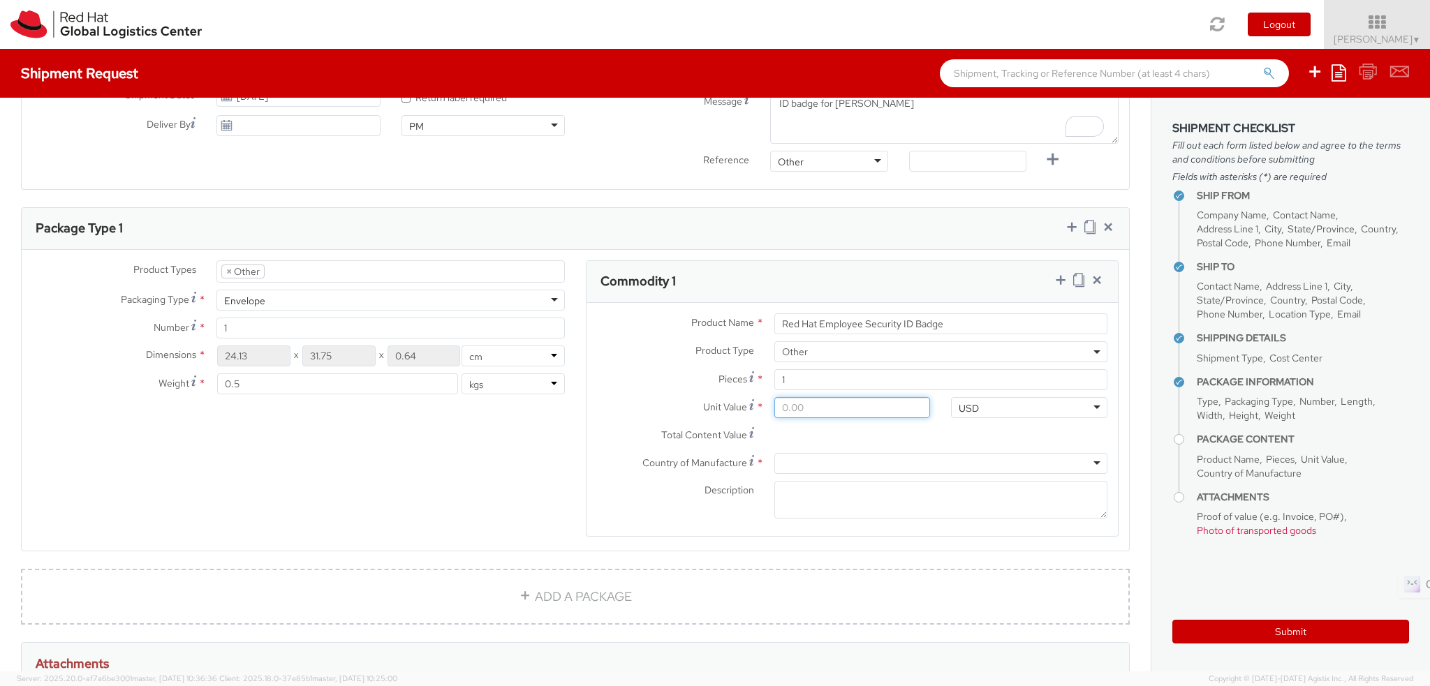
type input "3.00"
type input "3.50"
type input "3.55"
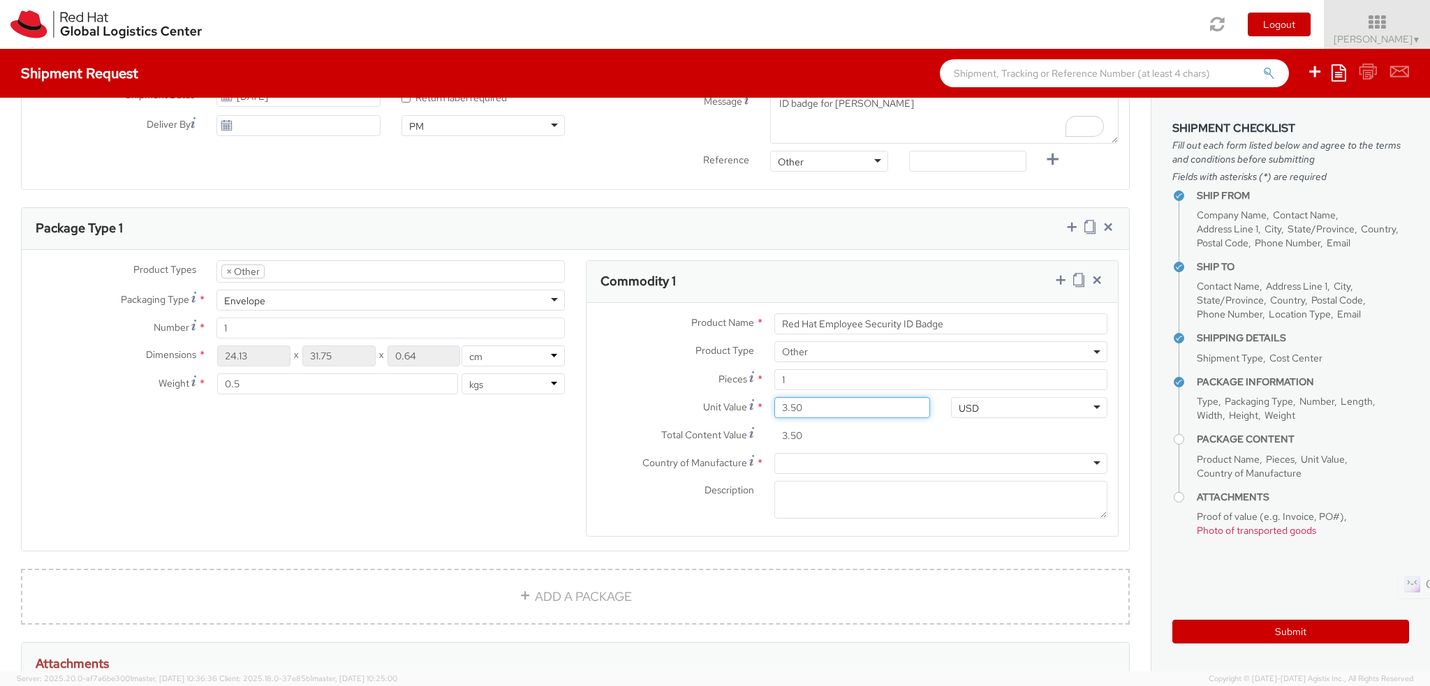
type input "3.55"
click at [791, 457] on div at bounding box center [940, 463] width 333 height 21
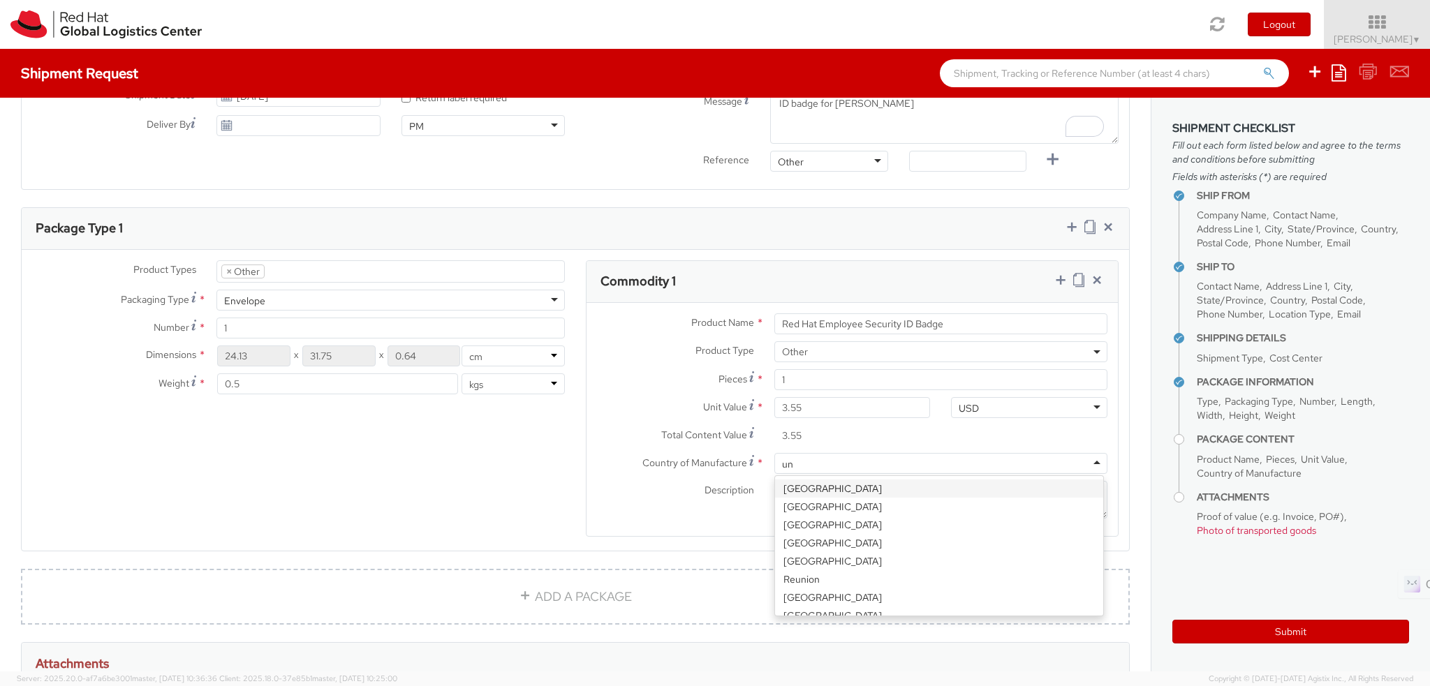
type input "uni"
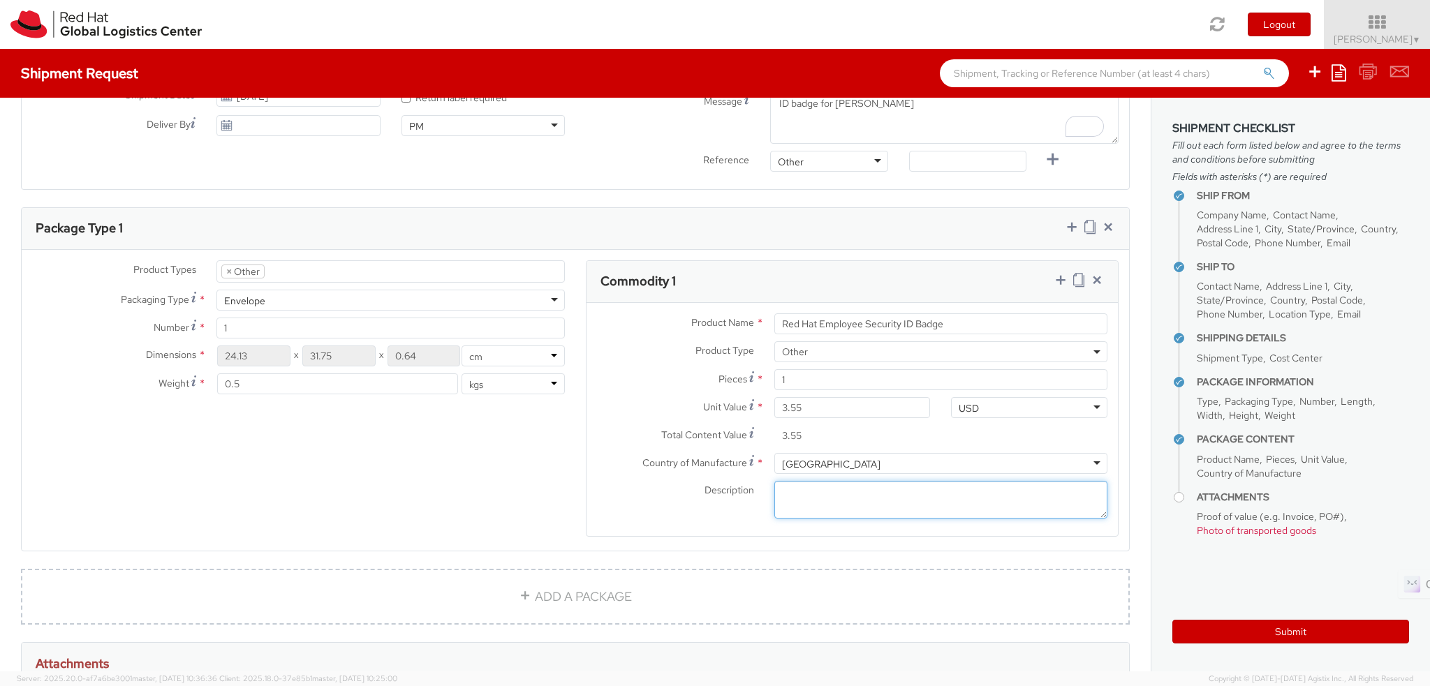
click at [839, 487] on textarea "Description *" at bounding box center [940, 500] width 333 height 38
paste textarea "Produced Internally - personalized (Sample - not for resale, value for customs …"
type textarea "Produced Internally - personalized (Sample - not for resale, value for customs …"
click at [1073, 277] on icon at bounding box center [1078, 280] width 11 height 14
select select "OTHER"
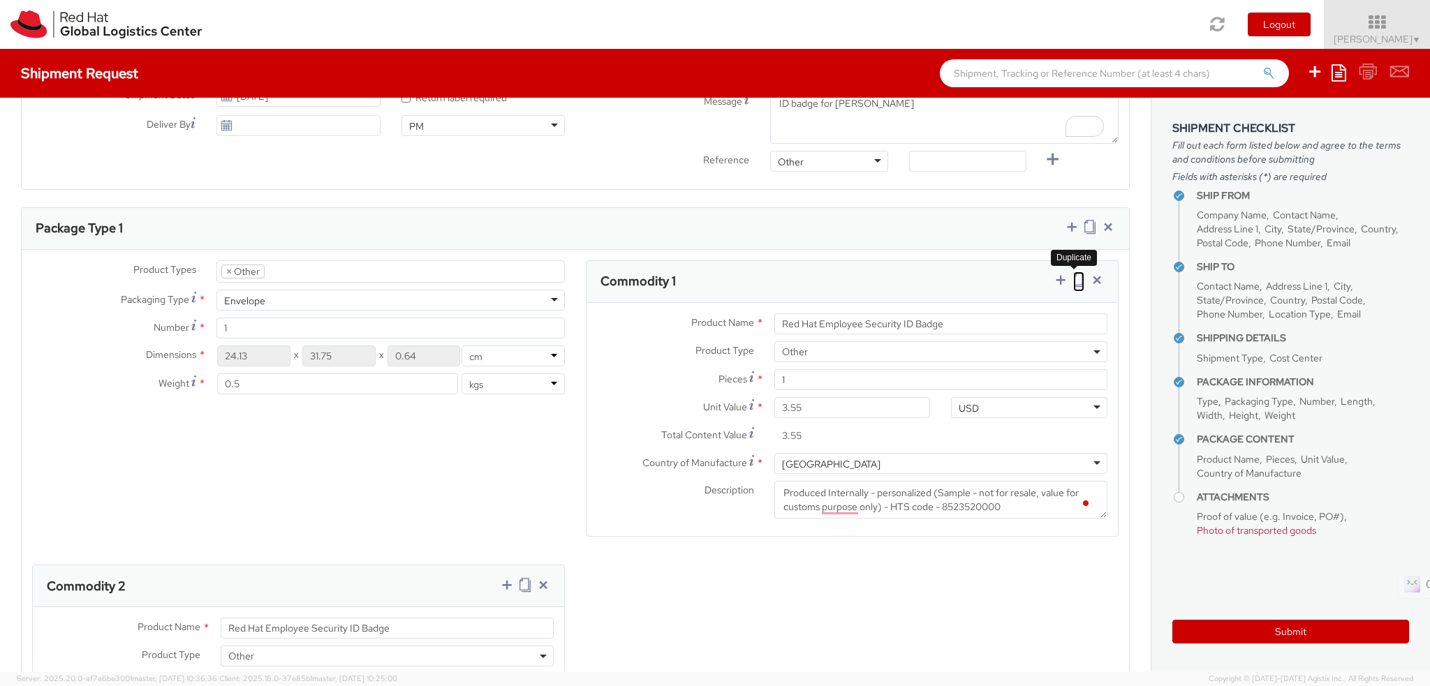
click at [1073, 277] on icon at bounding box center [1078, 280] width 11 height 14
select select "OTHER"
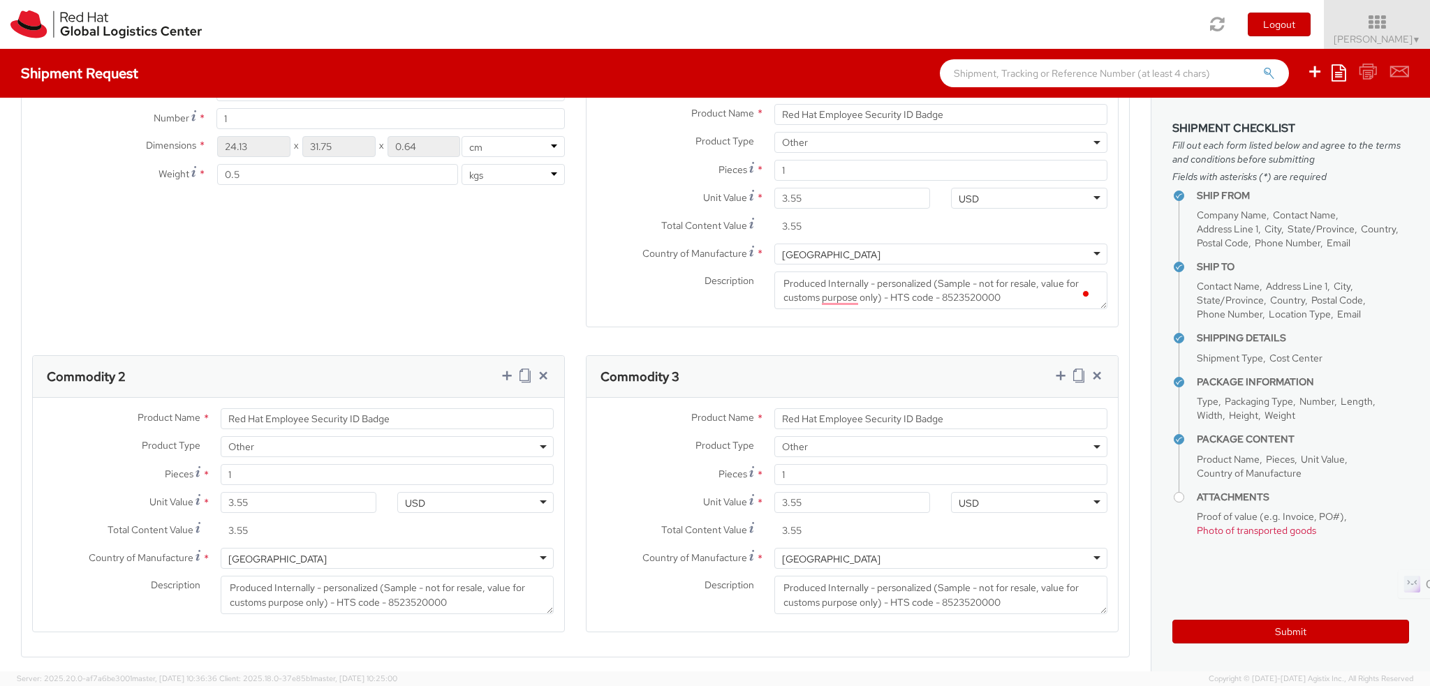
scroll to position [838, 0]
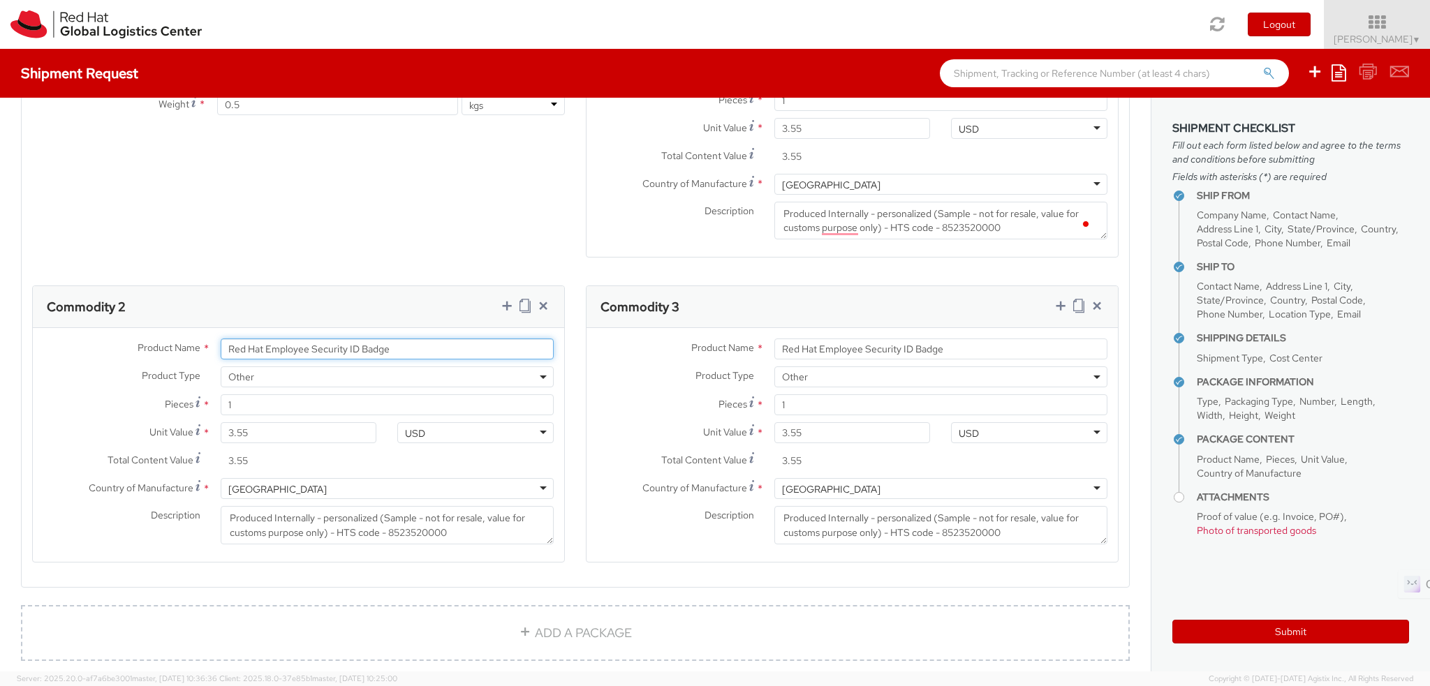
click at [436, 348] on input "Red Hat Employee Security ID Badge" at bounding box center [387, 349] width 333 height 21
paste input "Badge Reel- Clip w/ reel"
type input "Badge Reel- Clip w/ reel"
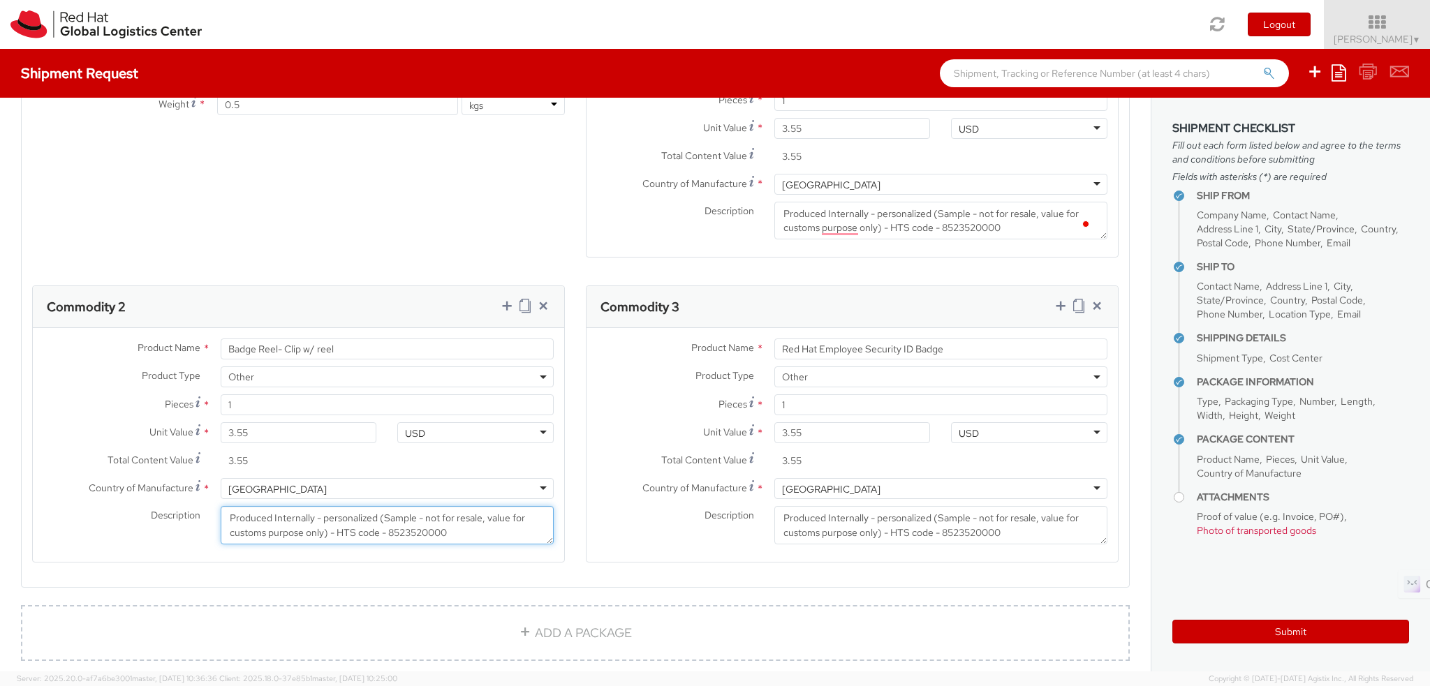
click at [295, 519] on textarea "Produced Internally - personalized (Sample - not for resale, value for customs …" at bounding box center [387, 525] width 333 height 38
paste textarea "Sample - not for resale, value for customs purpose only) - HTS - 830890"
type textarea "Sample - not for resale, value for customs purpose only) - HTS - 8308900000"
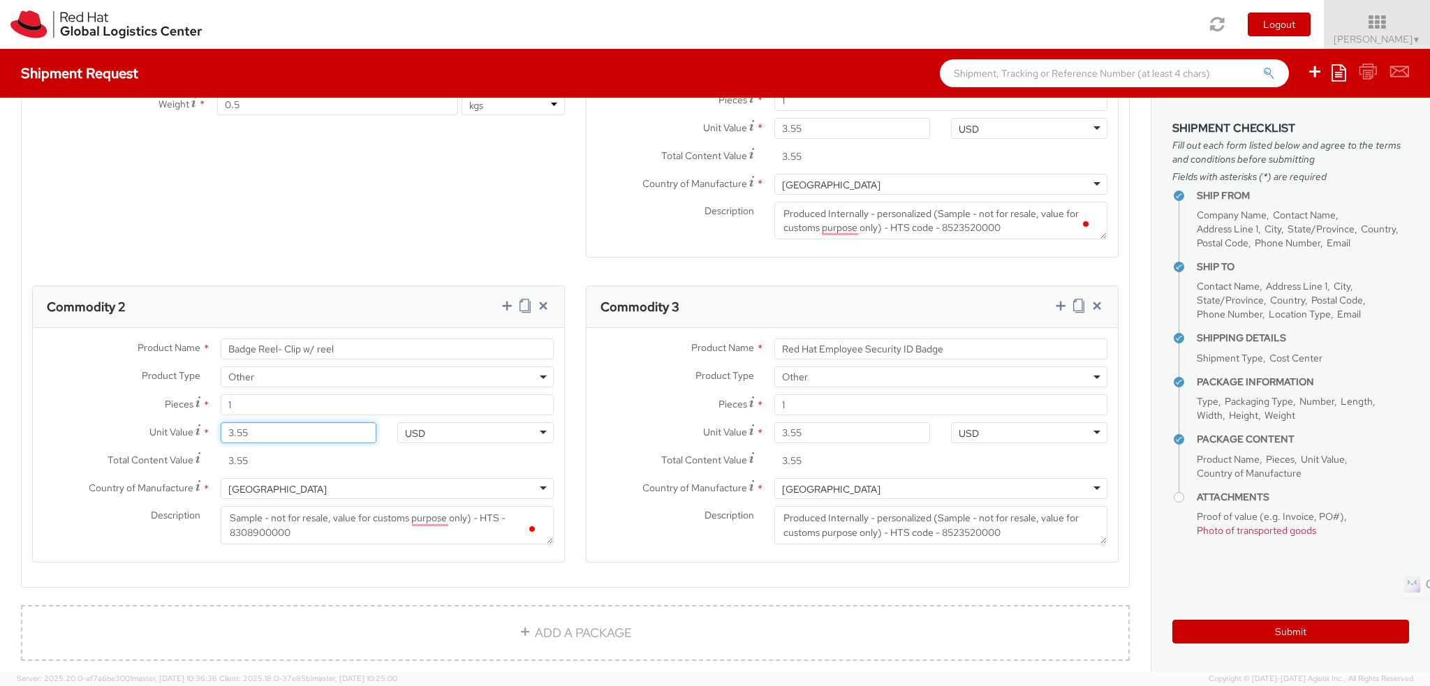
click at [251, 431] on input "3.55" at bounding box center [299, 433] width 156 height 21
type input "0.00"
type input "0.50"
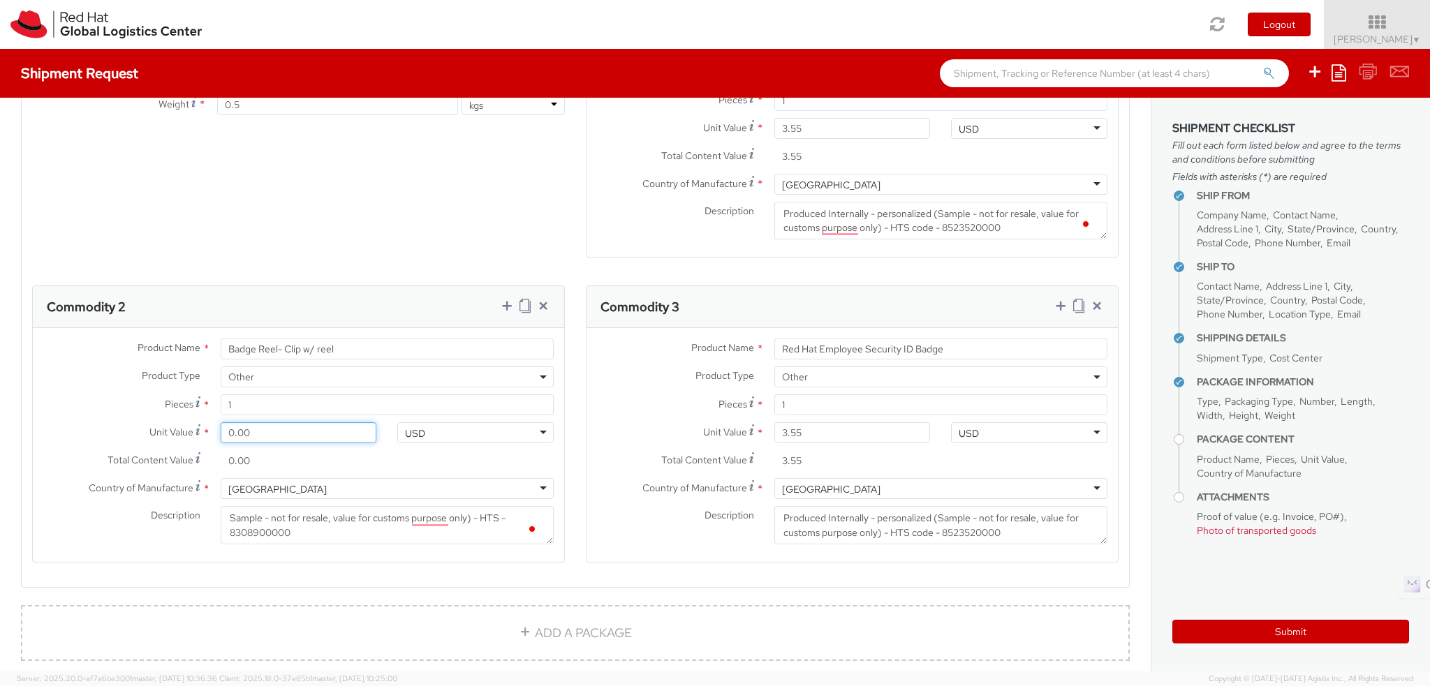
type input "0.50"
type input "0.55"
type input "4.00"
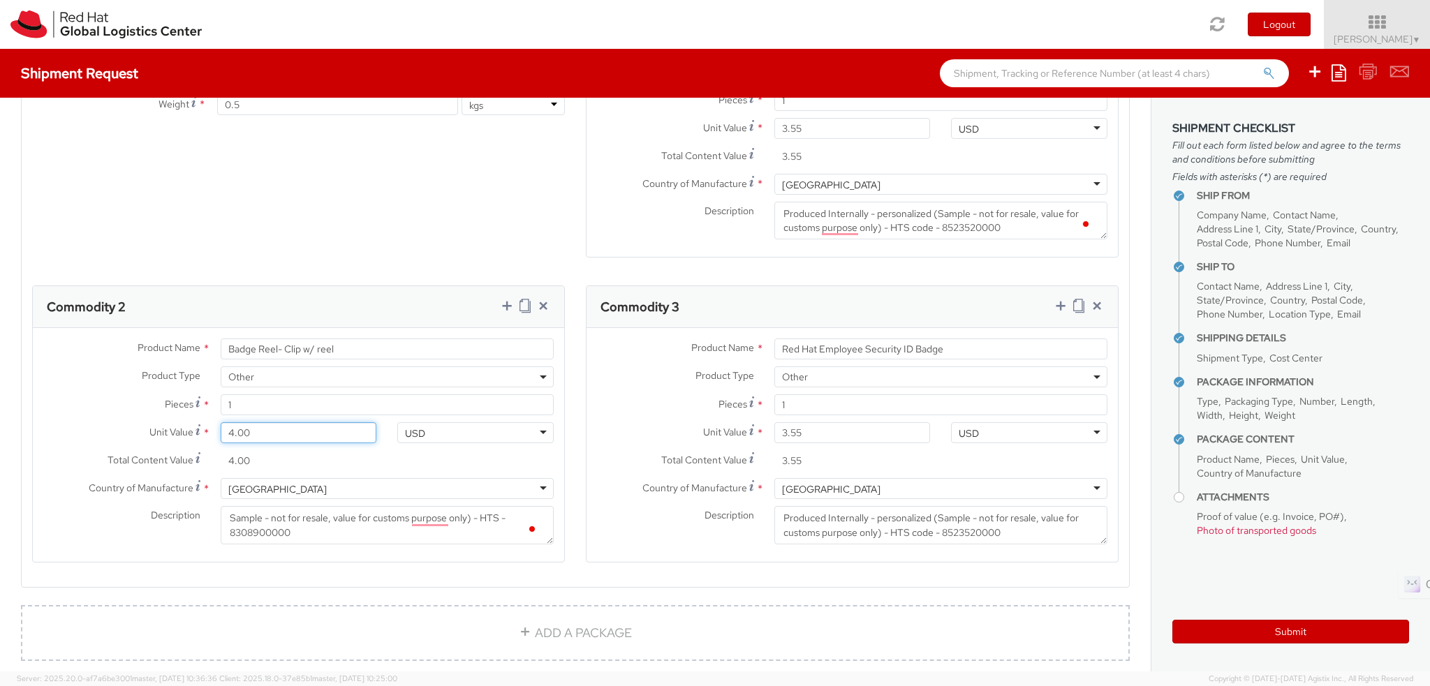
type input "45.00"
type input "4.00"
type input "0.00"
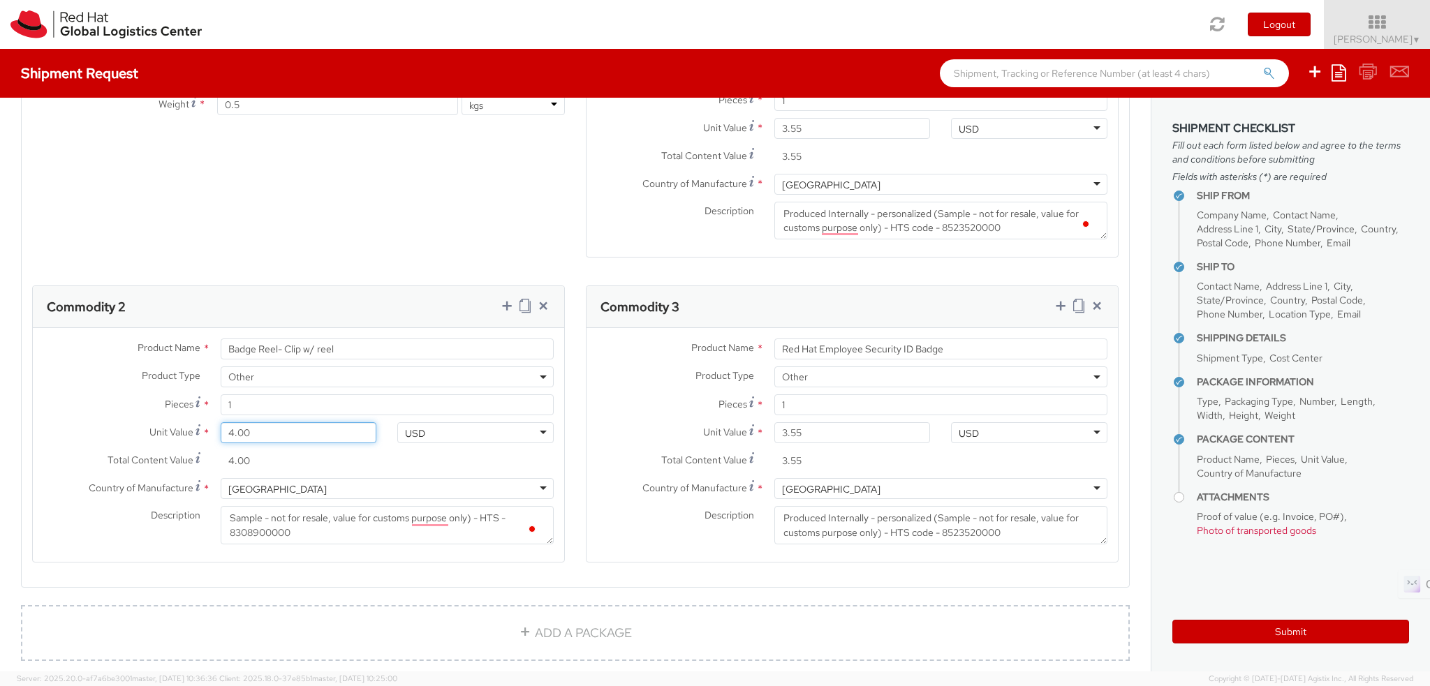
type input "0.00"
type input "0.40"
type input "0.45"
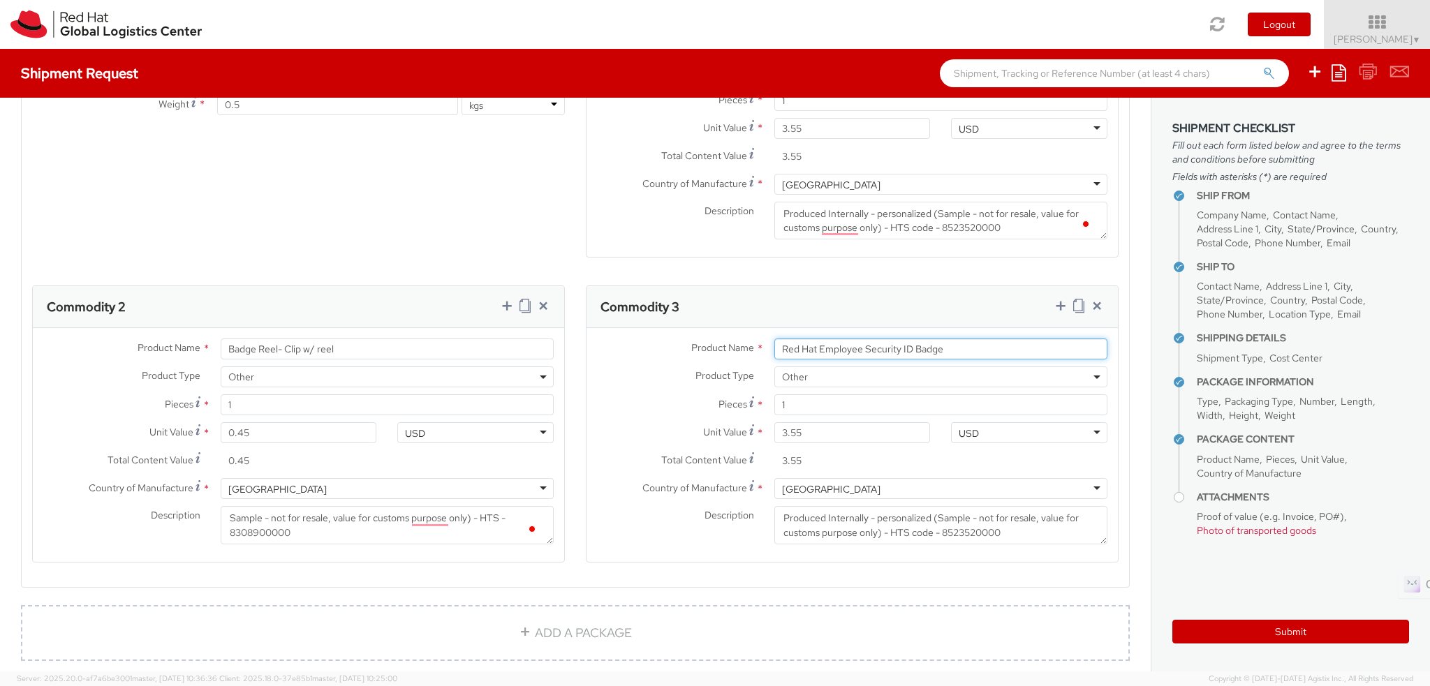
click at [849, 339] on input "Red Hat Employee Security ID Badge" at bounding box center [940, 349] width 333 height 21
paste input "Badge Holder - - Plastic wallet/sleev"
type input "Badge Holder - - Plastic wallet/sleeve"
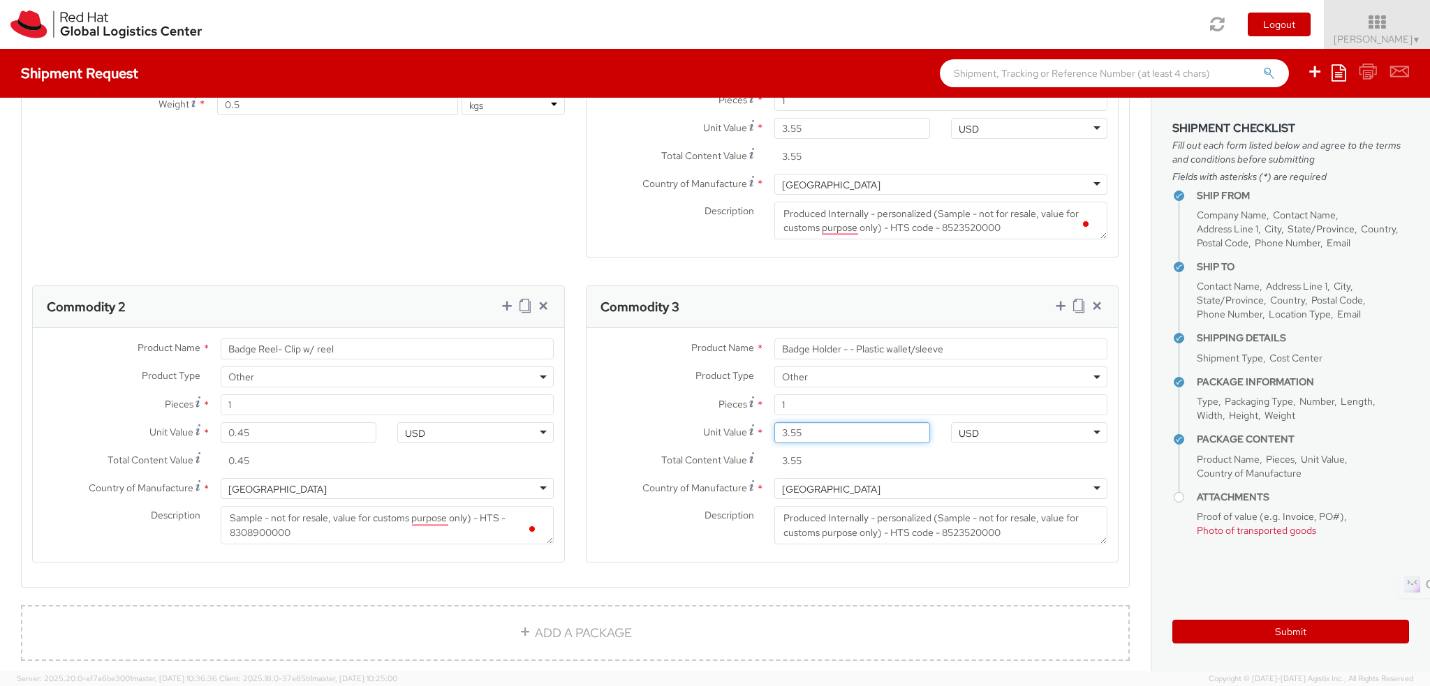
click at [815, 432] on input "3.55" at bounding box center [852, 433] width 156 height 21
type input "0.00"
type input "0.10"
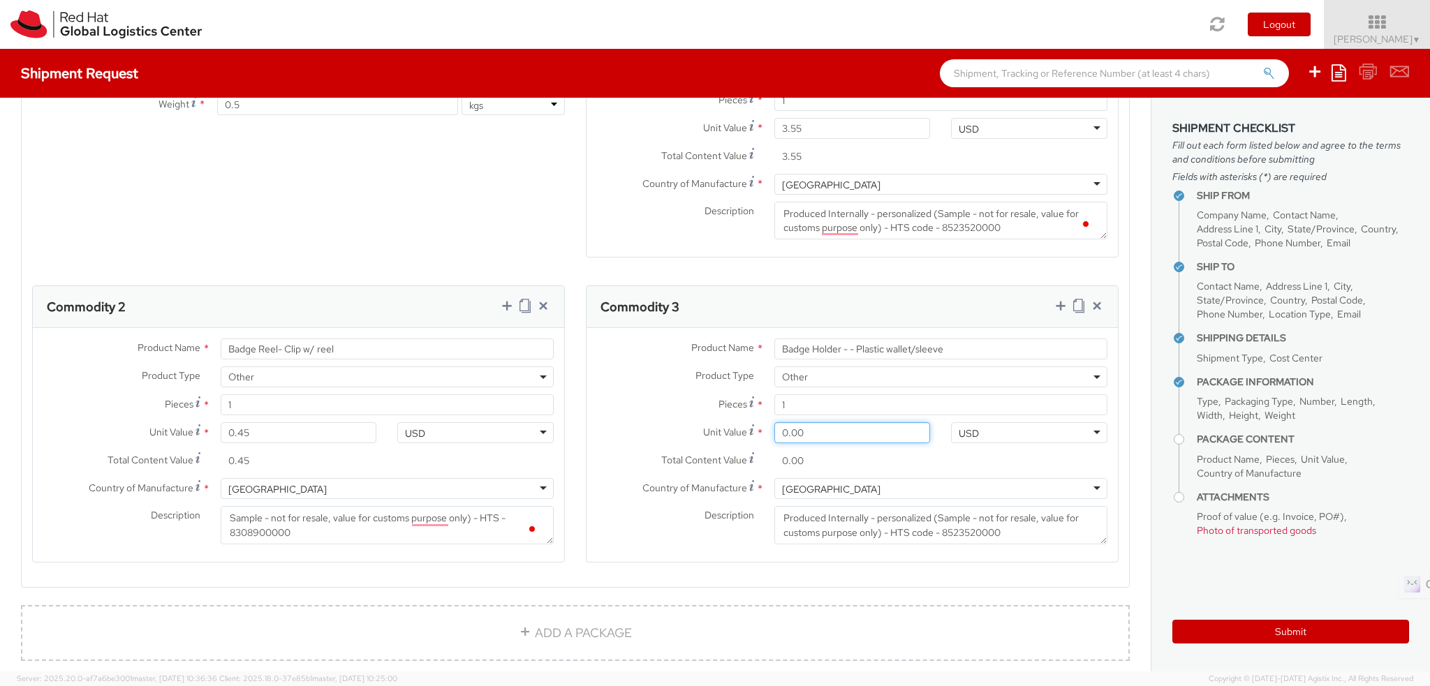
type input "0.10"
type input "0.18"
drag, startPoint x: 918, startPoint y: 517, endPoint x: 919, endPoint y: 524, distance: 7.0
click at [918, 517] on textarea "Produced Internally - personalized (Sample - not for resale, value for customs …" at bounding box center [940, 525] width 333 height 38
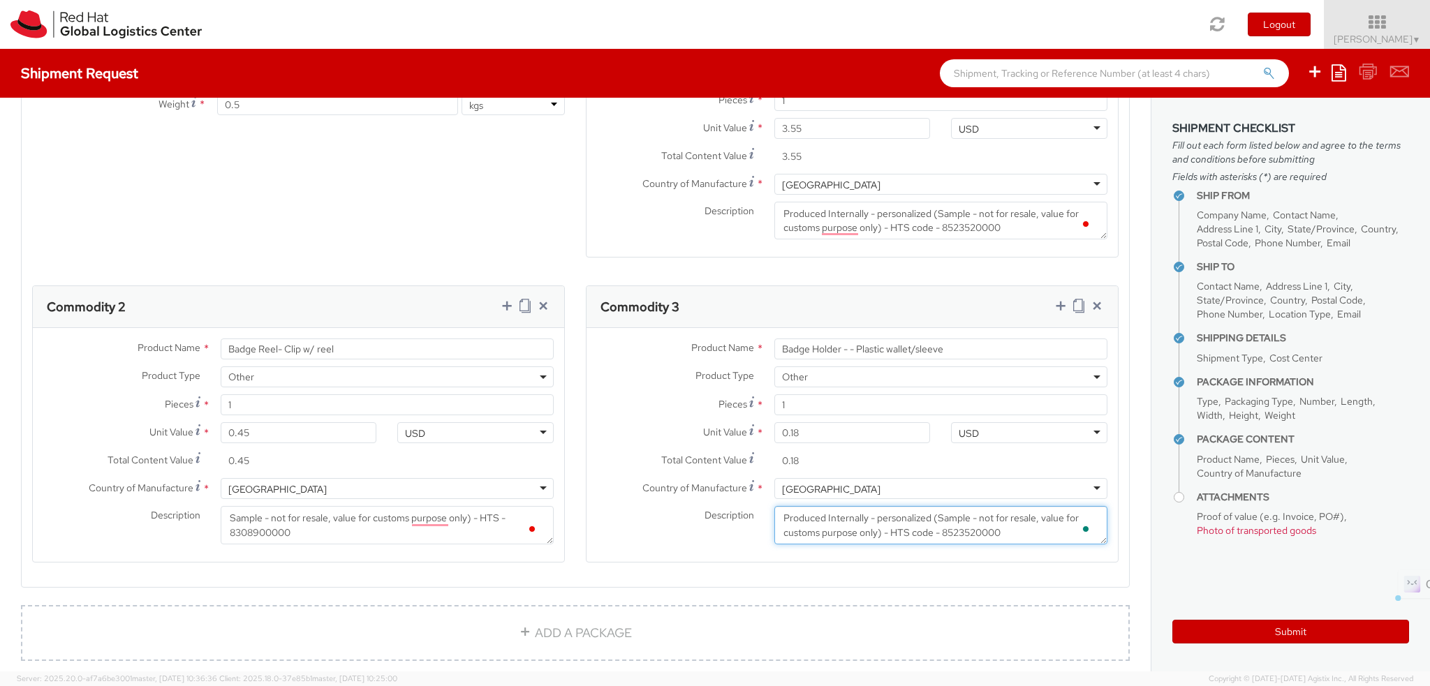
drag, startPoint x: 1025, startPoint y: 532, endPoint x: 758, endPoint y: 517, distance: 266.5
click at [764, 517] on div "Produced Internally - personalized (Sample - not for resale, value for customs …" at bounding box center [941, 525] width 354 height 38
paste textarea "(Sample - not for resale, value for customs purpose only) - HTS - 4202320000"
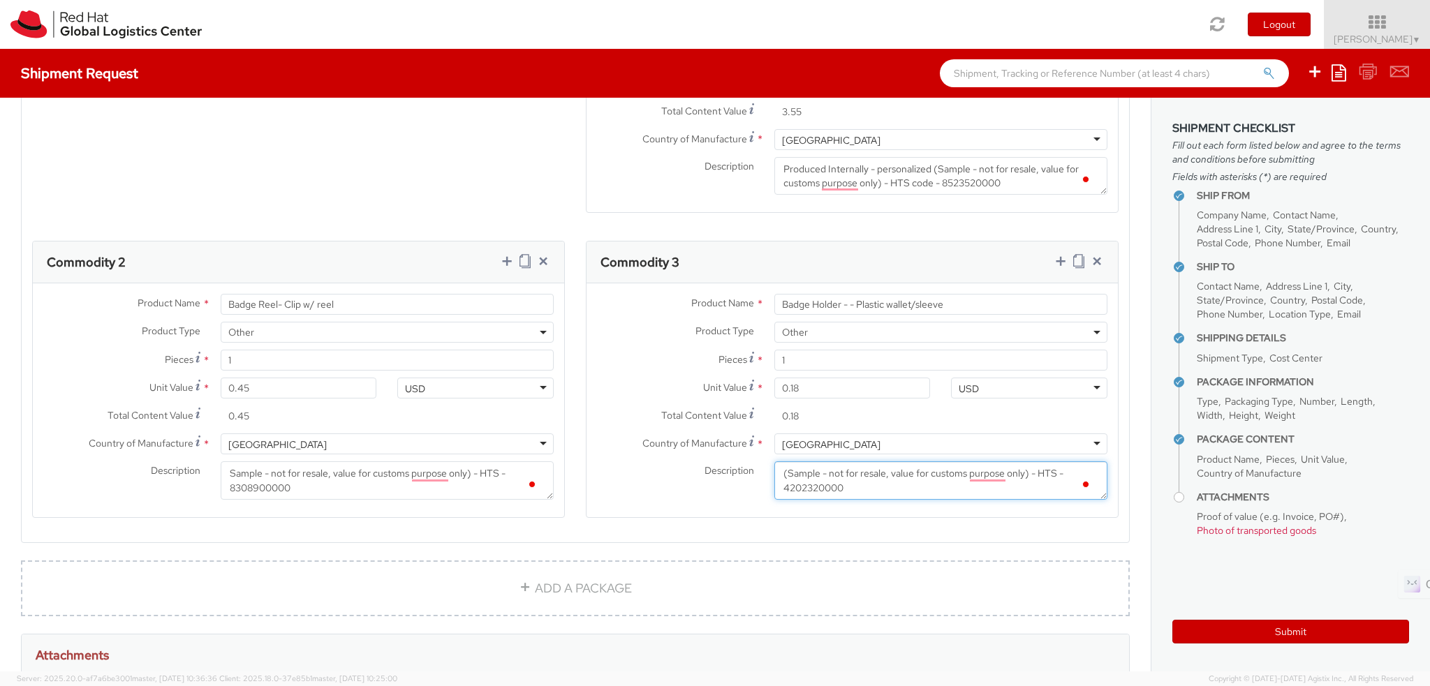
scroll to position [872, 0]
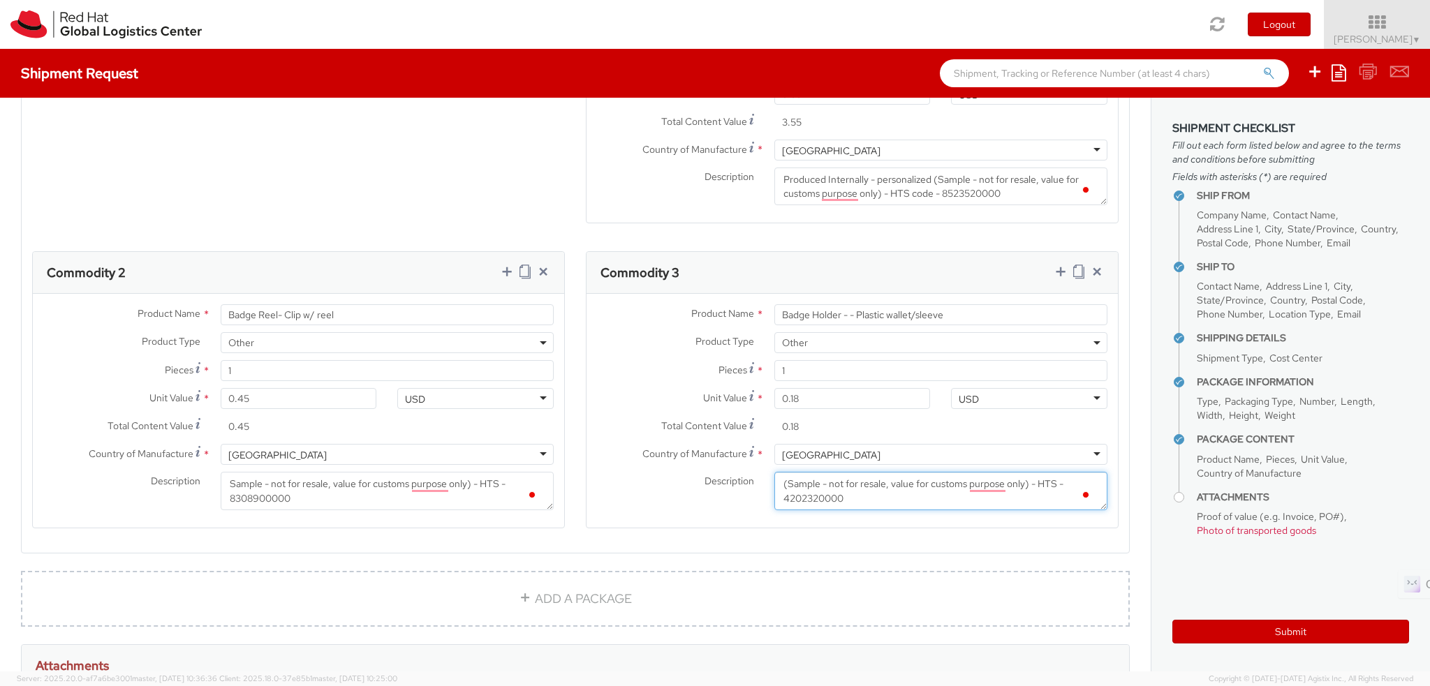
click at [777, 485] on textarea "(Sample - not for resale, value for customs purpose only) - HTS - 4202320000" at bounding box center [940, 491] width 333 height 38
click at [781, 482] on textarea "(Sample - not for resale, value for customs purpose only) - HTS - 4202320000" at bounding box center [940, 491] width 333 height 38
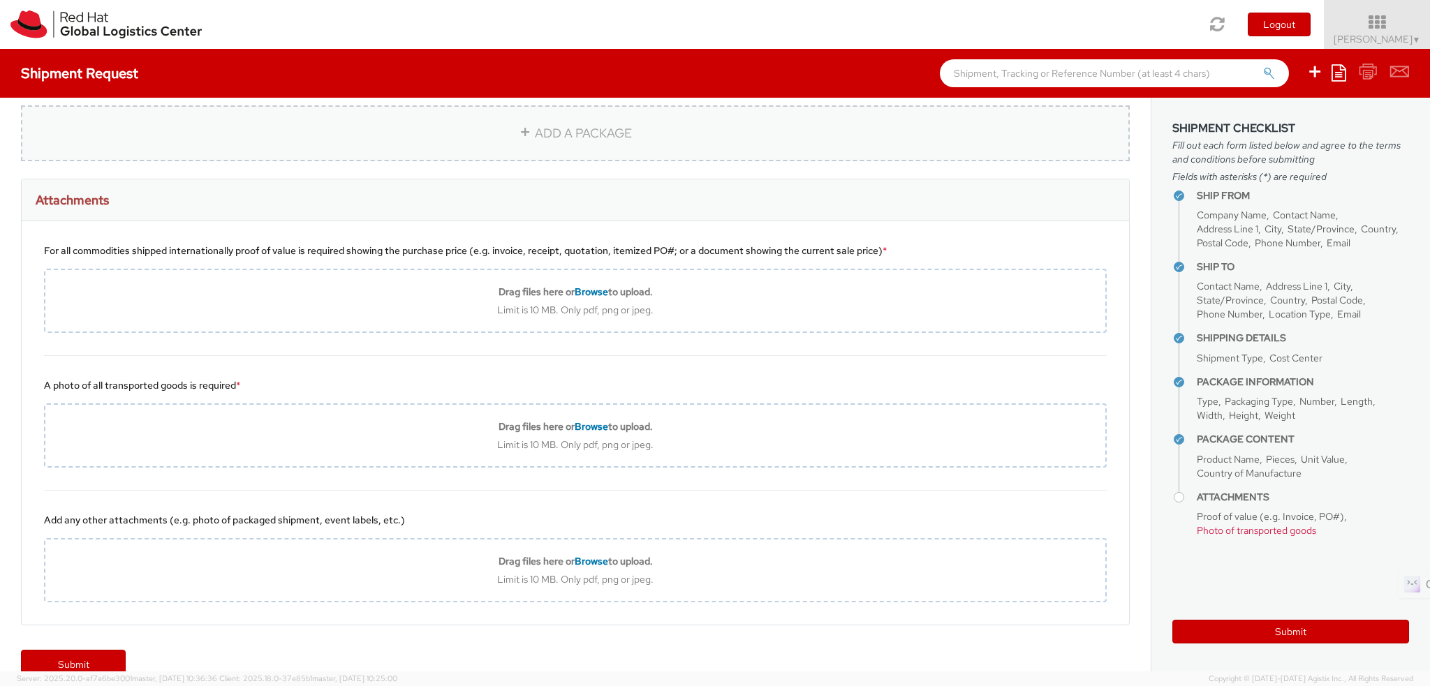
scroll to position [1361, 0]
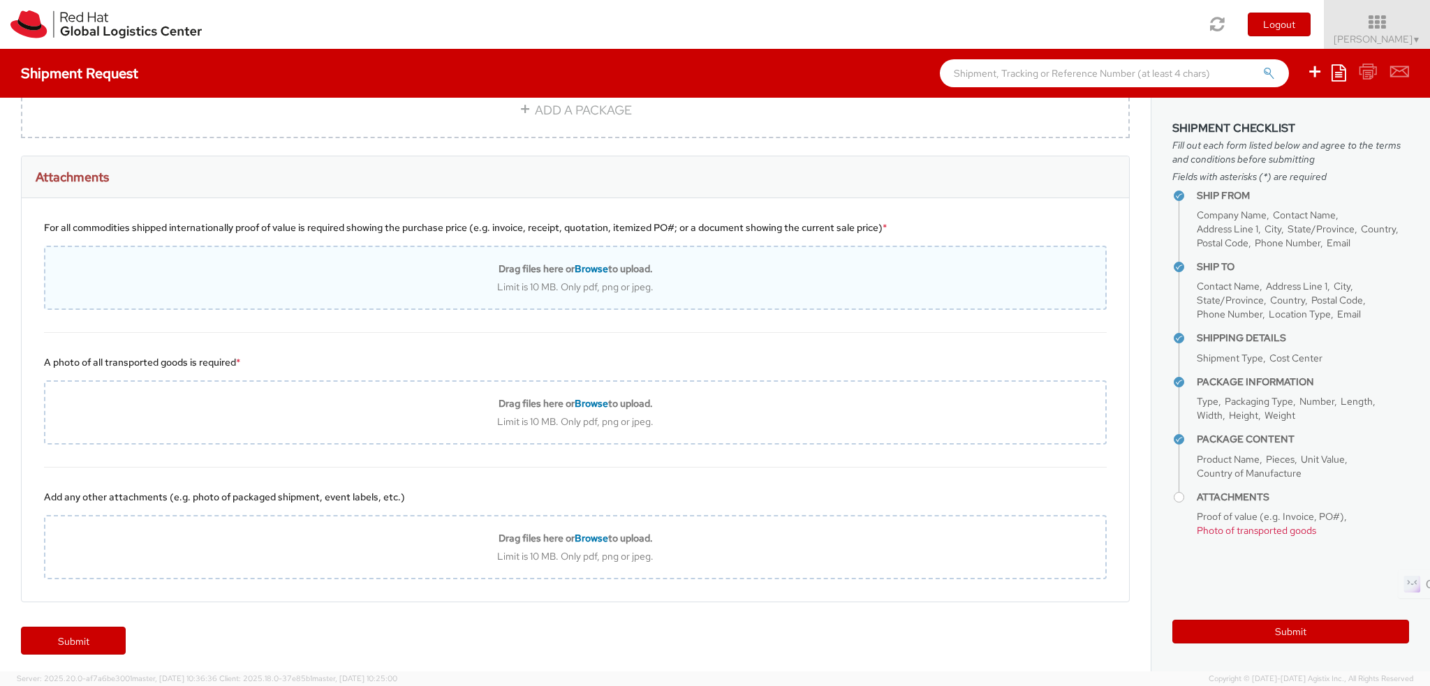
type textarea "Sample - not for resale, value for customs purpose only) - HTS - 4202320000"
click at [672, 281] on div "Limit is 10 MB. Only pdf, png or jpeg." at bounding box center [575, 287] width 1060 height 13
type input "C:\fakepath\SalesOrd25191977 (2) (1) (1).pdf"
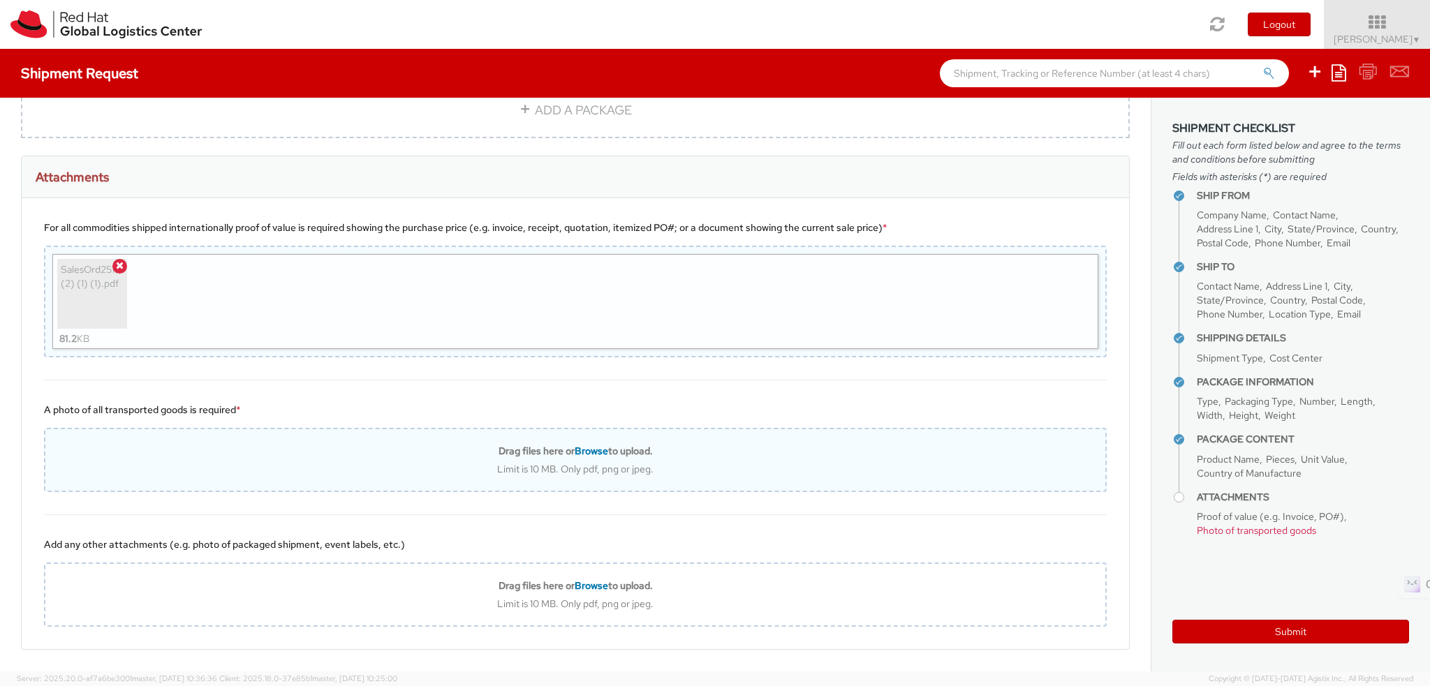
click at [712, 464] on div "Limit is 10 MB. Only pdf, png or jpeg." at bounding box center [575, 469] width 1060 height 13
type input "C:\fakepath\SalesOrd25191977 (2) (1) (1).pdf"
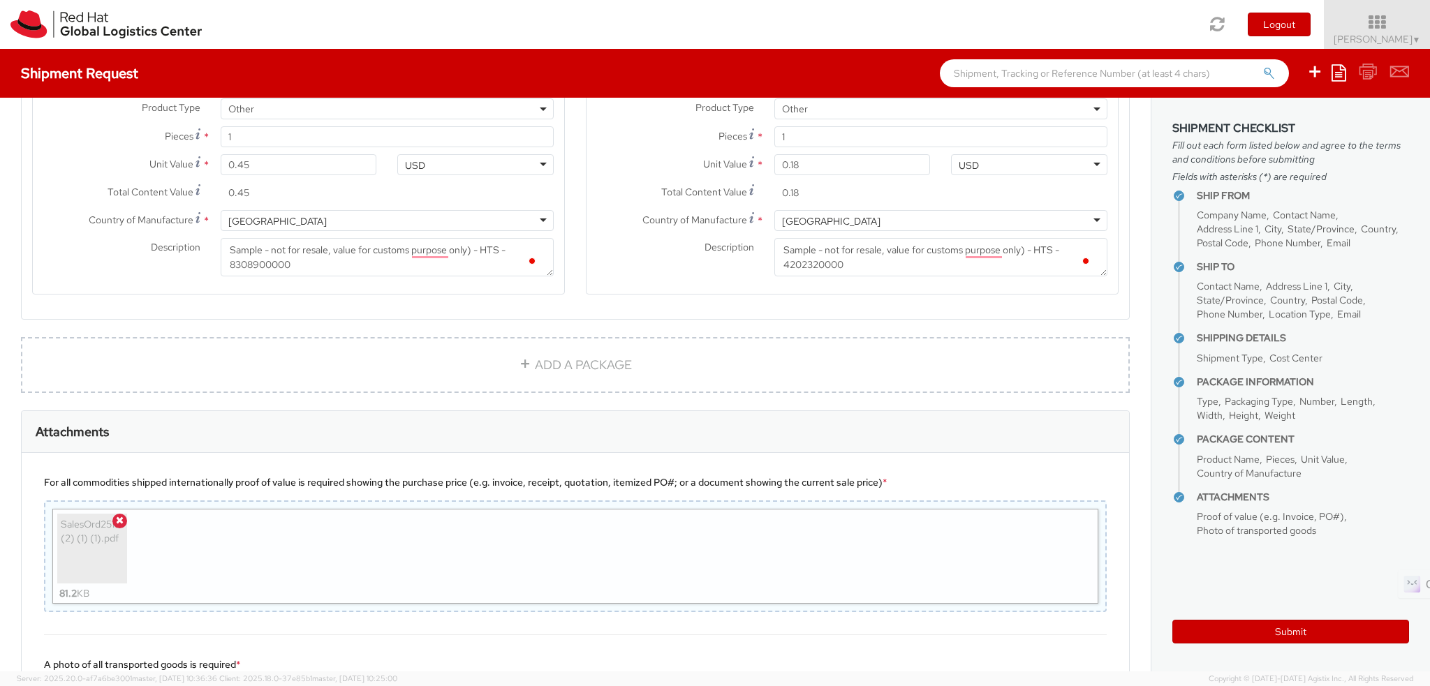
scroll to position [1082, 0]
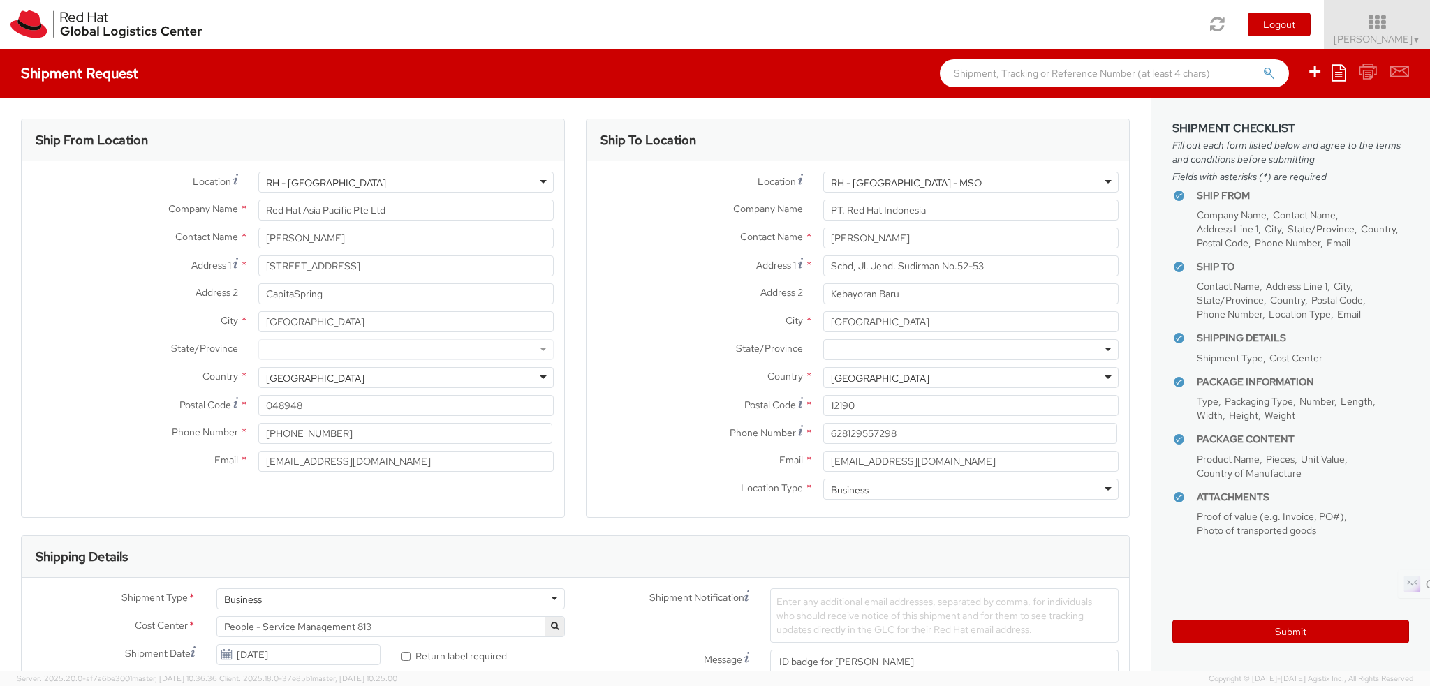
select select "OTHER"
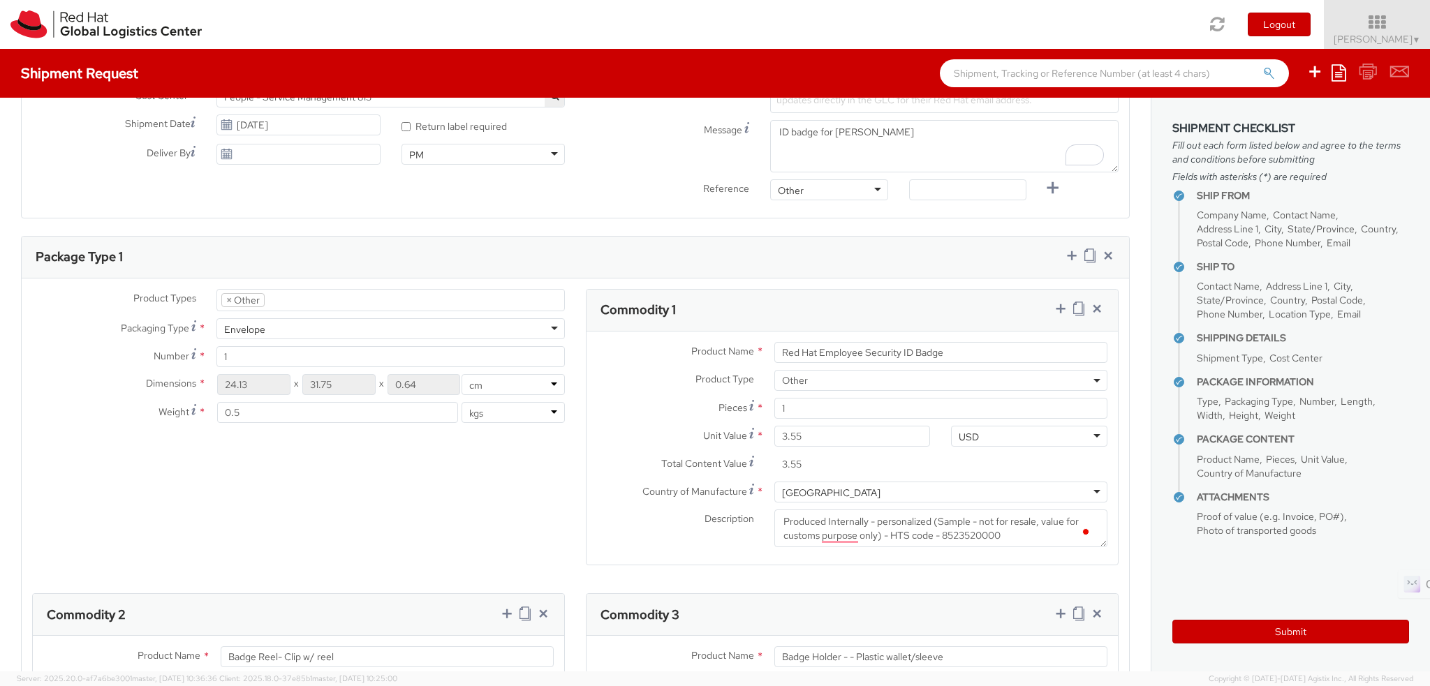
scroll to position [698, 0]
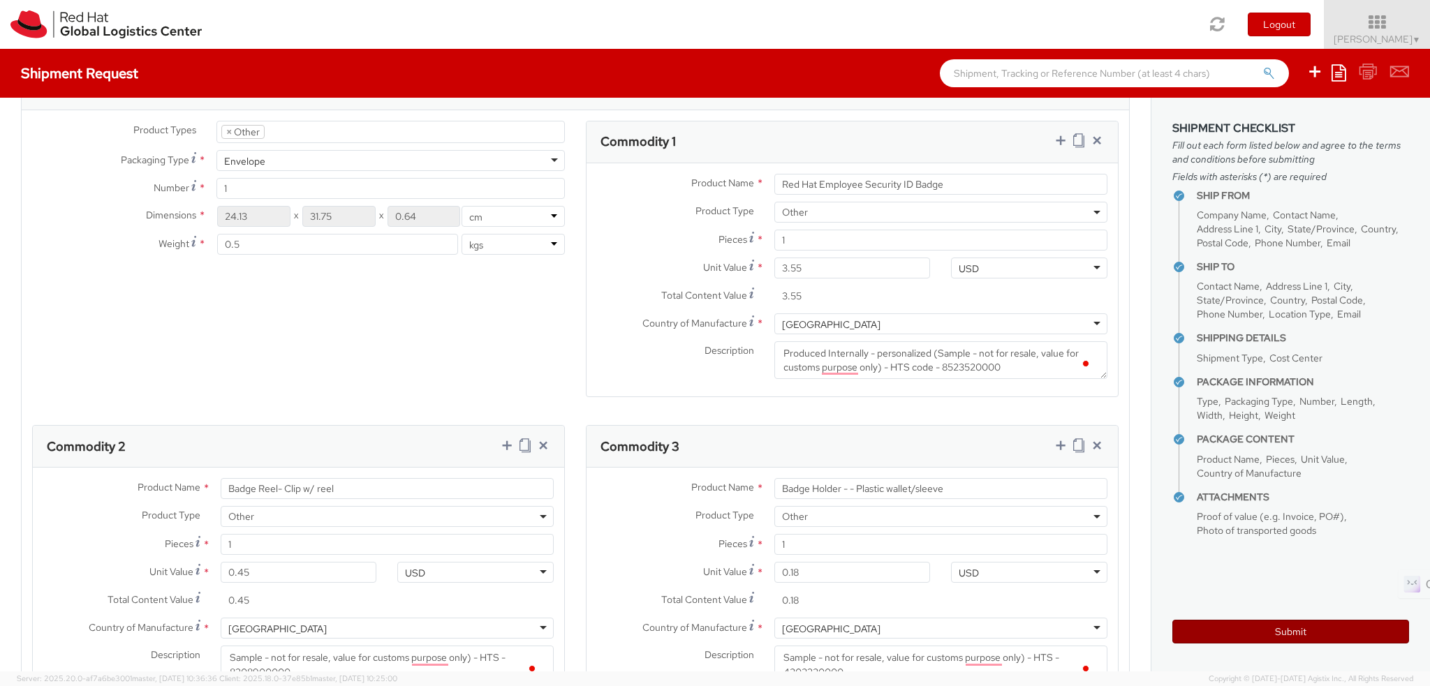
click at [1340, 639] on button "Submit" at bounding box center [1291, 632] width 237 height 24
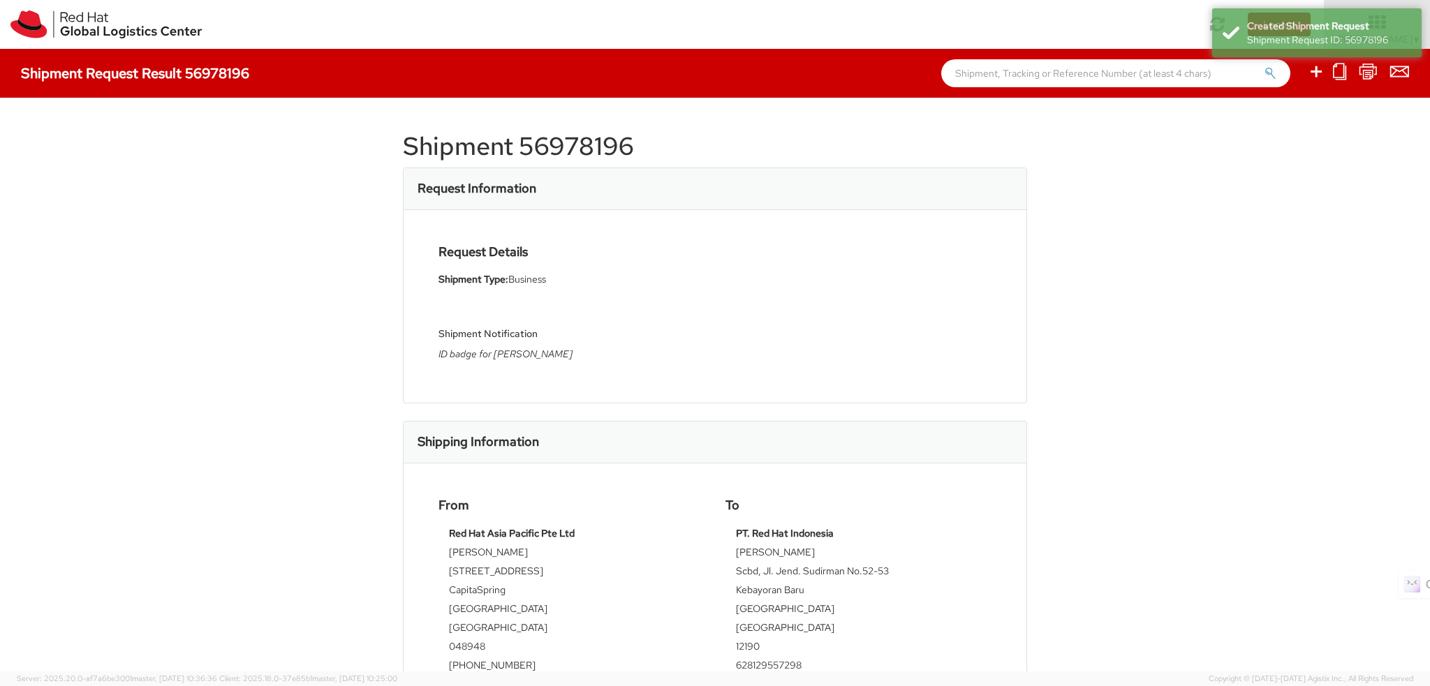
click at [525, 153] on h1 "Shipment 56978196" at bounding box center [715, 147] width 624 height 28
copy div "Shipment 56978196"
